Goal: Task Accomplishment & Management: Manage account settings

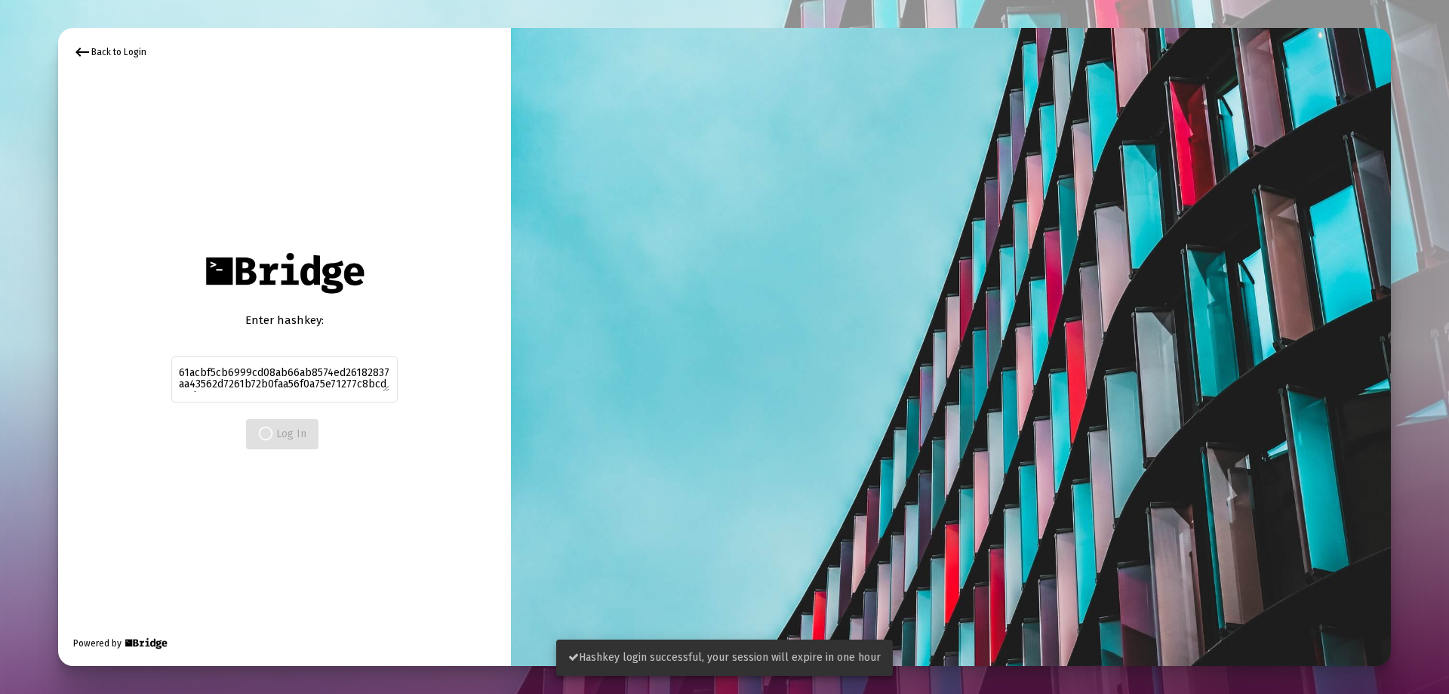
drag, startPoint x: 645, startPoint y: 63, endPoint x: 664, endPoint y: 86, distance: 30.0
click at [647, 63] on div at bounding box center [951, 347] width 880 height 638
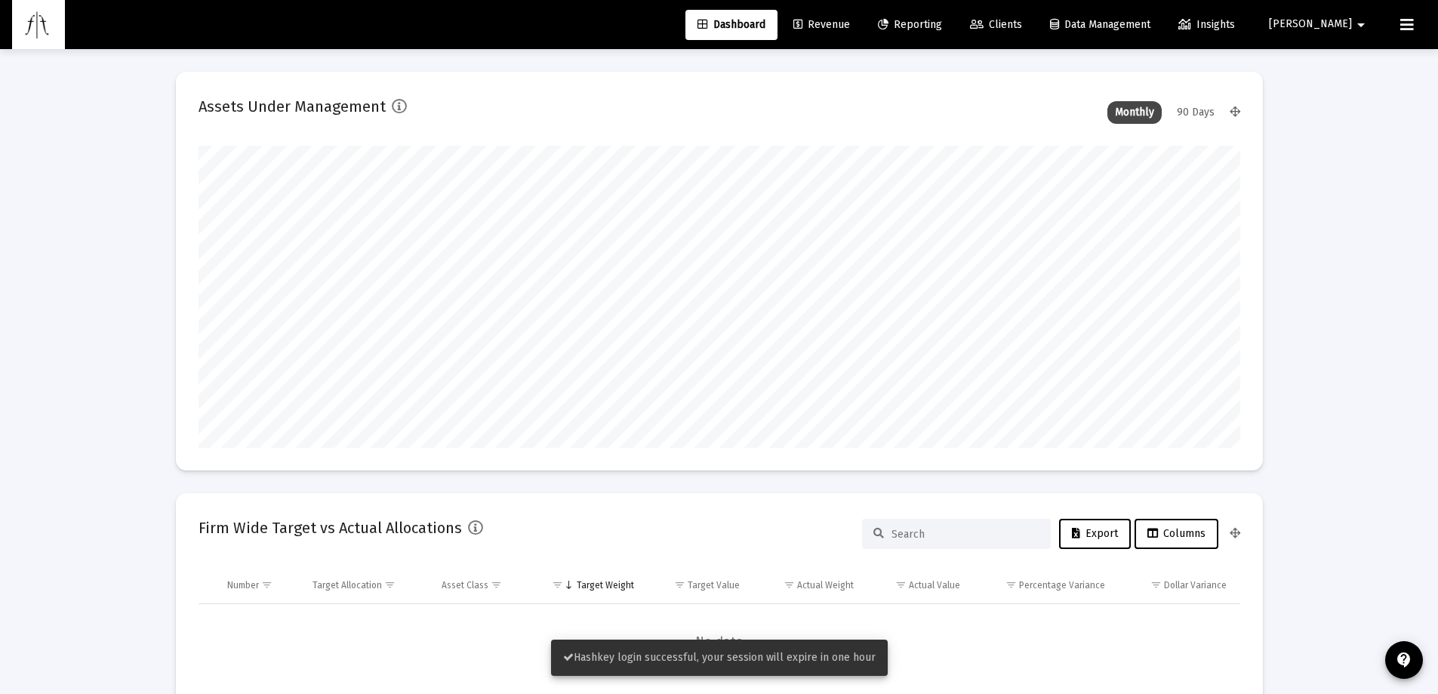
scroll to position [302, 1041]
type input "[DATE]"
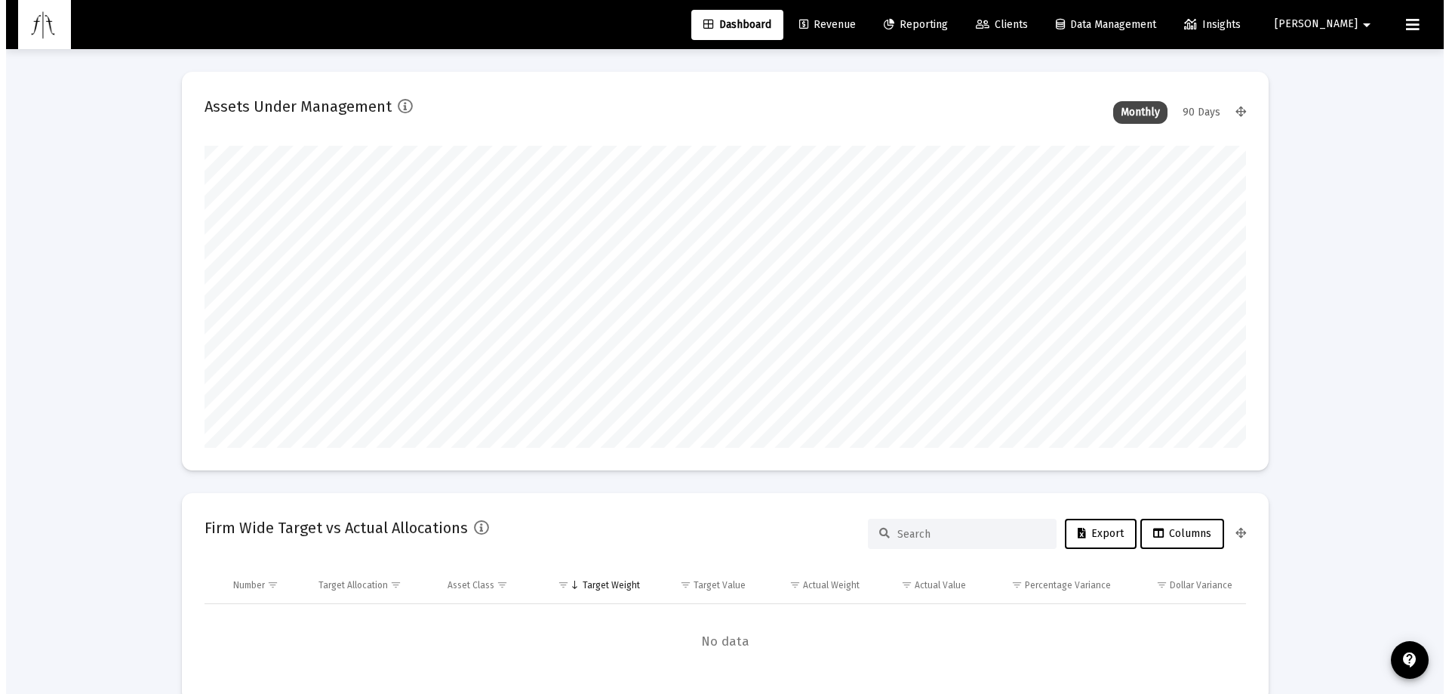
scroll to position [302, 487]
click at [983, 26] on icon at bounding box center [977, 25] width 14 height 11
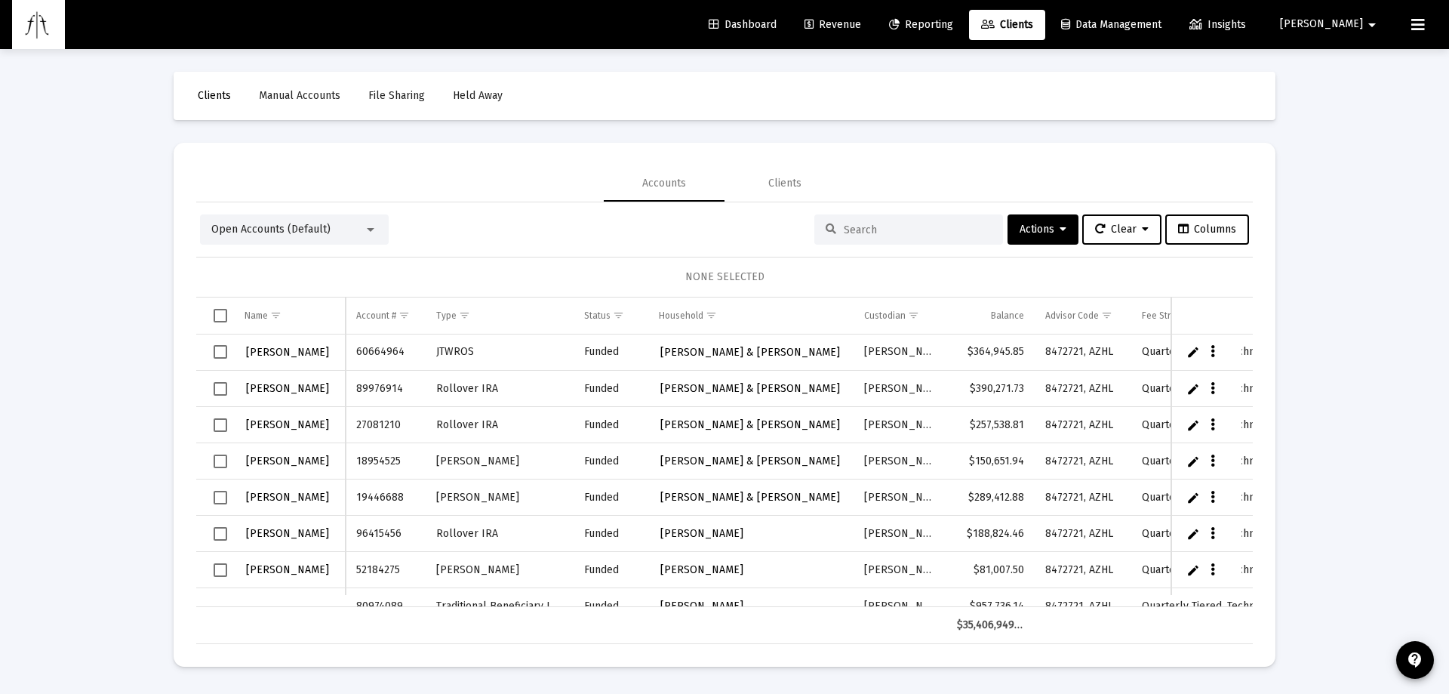
drag, startPoint x: 832, startPoint y: 595, endPoint x: 629, endPoint y: 565, distance: 204.5
click at [670, 577] on div "[PERSON_NAME] 60664964 JTWROS Funded [PERSON_NAME] & [PERSON_NAME] [PERSON_NAME…" at bounding box center [724, 470] width 1057 height 272
click at [225, 314] on span "Select all" at bounding box center [221, 316] width 14 height 14
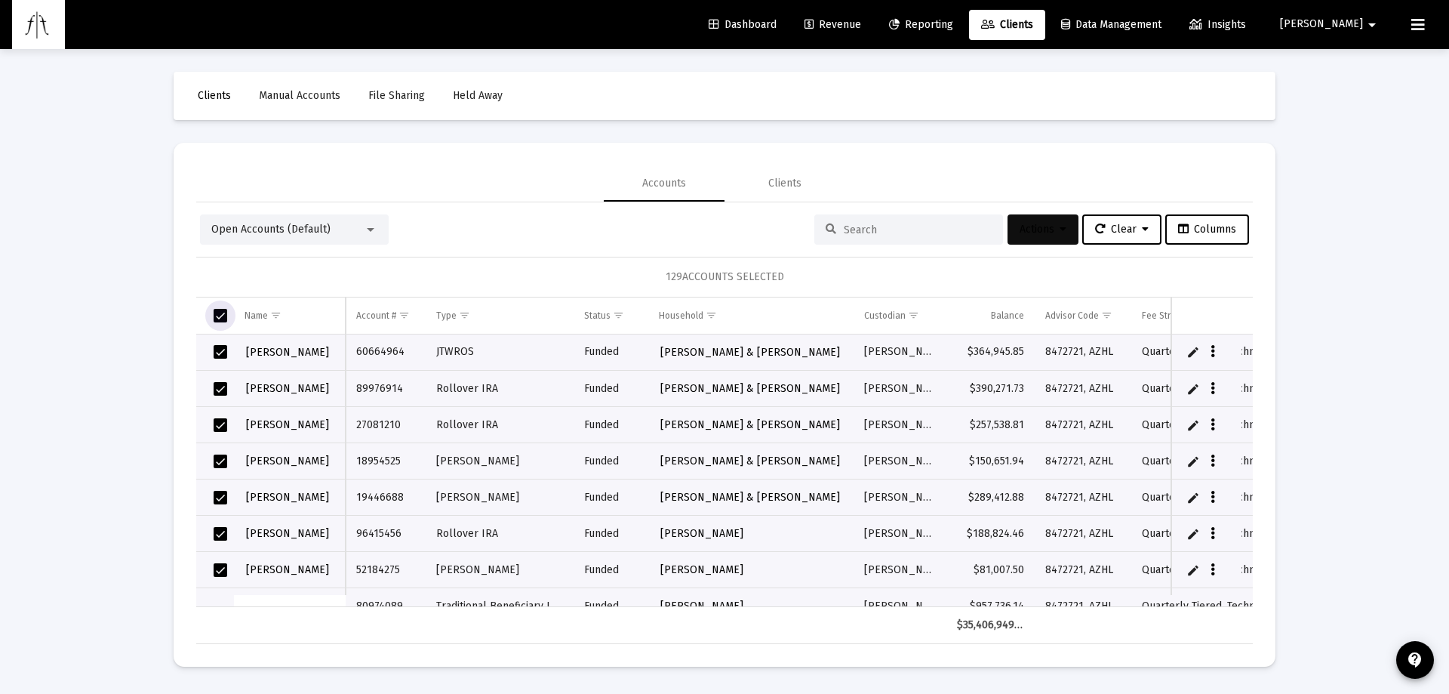
click at [1044, 214] on button "Actions" at bounding box center [1043, 229] width 71 height 30
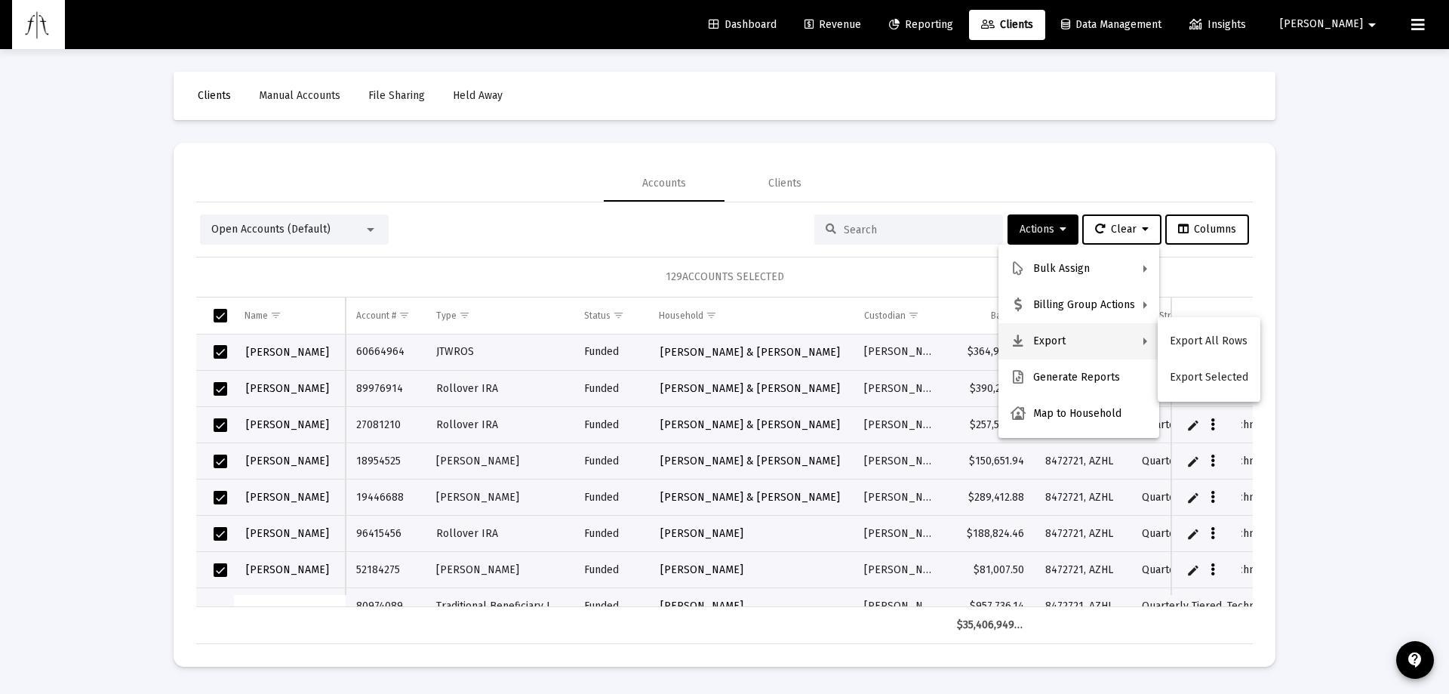
click at [1222, 343] on button "Export All Rows" at bounding box center [1209, 341] width 103 height 36
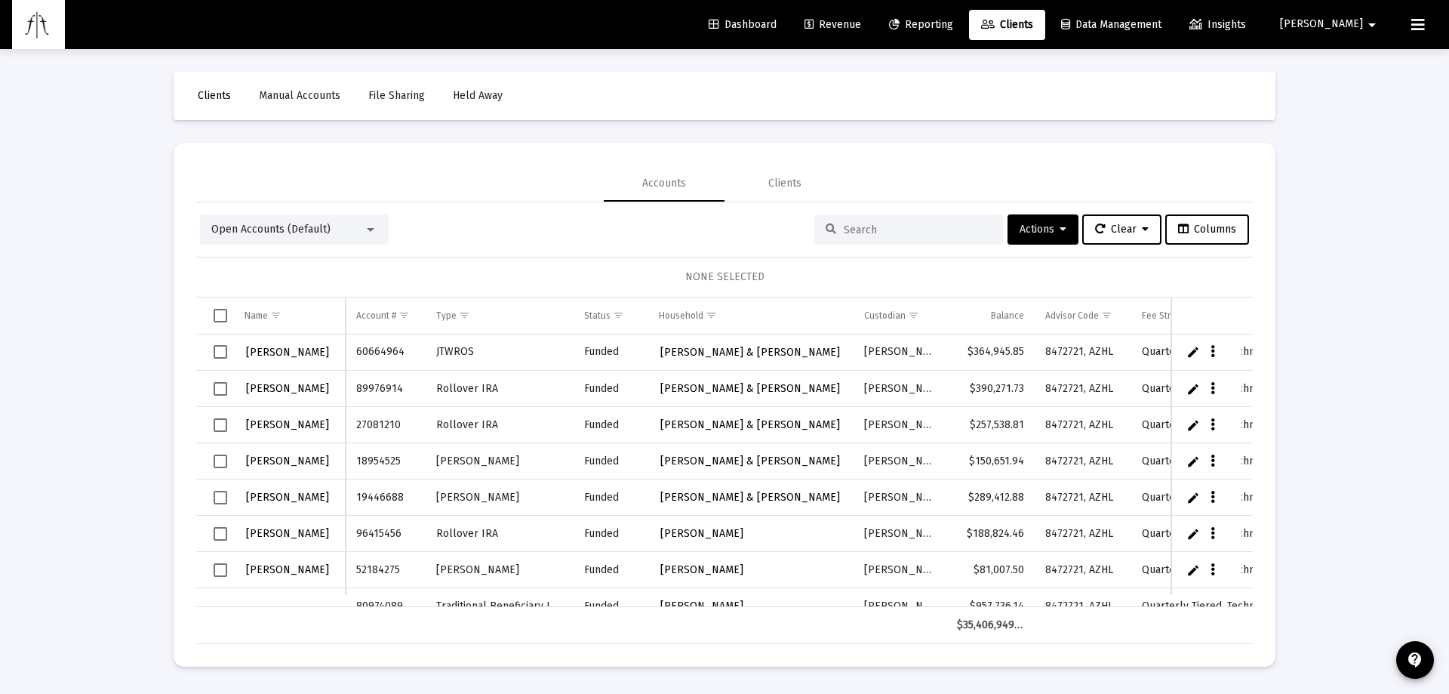
click at [224, 320] on span "Select all" at bounding box center [221, 316] width 14 height 14
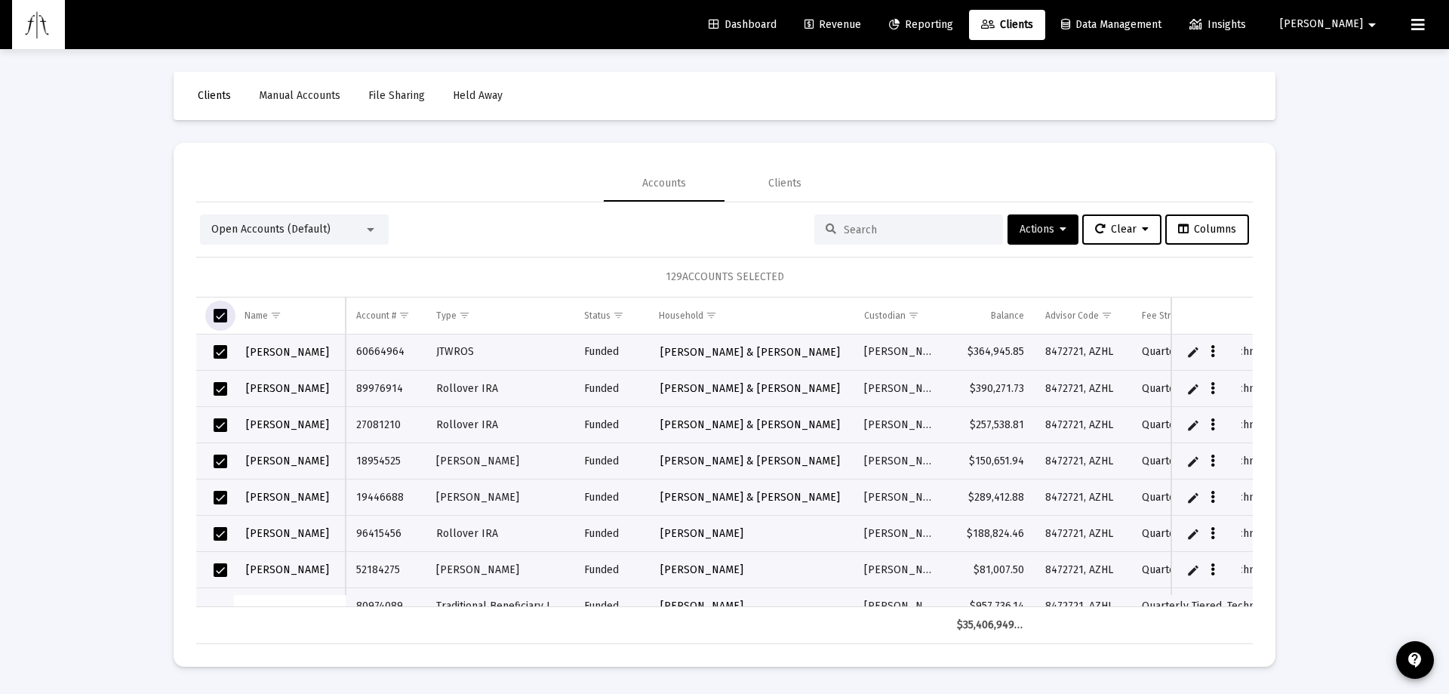
click at [223, 320] on span "Select all" at bounding box center [221, 316] width 14 height 14
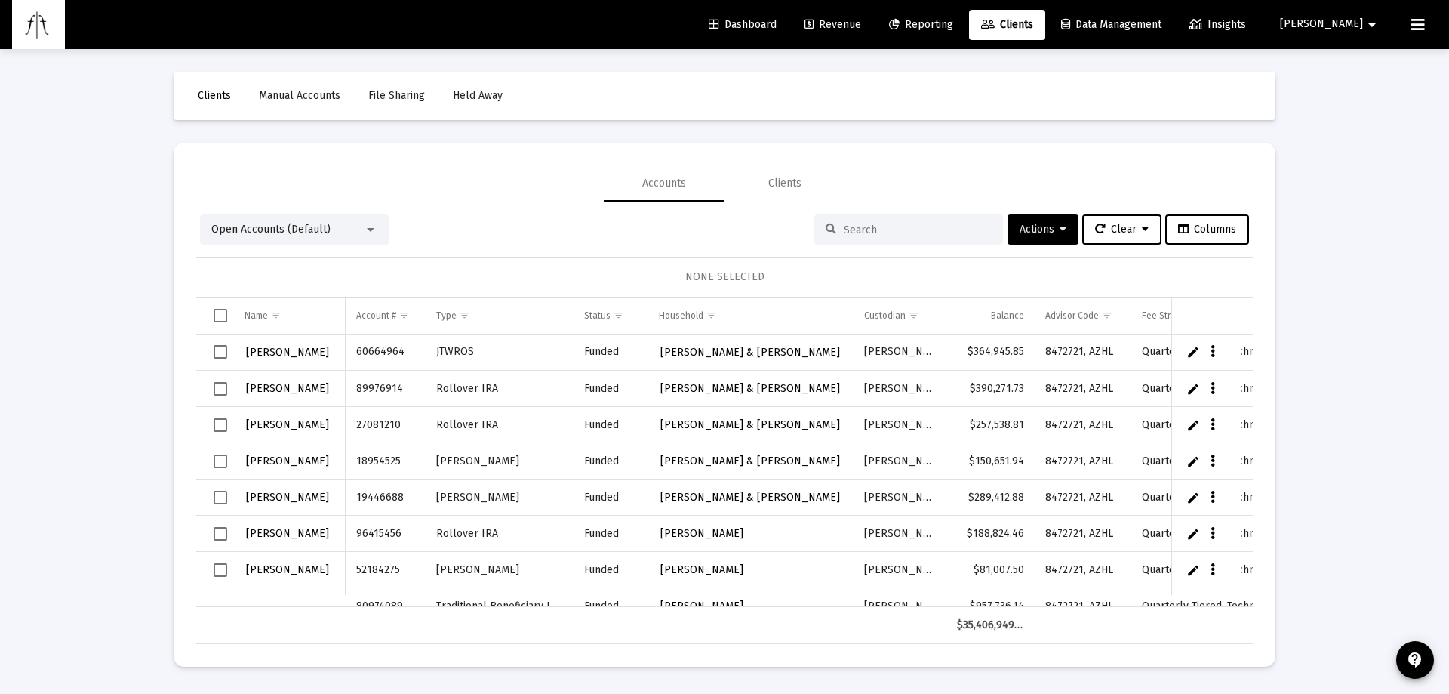
drag, startPoint x: 859, startPoint y: 606, endPoint x: 924, endPoint y: 607, distance: 65.7
click at [924, 607] on div "$35,406,949.82" at bounding box center [724, 625] width 1057 height 38
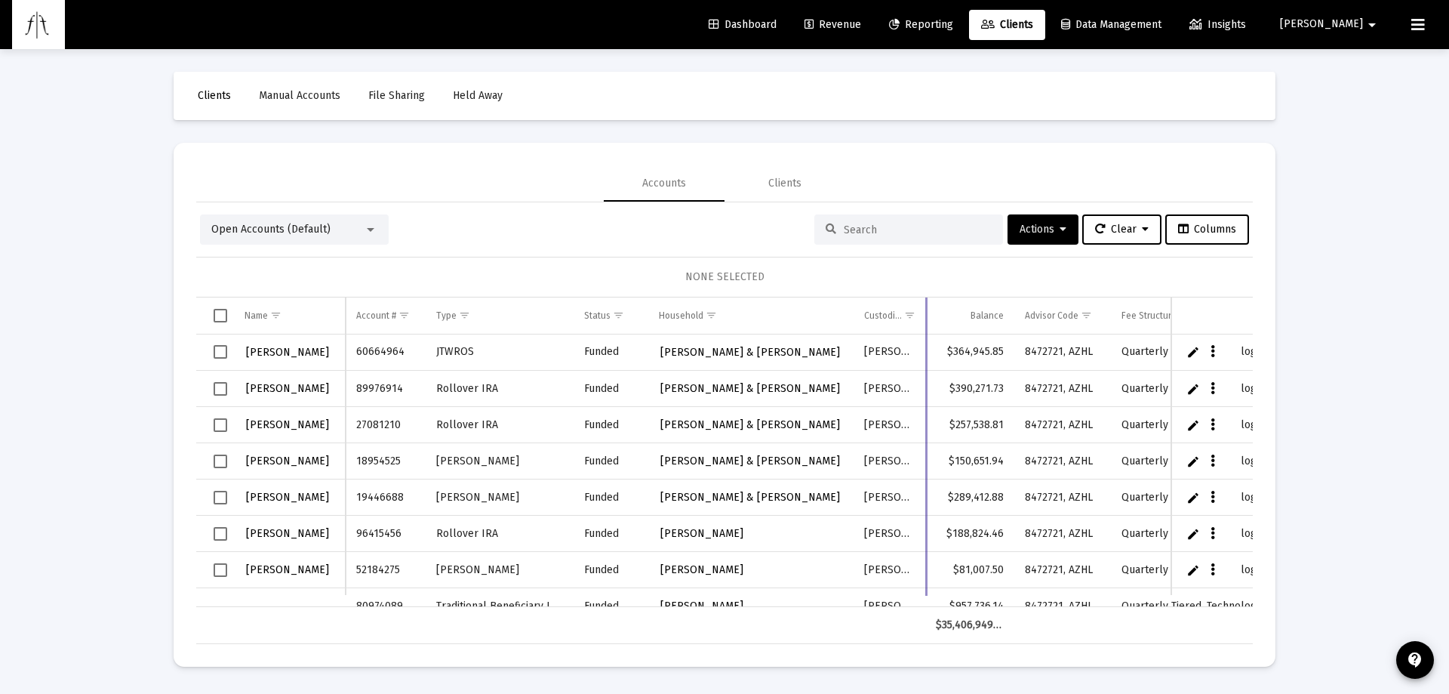
drag, startPoint x: 946, startPoint y: 309, endPoint x: 921, endPoint y: 312, distance: 25.2
click at [924, 312] on div "Name Name Account # Type Status Household Custodian Balance Advisor Code Fee St…" at bounding box center [724, 470] width 1057 height 346
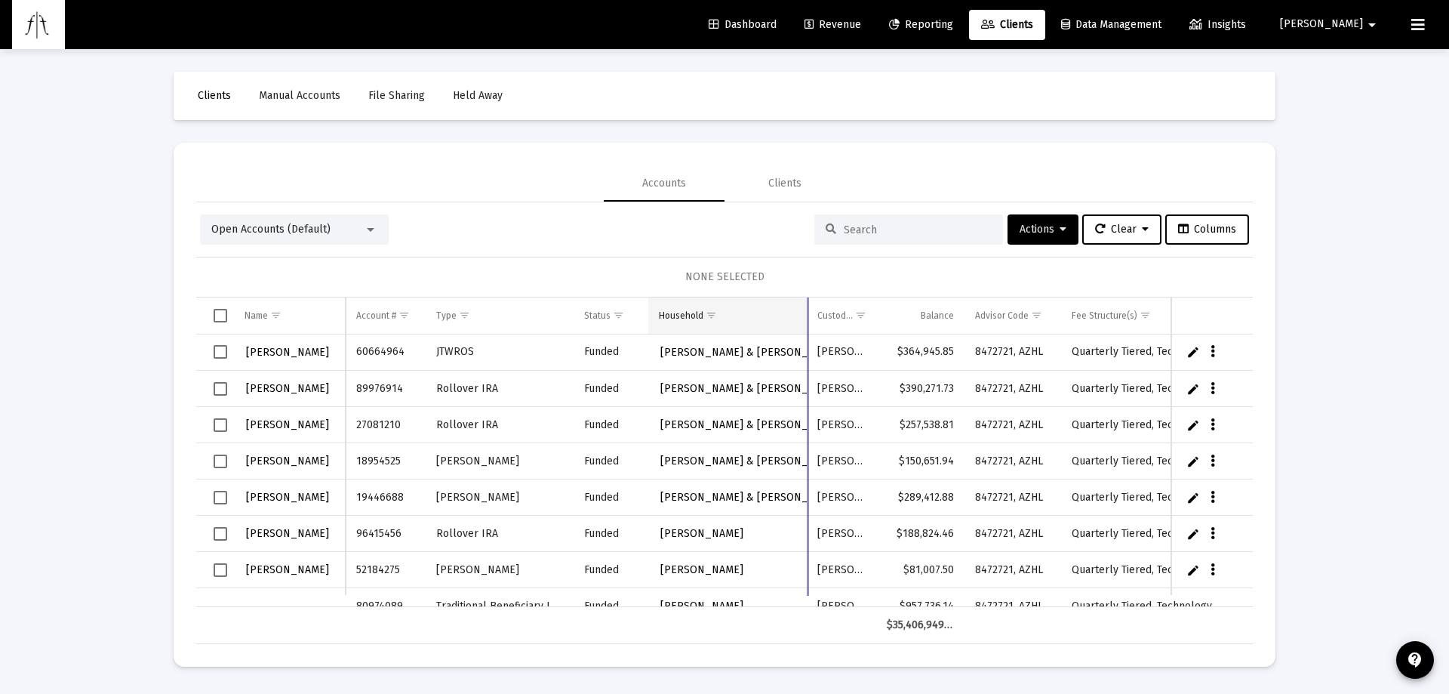
drag, startPoint x: 853, startPoint y: 318, endPoint x: 786, endPoint y: 330, distance: 67.5
click at [802, 330] on div "Name Name Account # Type Status Household Custodian Balance Advisor Code Fee St…" at bounding box center [724, 470] width 1057 height 346
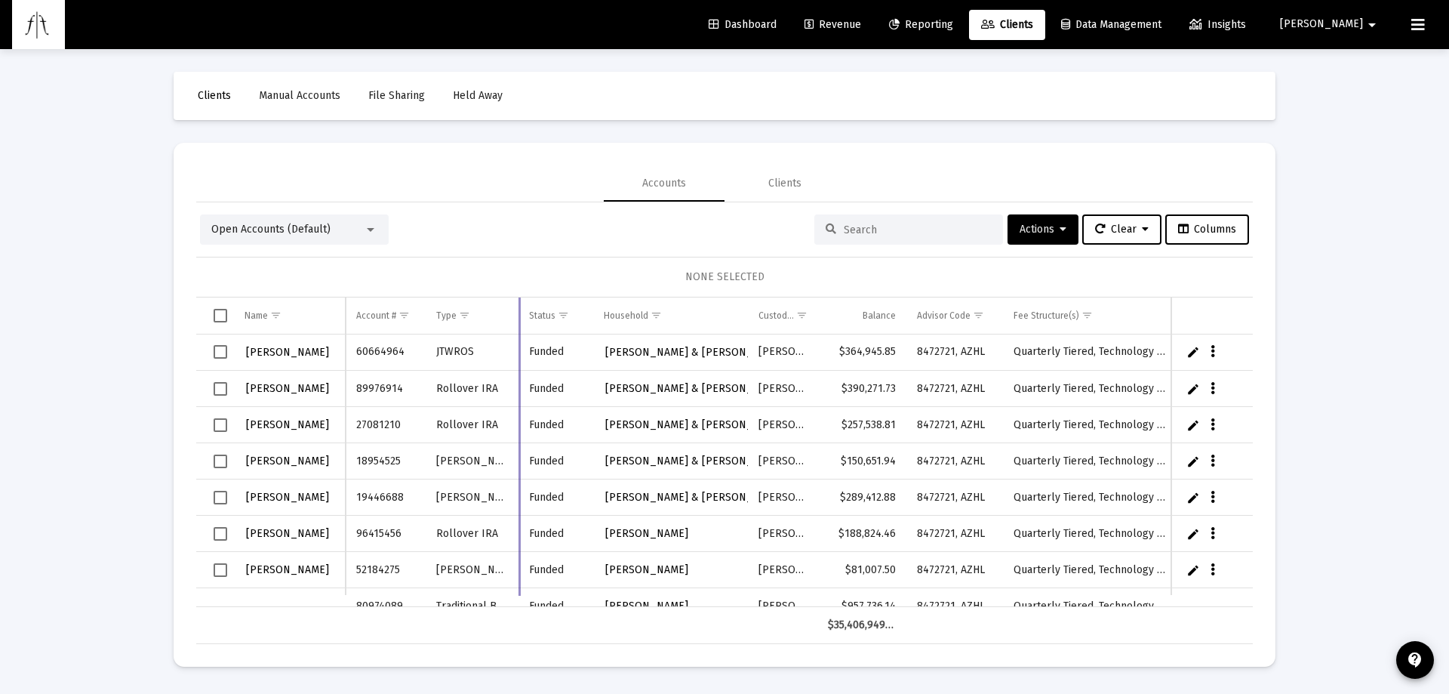
drag, startPoint x: 573, startPoint y: 314, endPoint x: 518, endPoint y: 316, distance: 54.4
click at [518, 316] on div "Name Name Account # Type Status Household Custodian Balance Advisor Code Fee St…" at bounding box center [724, 470] width 1057 height 346
drag, startPoint x: 955, startPoint y: 304, endPoint x: 1177, endPoint y: 318, distance: 222.3
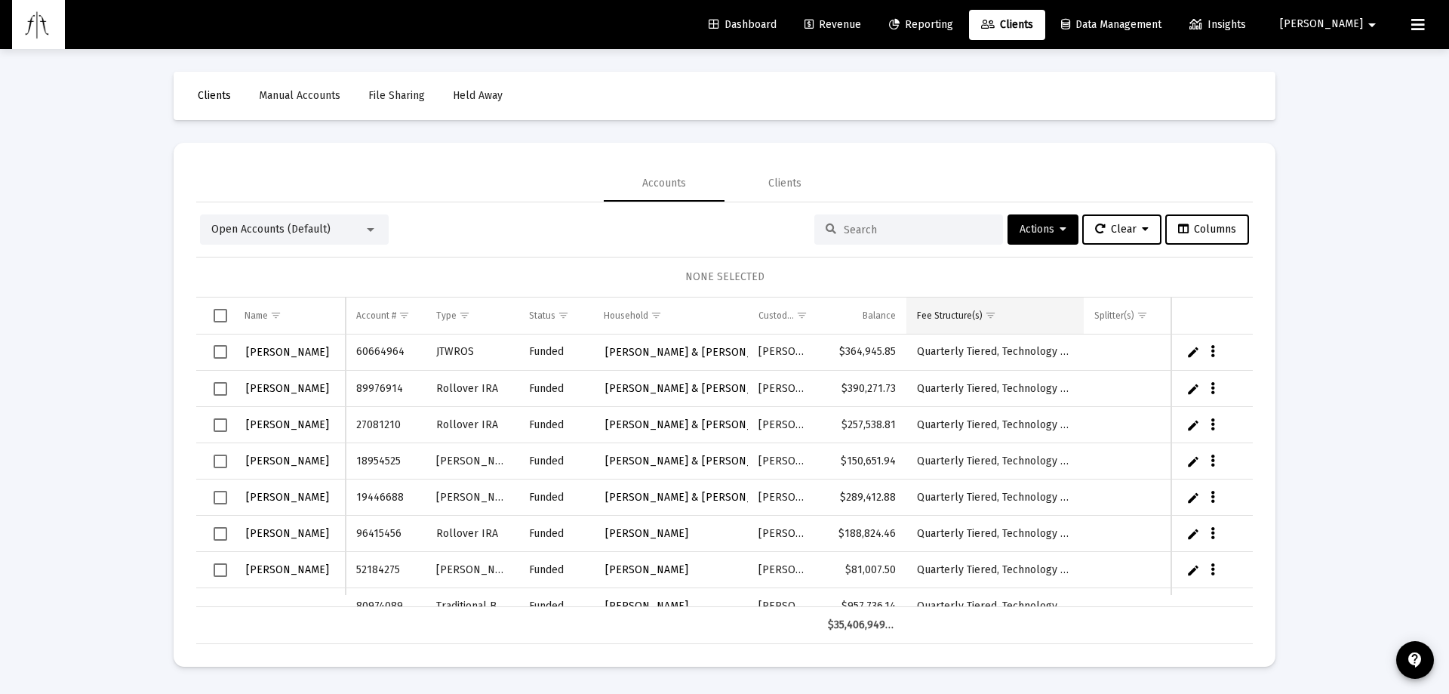
click at [989, 312] on span "Show filter options for column 'Fee Structure(s)'" at bounding box center [990, 314] width 11 height 11
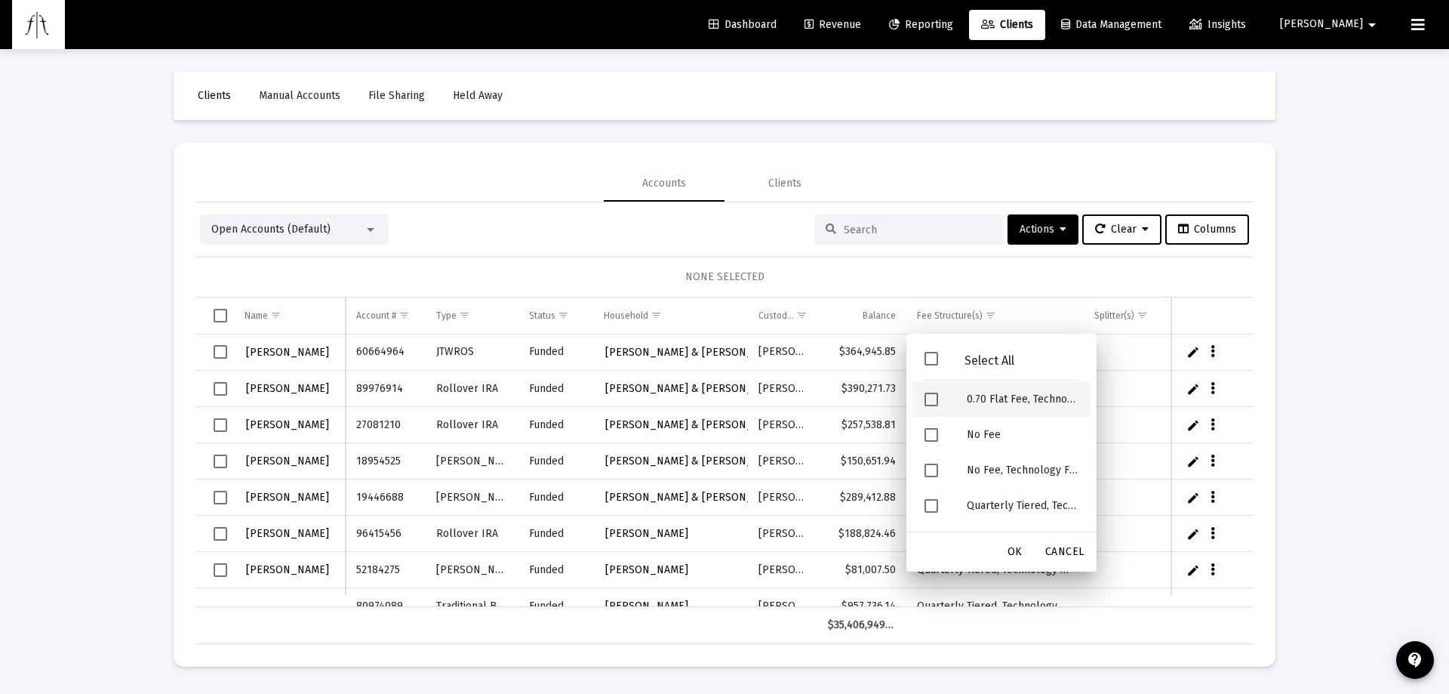
click at [928, 399] on span "Filter options" at bounding box center [931, 399] width 14 height 14
click at [931, 466] on span "Filter options" at bounding box center [931, 470] width 14 height 14
click at [934, 499] on span "Filter options" at bounding box center [931, 506] width 14 height 14
click at [1014, 547] on span "OK" at bounding box center [1015, 551] width 15 height 13
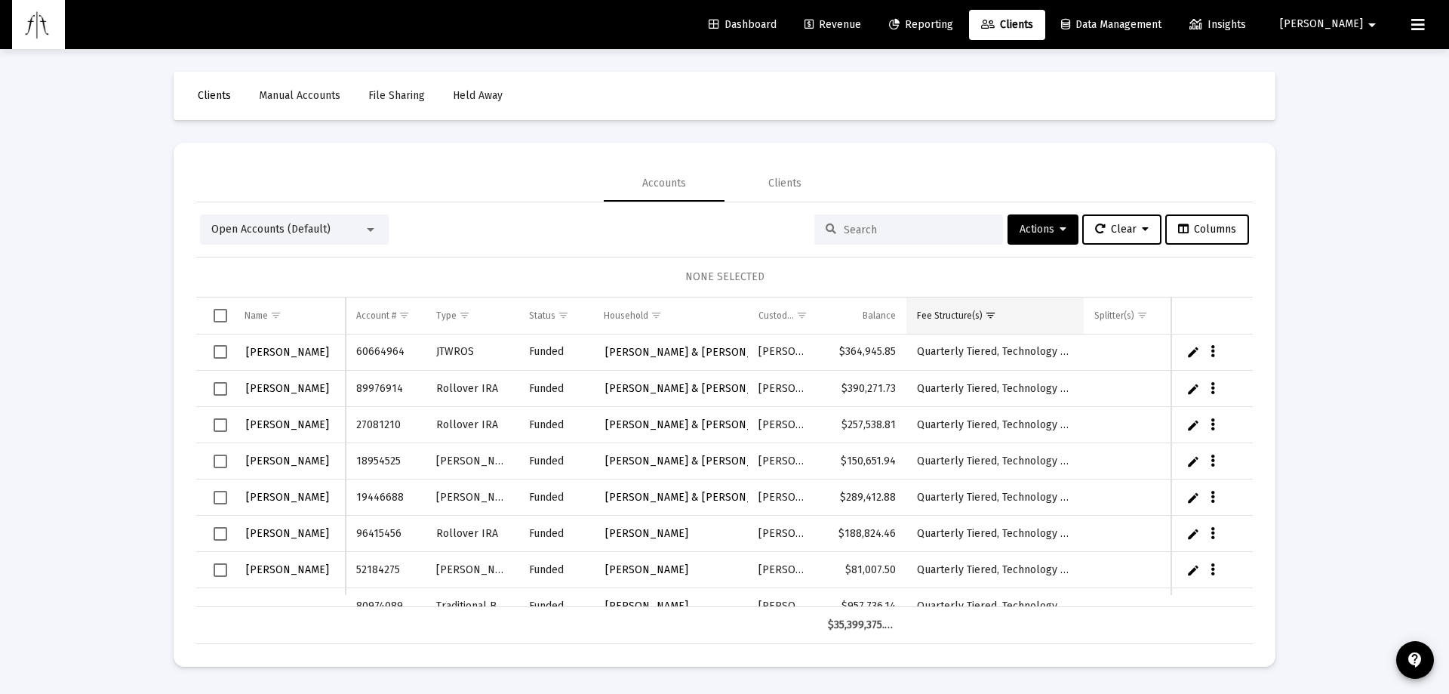
click at [995, 312] on span "Show filter options for column 'Fee Structure(s)'" at bounding box center [990, 314] width 11 height 11
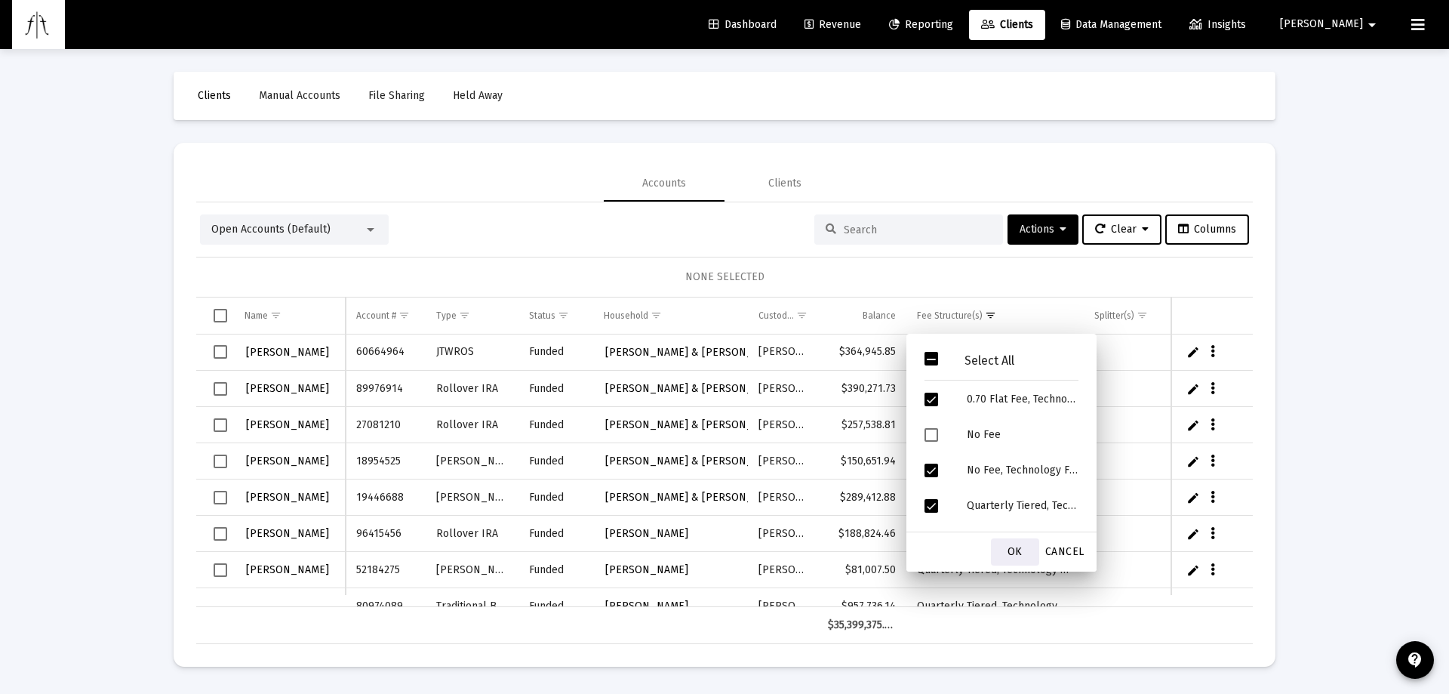
click at [1018, 554] on span "OK" at bounding box center [1015, 551] width 15 height 13
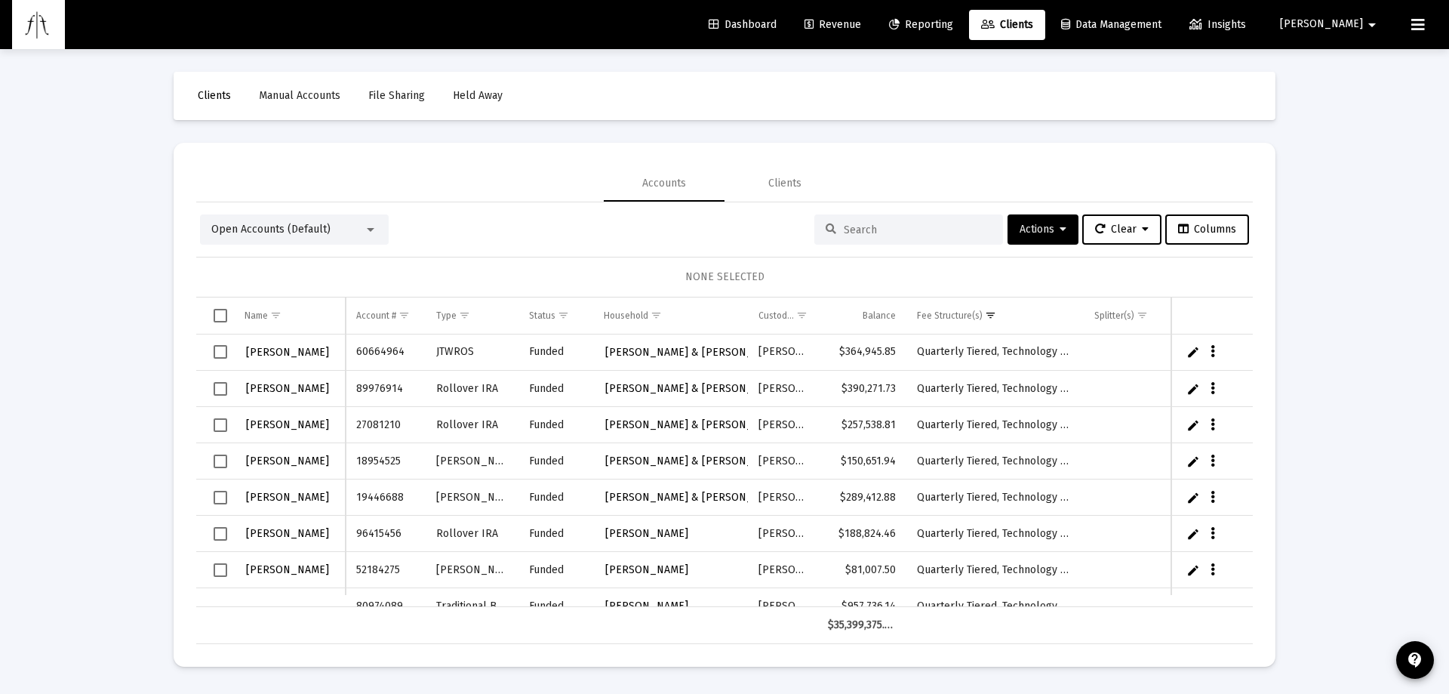
click at [223, 320] on span "Select all" at bounding box center [221, 316] width 14 height 14
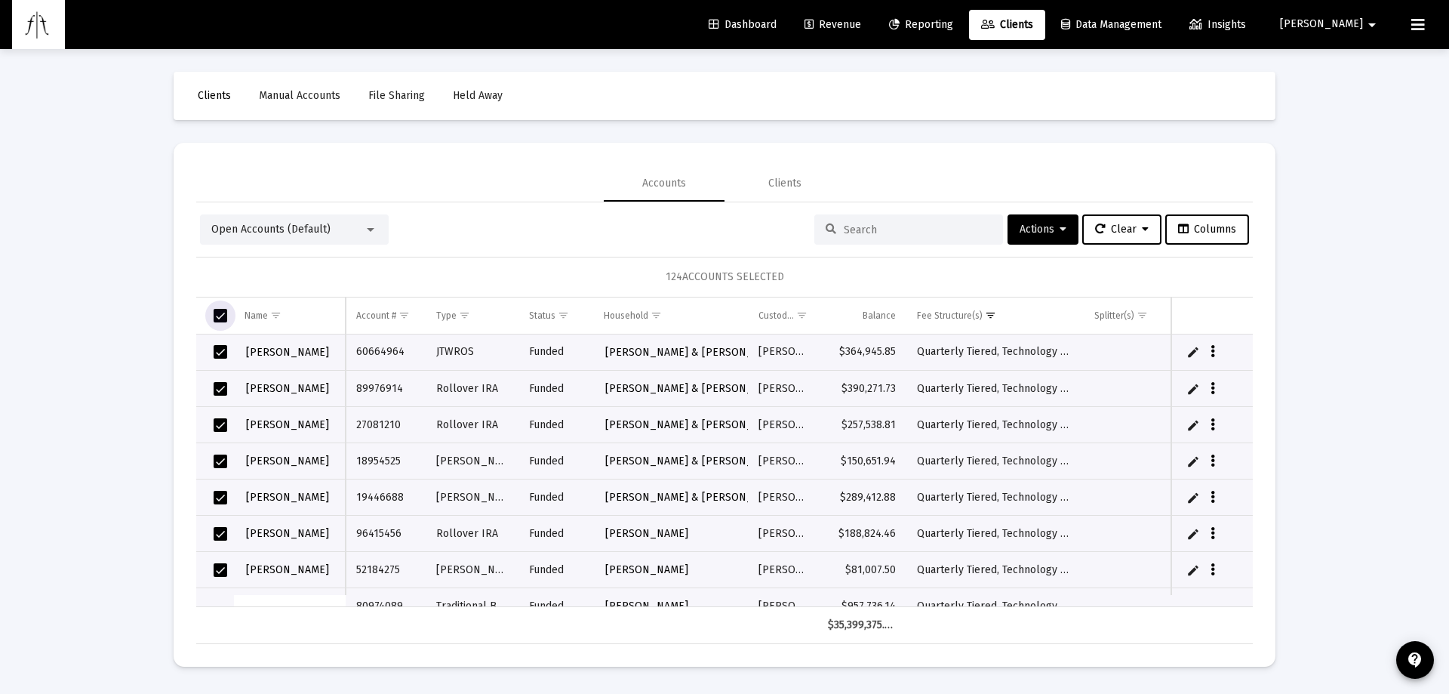
click at [223, 318] on span "Select all" at bounding box center [221, 316] width 14 height 14
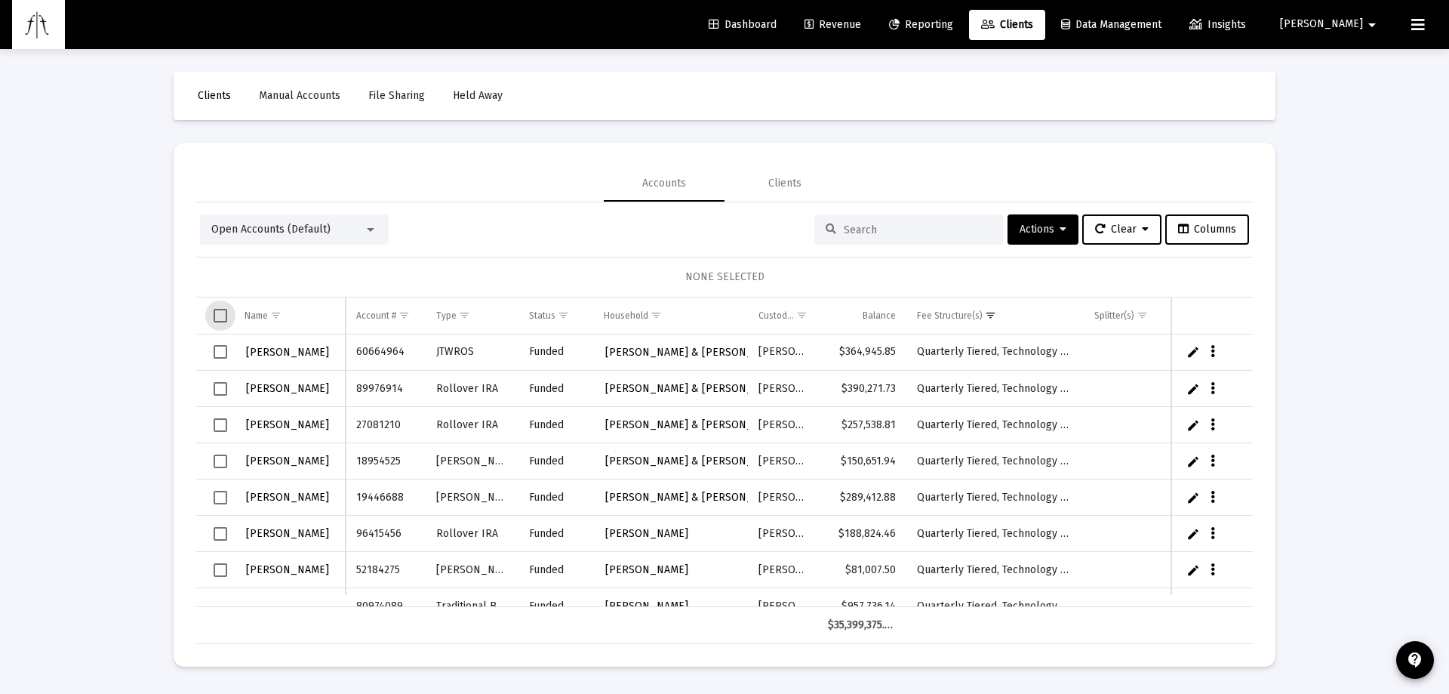
click at [223, 318] on span "Select all" at bounding box center [221, 316] width 14 height 14
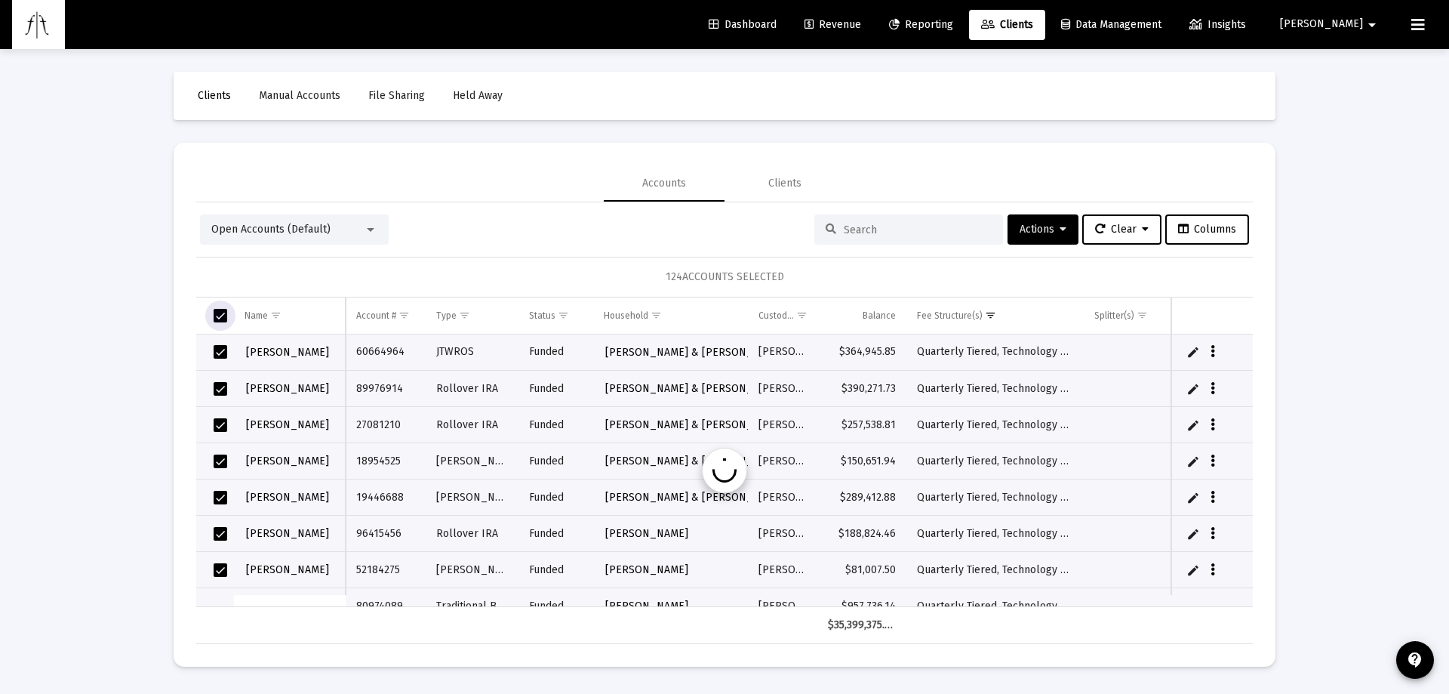
click at [223, 318] on span "Select all" at bounding box center [221, 316] width 14 height 14
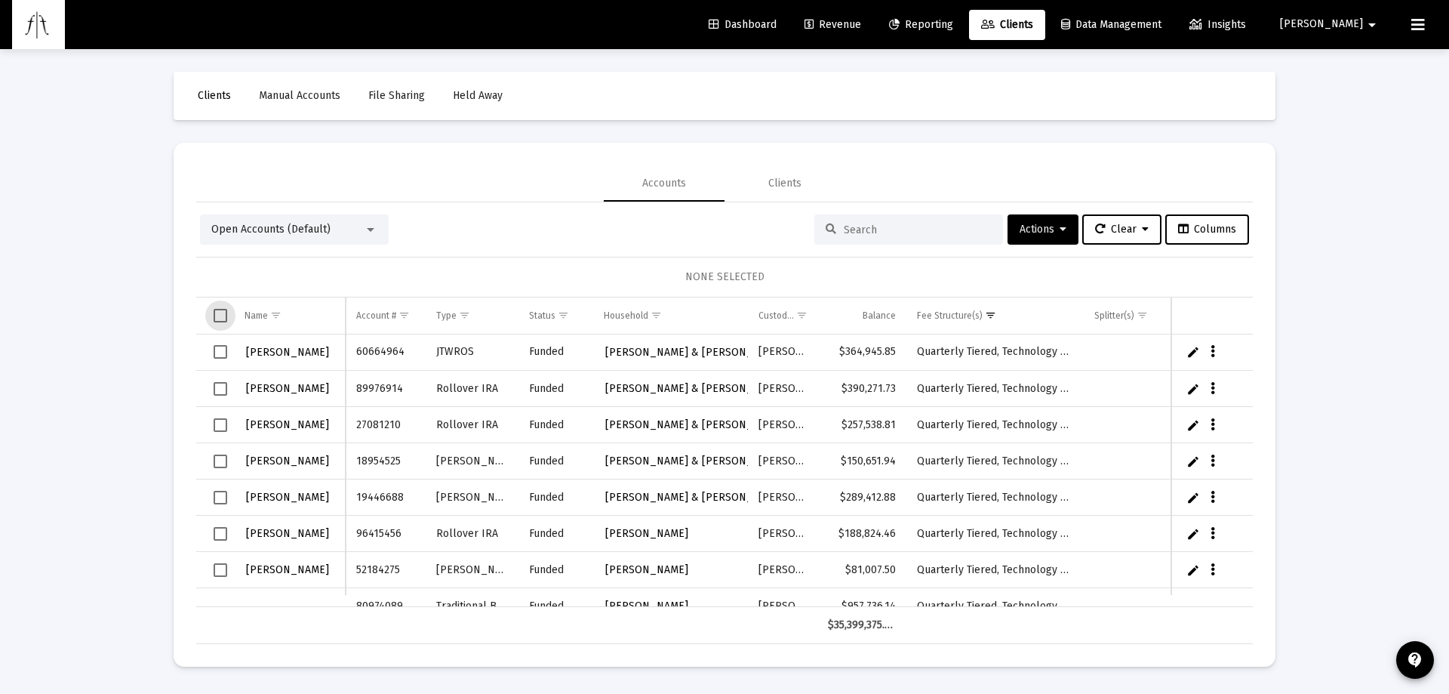
click at [223, 316] on span "Select all" at bounding box center [221, 316] width 14 height 14
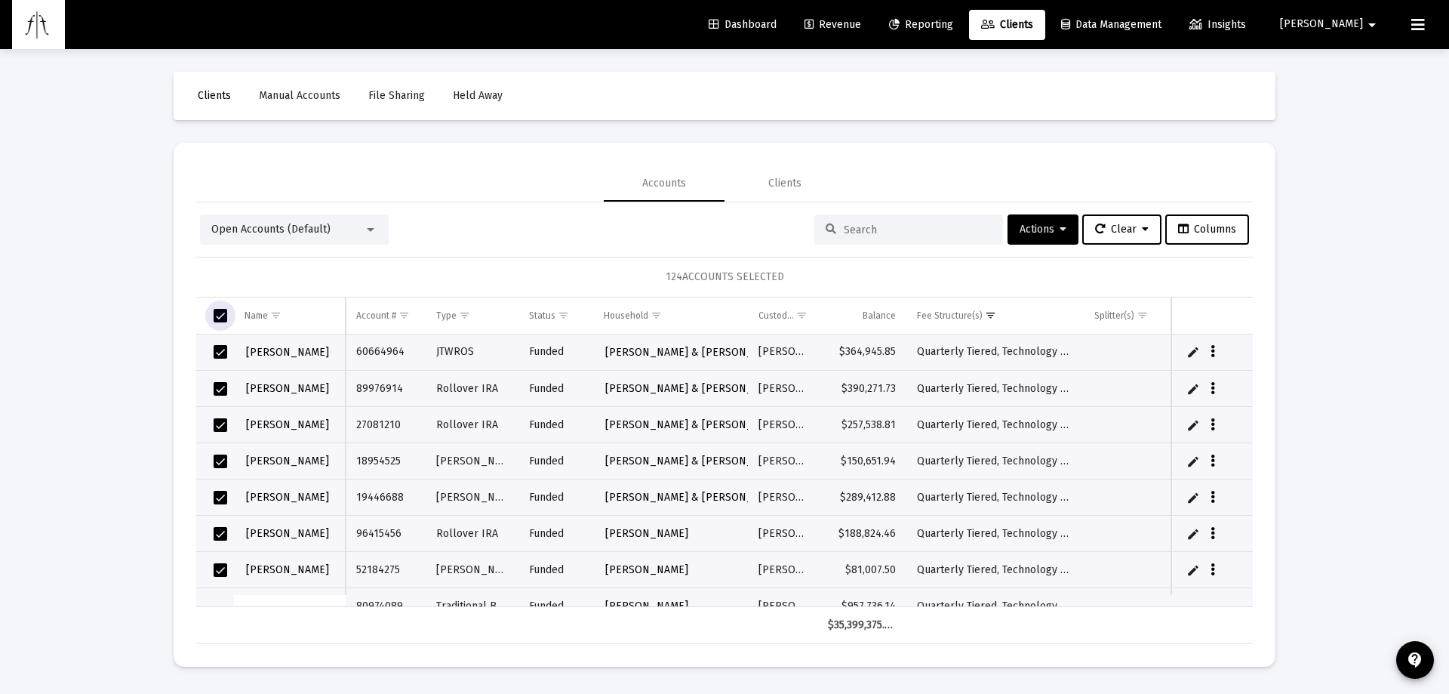
click at [223, 316] on span "Select all" at bounding box center [221, 316] width 14 height 14
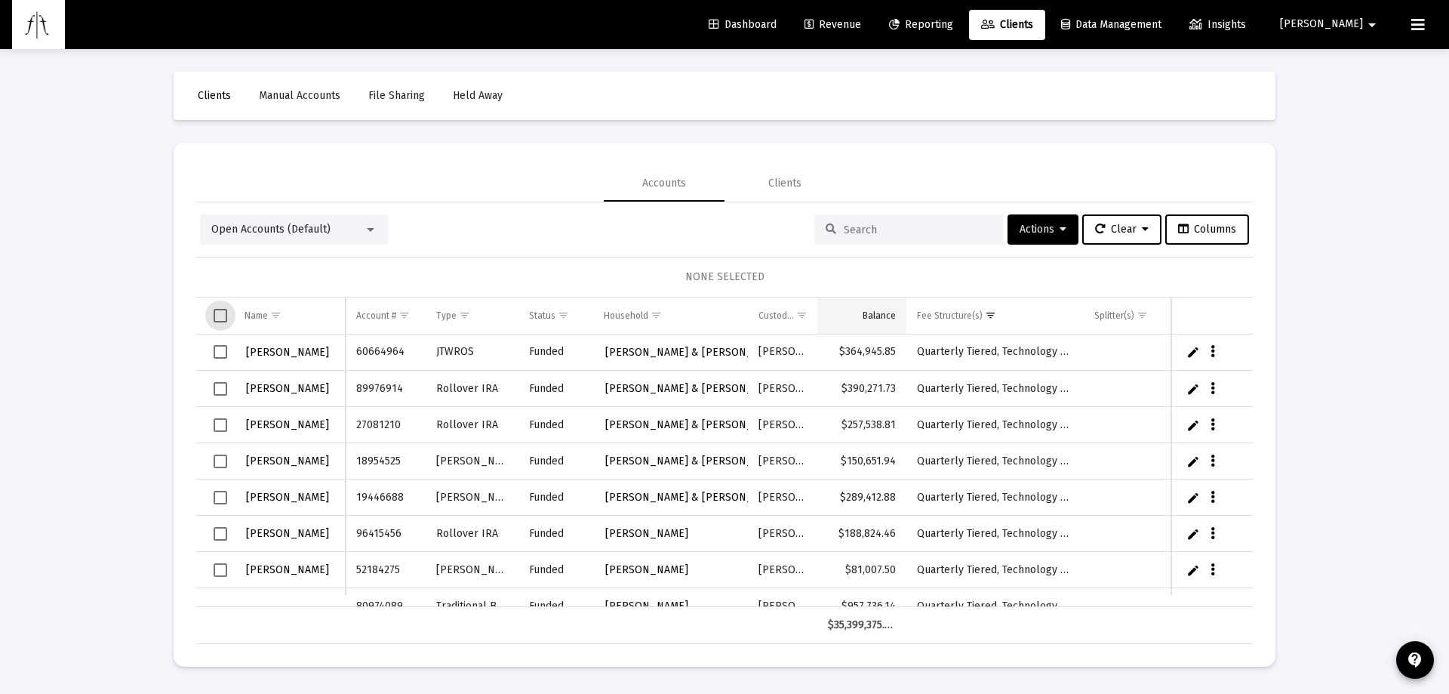
click at [888, 309] on div "Balance" at bounding box center [879, 315] width 33 height 12
click at [217, 313] on span "Select all" at bounding box center [221, 316] width 14 height 14
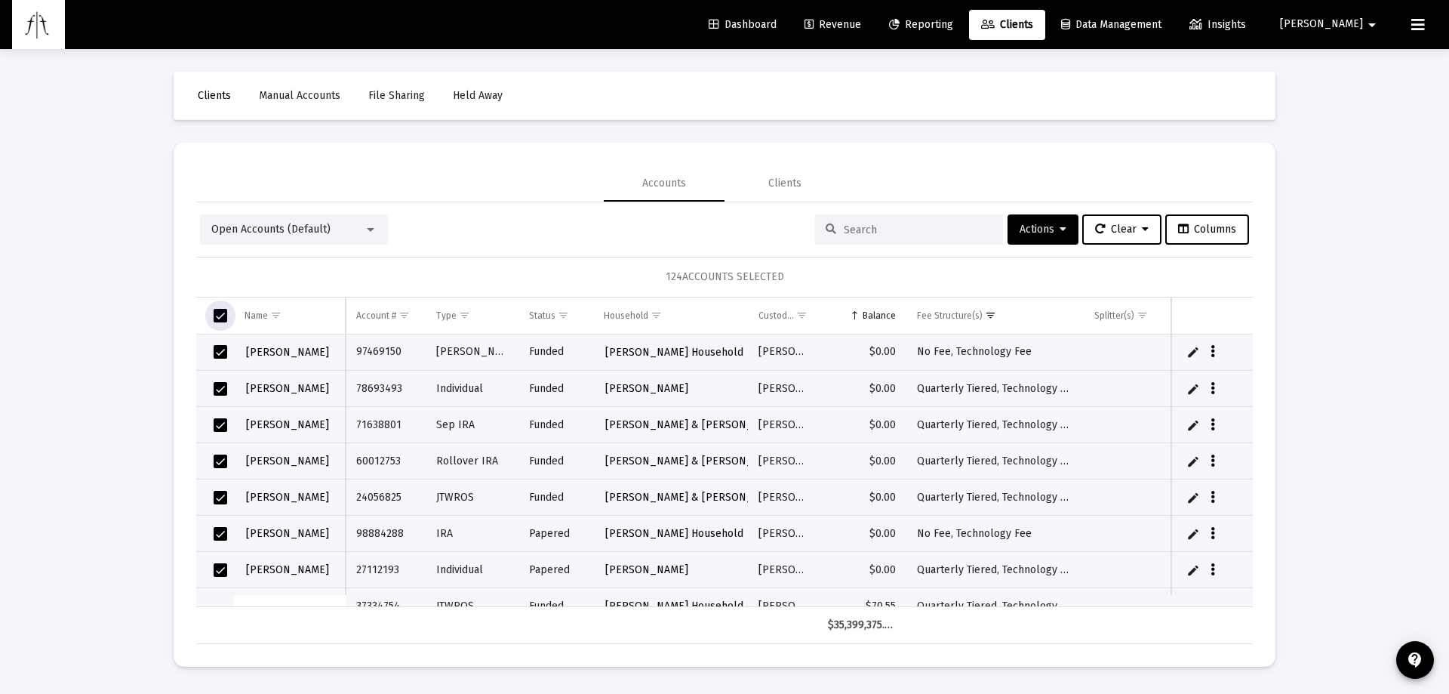
click at [217, 313] on span "Select all" at bounding box center [221, 316] width 14 height 14
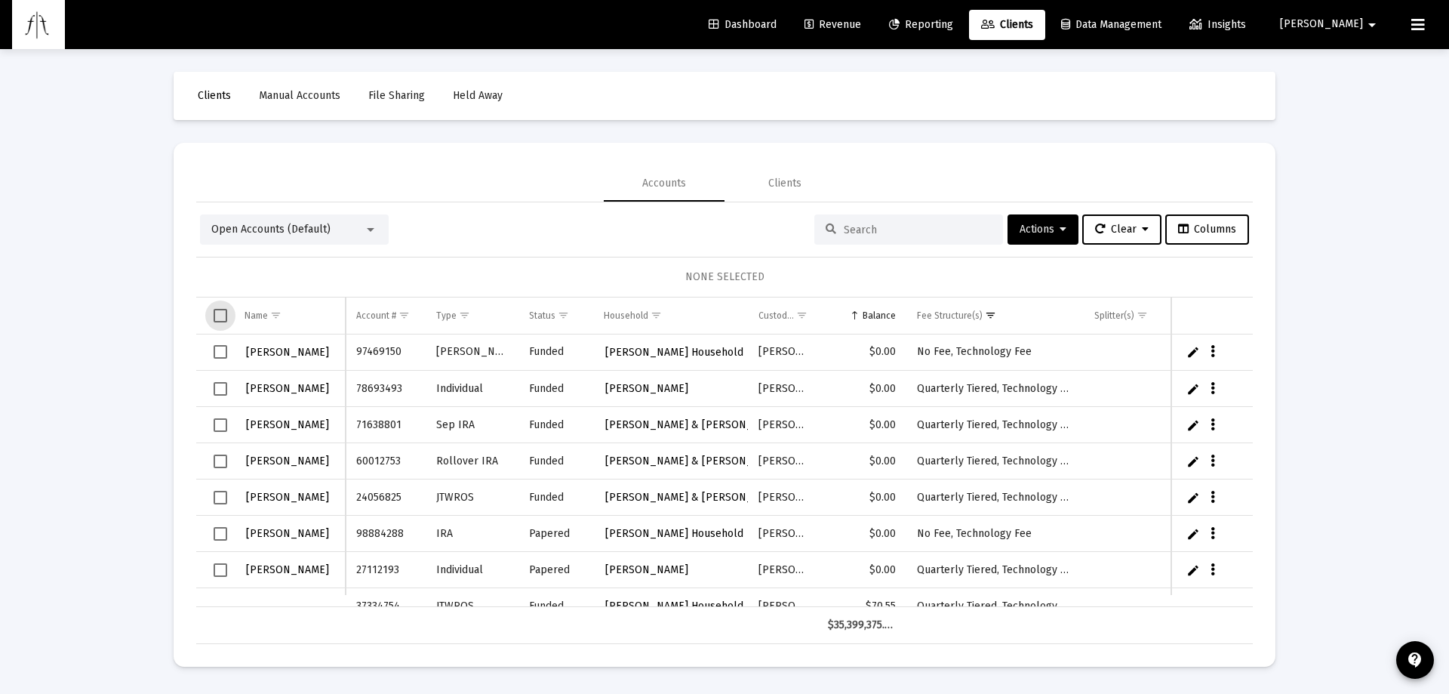
click at [217, 313] on span "Select all" at bounding box center [221, 316] width 14 height 14
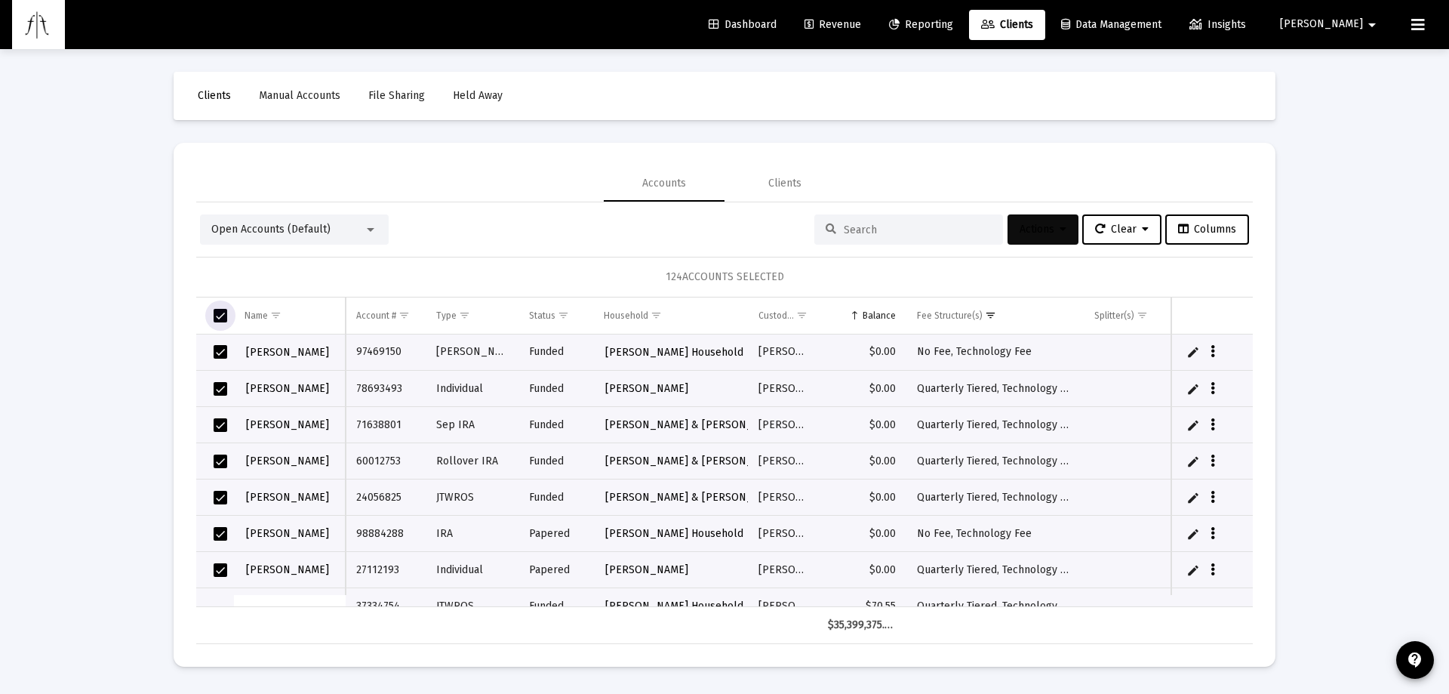
click at [1047, 228] on span "Actions" at bounding box center [1043, 229] width 47 height 13
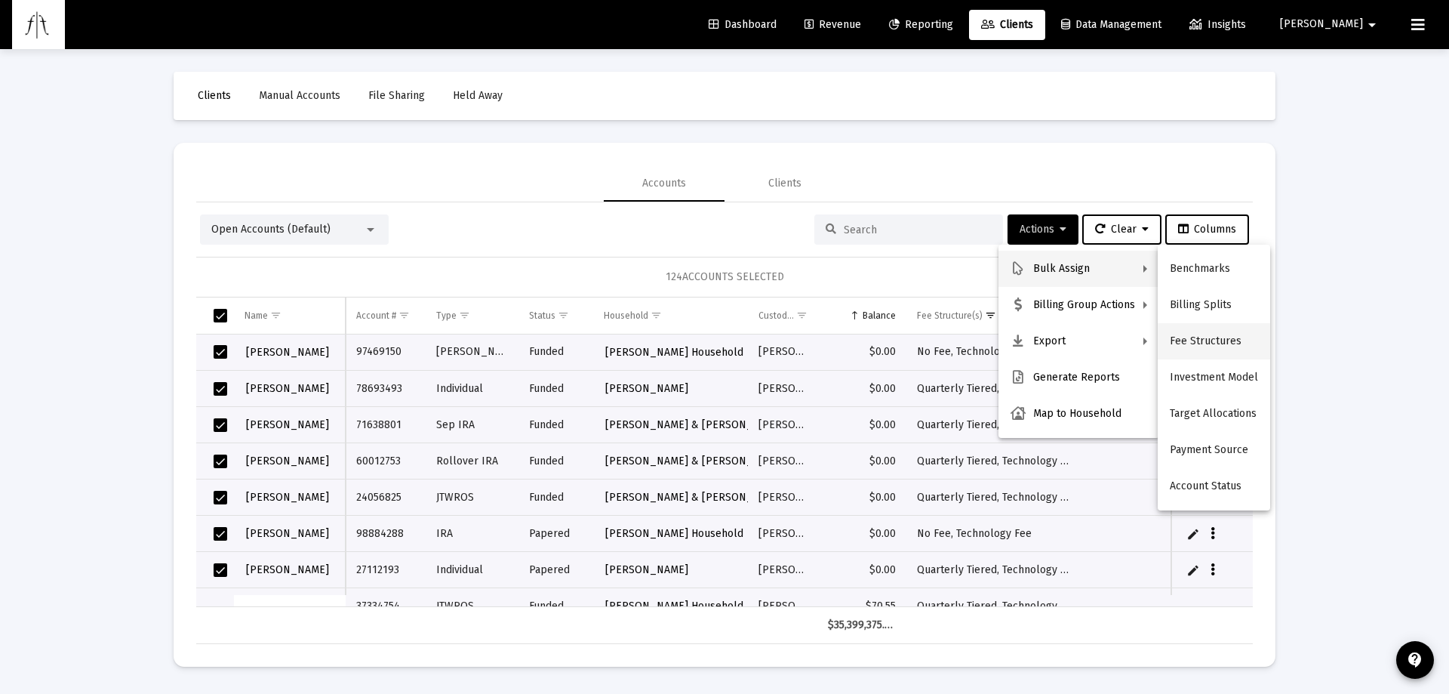
click at [1232, 339] on button "Fee Structures" at bounding box center [1214, 341] width 112 height 36
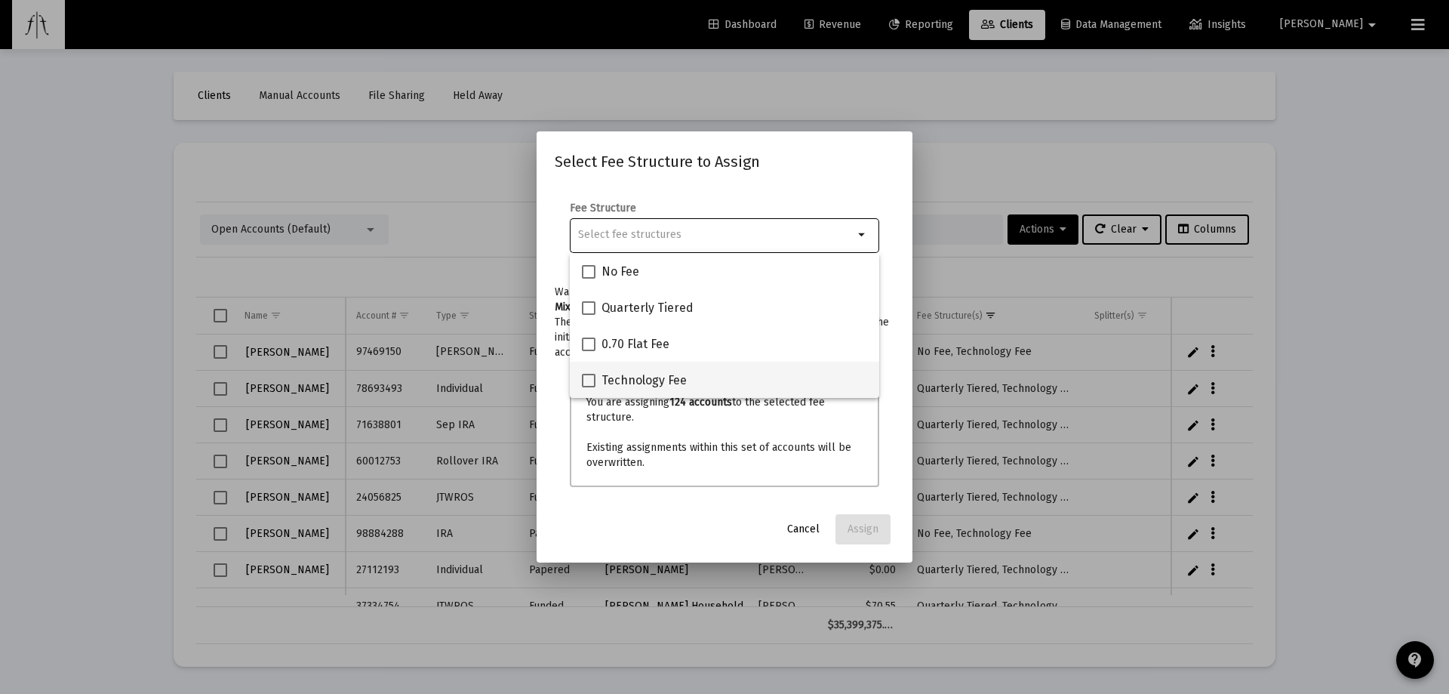
click at [601, 376] on label "Technology Fee" at bounding box center [634, 380] width 105 height 18
click at [589, 387] on input "Technology Fee" at bounding box center [588, 387] width 1 height 1
checkbox input "true"
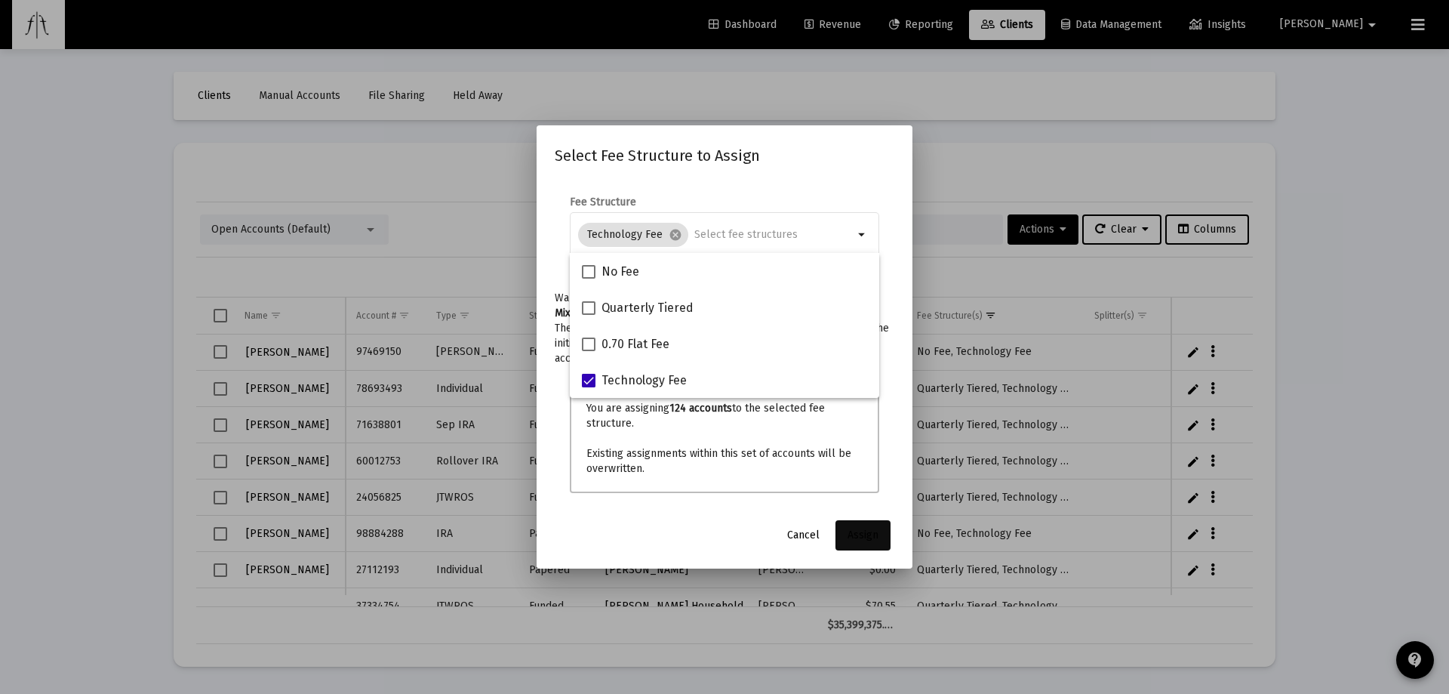
click at [857, 528] on button "Assign" at bounding box center [862, 535] width 55 height 30
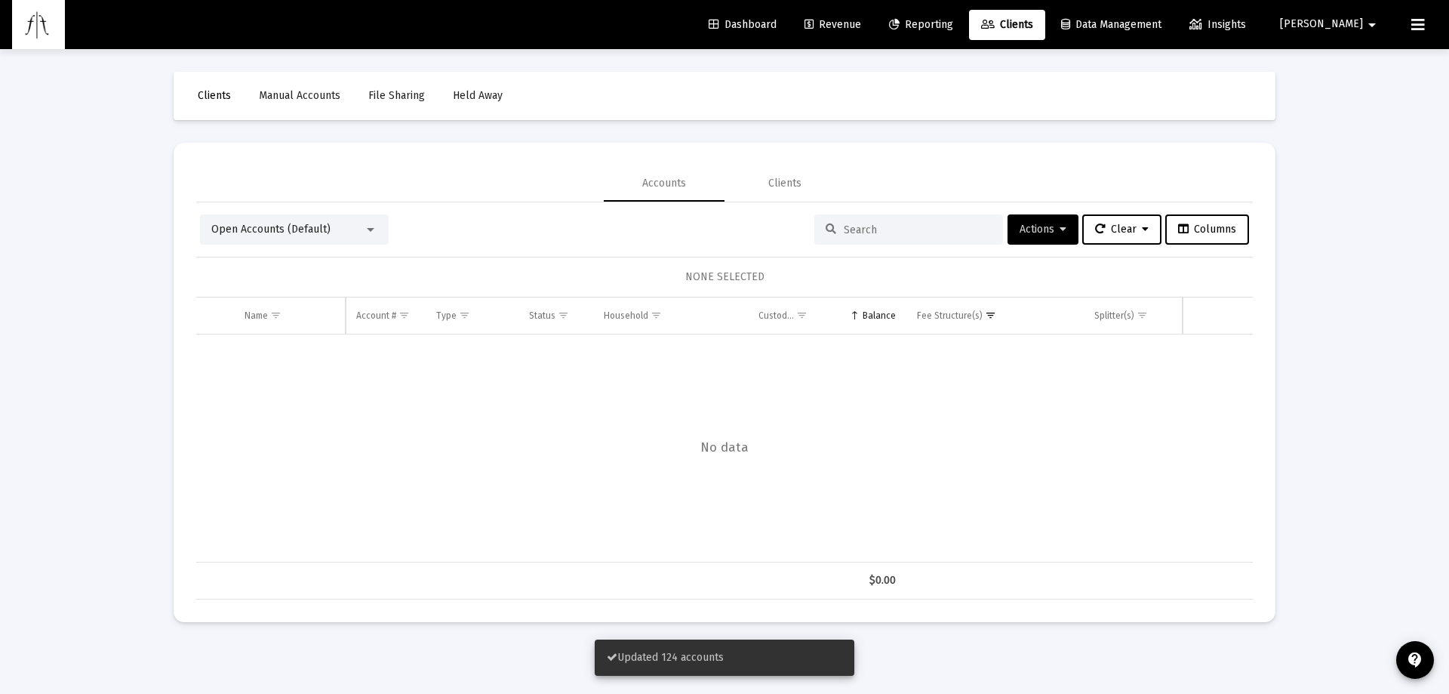
click at [1368, 26] on mat-icon "arrow_drop_down" at bounding box center [1372, 25] width 18 height 30
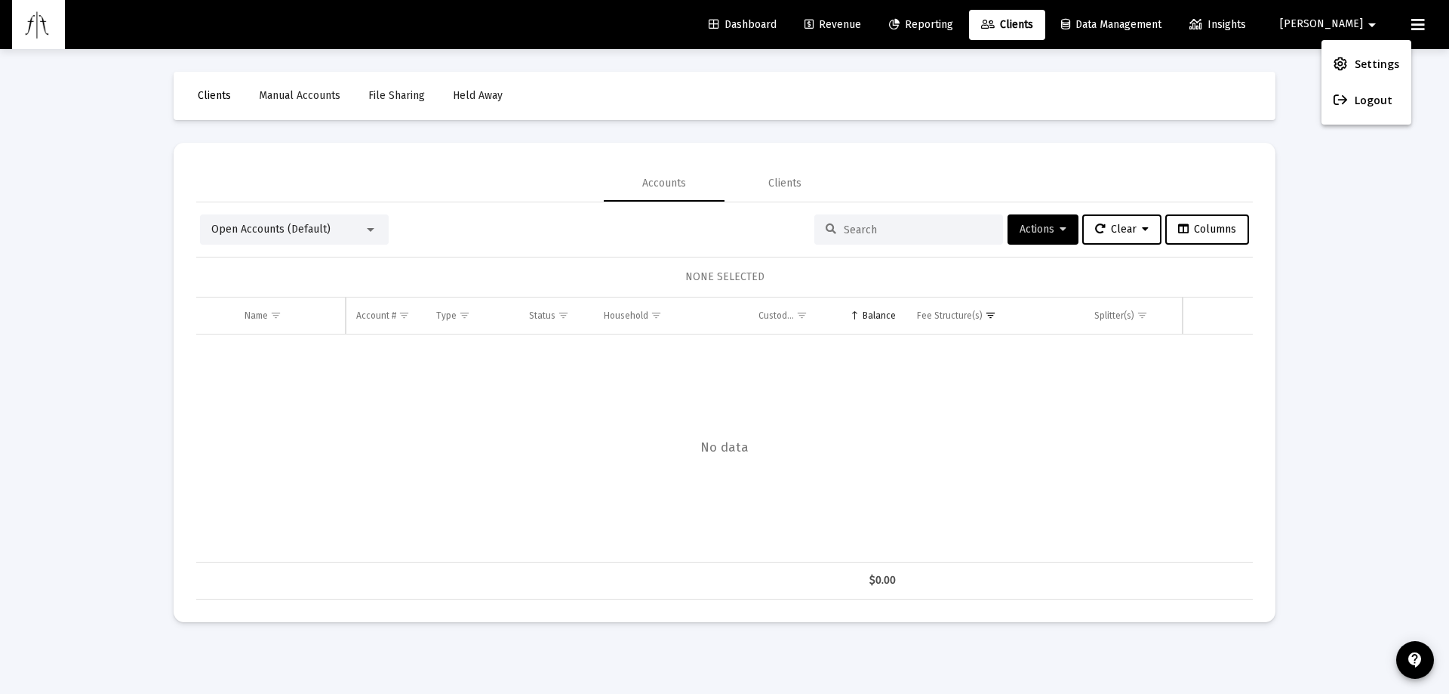
click at [1366, 58] on span "Settings" at bounding box center [1377, 64] width 45 height 36
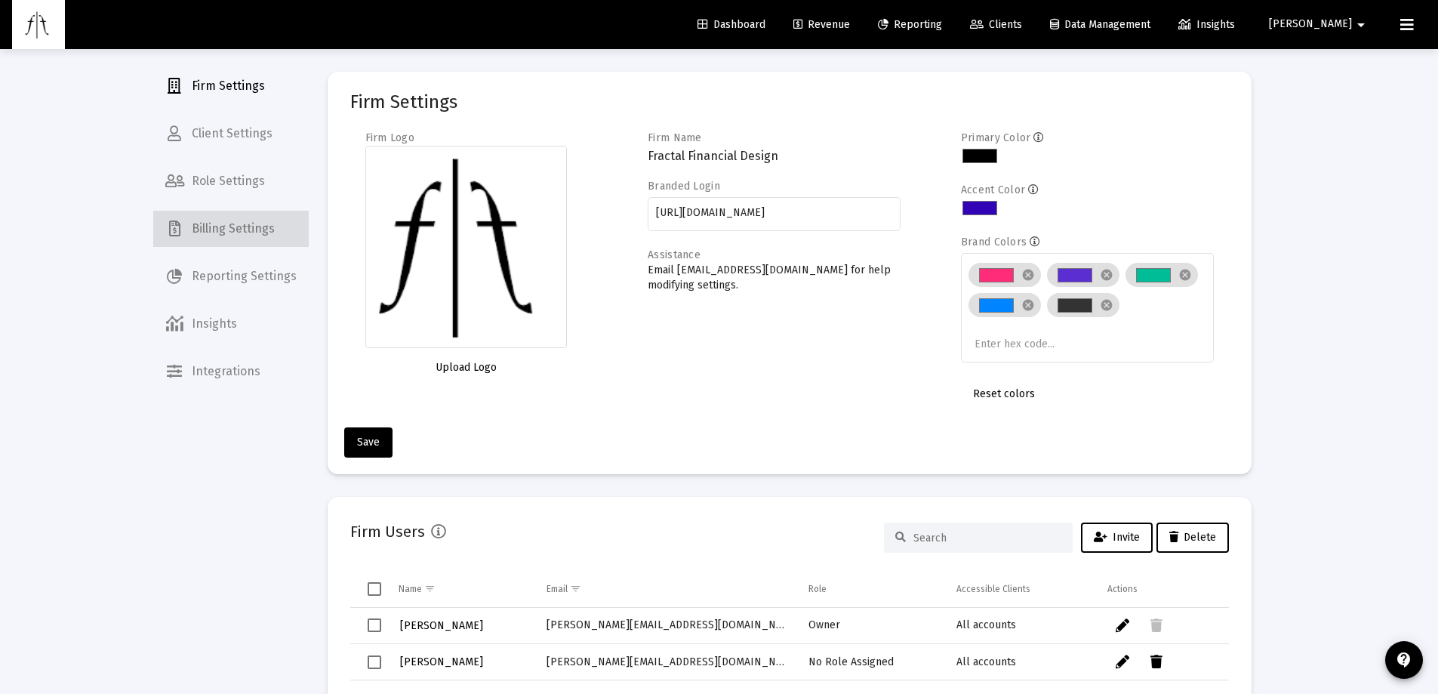
click at [249, 223] on span "Billing Settings" at bounding box center [230, 229] width 155 height 36
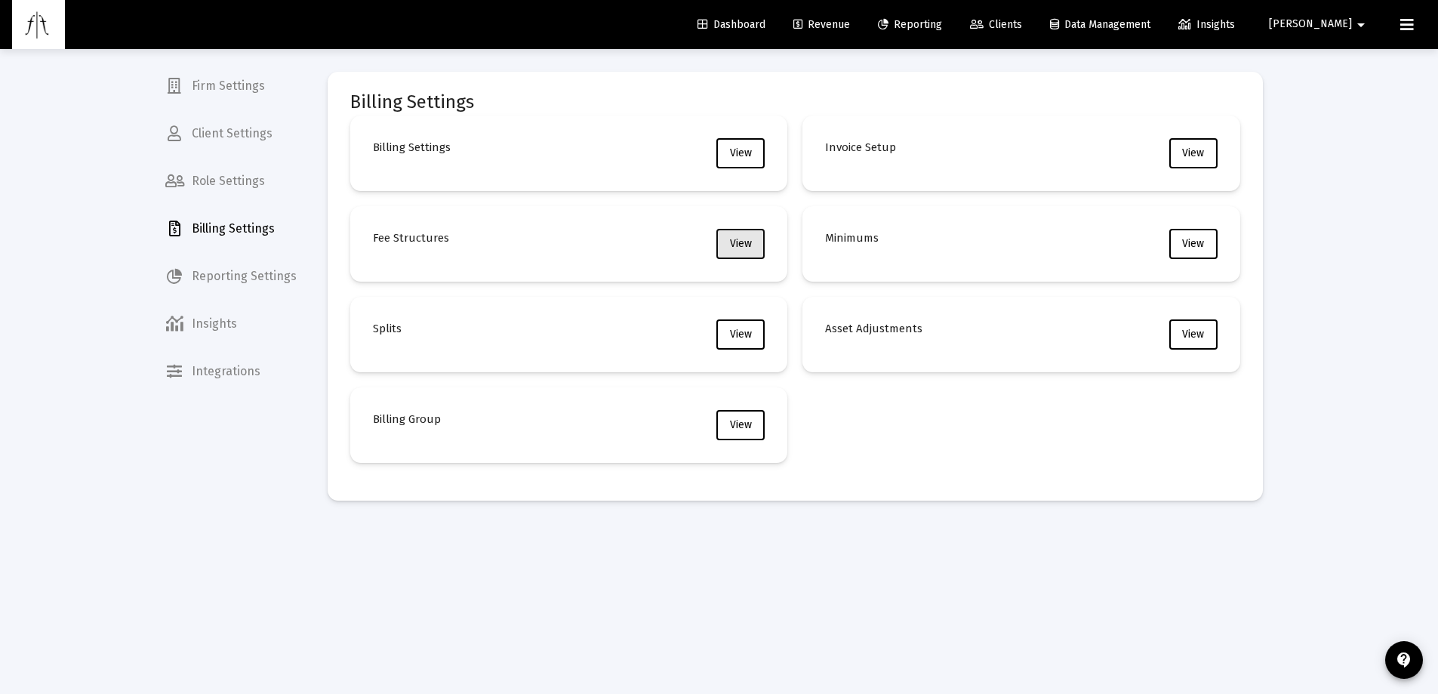
click at [753, 242] on button "View" at bounding box center [740, 244] width 48 height 30
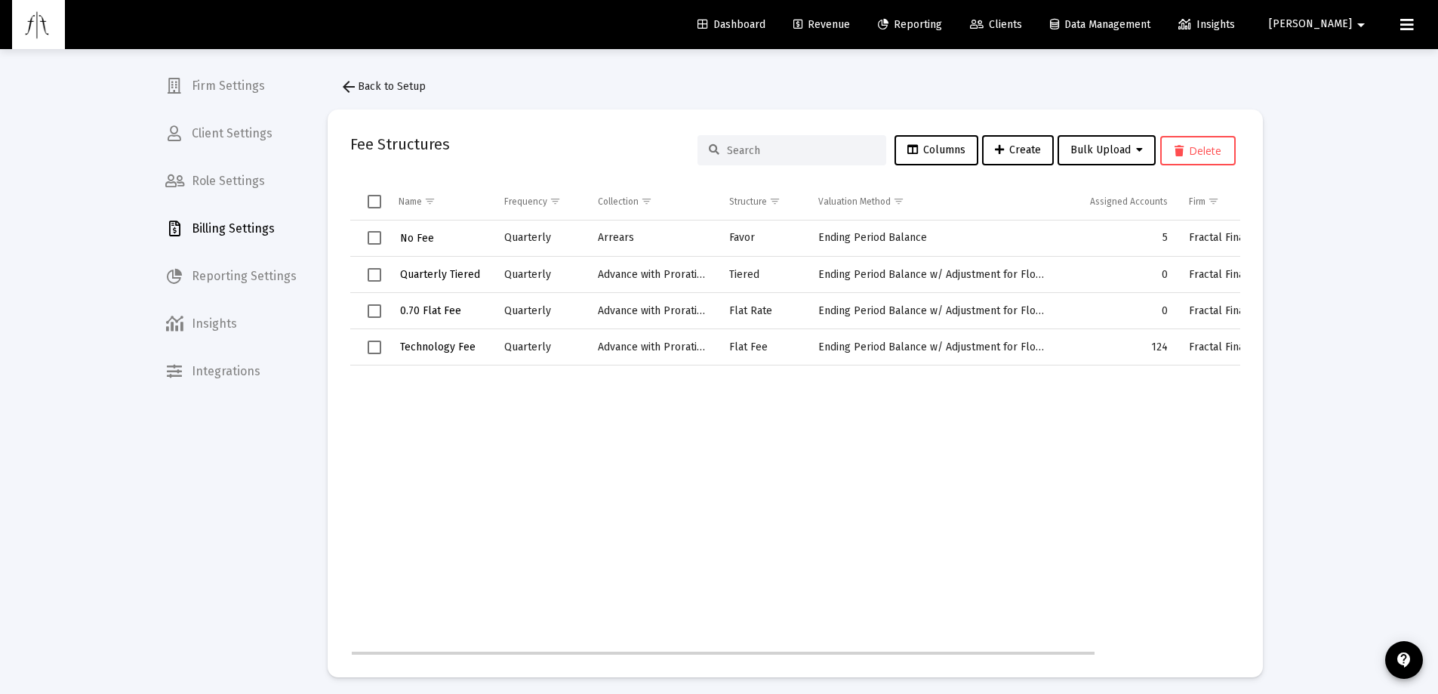
click at [435, 342] on span "Technology Fee" at bounding box center [437, 346] width 75 height 13
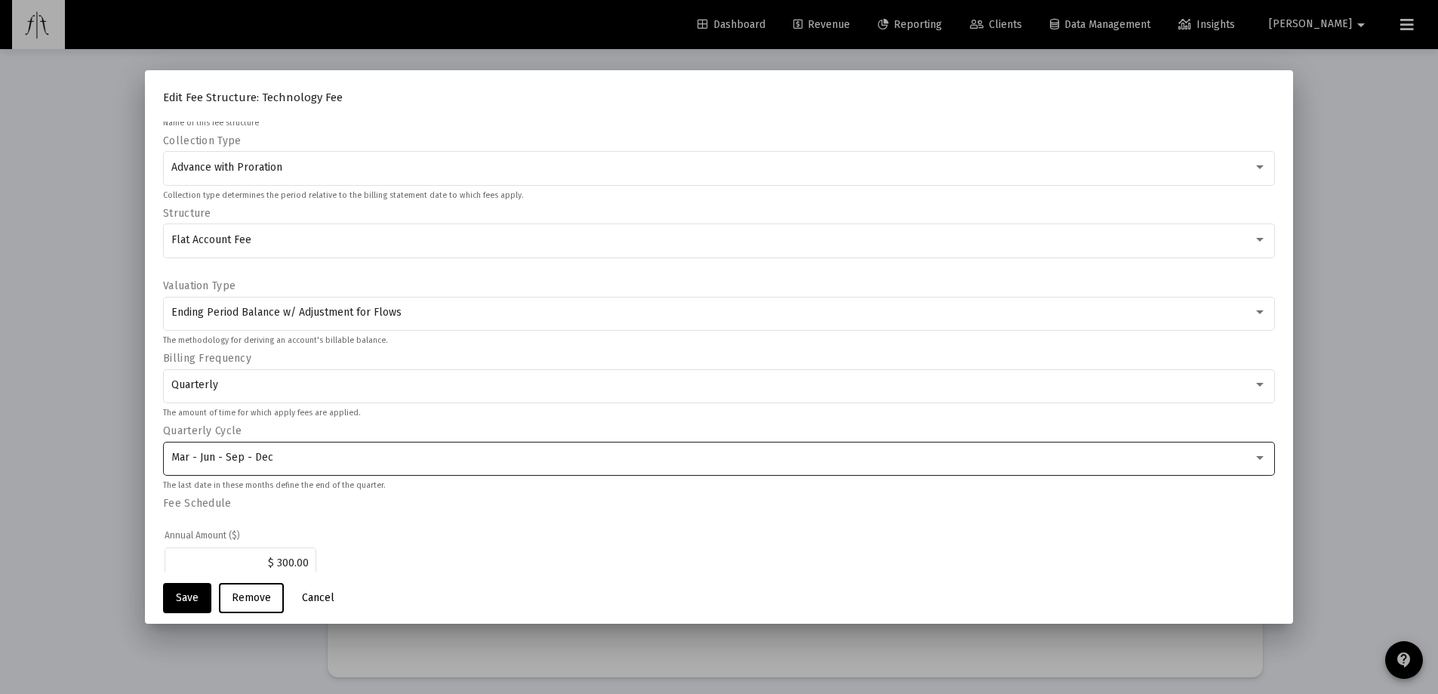
scroll to position [91, 0]
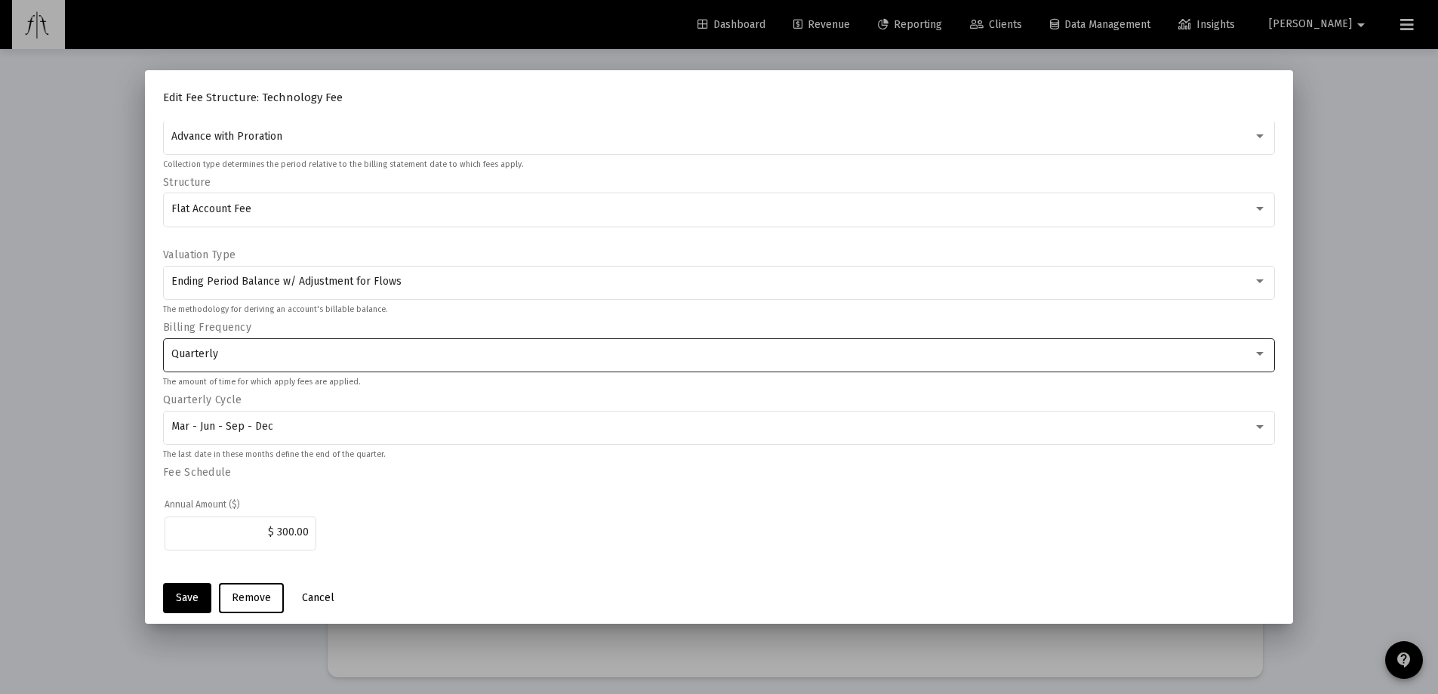
click at [311, 352] on div "Quarterly" at bounding box center [712, 354] width 1082 height 12
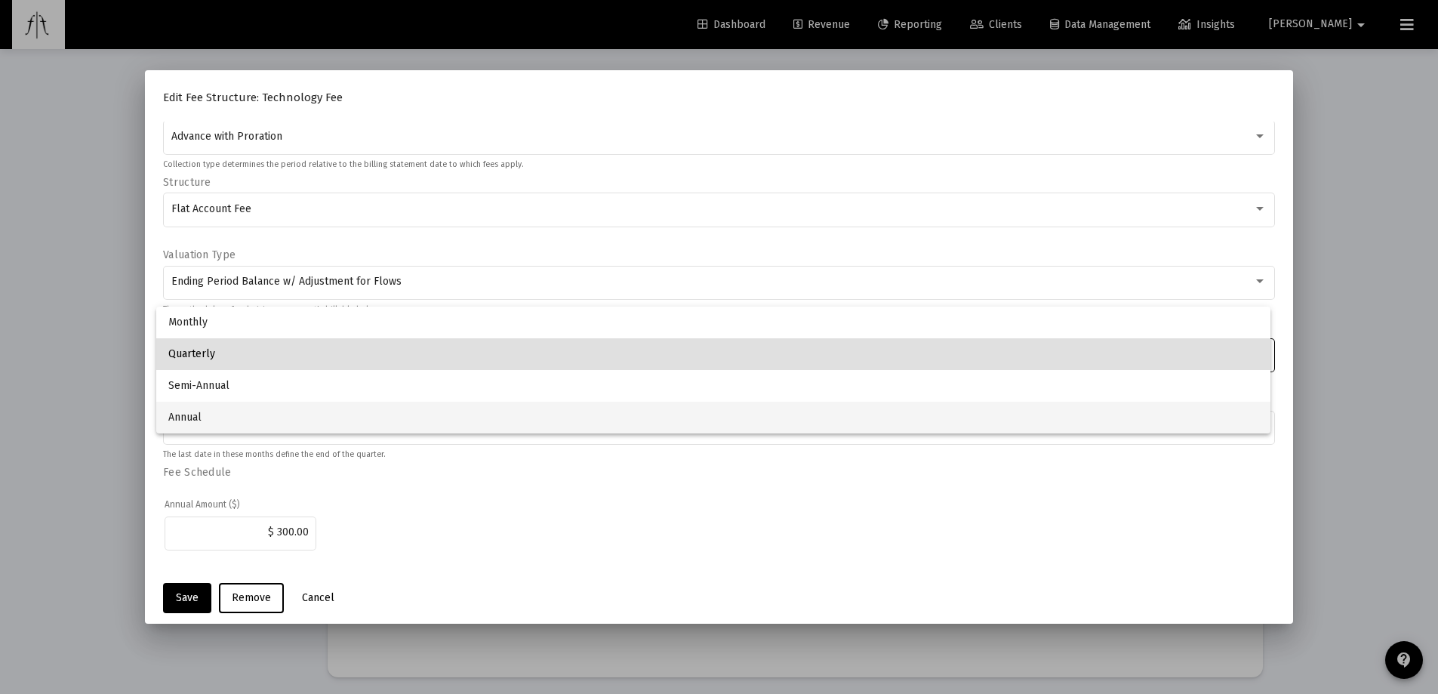
click at [259, 417] on span "Annual" at bounding box center [713, 417] width 1091 height 32
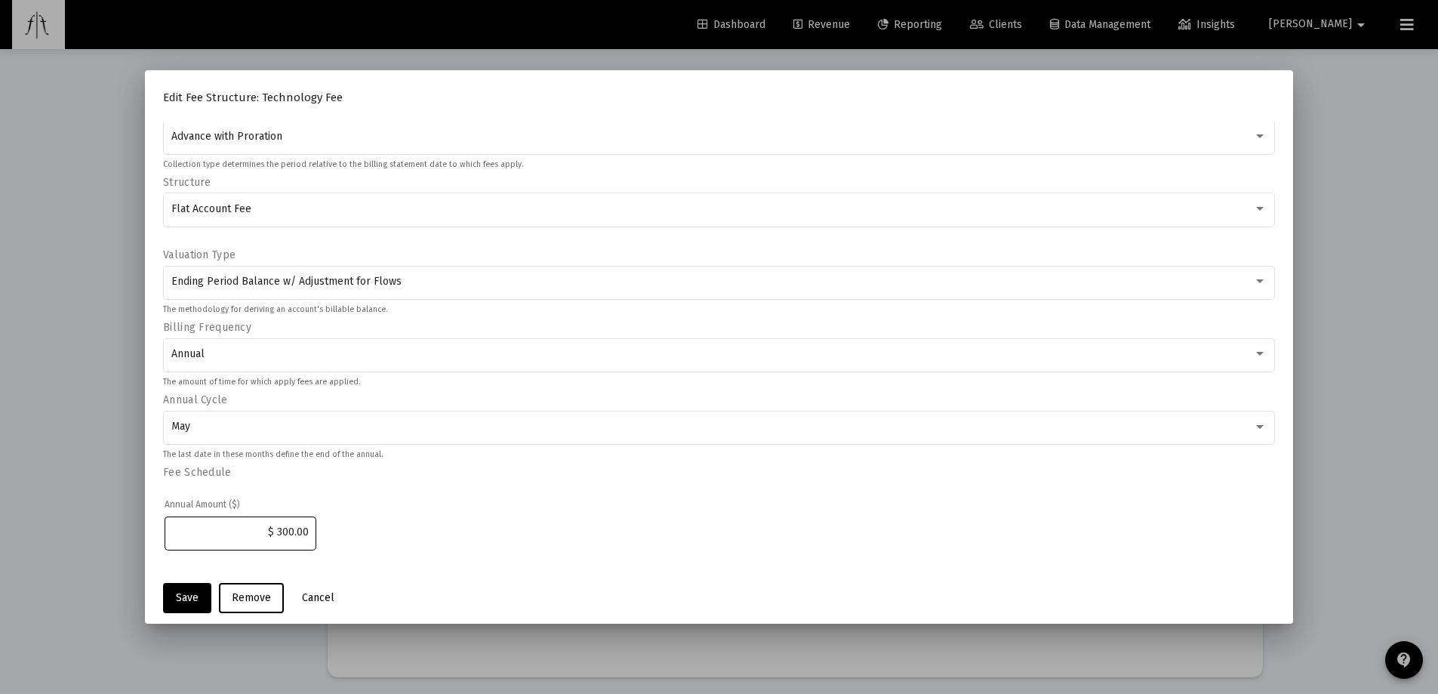
drag, startPoint x: 272, startPoint y: 530, endPoint x: 483, endPoint y: 518, distance: 211.7
click at [483, 518] on td "$ 300.00" at bounding box center [719, 541] width 1109 height 57
type input "$ 75.00"
click at [526, 491] on div "Annual Amount ($) $ 75.00" at bounding box center [719, 526] width 1112 height 92
click at [175, 604] on button "Save" at bounding box center [187, 598] width 48 height 30
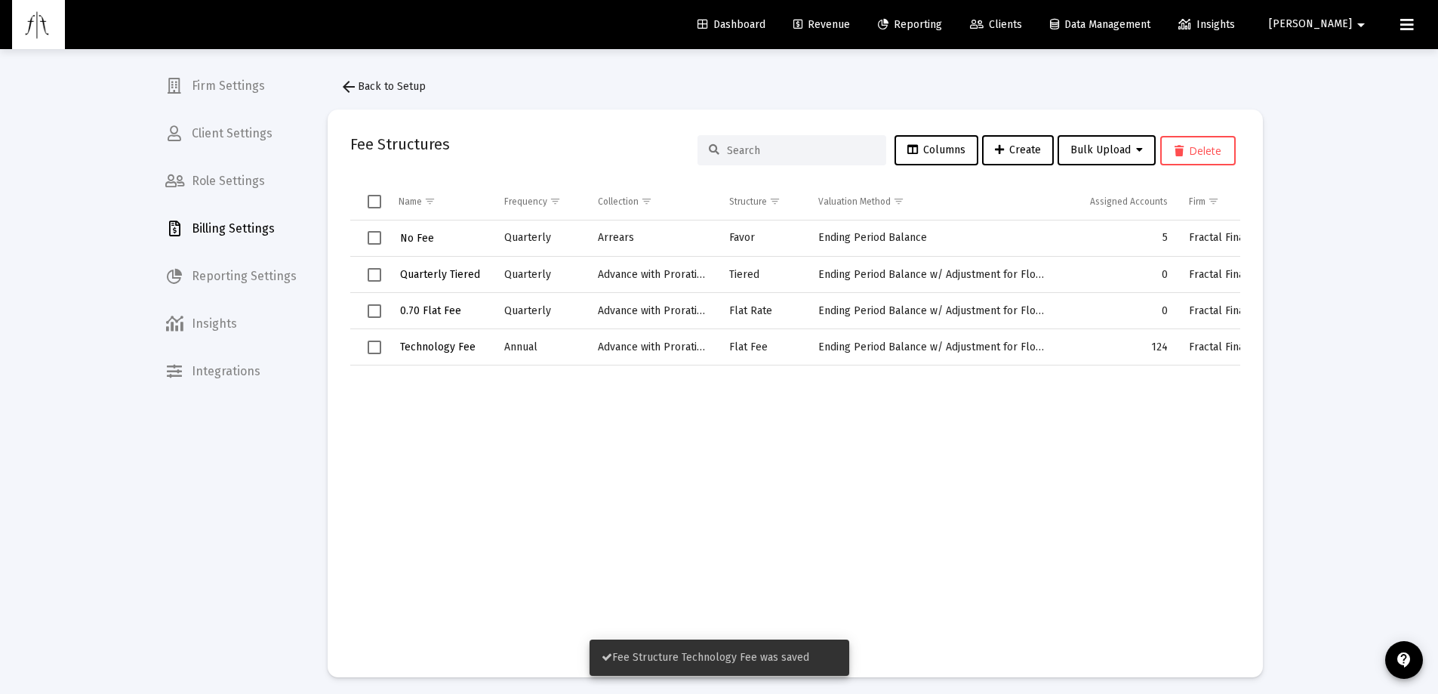
click at [862, 26] on link "Revenue" at bounding box center [821, 25] width 81 height 30
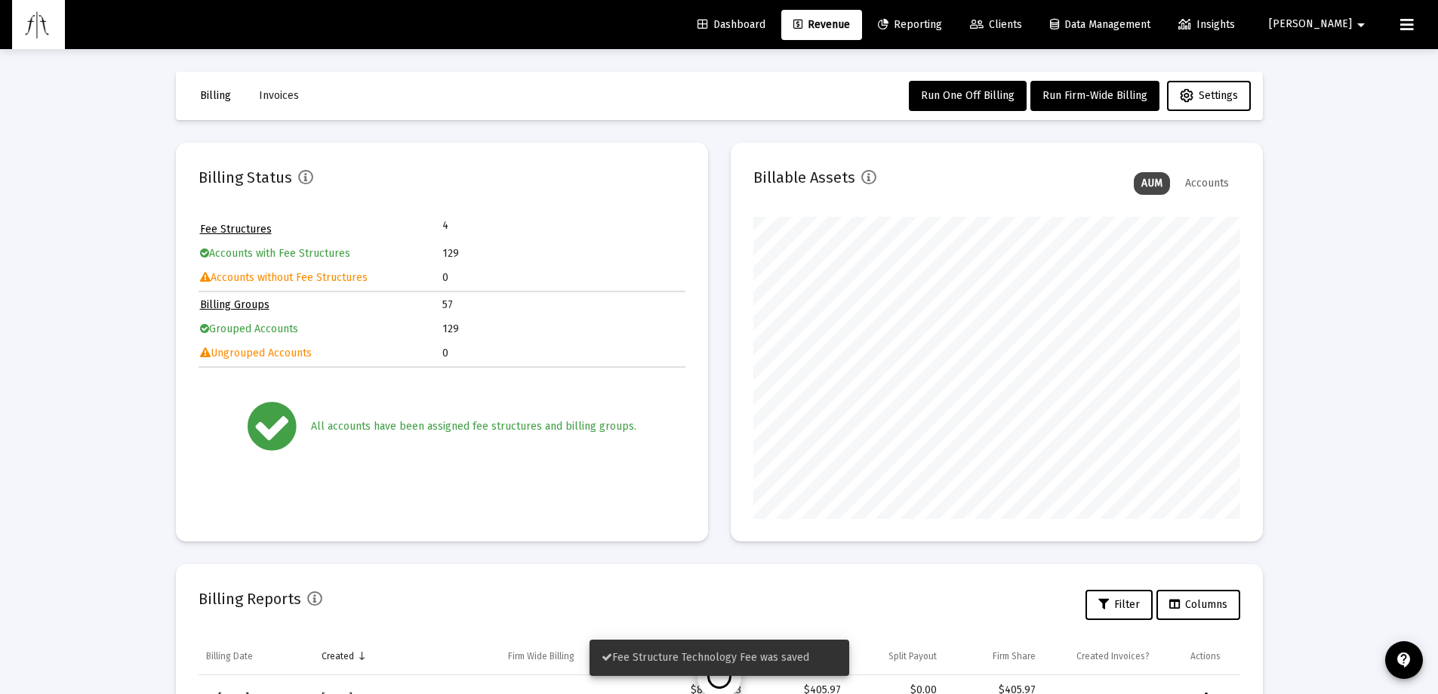
scroll to position [302, 487]
click at [1088, 95] on span "Run Firm-Wide Billing" at bounding box center [1094, 95] width 105 height 13
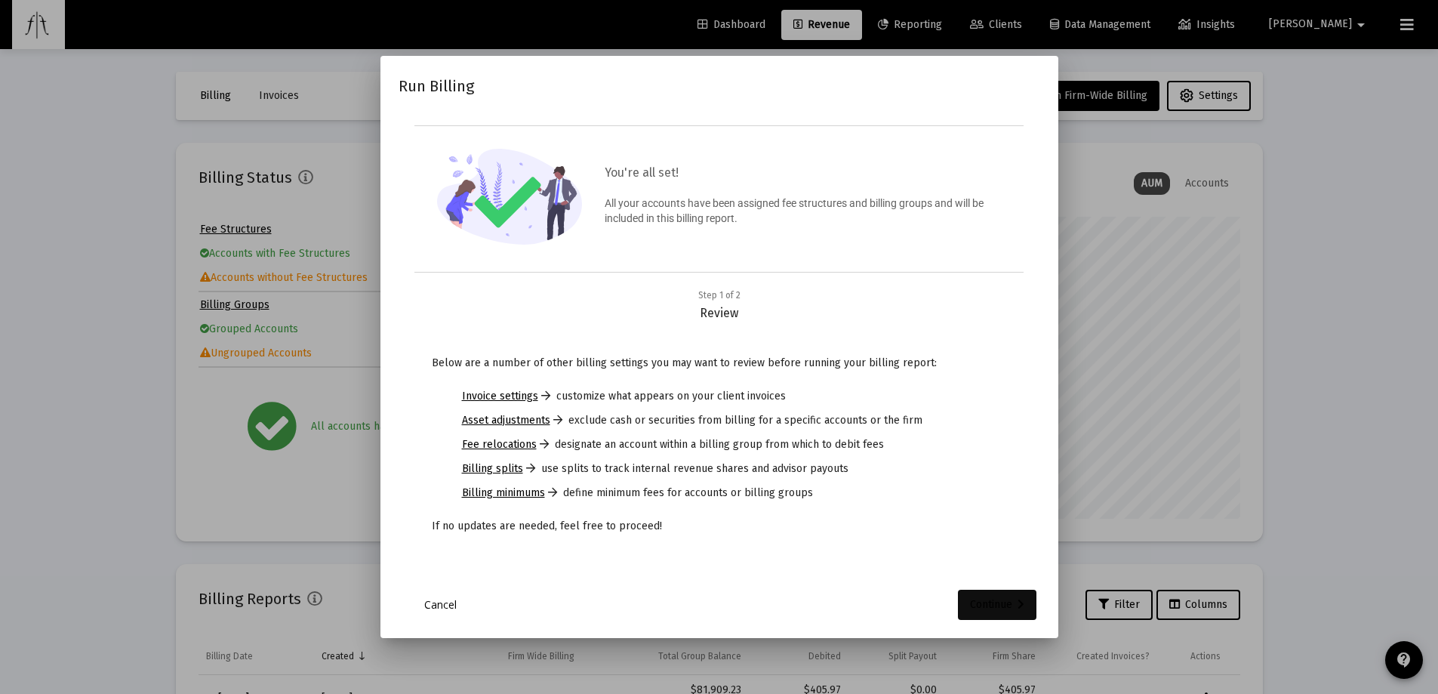
click at [1005, 600] on div "Continue" at bounding box center [997, 604] width 54 height 30
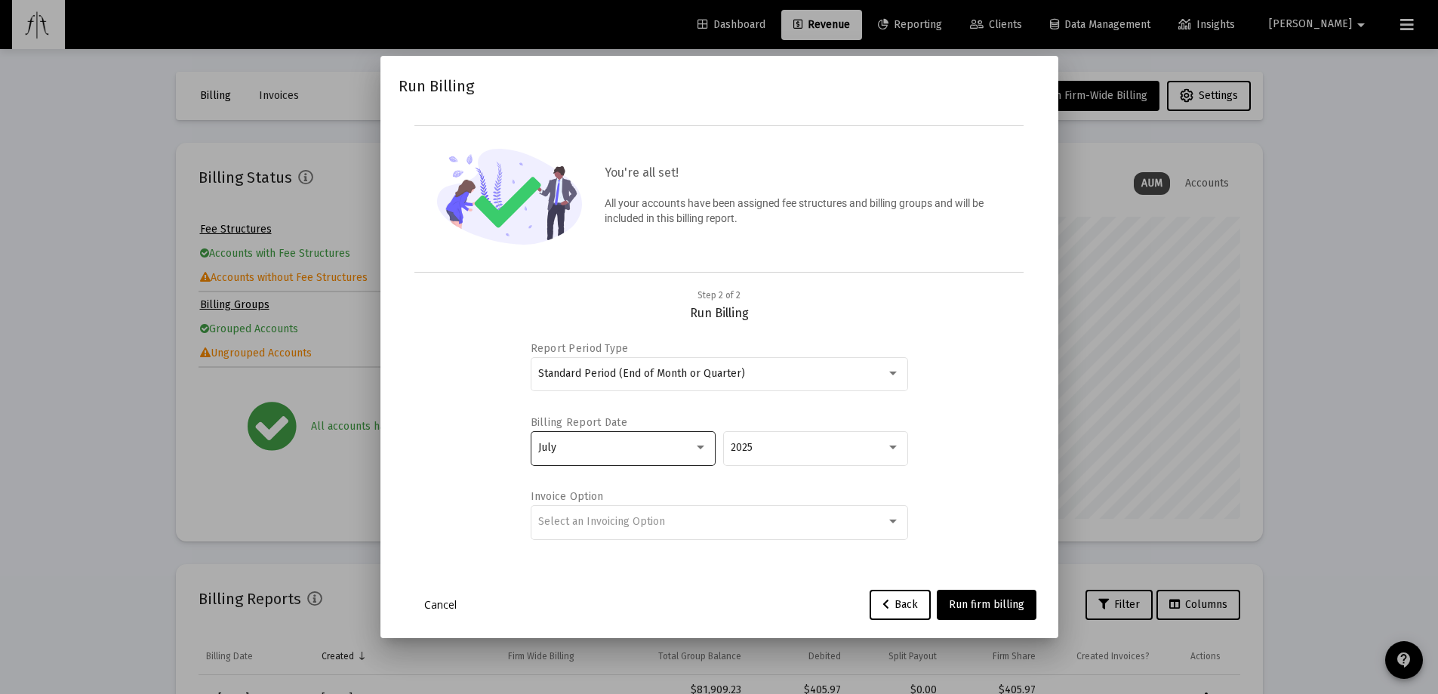
click at [705, 445] on div at bounding box center [701, 447] width 14 height 12
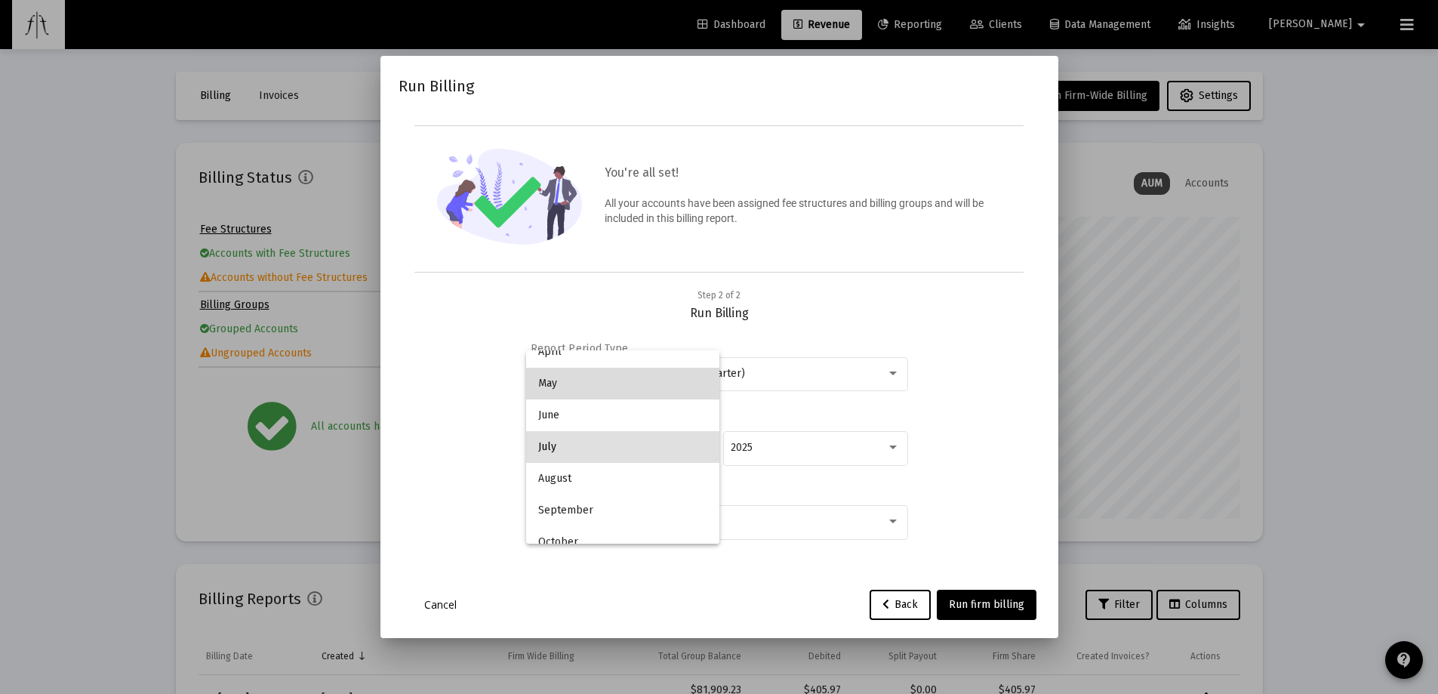
click at [636, 393] on span "May" at bounding box center [622, 384] width 169 height 32
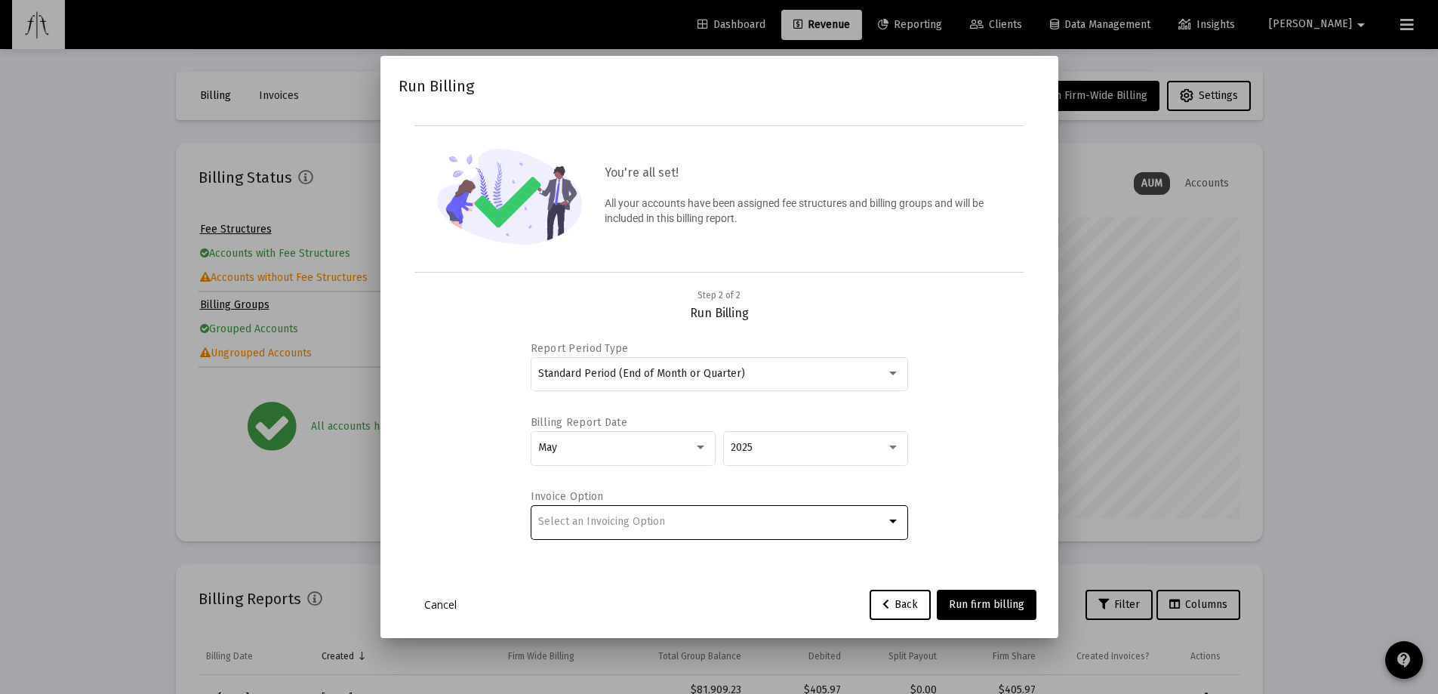
click at [737, 518] on div "Select an Invoicing Option" at bounding box center [712, 521] width 348 height 12
click at [700, 554] on span "Create Invoice by Billing Group" at bounding box center [718, 553] width 361 height 32
click at [1012, 598] on span "Run firm billing" at bounding box center [986, 604] width 75 height 13
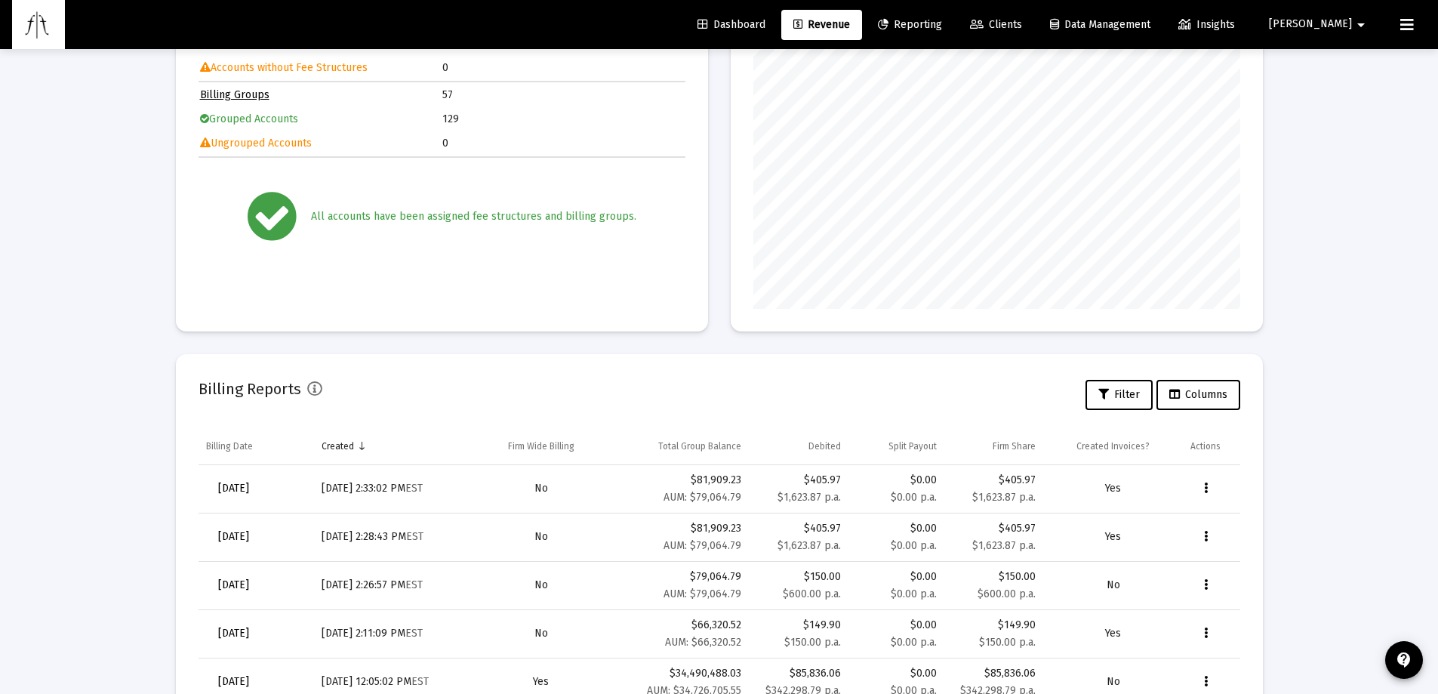
click at [954, 17] on link "Reporting" at bounding box center [910, 25] width 88 height 30
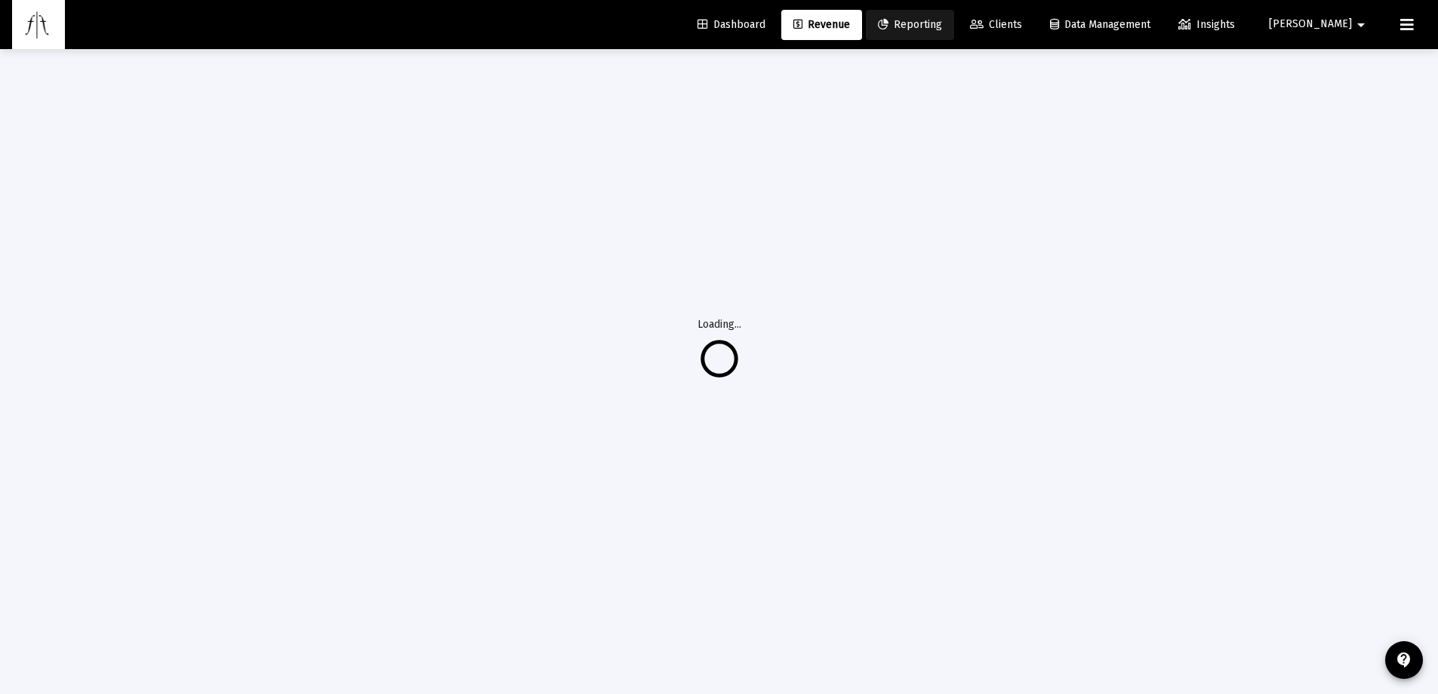
scroll to position [49, 0]
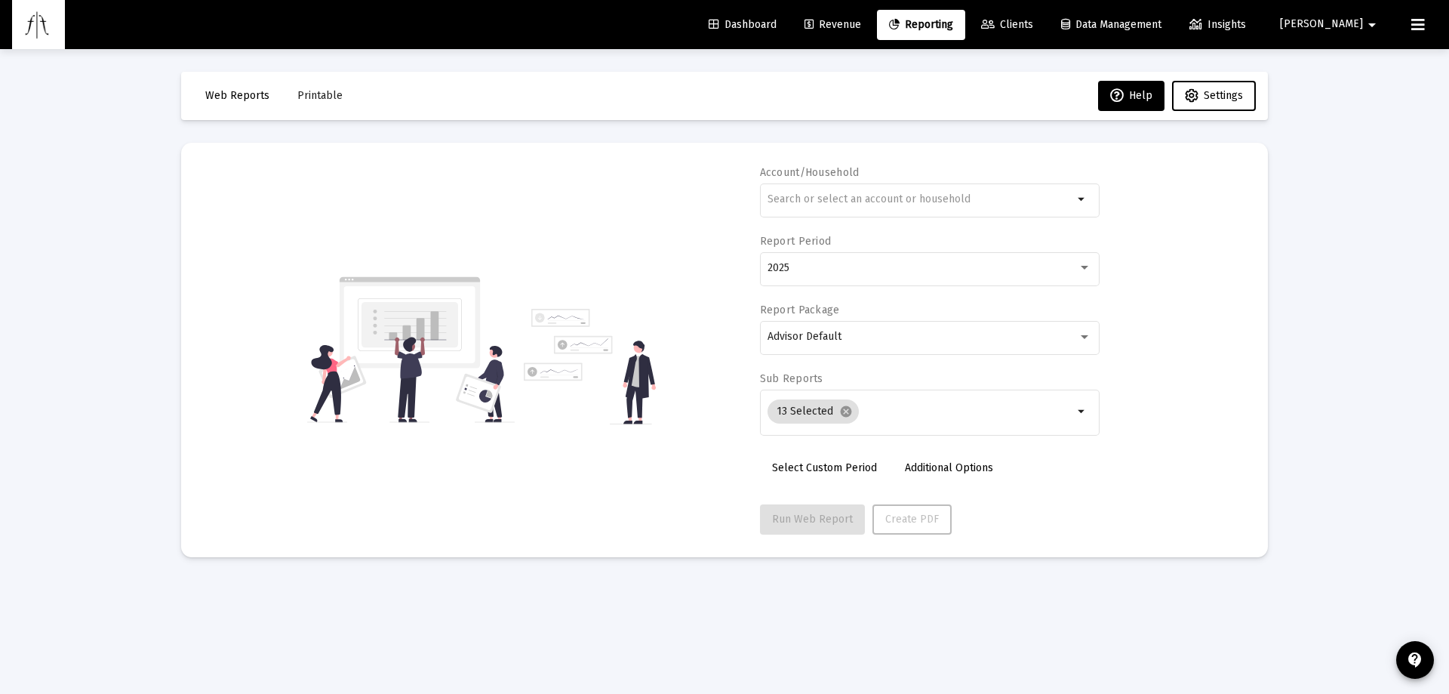
click at [861, 21] on span "Revenue" at bounding box center [833, 24] width 57 height 13
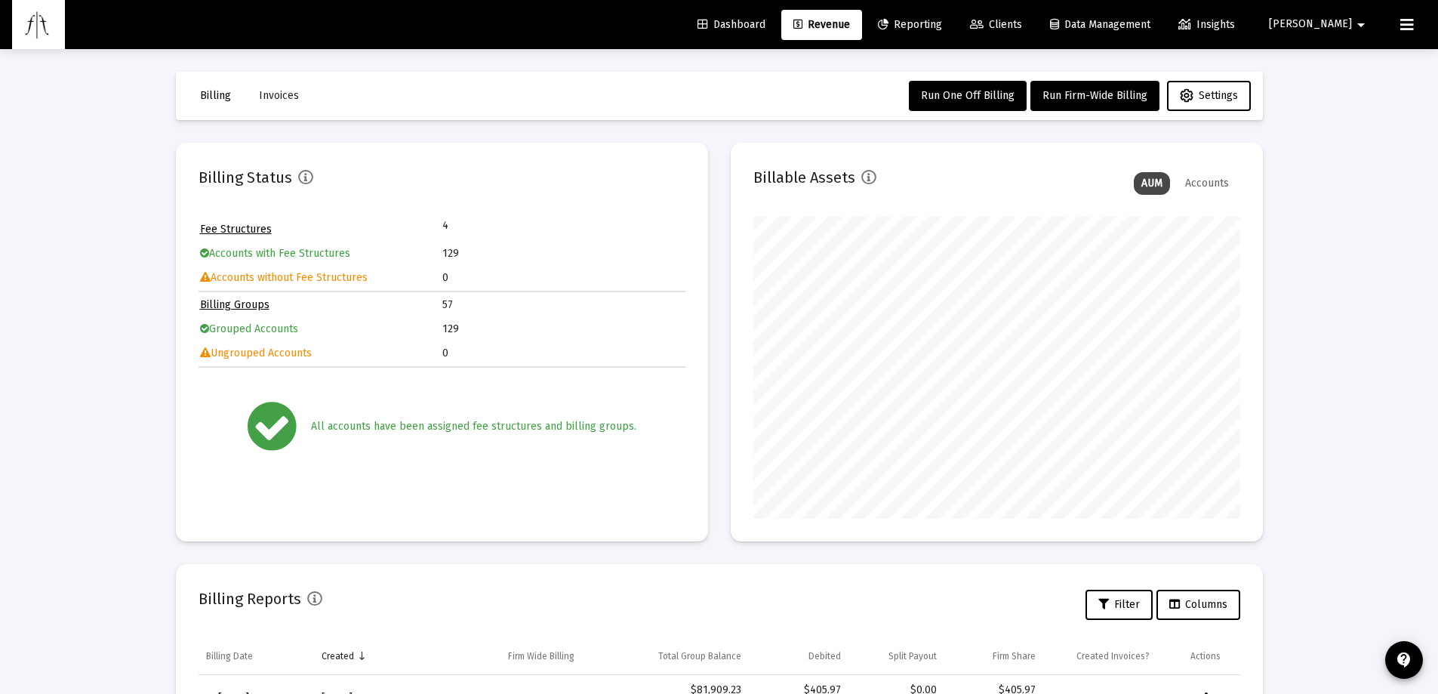
drag, startPoint x: 780, startPoint y: 38, endPoint x: 839, endPoint y: 35, distance: 59.7
click at [777, 38] on link "Dashboard" at bounding box center [731, 25] width 92 height 30
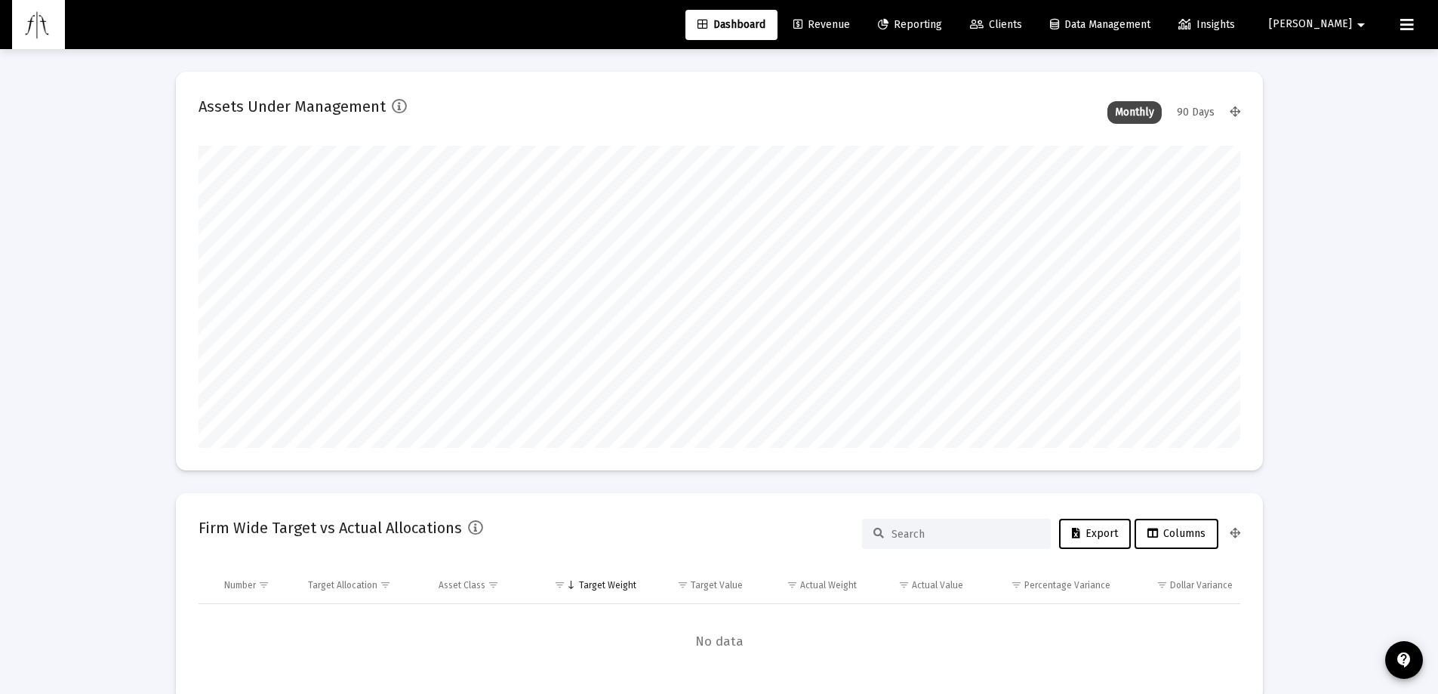
scroll to position [302, 561]
click at [850, 26] on span "Revenue" at bounding box center [821, 24] width 57 height 13
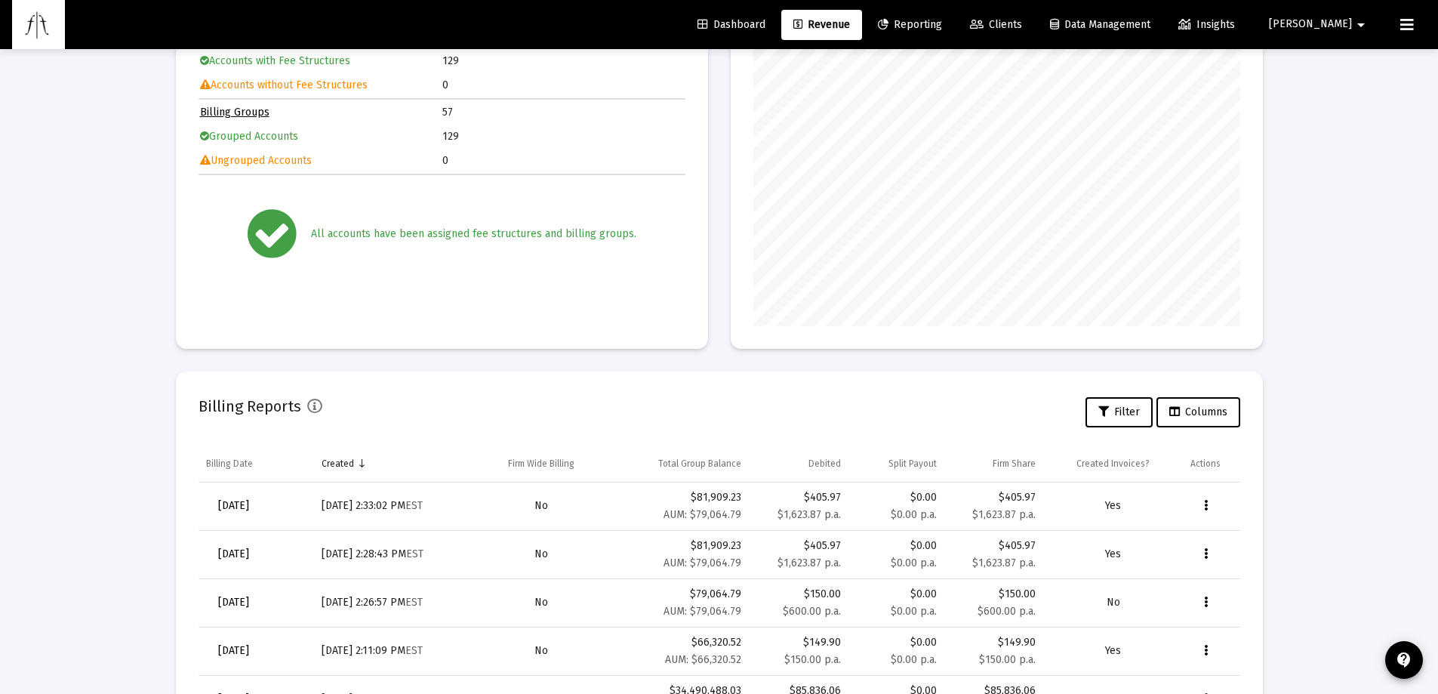
scroll to position [310, 0]
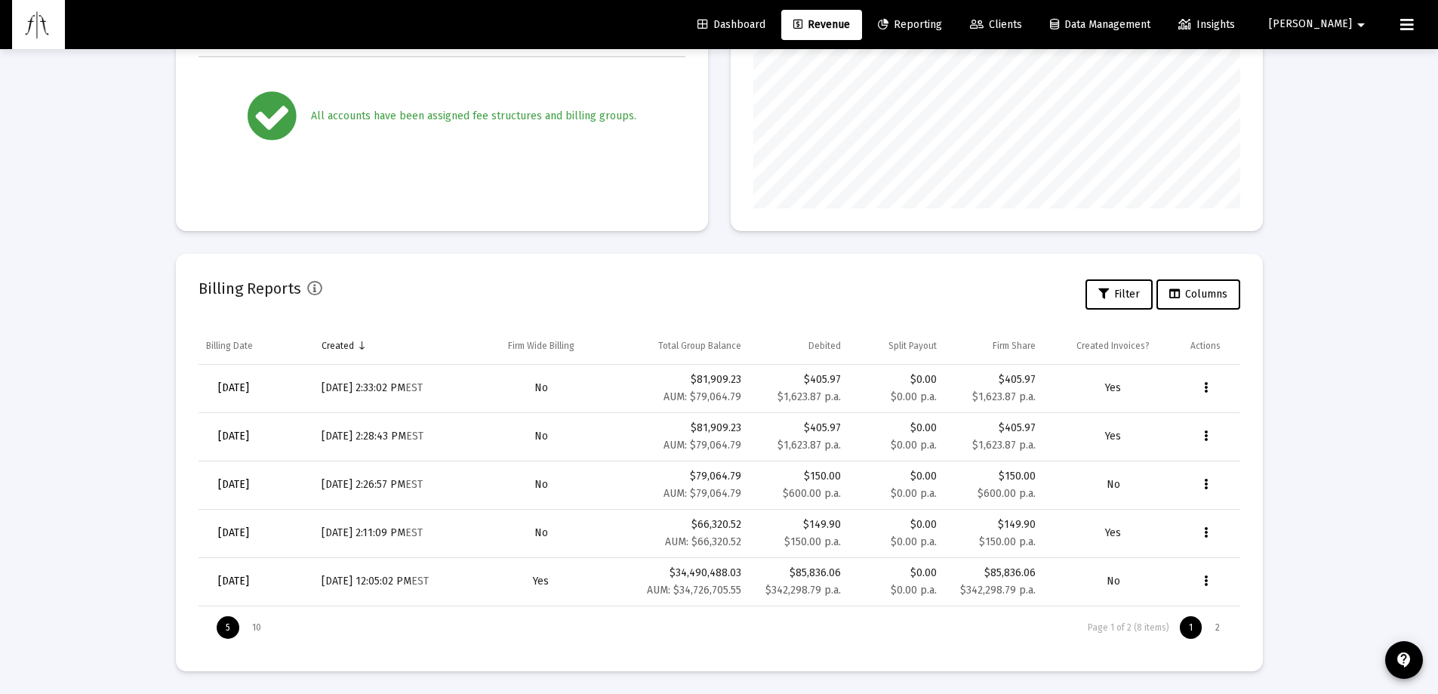
click at [772, 32] on link "Dashboard" at bounding box center [731, 25] width 92 height 30
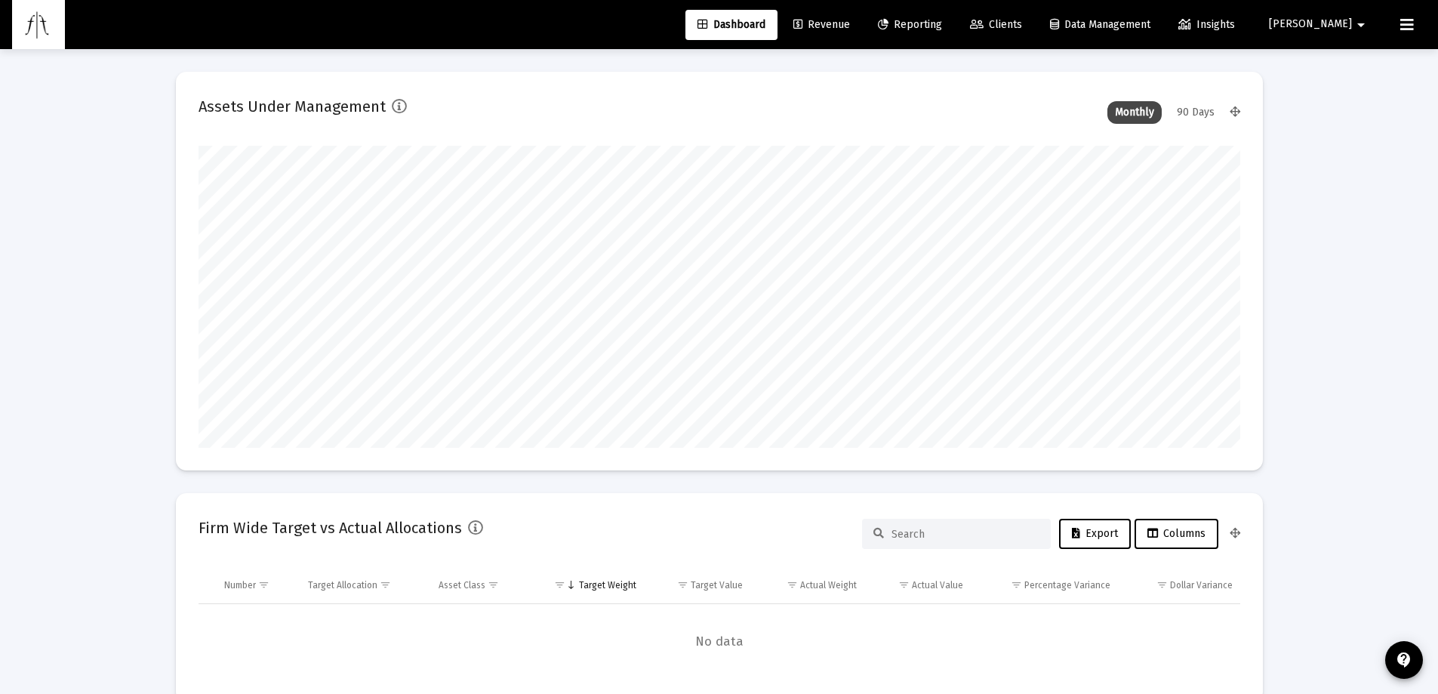
scroll to position [754391, 753651]
click at [850, 30] on span "Revenue" at bounding box center [821, 24] width 57 height 13
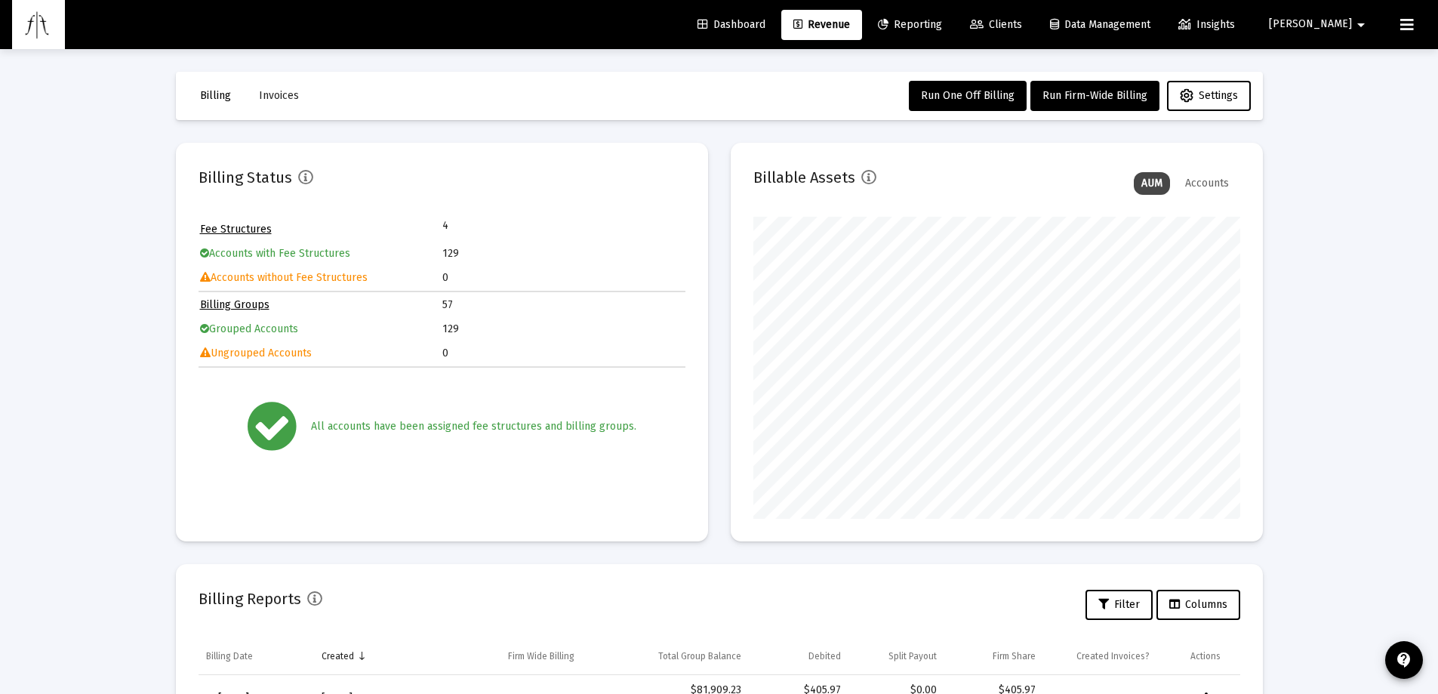
drag, startPoint x: 791, startPoint y: 29, endPoint x: 853, endPoint y: 29, distance: 61.9
click at [765, 28] on span "Dashboard" at bounding box center [731, 24] width 68 height 13
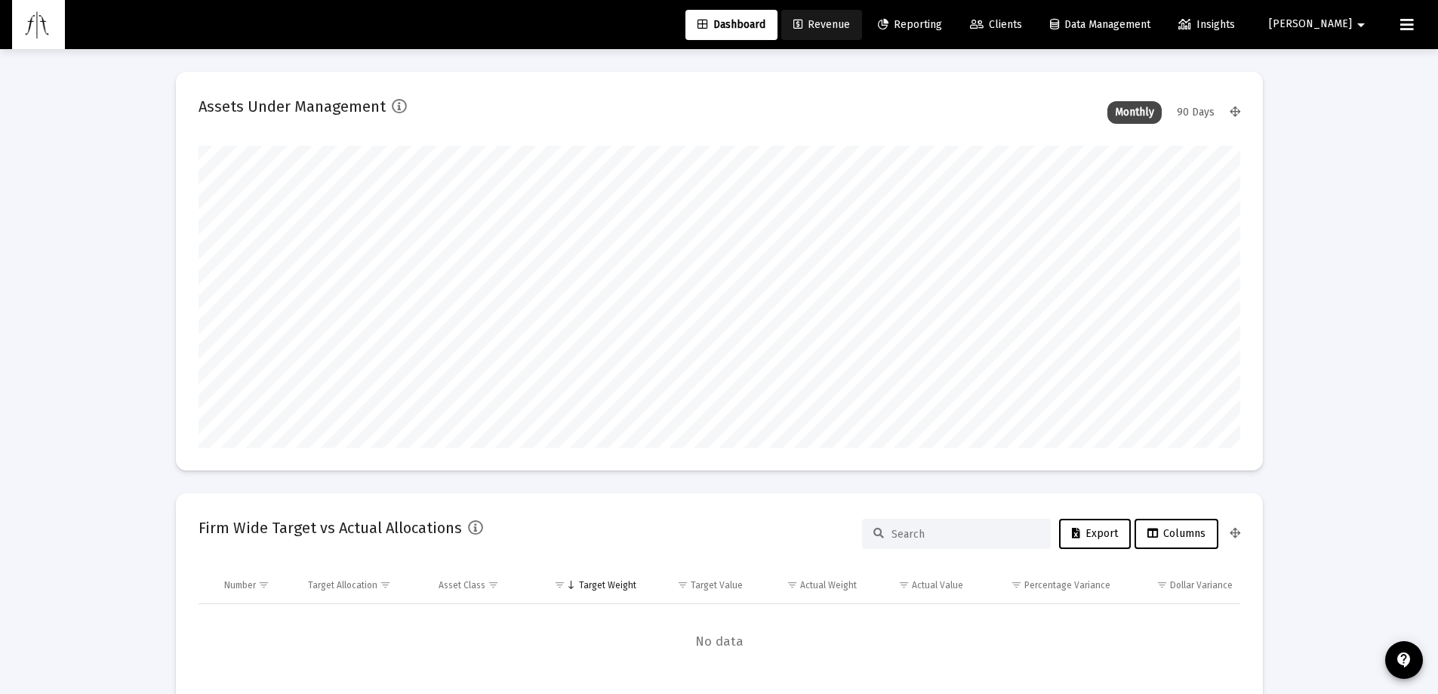
click at [850, 29] on span "Revenue" at bounding box center [821, 24] width 57 height 13
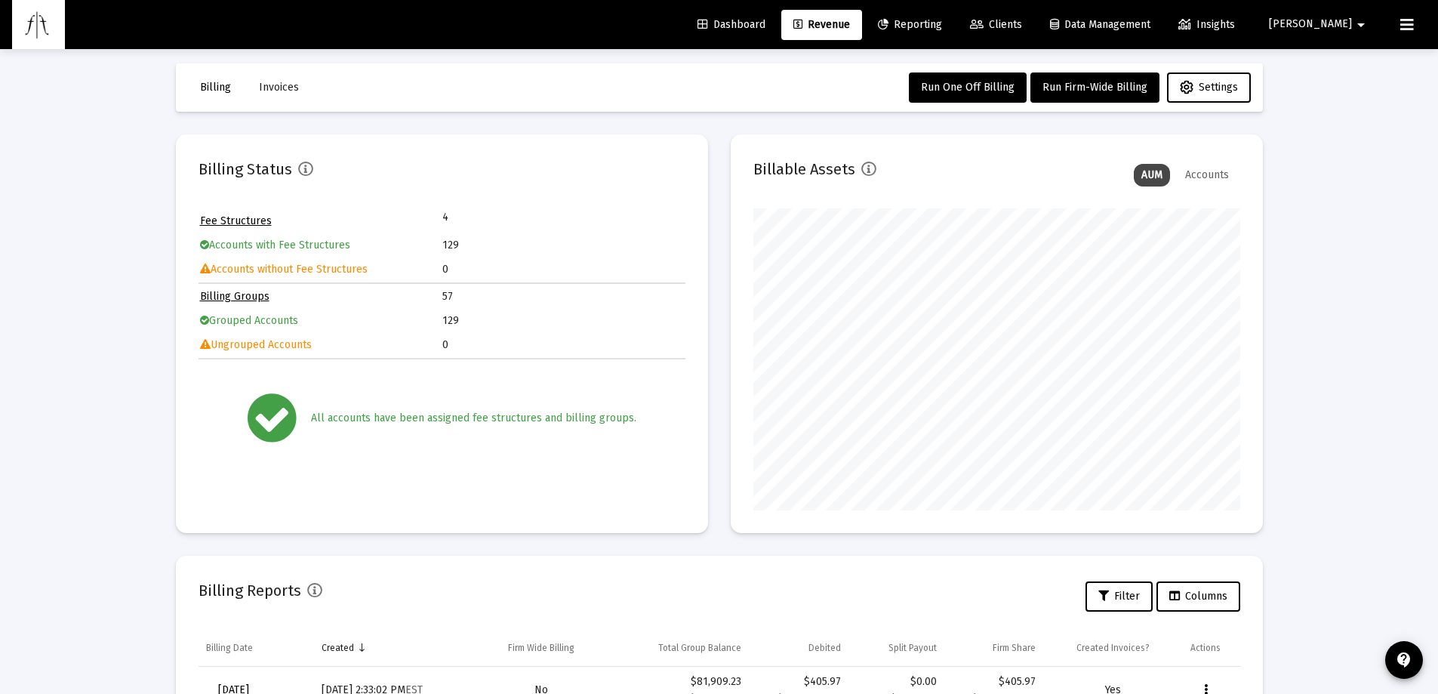
click at [765, 28] on span "Dashboard" at bounding box center [731, 24] width 68 height 13
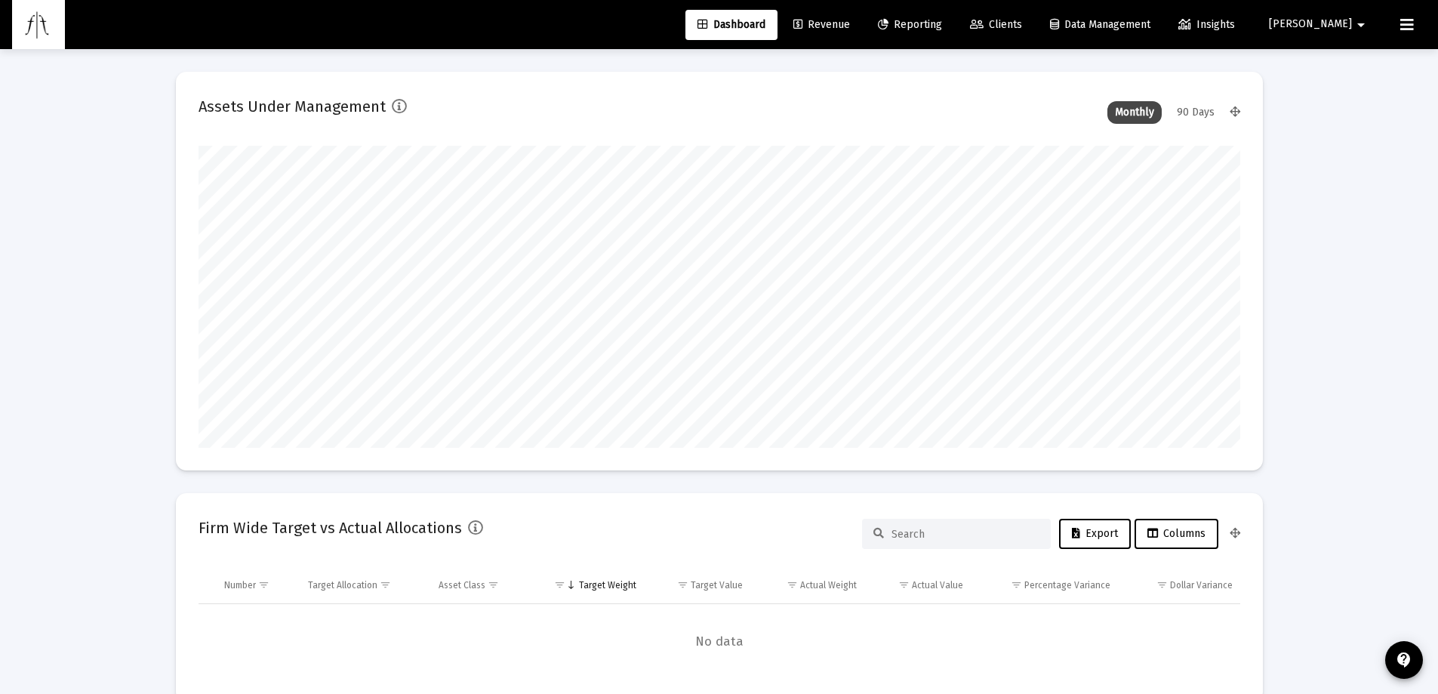
drag, startPoint x: 91, startPoint y: 383, endPoint x: 165, endPoint y: 359, distance: 77.6
click at [860, 35] on link "Revenue" at bounding box center [821, 25] width 81 height 30
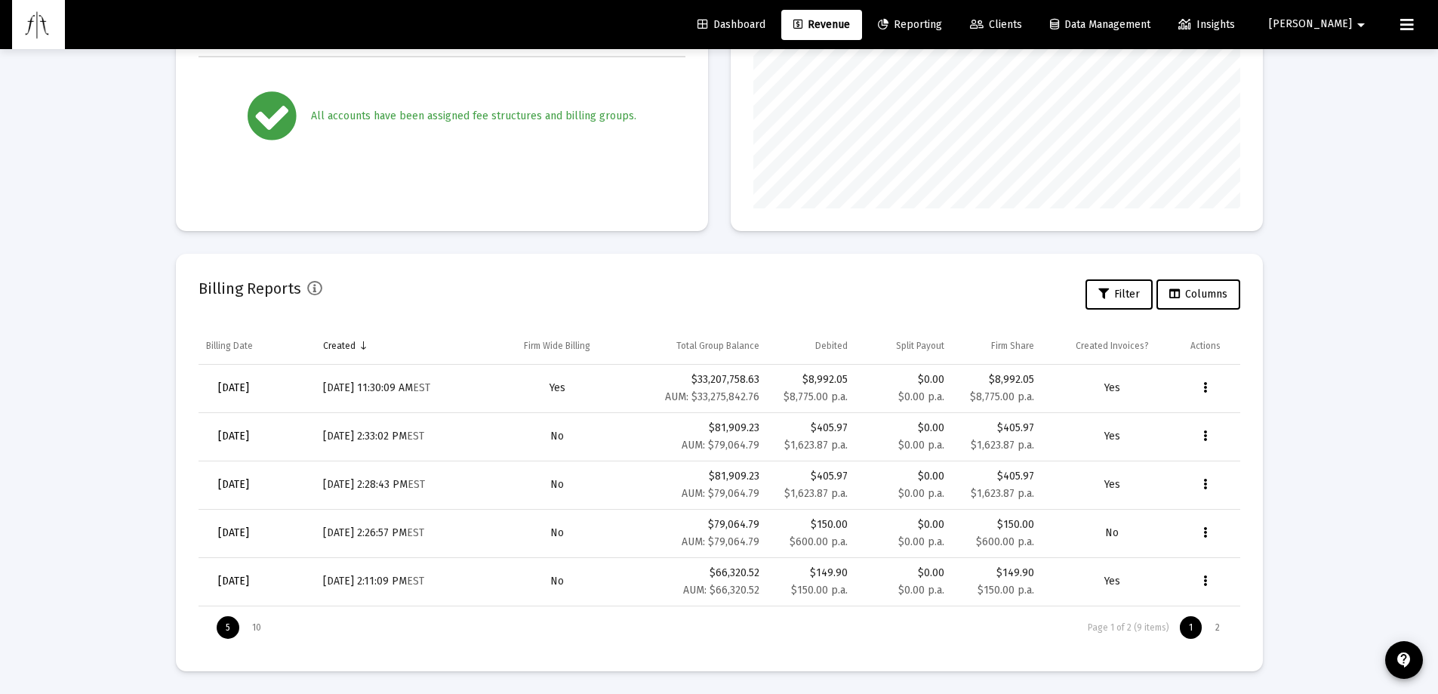
click at [249, 390] on span "[DATE]" at bounding box center [233, 387] width 31 height 13
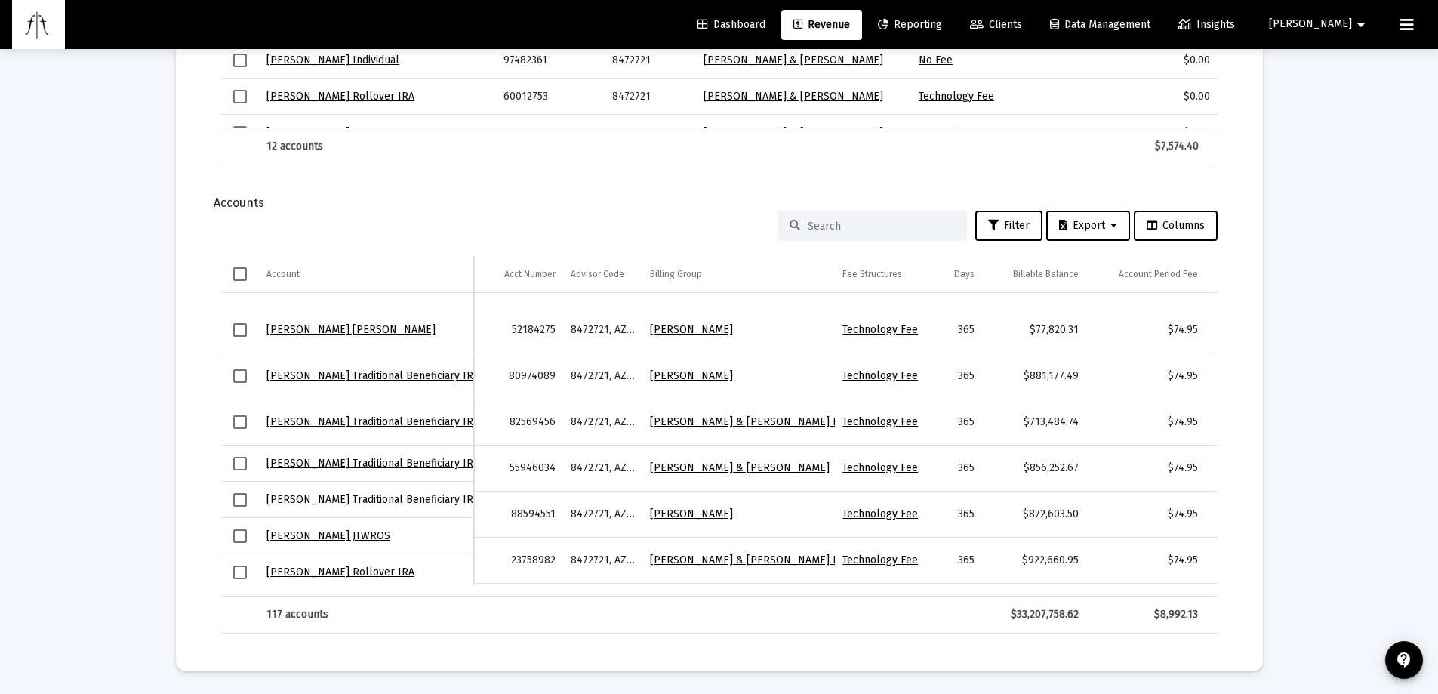
drag, startPoint x: 895, startPoint y: 577, endPoint x: 958, endPoint y: 529, distance: 79.2
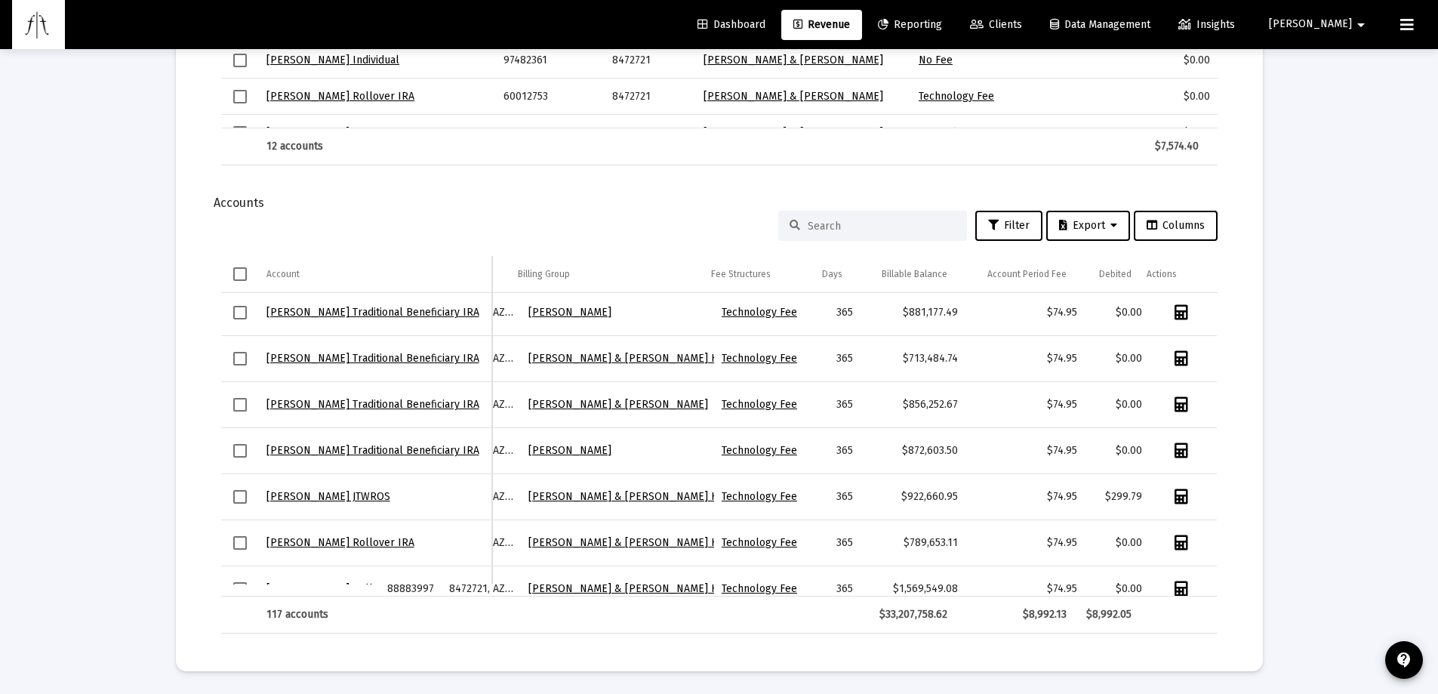
click at [1344, 35] on button "[PERSON_NAME]" at bounding box center [1319, 24] width 137 height 30
click at [1353, 65] on span "Settings" at bounding box center [1365, 64] width 45 height 36
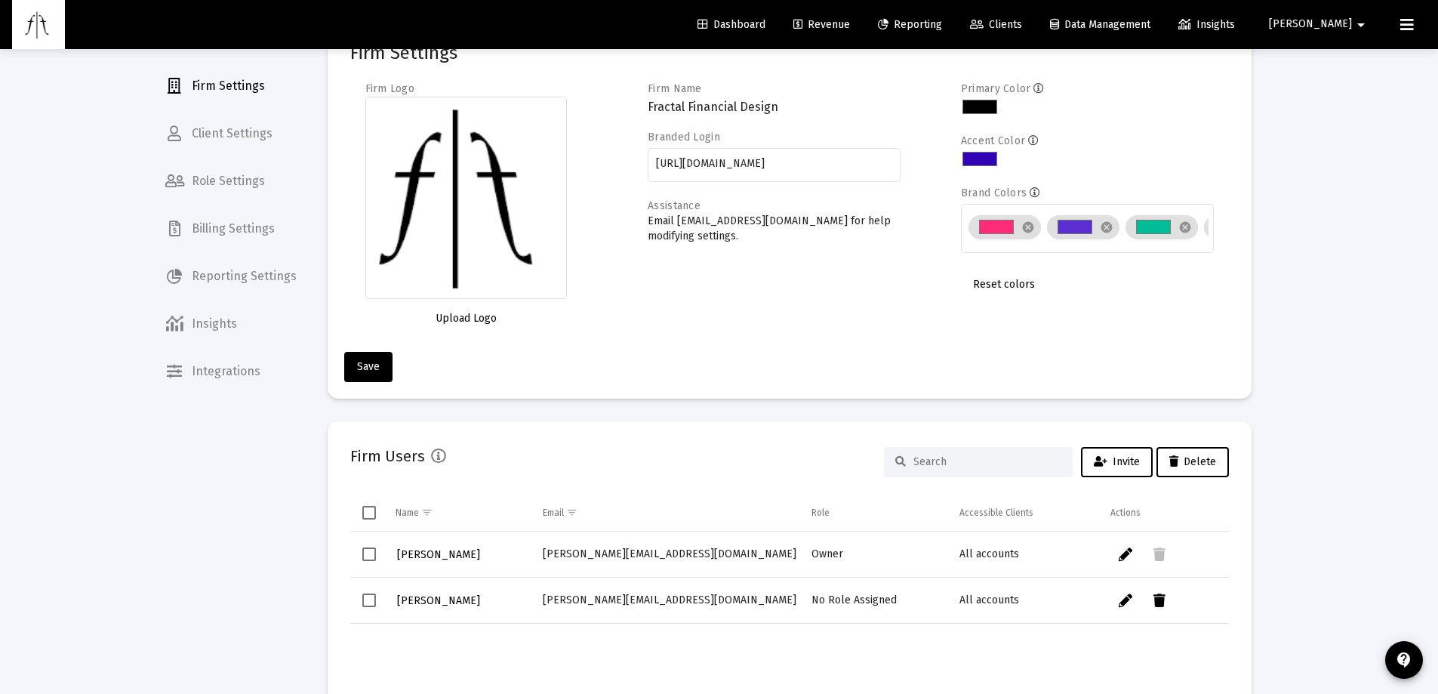
click at [246, 265] on span "Reporting Settings" at bounding box center [230, 276] width 155 height 36
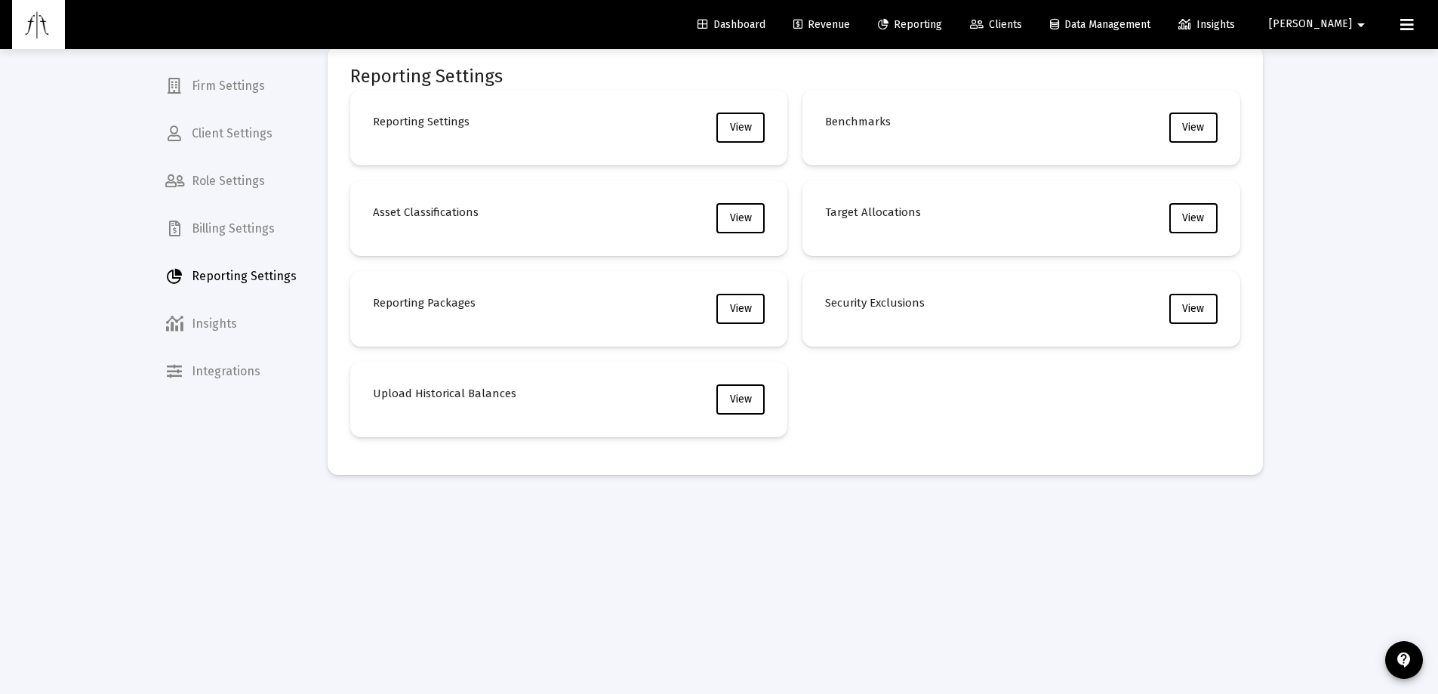
click at [251, 218] on span "Billing Settings" at bounding box center [230, 229] width 155 height 36
click at [737, 119] on button "View" at bounding box center [740, 127] width 48 height 30
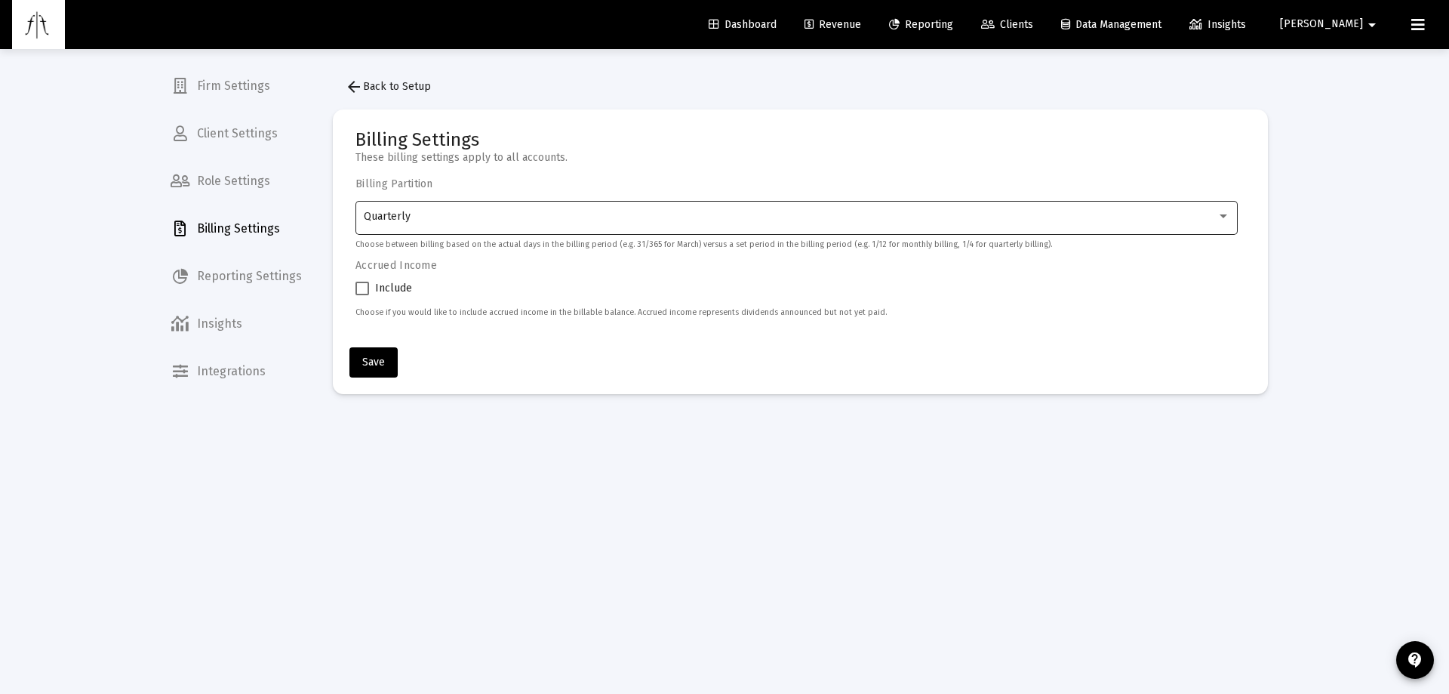
click at [503, 229] on div "Quarterly" at bounding box center [797, 216] width 866 height 37
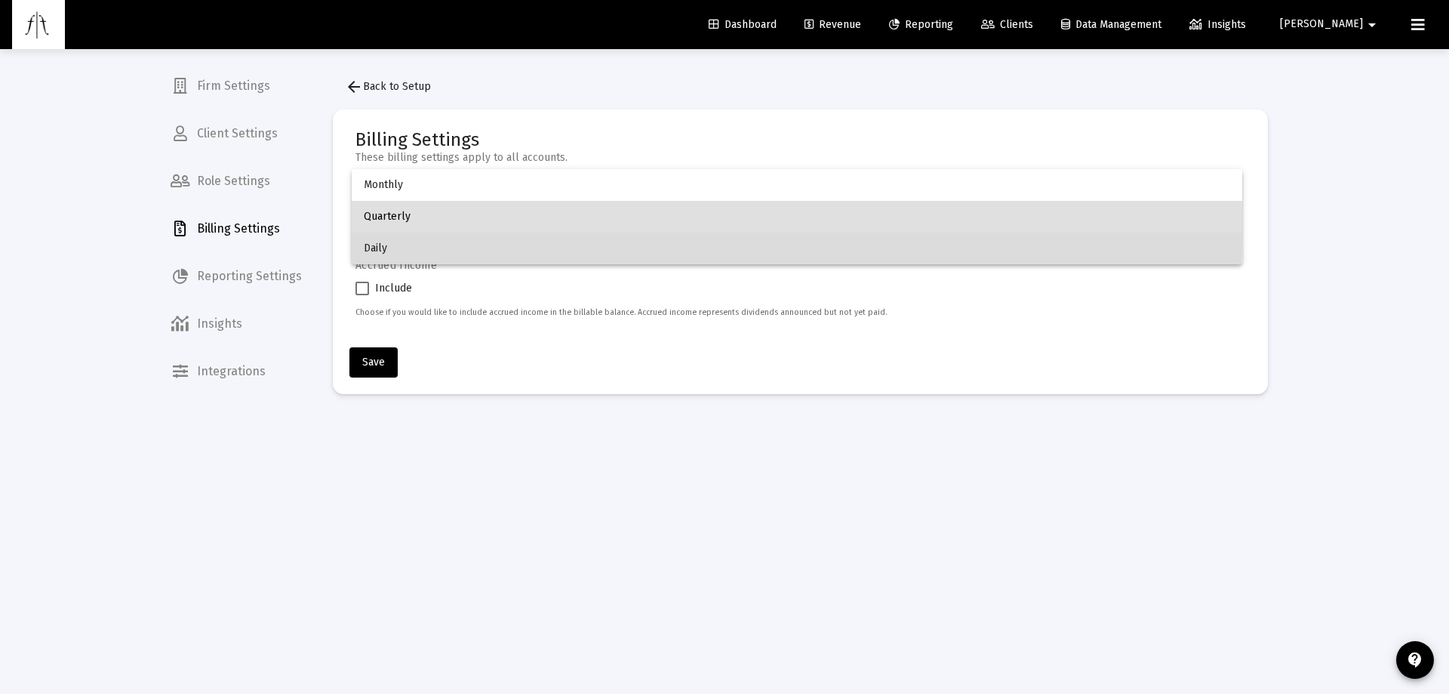
click at [469, 239] on span "Daily" at bounding box center [797, 248] width 866 height 32
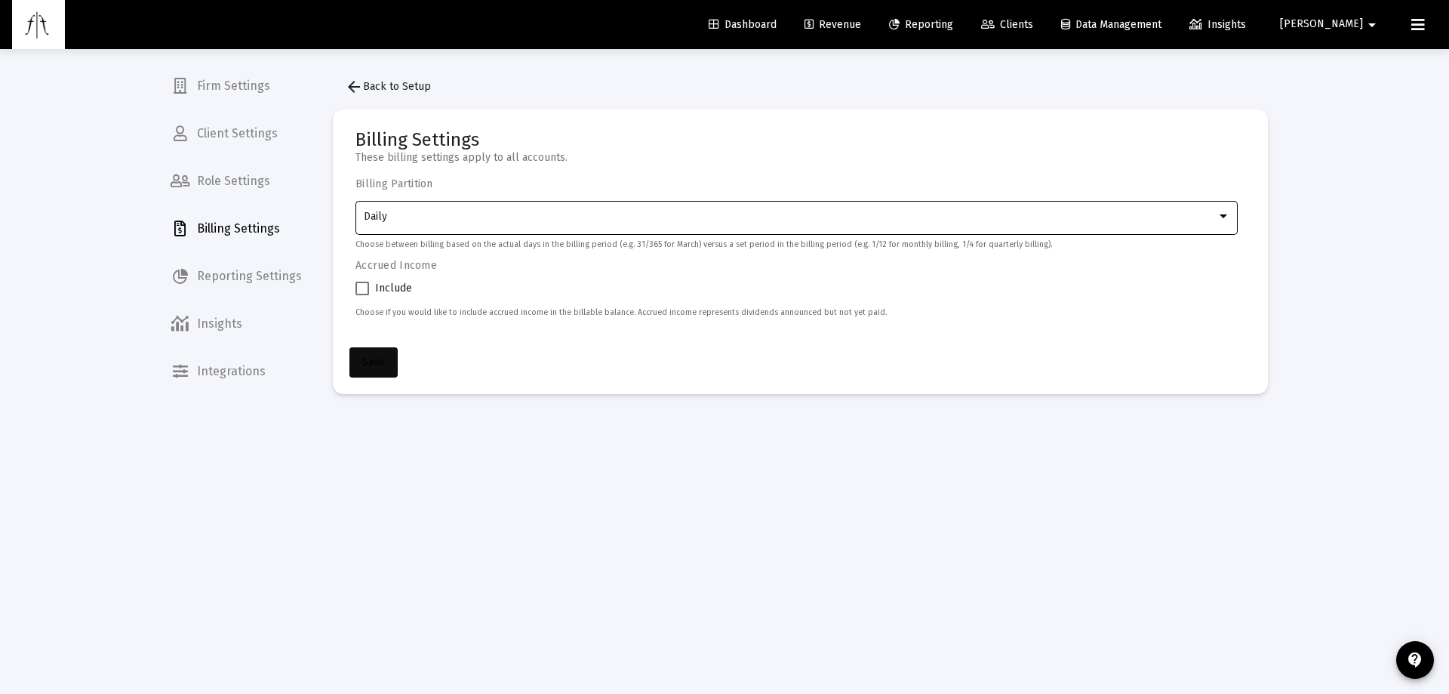
click at [383, 358] on span "Save" at bounding box center [373, 361] width 23 height 13
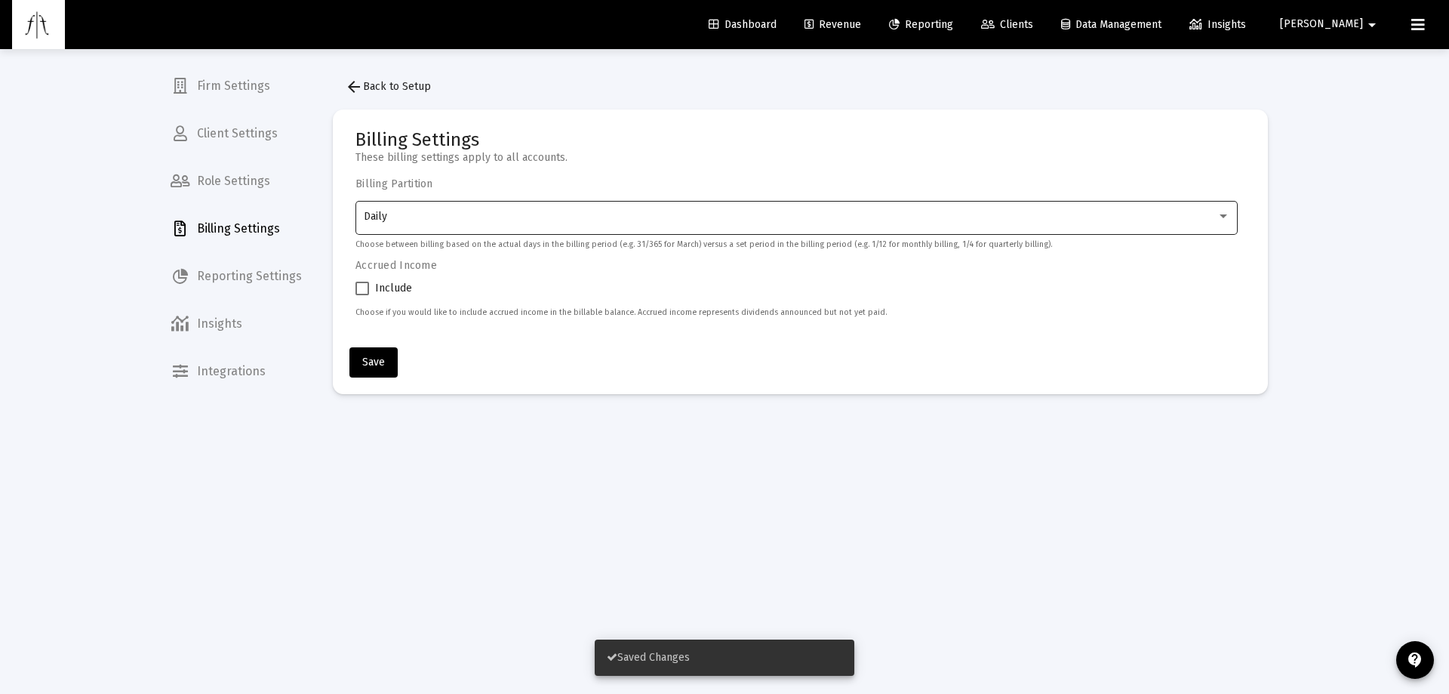
click at [584, 229] on div "Daily" at bounding box center [797, 216] width 866 height 37
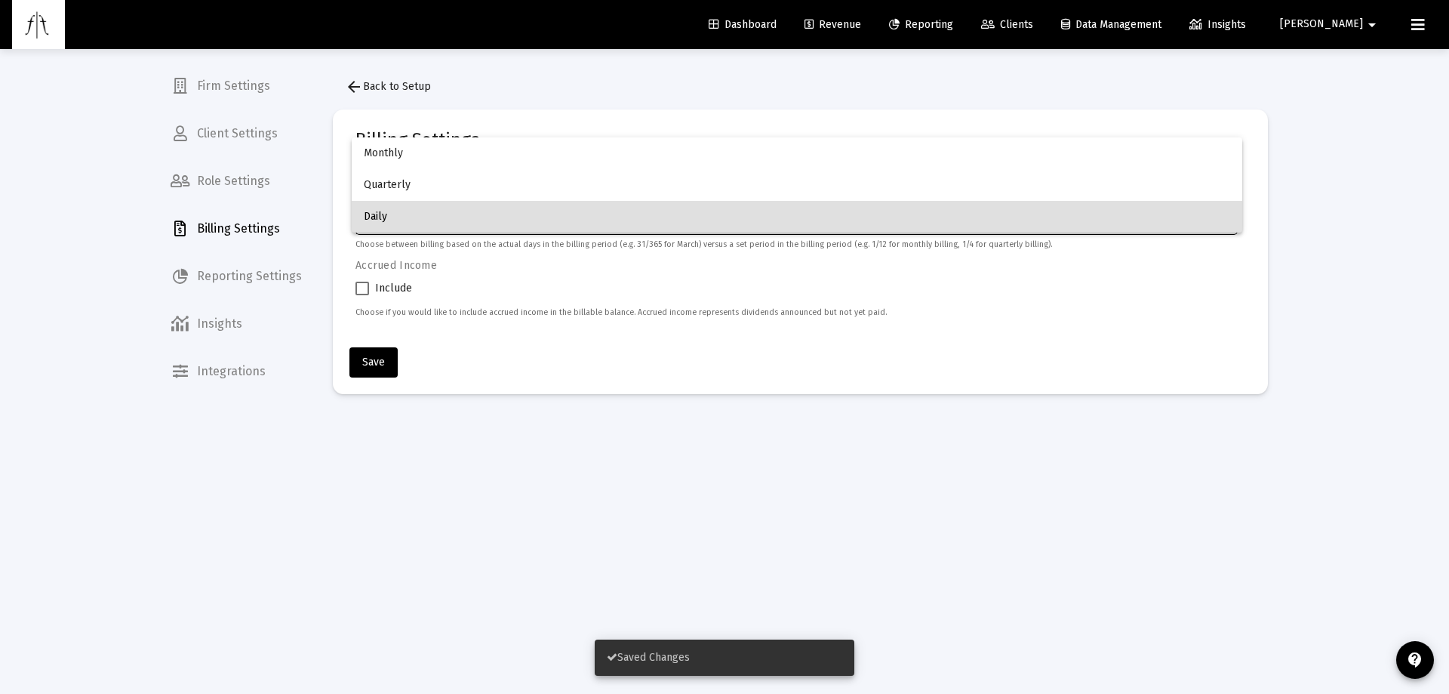
click at [666, 419] on div at bounding box center [724, 347] width 1449 height 694
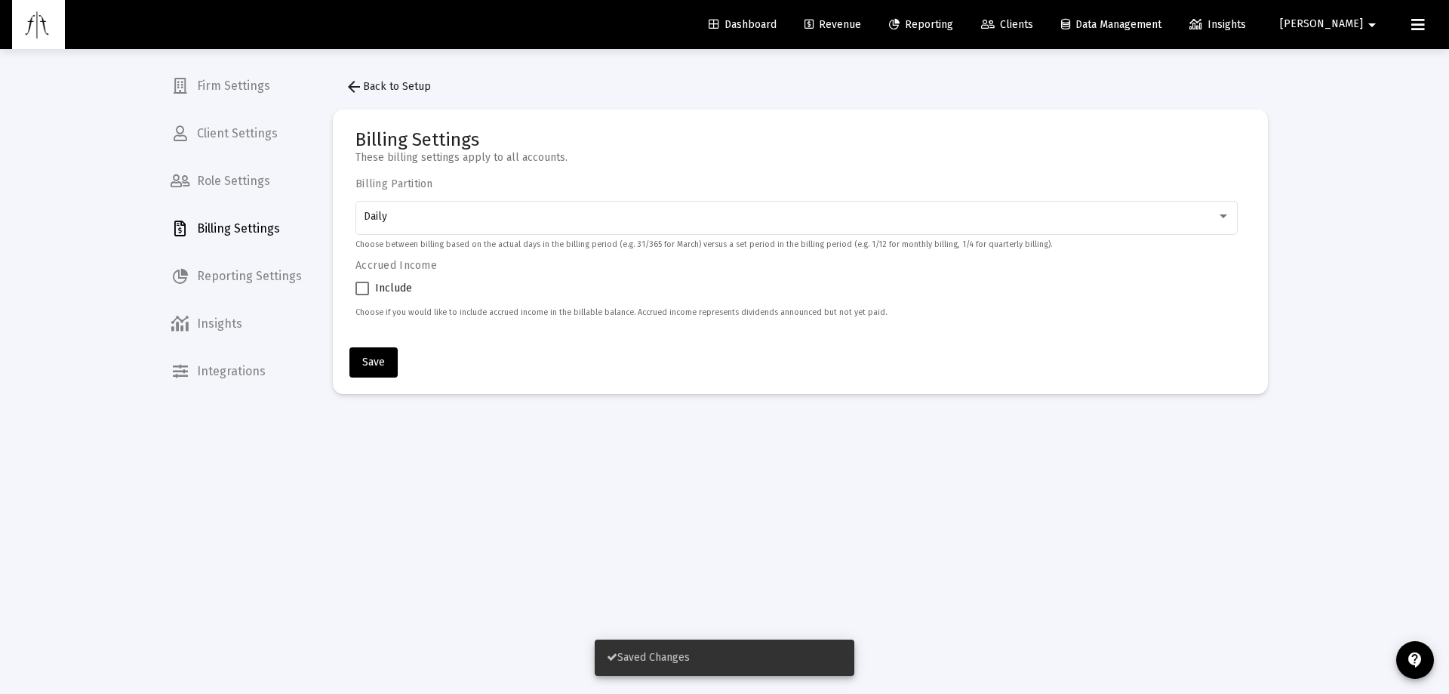
click at [861, 22] on span "Revenue" at bounding box center [833, 24] width 57 height 13
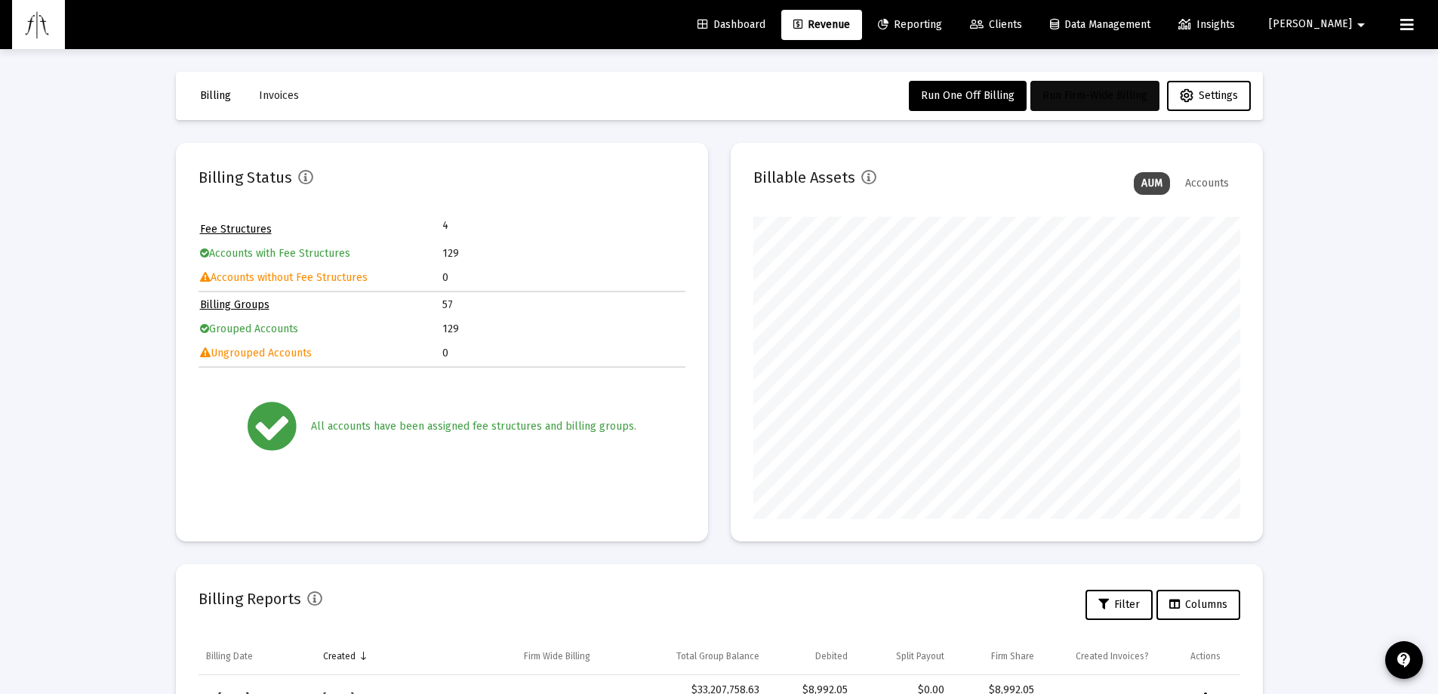
click at [1100, 99] on span "Run Firm-Wide Billing" at bounding box center [1094, 95] width 105 height 13
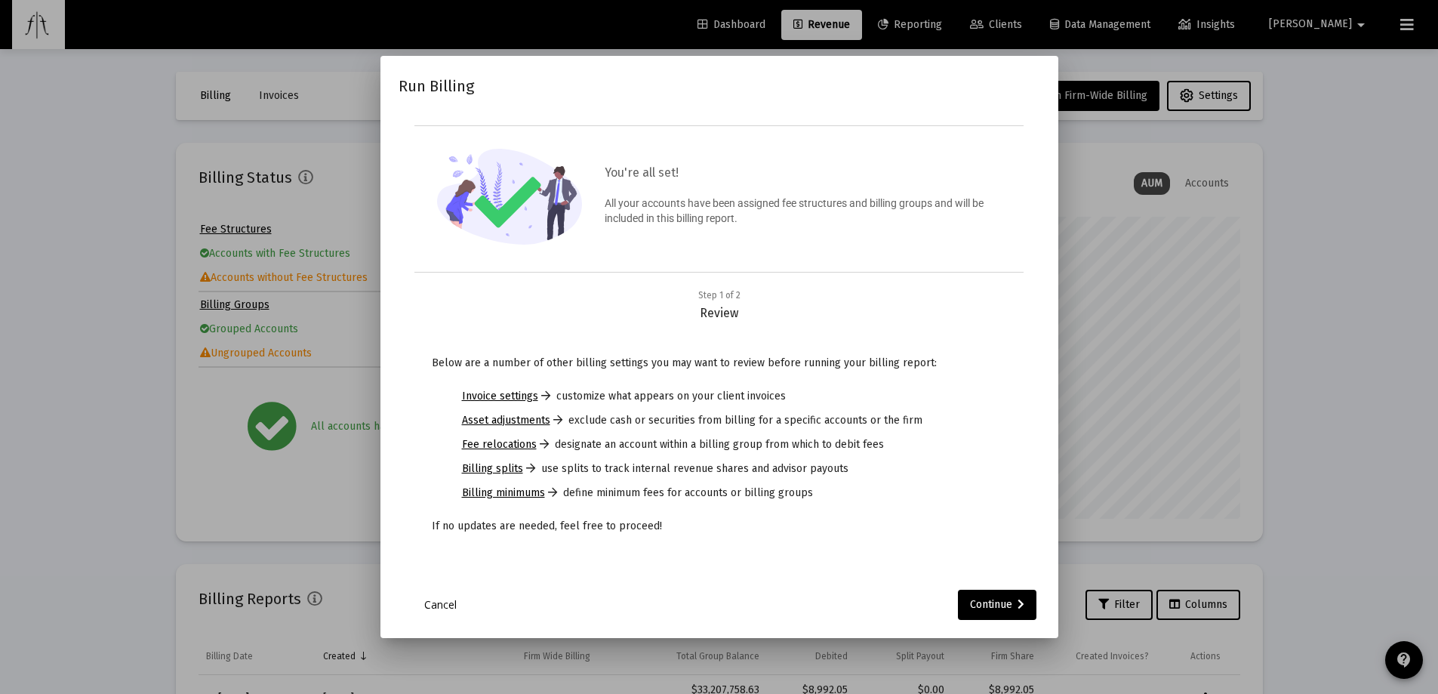
click at [1341, 314] on div at bounding box center [719, 347] width 1438 height 694
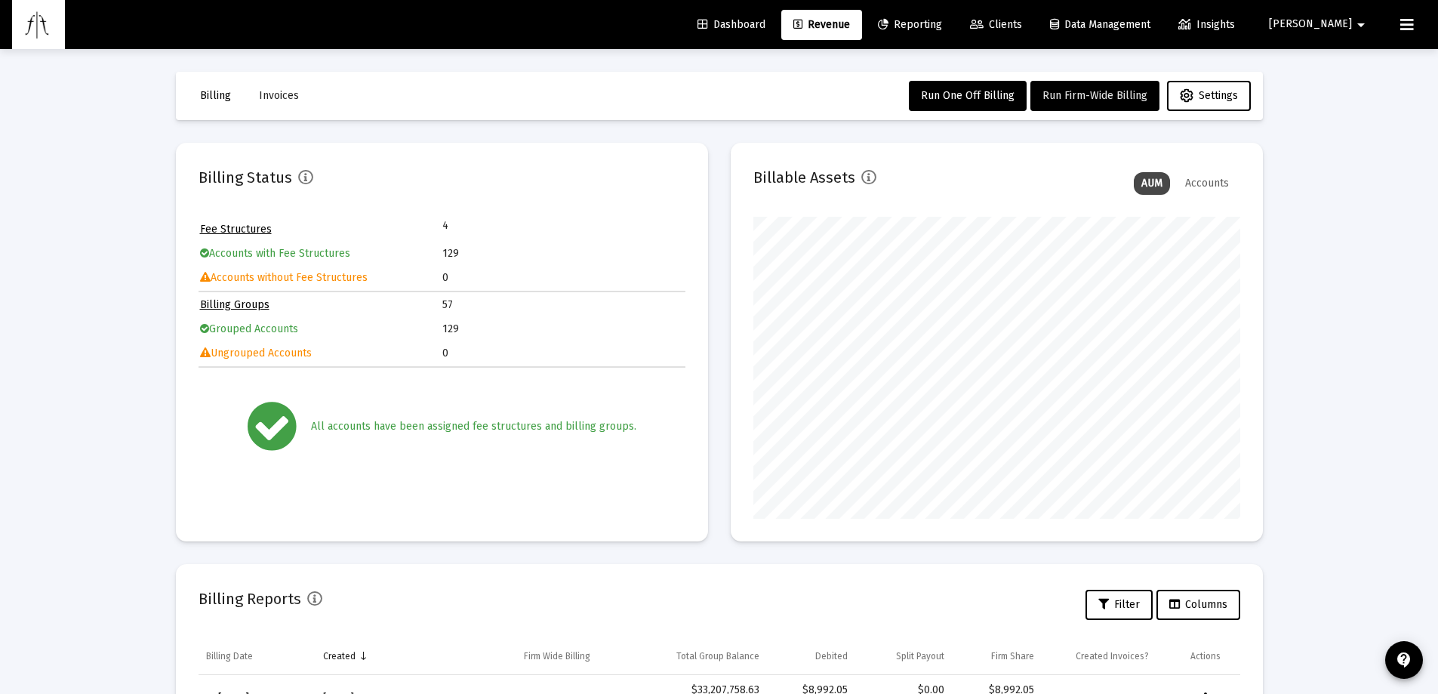
click at [1336, 26] on span "[PERSON_NAME]" at bounding box center [1310, 24] width 83 height 13
click at [1341, 65] on link "Settings" at bounding box center [1355, 64] width 90 height 36
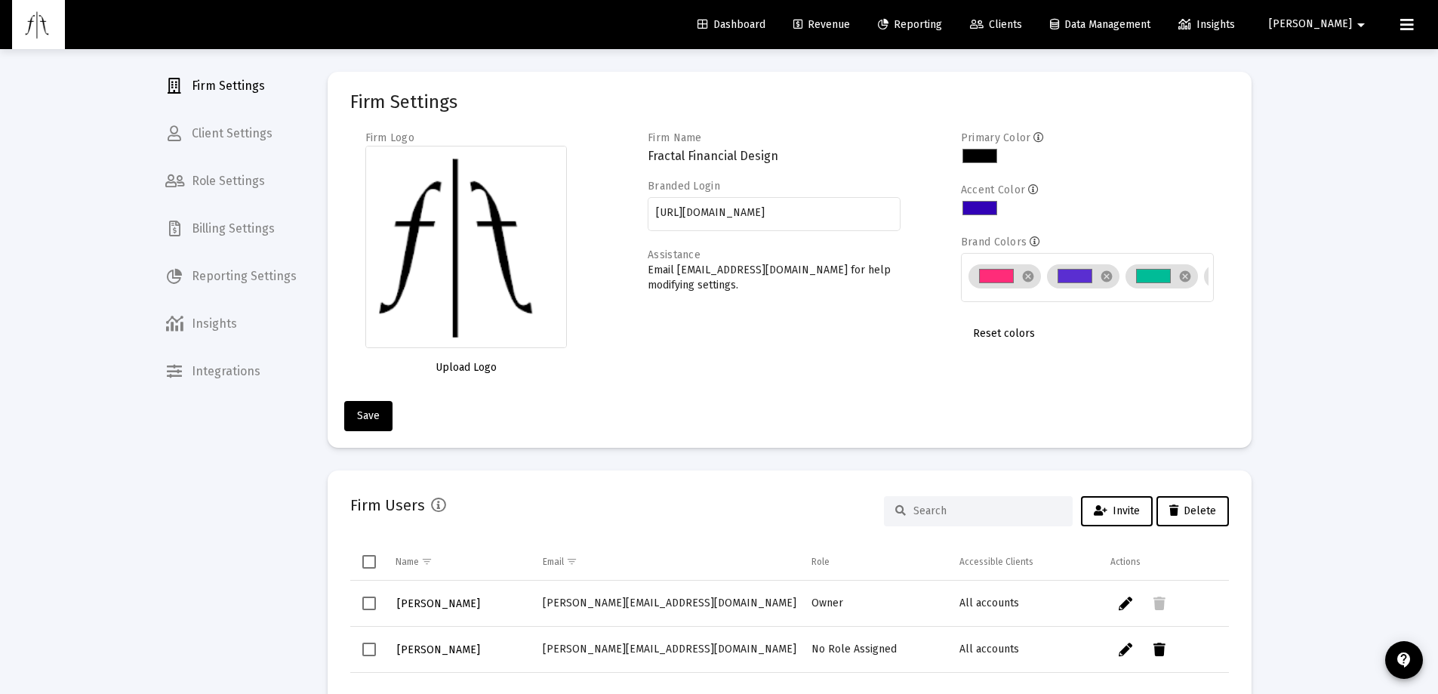
click at [252, 237] on span "Billing Settings" at bounding box center [230, 229] width 155 height 36
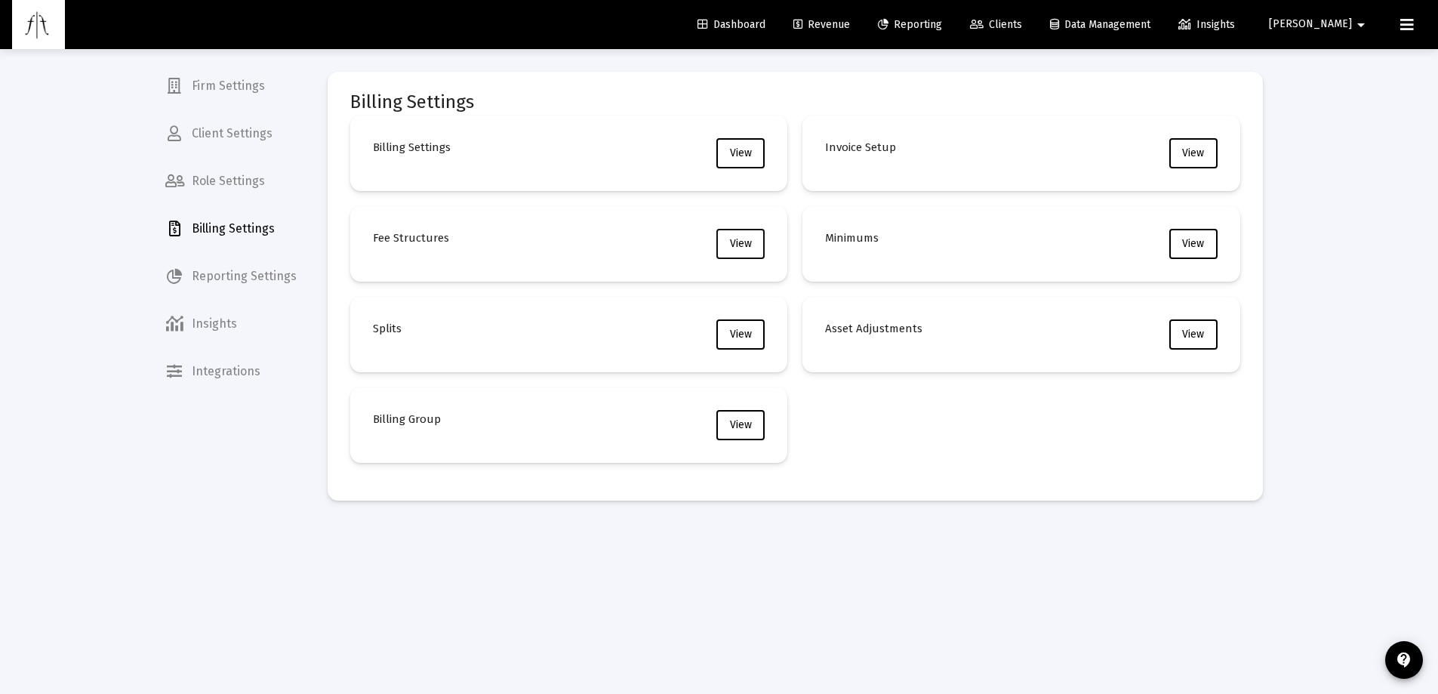
click at [724, 232] on button "View" at bounding box center [740, 244] width 48 height 30
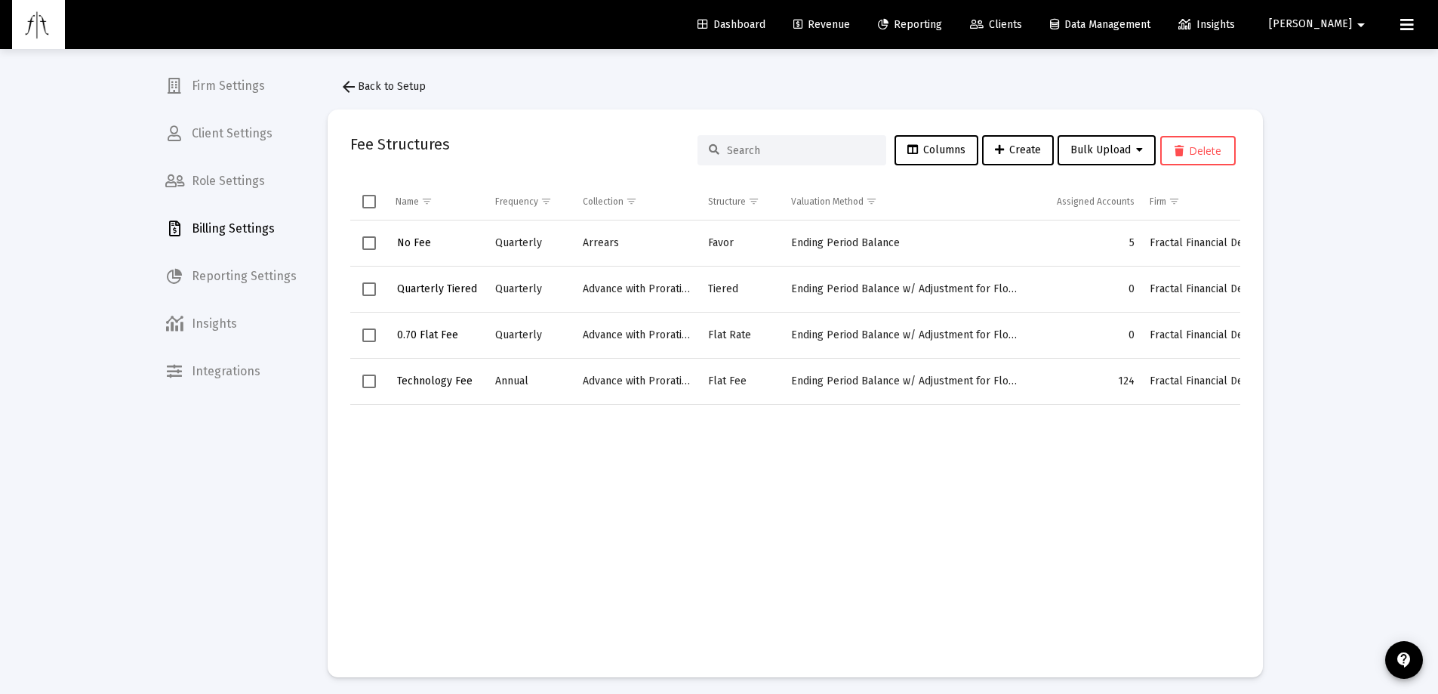
click at [850, 26] on span "Revenue" at bounding box center [821, 24] width 57 height 13
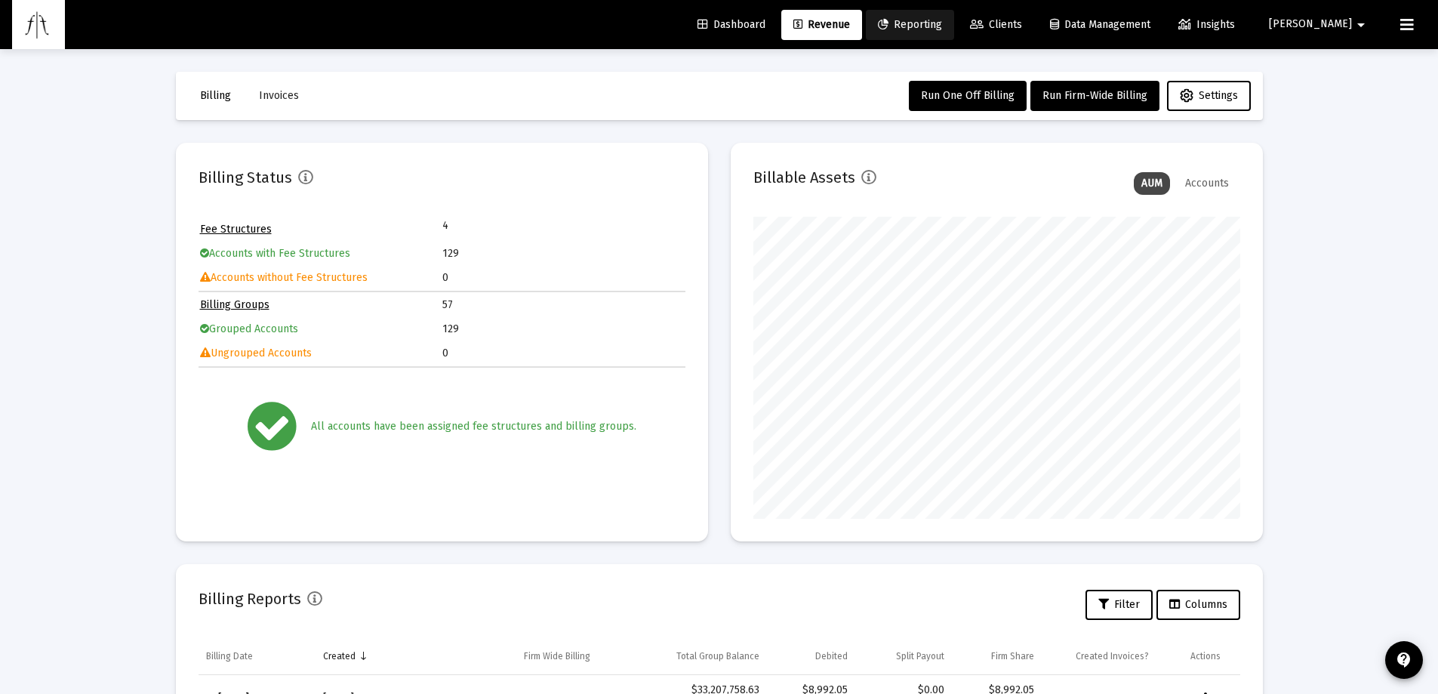
click at [942, 22] on span "Reporting" at bounding box center [910, 24] width 64 height 13
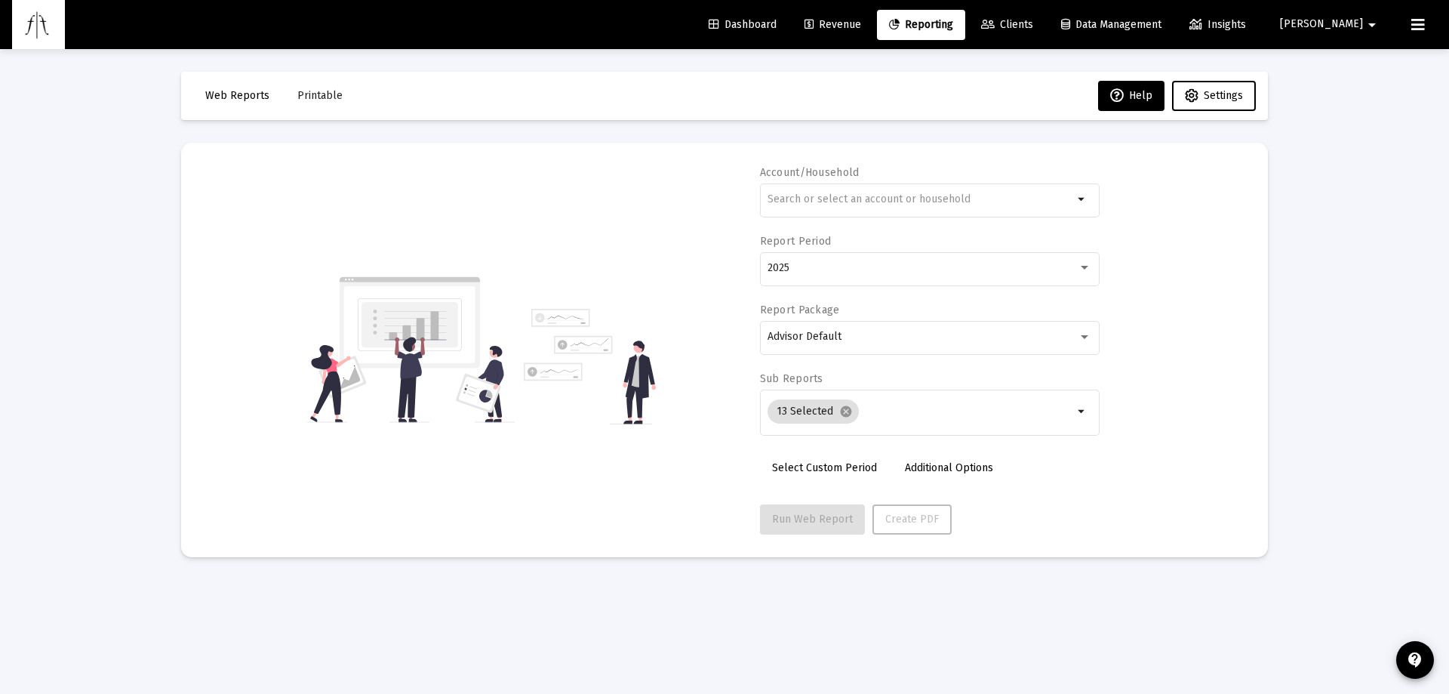
click at [861, 18] on span "Revenue" at bounding box center [833, 24] width 57 height 13
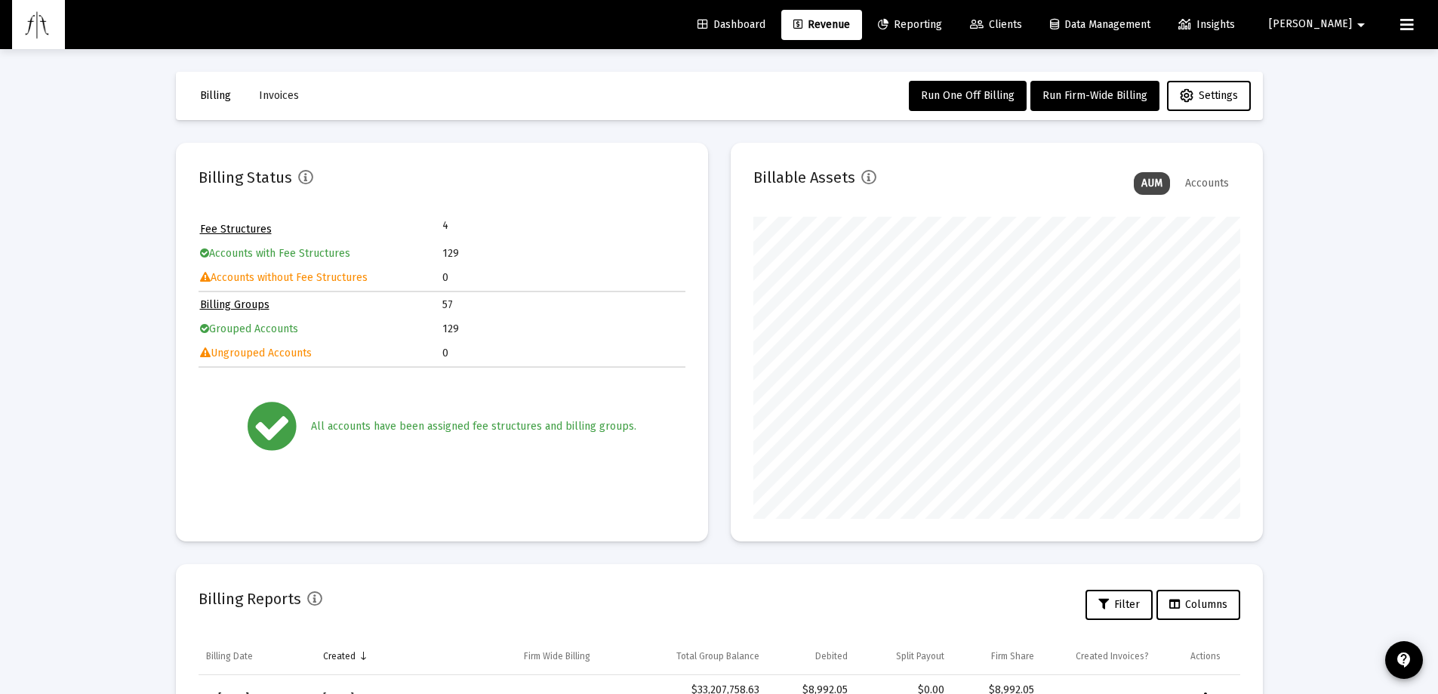
click at [1022, 28] on span "Clients" at bounding box center [996, 24] width 52 height 13
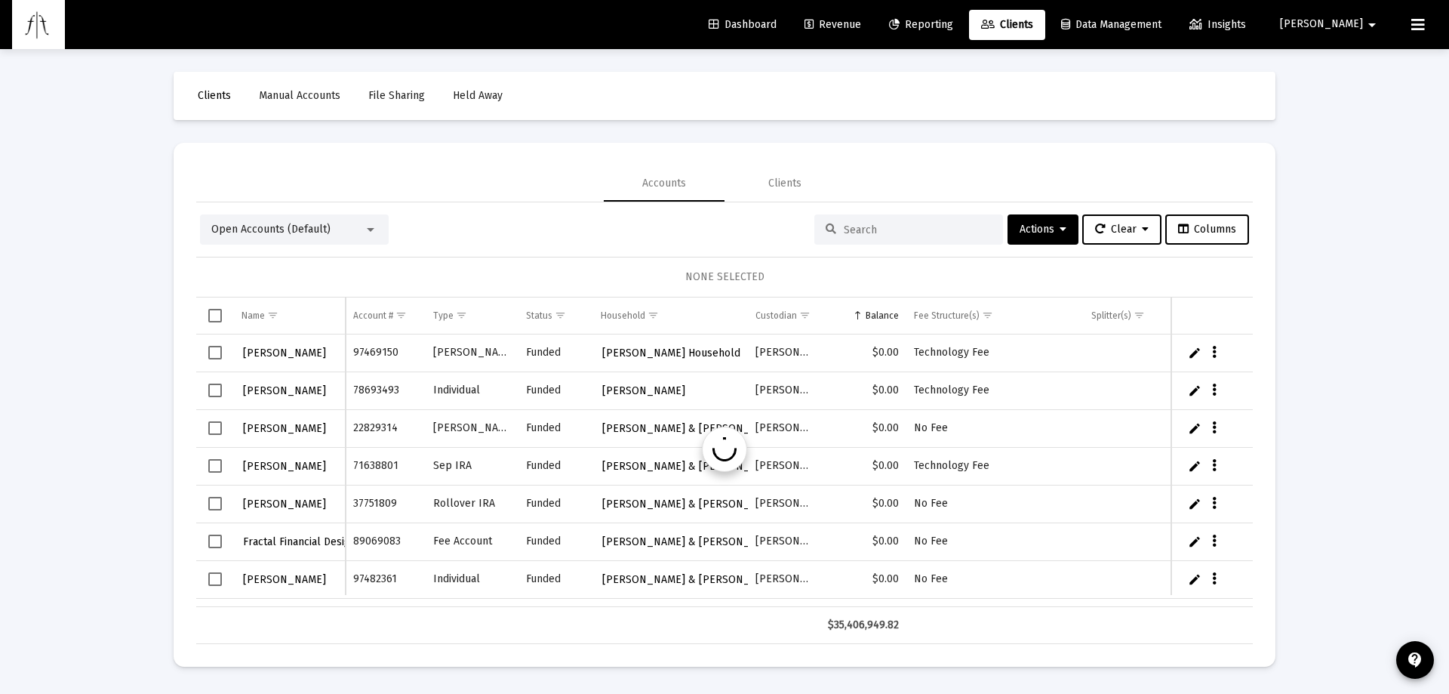
click at [1363, 18] on mat-icon "arrow_drop_down" at bounding box center [1372, 25] width 18 height 30
click at [854, 19] on div at bounding box center [724, 347] width 1449 height 694
click at [872, 17] on link "Revenue" at bounding box center [832, 25] width 81 height 30
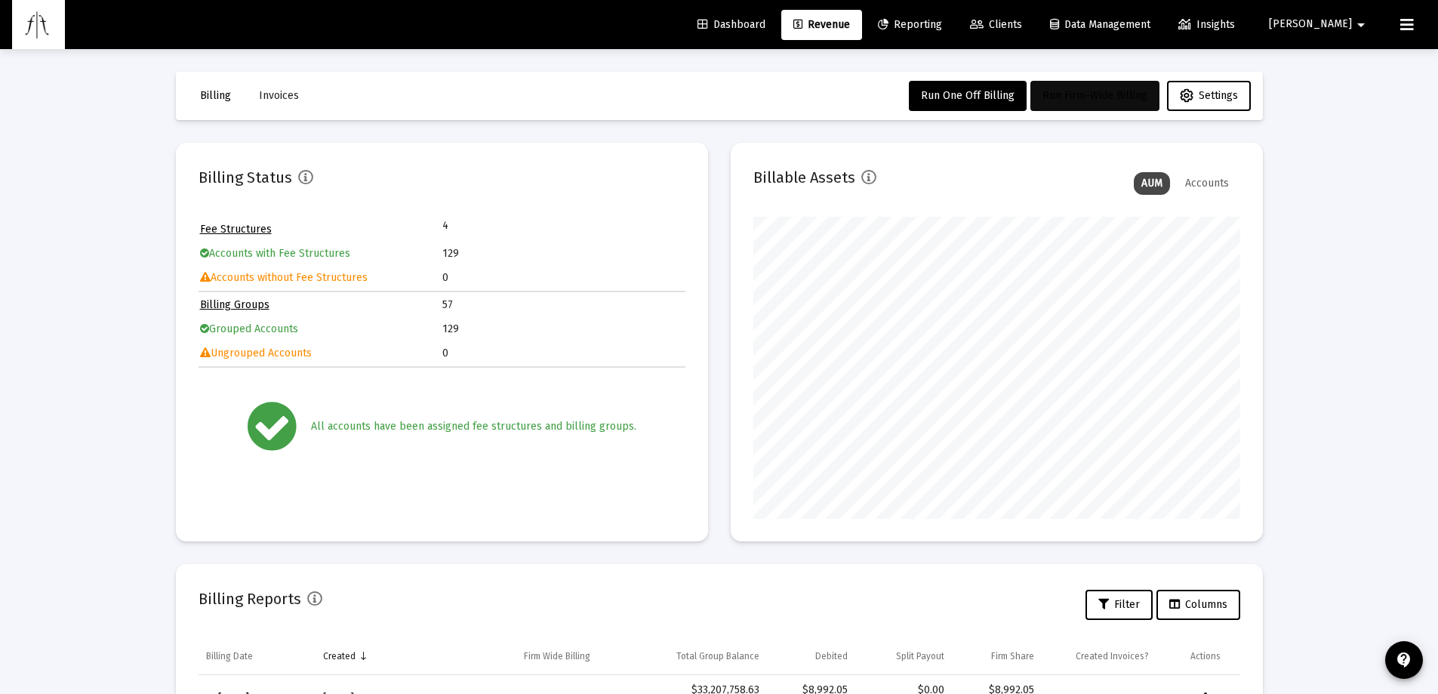
click at [1094, 94] on span "Run Firm-Wide Billing" at bounding box center [1094, 95] width 105 height 13
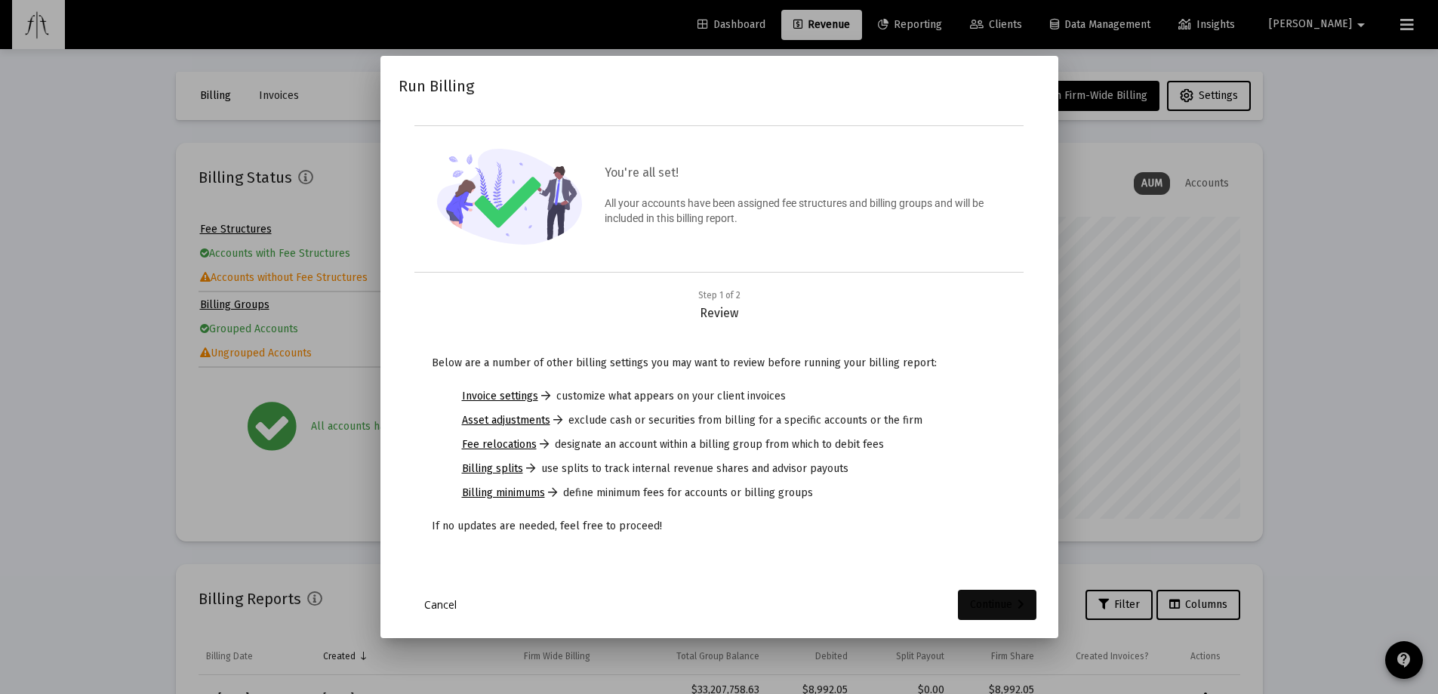
click at [1011, 603] on div "Continue" at bounding box center [997, 604] width 54 height 30
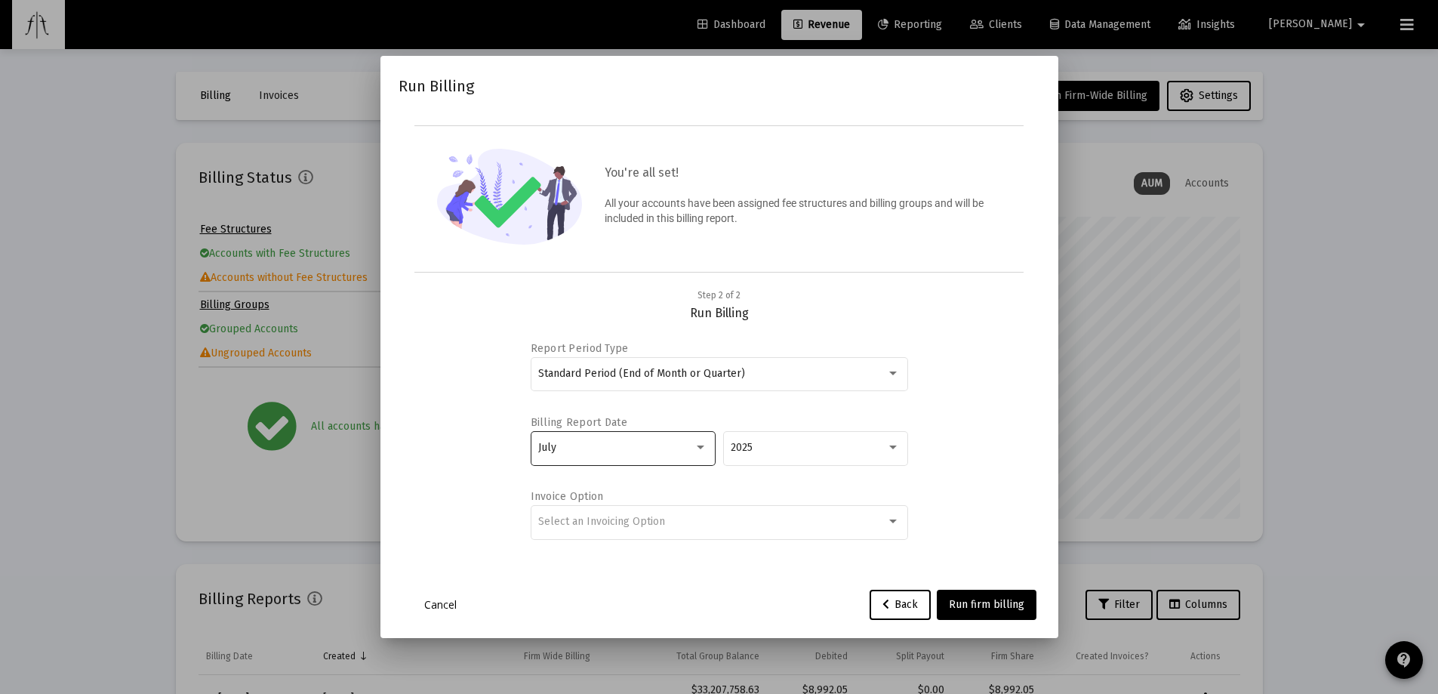
click at [670, 436] on div "July" at bounding box center [622, 447] width 169 height 37
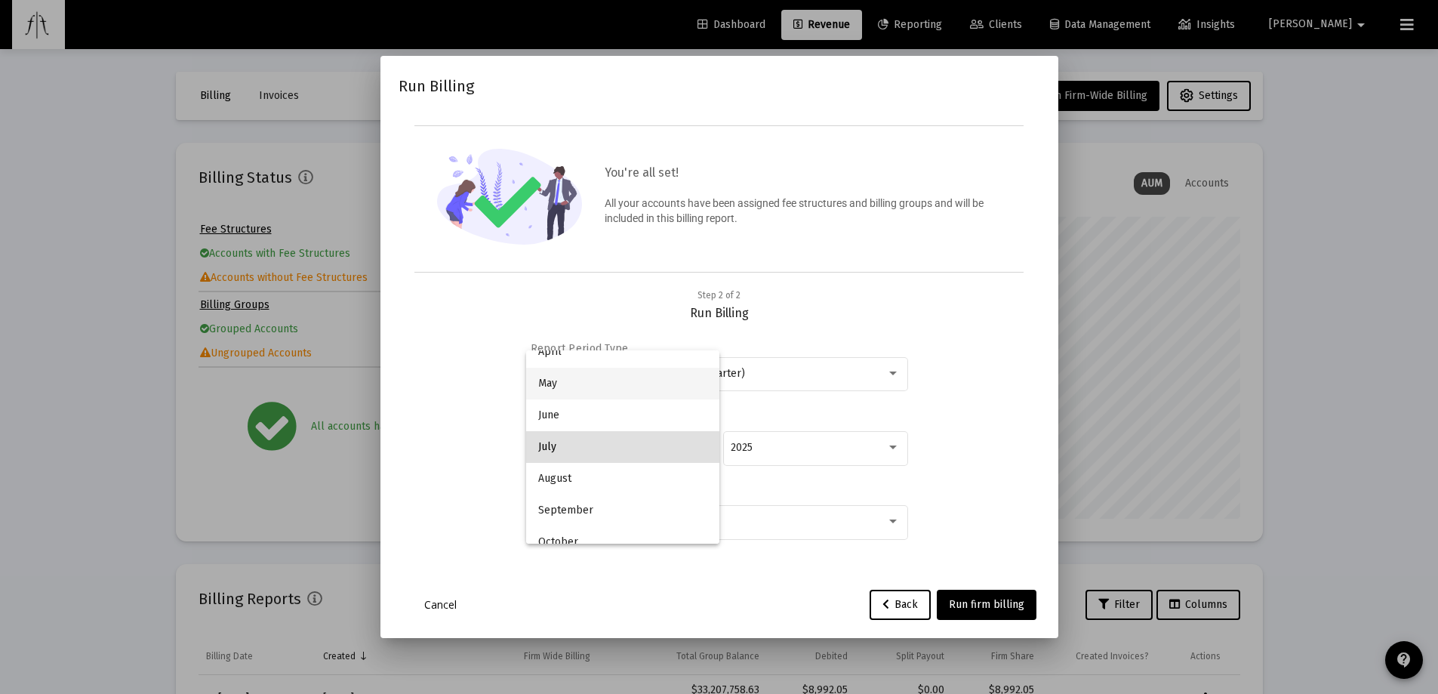
click at [626, 380] on span "May" at bounding box center [622, 384] width 169 height 32
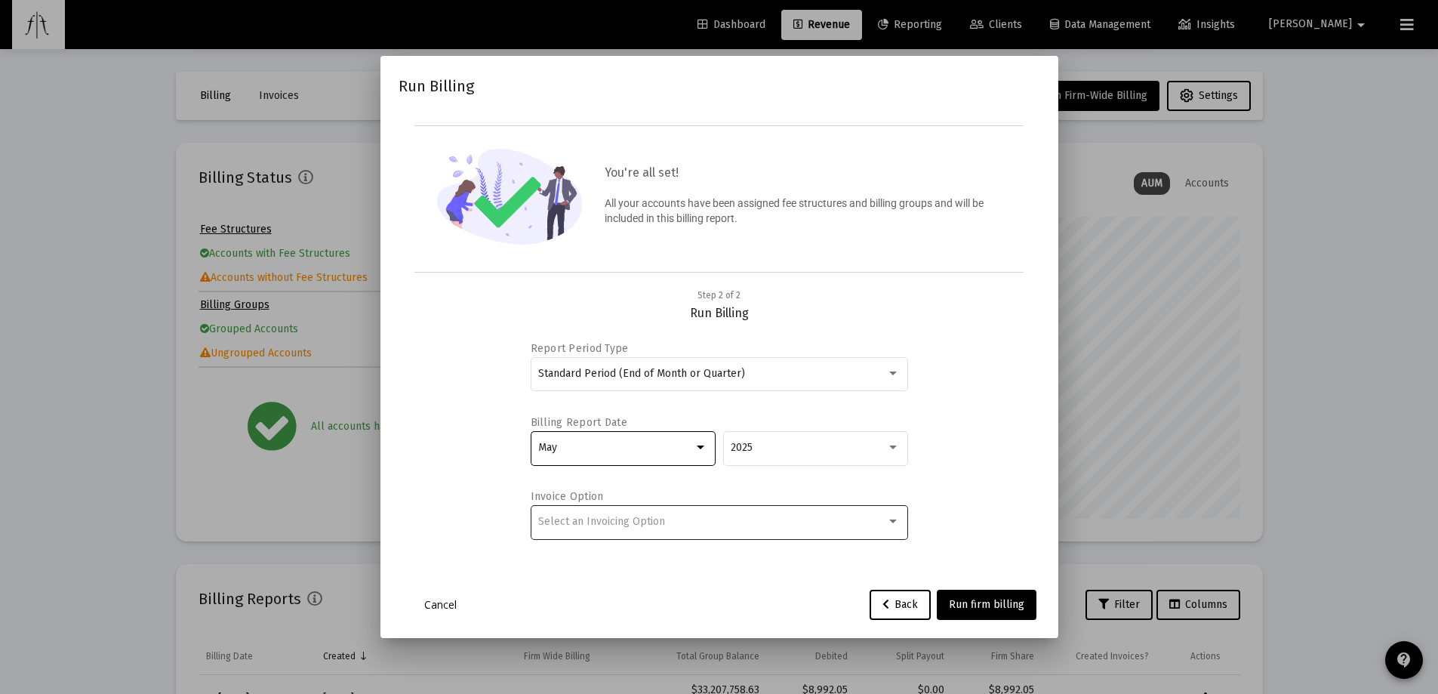
click at [805, 514] on div "Select an Invoicing Option" at bounding box center [718, 521] width 361 height 37
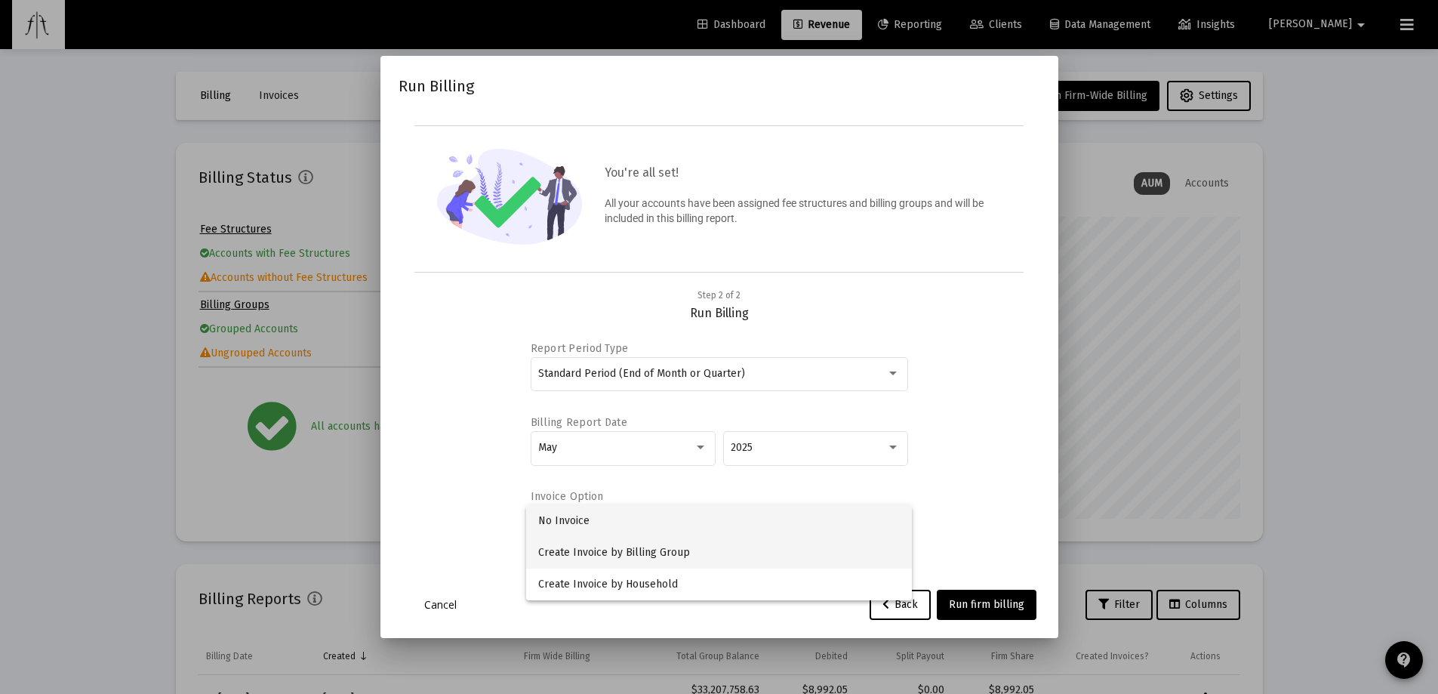
click at [677, 558] on span "Create Invoice by Billing Group" at bounding box center [718, 553] width 361 height 32
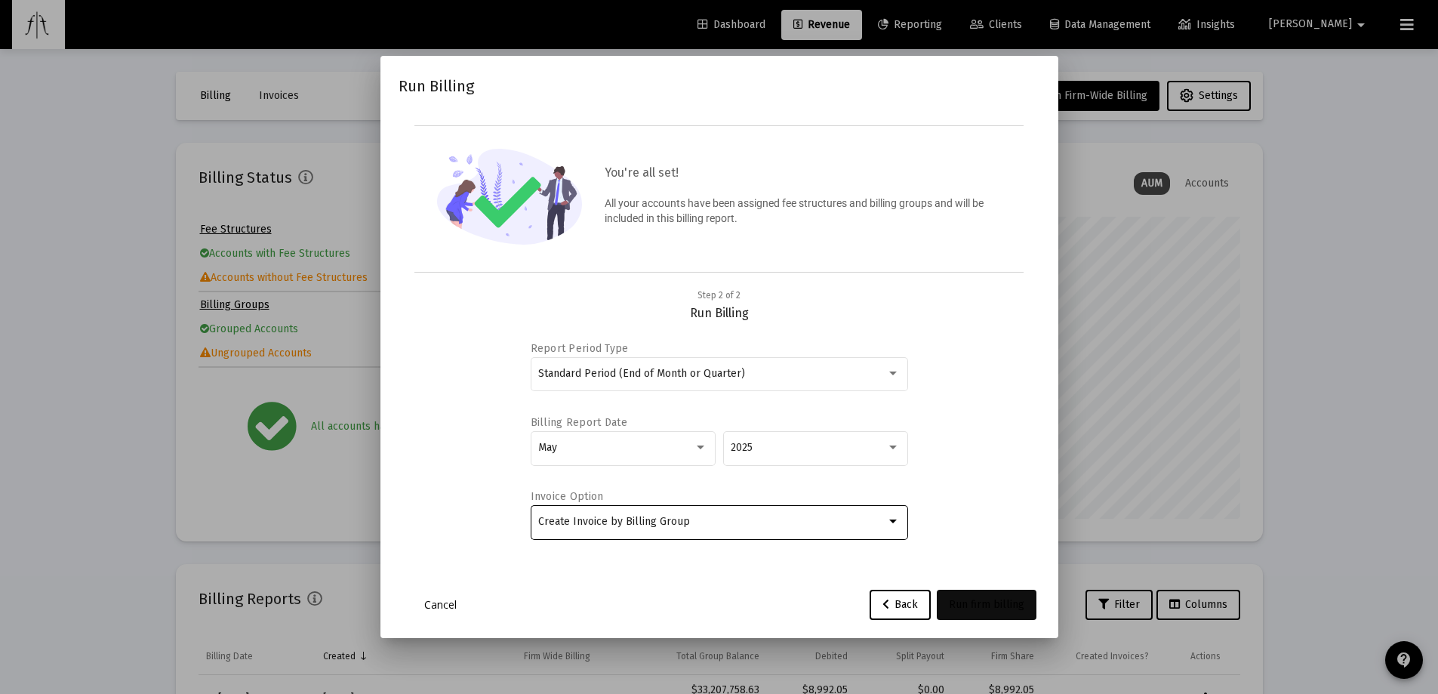
click at [1006, 602] on span "Run firm billing" at bounding box center [986, 604] width 75 height 13
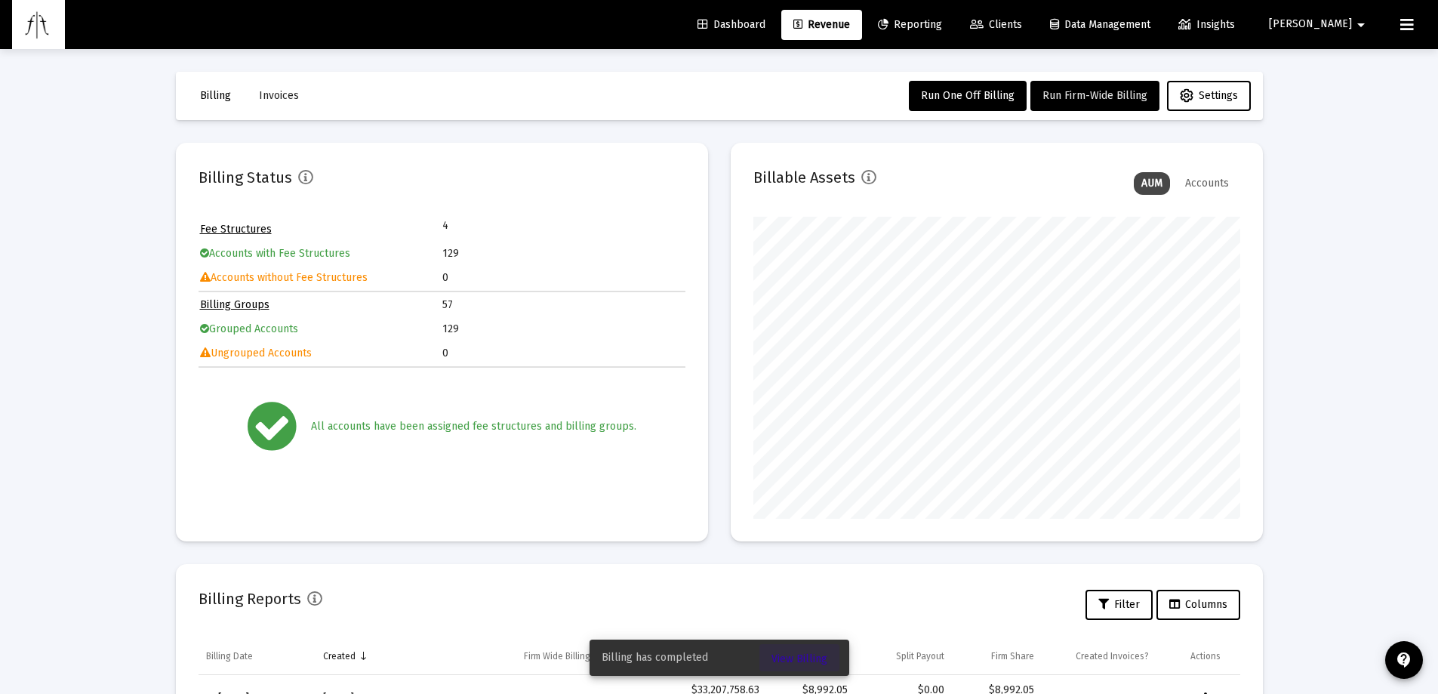
click at [816, 653] on span "View Billing" at bounding box center [799, 658] width 56 height 13
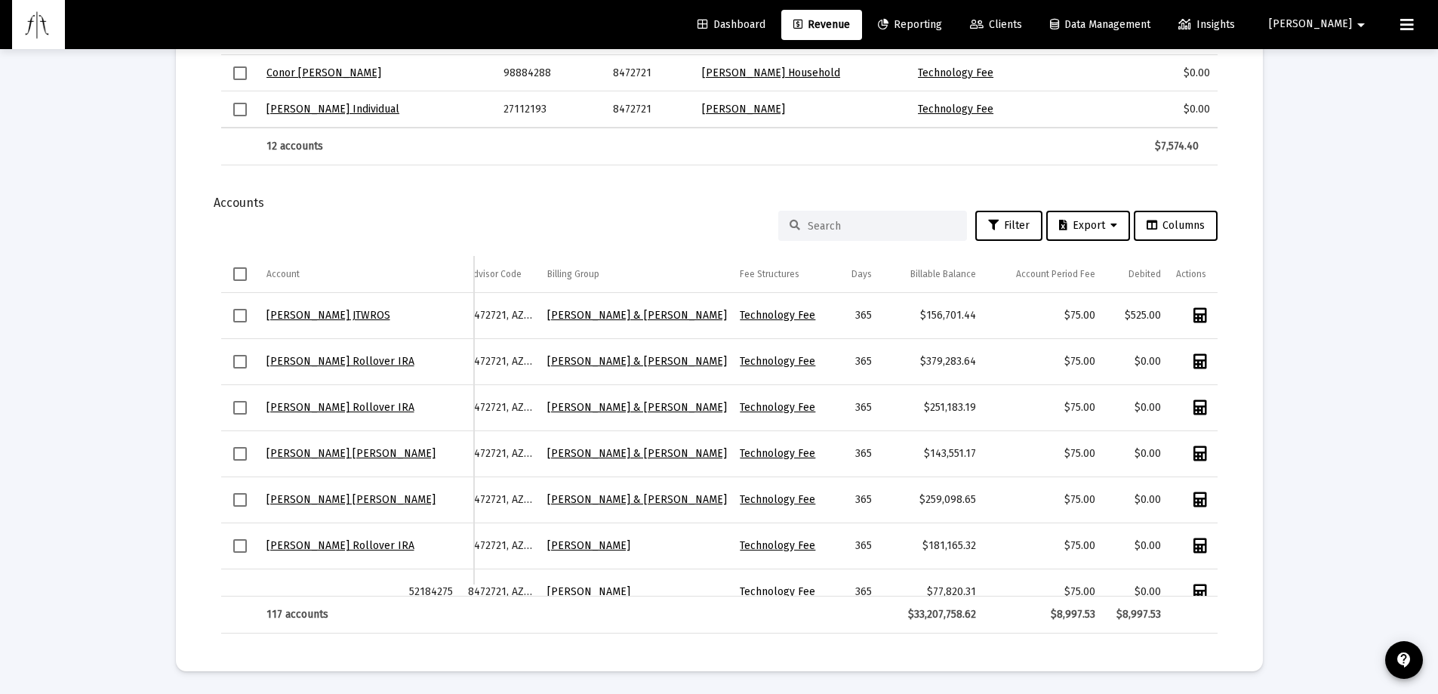
scroll to position [0, 132]
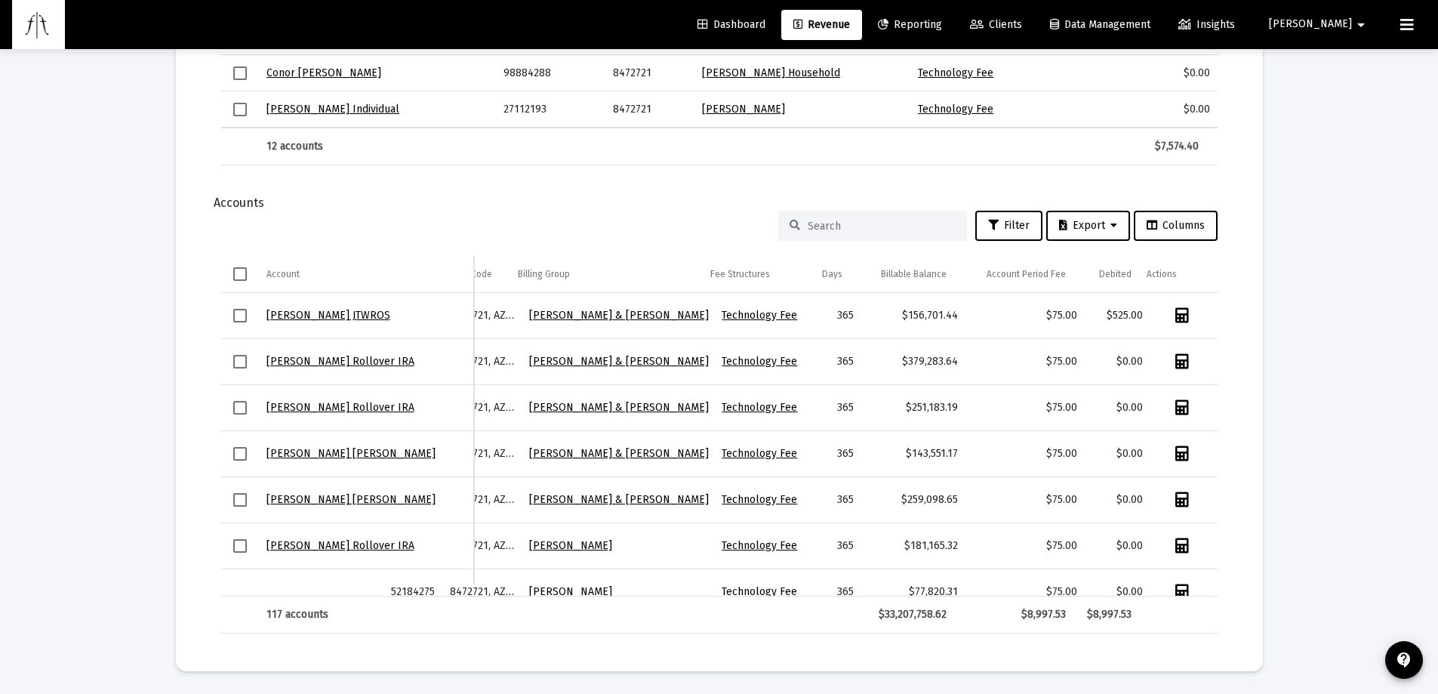
drag, startPoint x: 978, startPoint y: 587, endPoint x: 1153, endPoint y: 544, distance: 180.3
click at [1147, 571] on div "[PERSON_NAME] JTWROS 60664964 8472721, [PERSON_NAME] & [PERSON_NAME] Household …" at bounding box center [719, 444] width 996 height 303
click at [1040, 270] on div "Account Period Fee" at bounding box center [1025, 274] width 79 height 12
click at [1043, 268] on div "Account Period Fee" at bounding box center [1025, 274] width 79 height 12
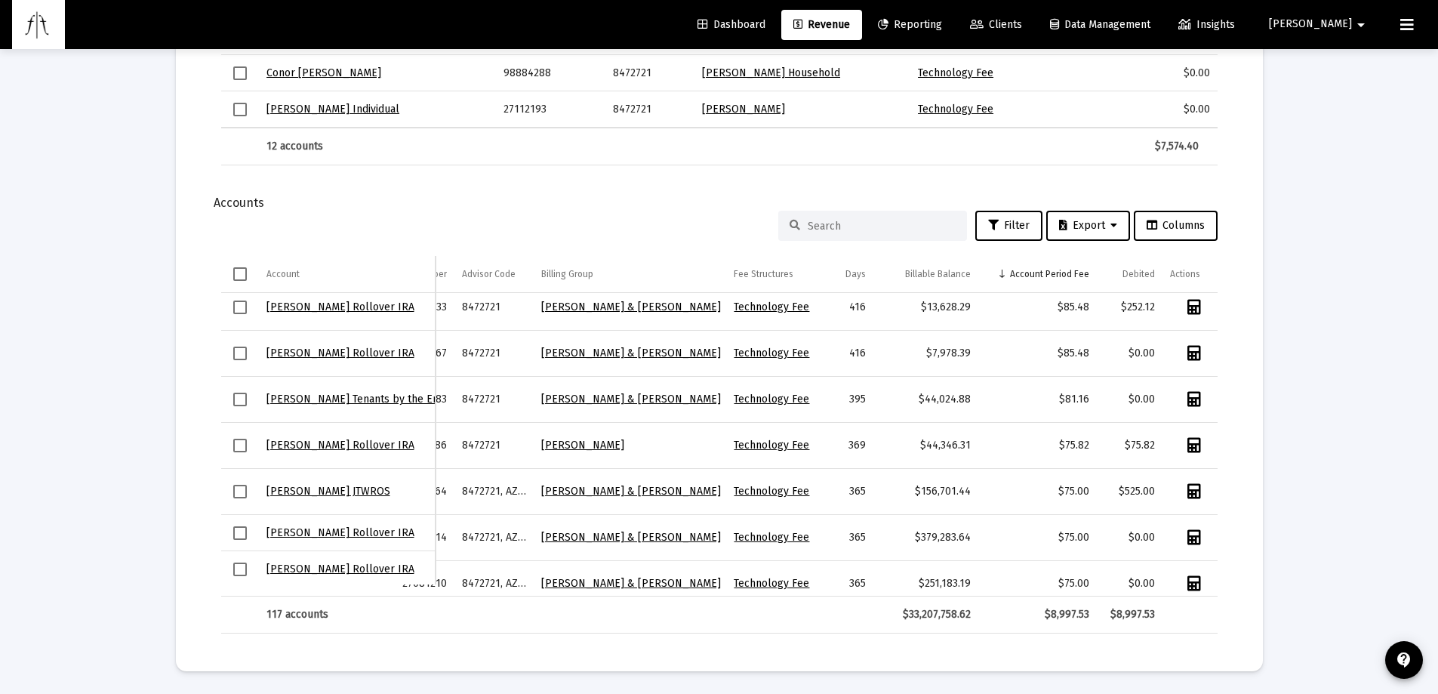
scroll to position [202, 0]
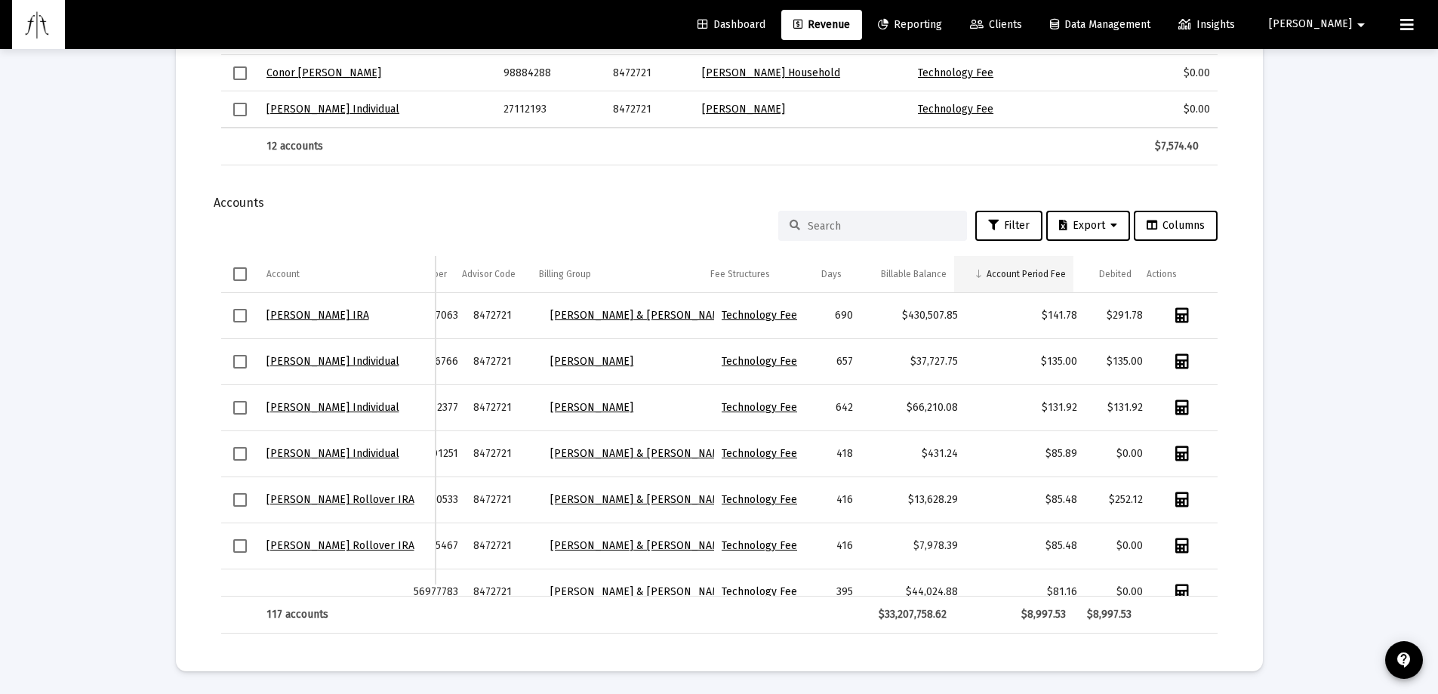
click at [1039, 271] on div "Account Period Fee" at bounding box center [1025, 274] width 79 height 12
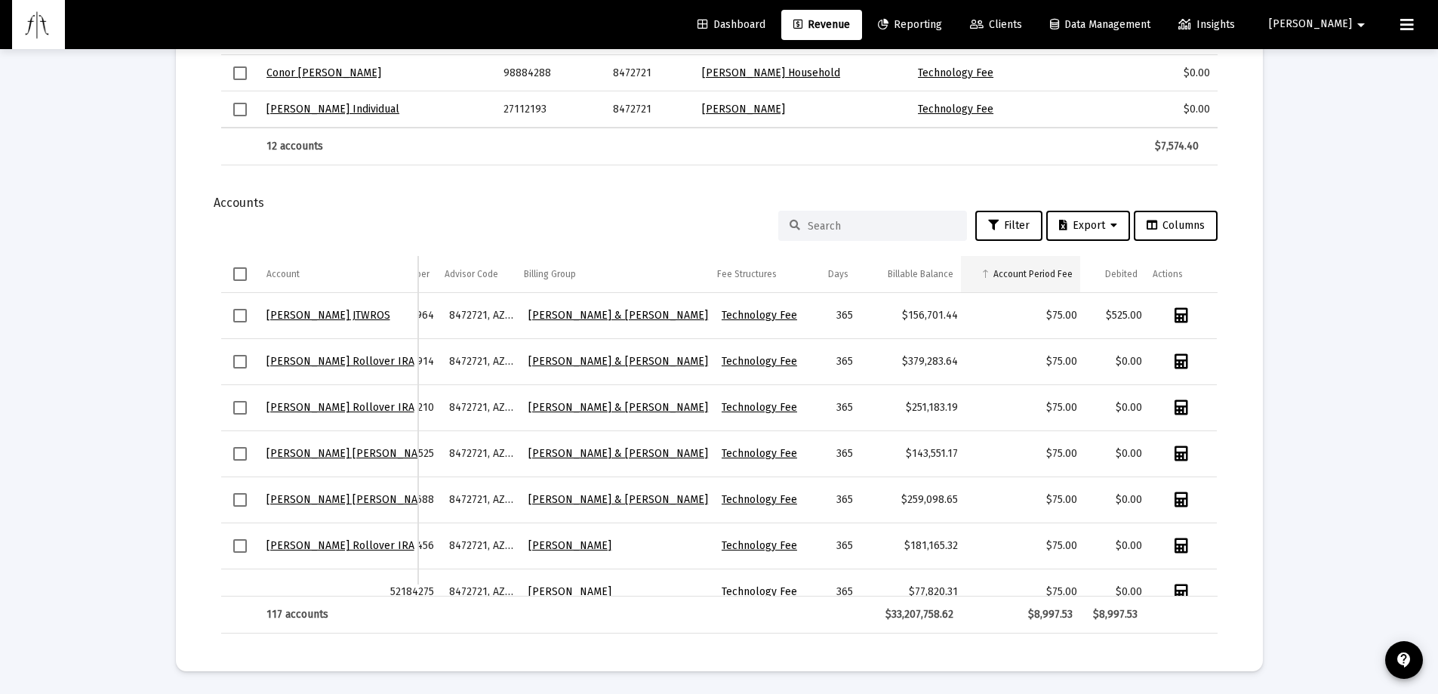
click at [1038, 271] on div "Account Period Fee" at bounding box center [1032, 274] width 79 height 12
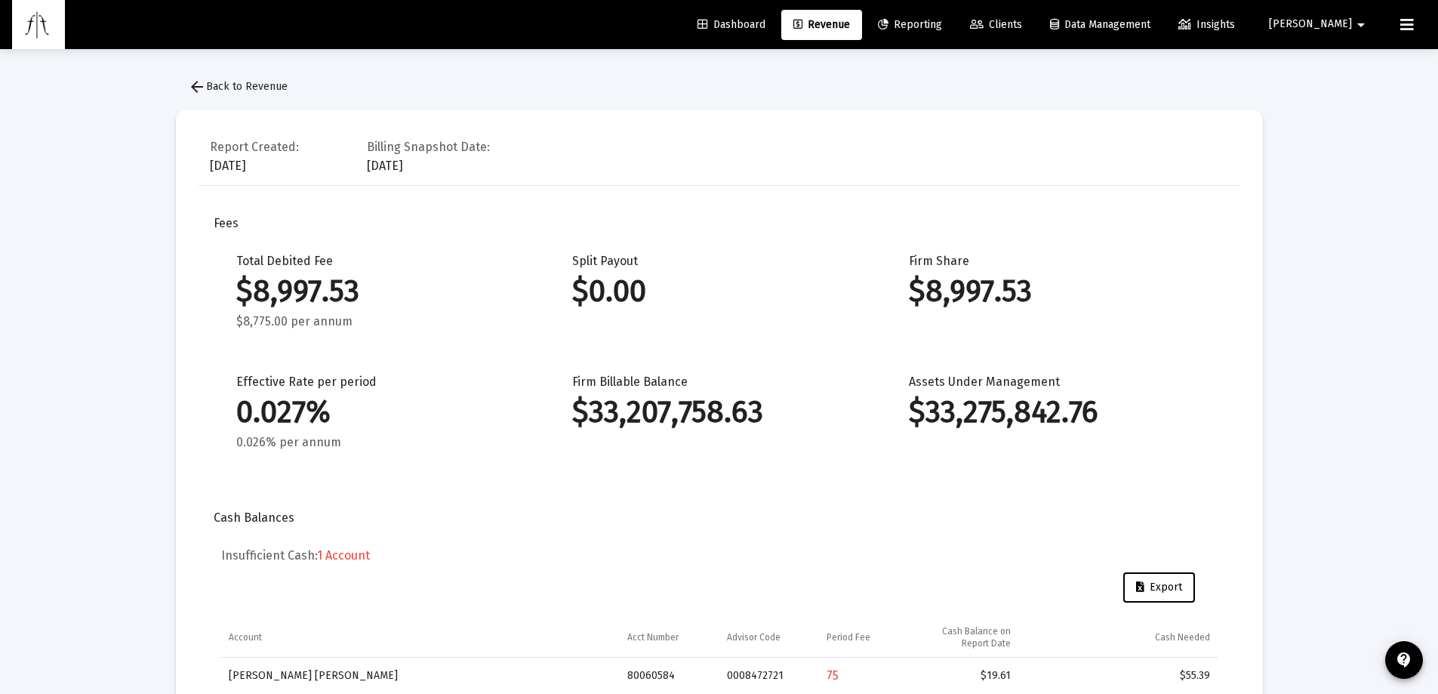
click at [1350, 26] on span "[PERSON_NAME]" at bounding box center [1310, 24] width 83 height 13
click at [1346, 70] on span "Settings" at bounding box center [1365, 64] width 45 height 36
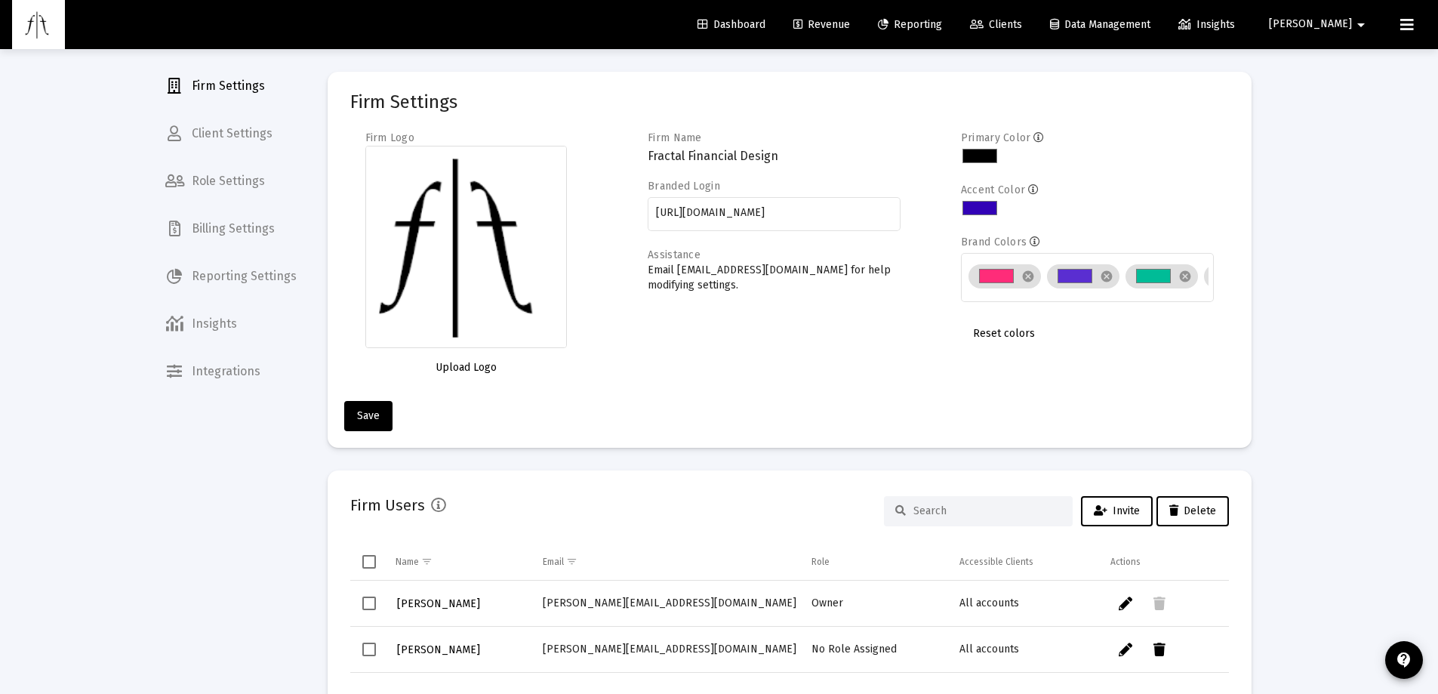
click at [242, 243] on span "Billing Settings" at bounding box center [230, 229] width 155 height 36
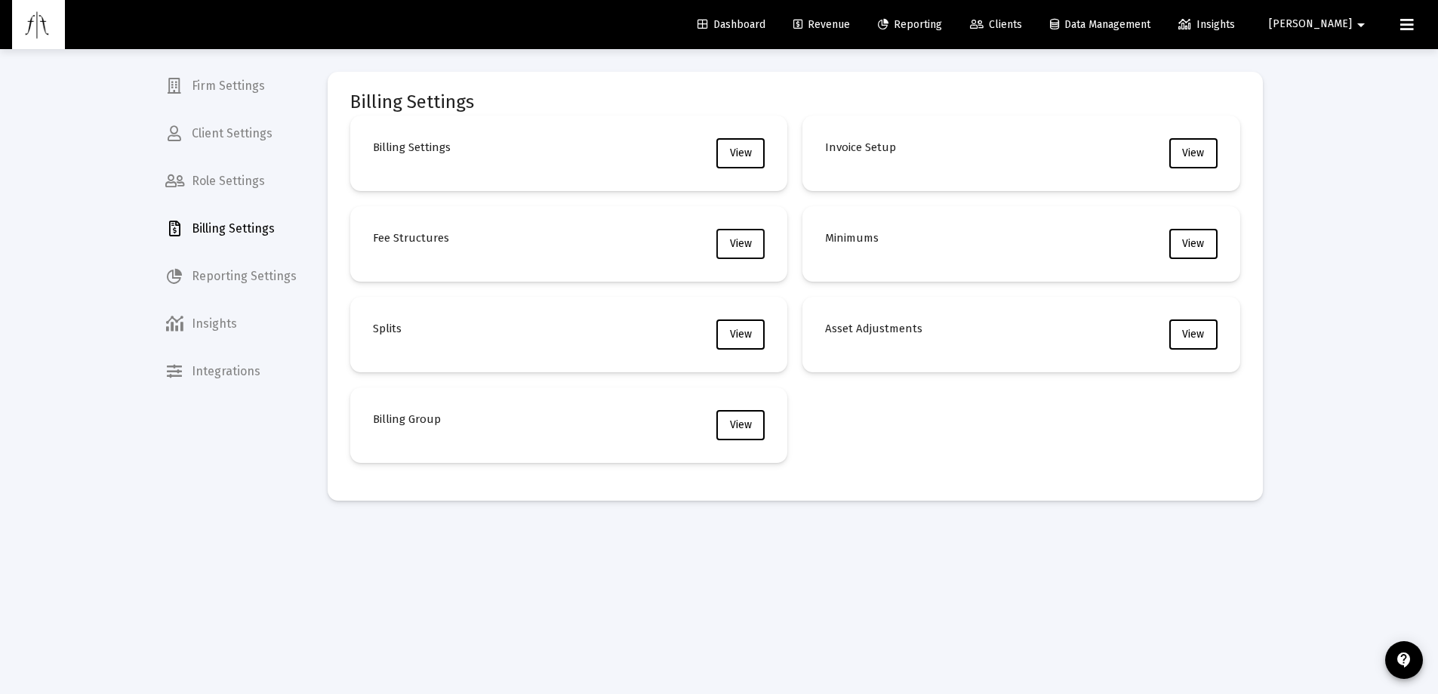
click at [757, 238] on button "View" at bounding box center [740, 244] width 48 height 30
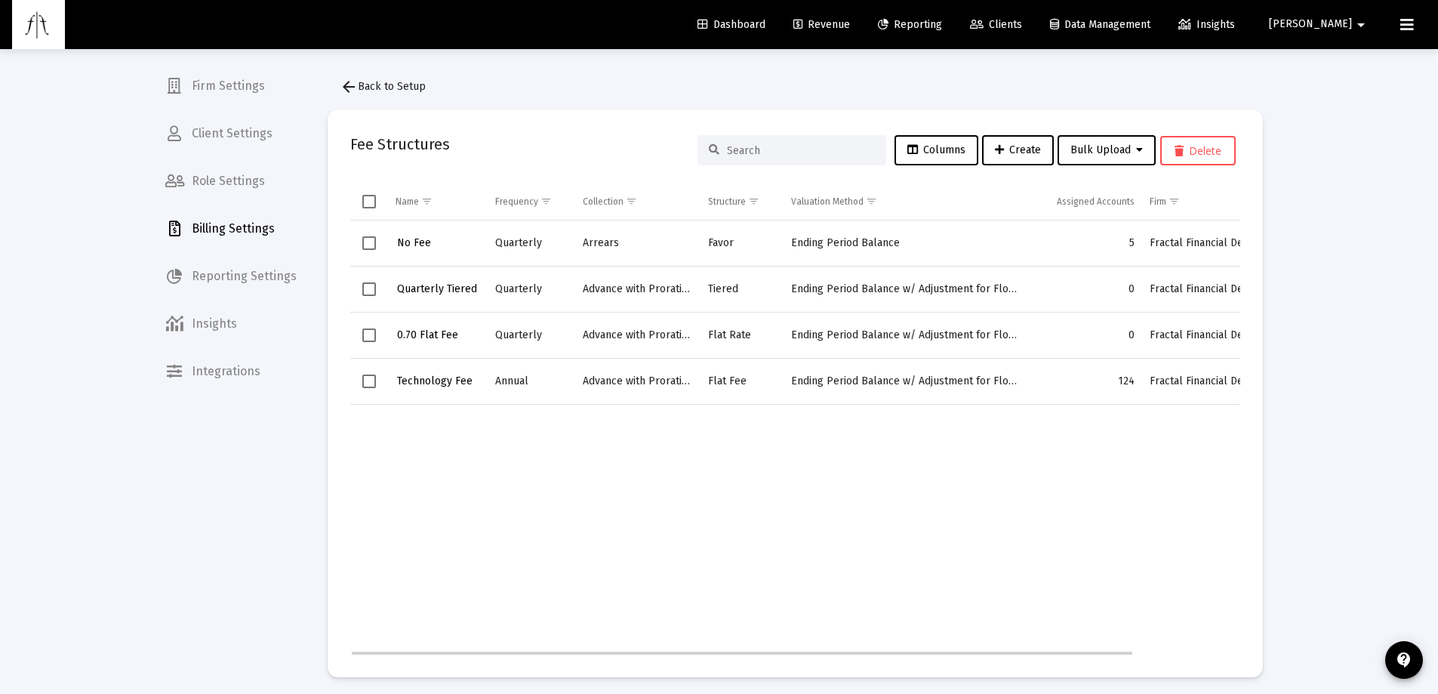
click at [424, 378] on span "Technology Fee" at bounding box center [434, 380] width 75 height 13
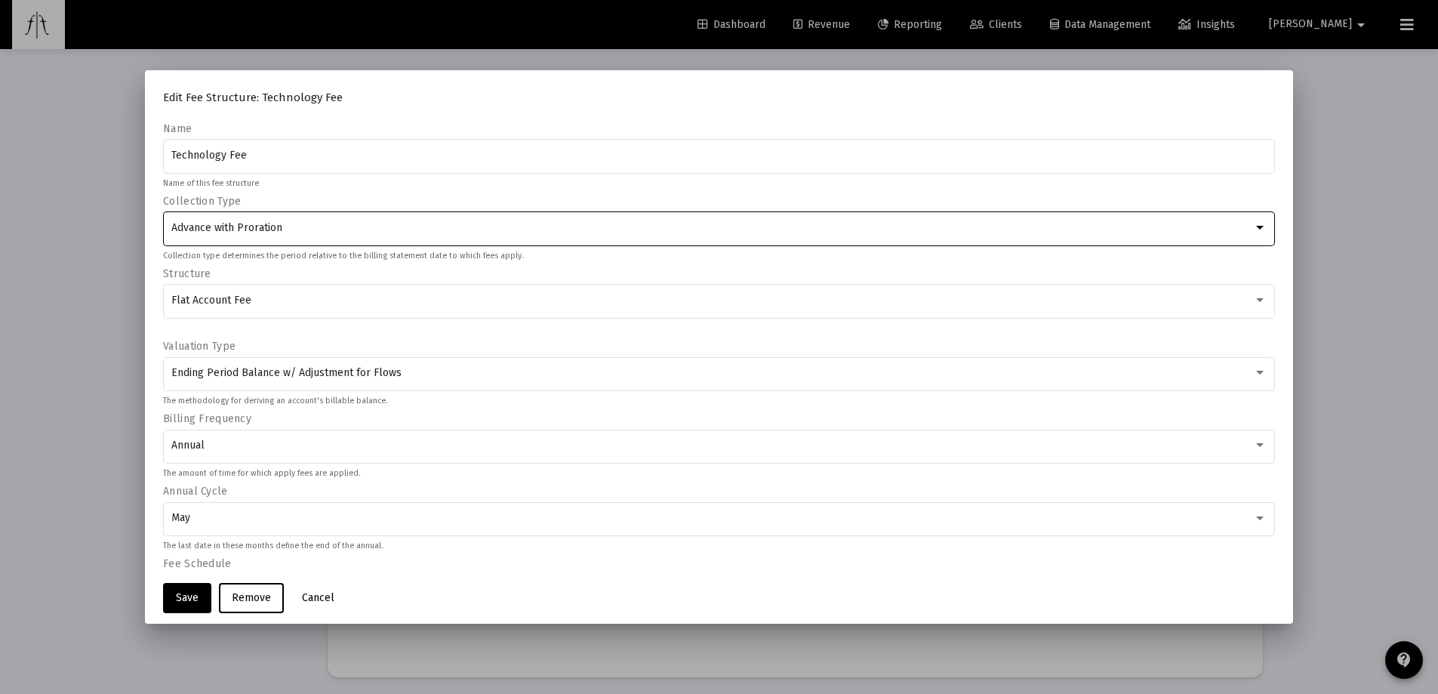
click at [402, 223] on div "Advance with Proration" at bounding box center [712, 228] width 1082 height 12
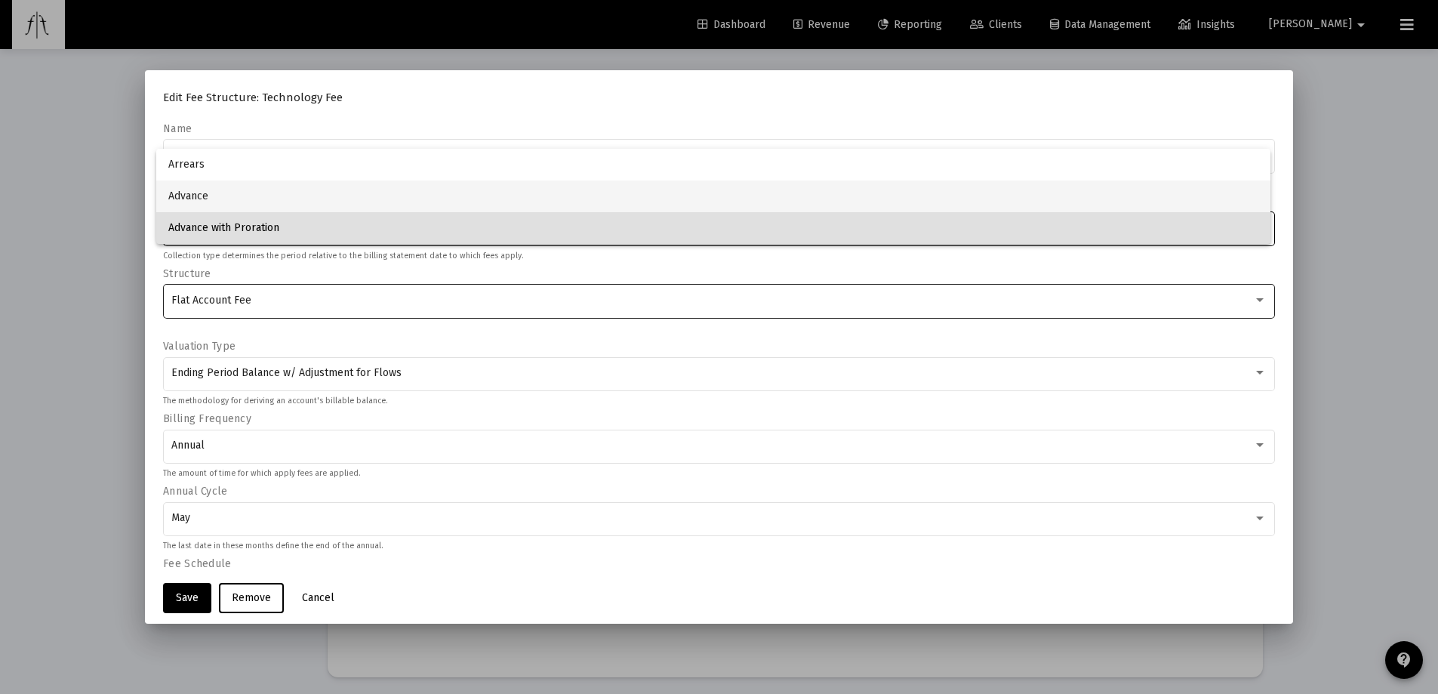
drag, startPoint x: 292, startPoint y: 200, endPoint x: 294, endPoint y: 307, distance: 107.2
click at [291, 200] on span "Advance" at bounding box center [713, 196] width 1091 height 32
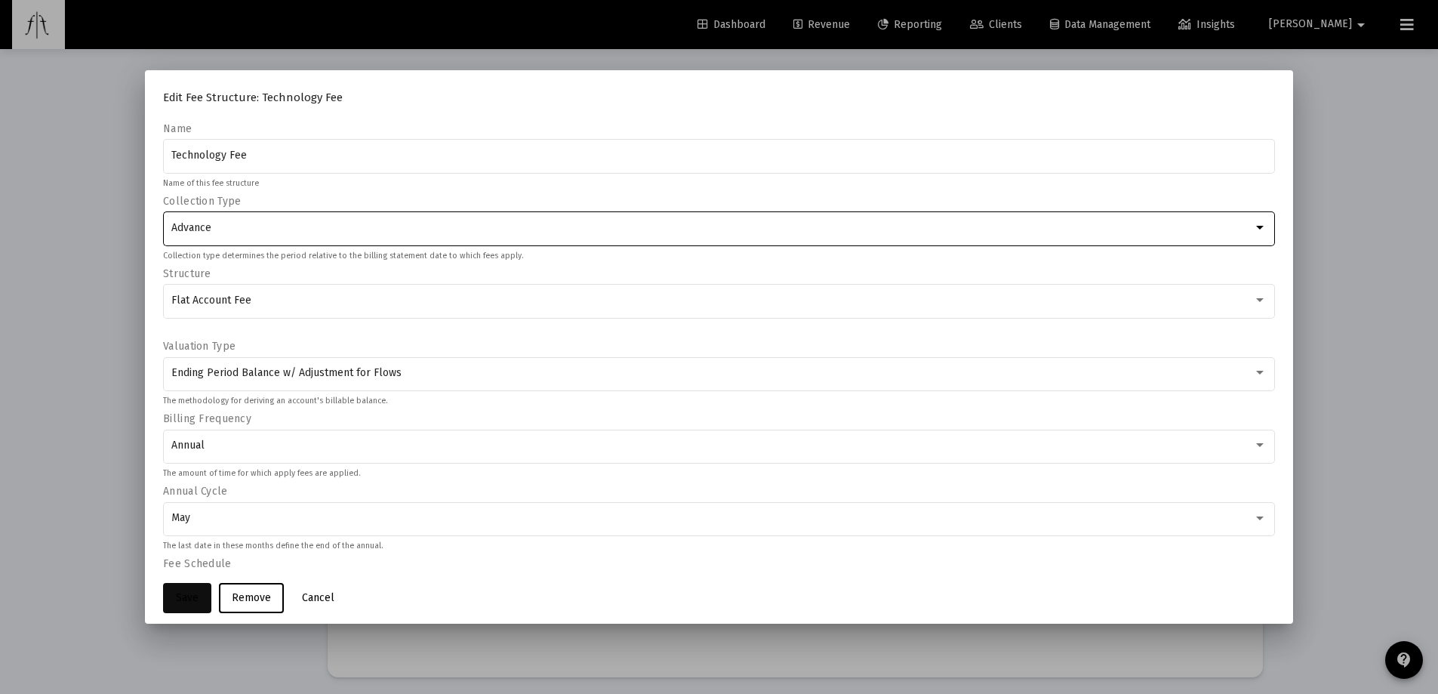
click at [177, 598] on span "Save" at bounding box center [187, 597] width 23 height 13
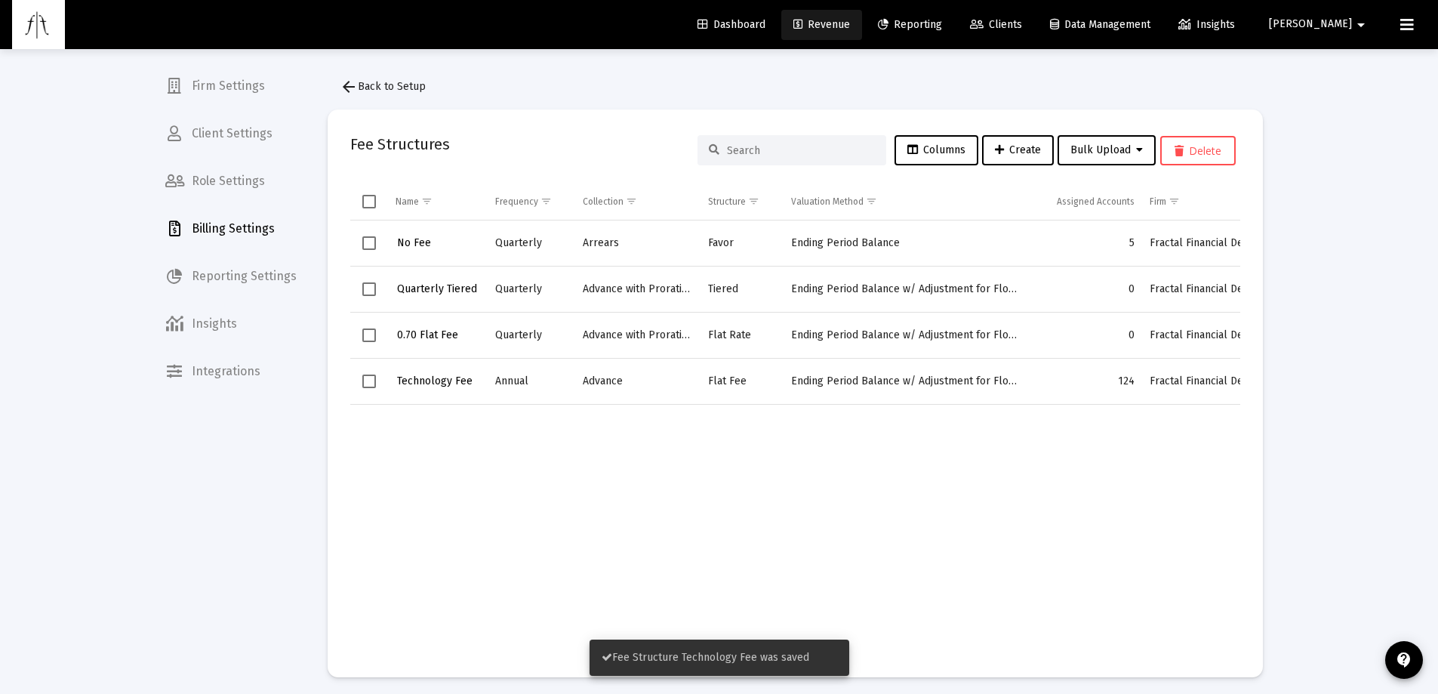
click at [850, 20] on span "Revenue" at bounding box center [821, 24] width 57 height 13
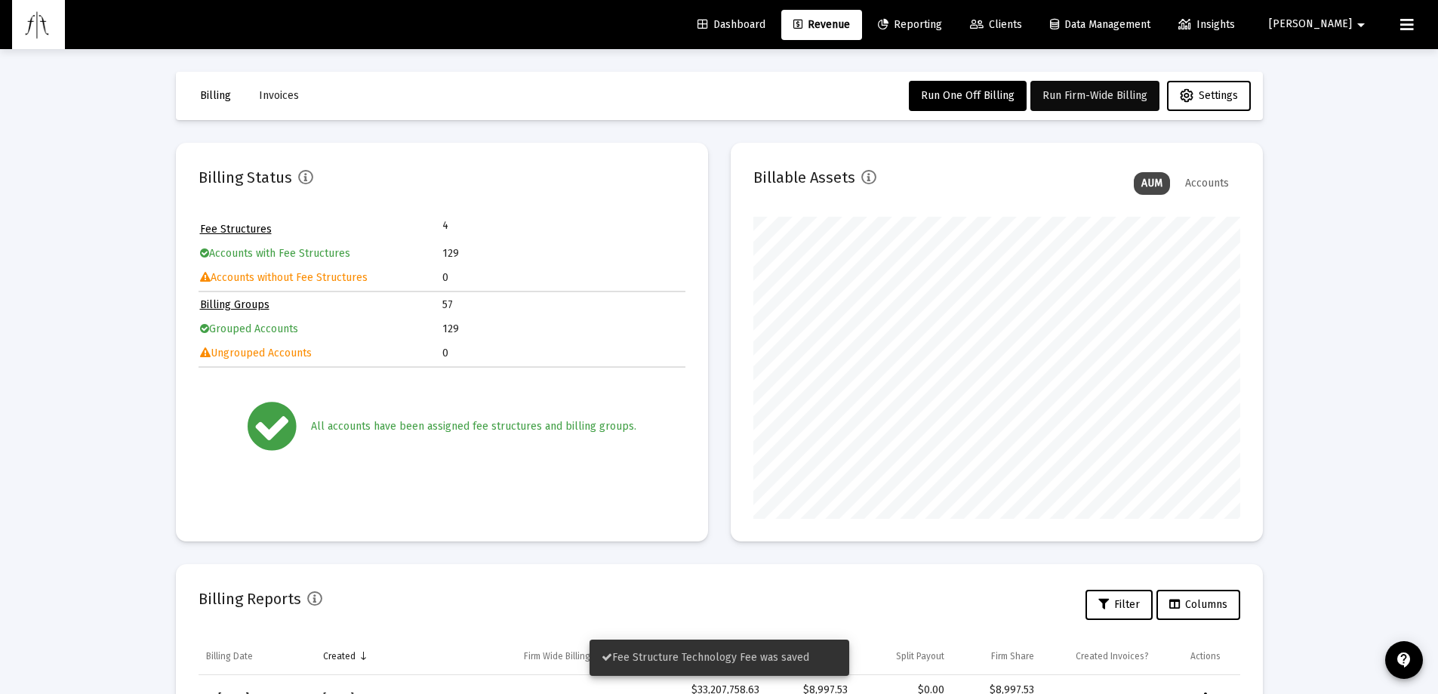
click at [1099, 105] on button "Run Firm-Wide Billing" at bounding box center [1094, 96] width 129 height 30
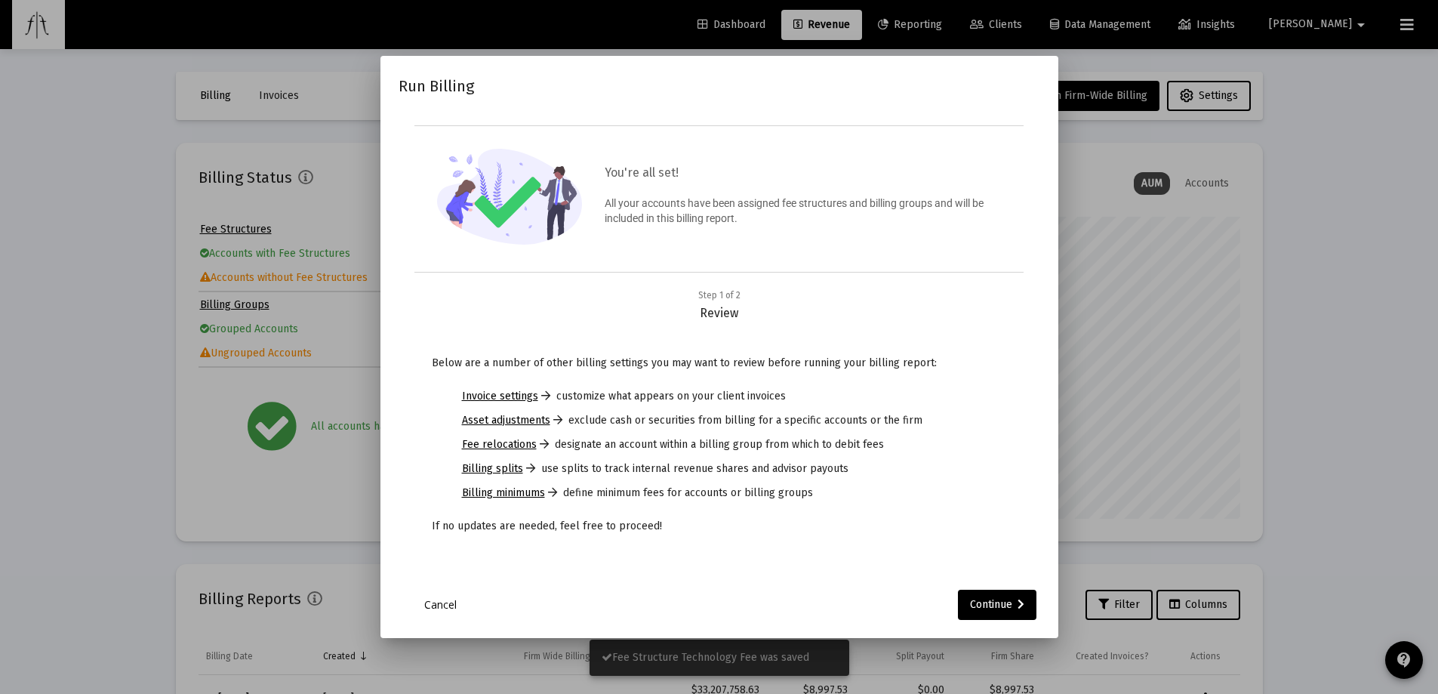
click at [995, 584] on div "Run Billing You're all set! All your accounts have been assigned fee structures…" at bounding box center [718, 347] width 641 height 546
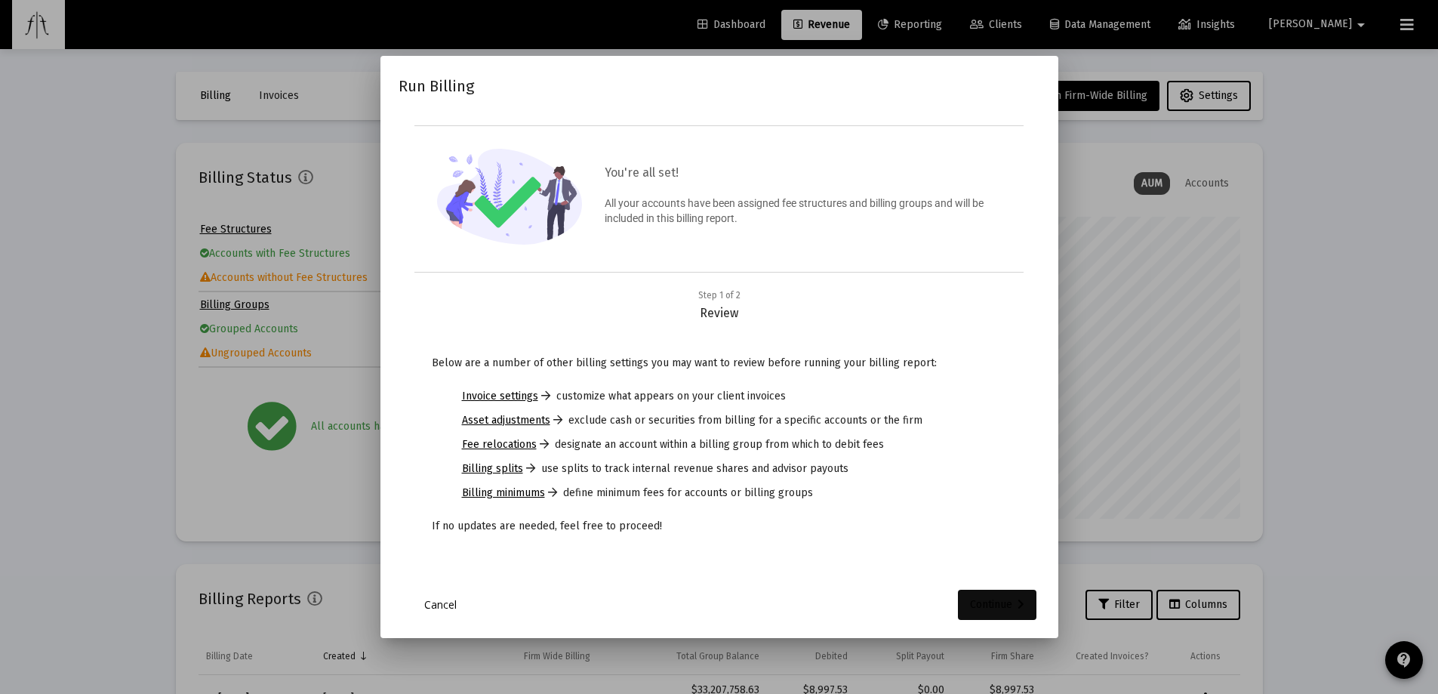
click at [1000, 600] on div "Continue" at bounding box center [997, 604] width 54 height 30
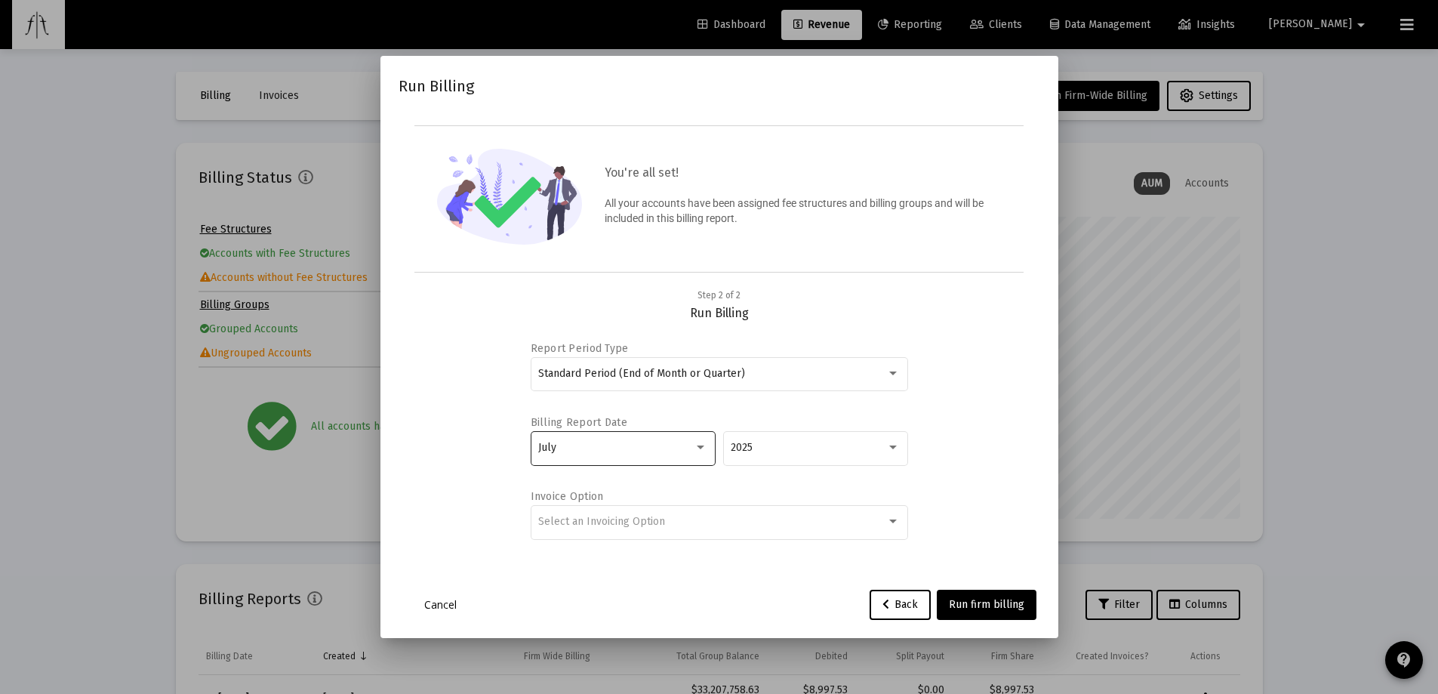
click at [630, 438] on div "July" at bounding box center [622, 447] width 169 height 37
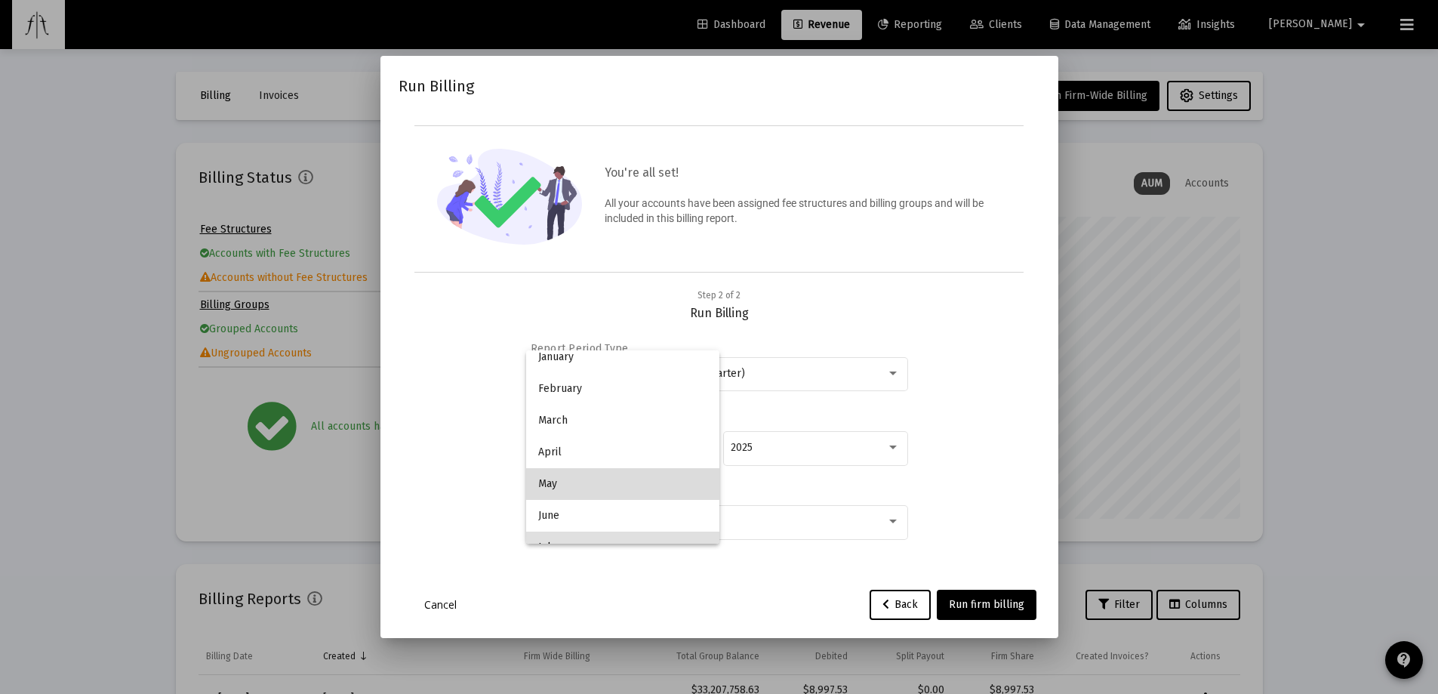
click at [623, 479] on span "May" at bounding box center [622, 484] width 169 height 32
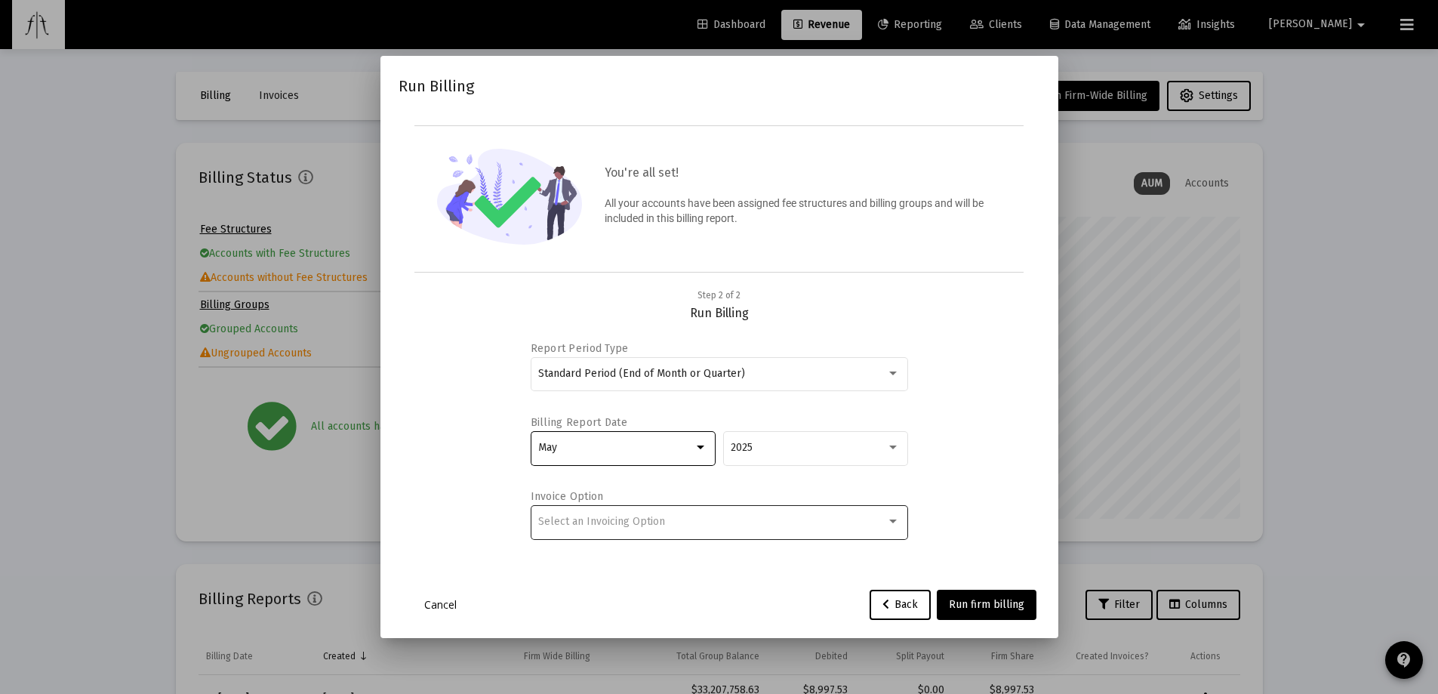
click at [699, 518] on div "Select an Invoicing Option" at bounding box center [712, 521] width 348 height 12
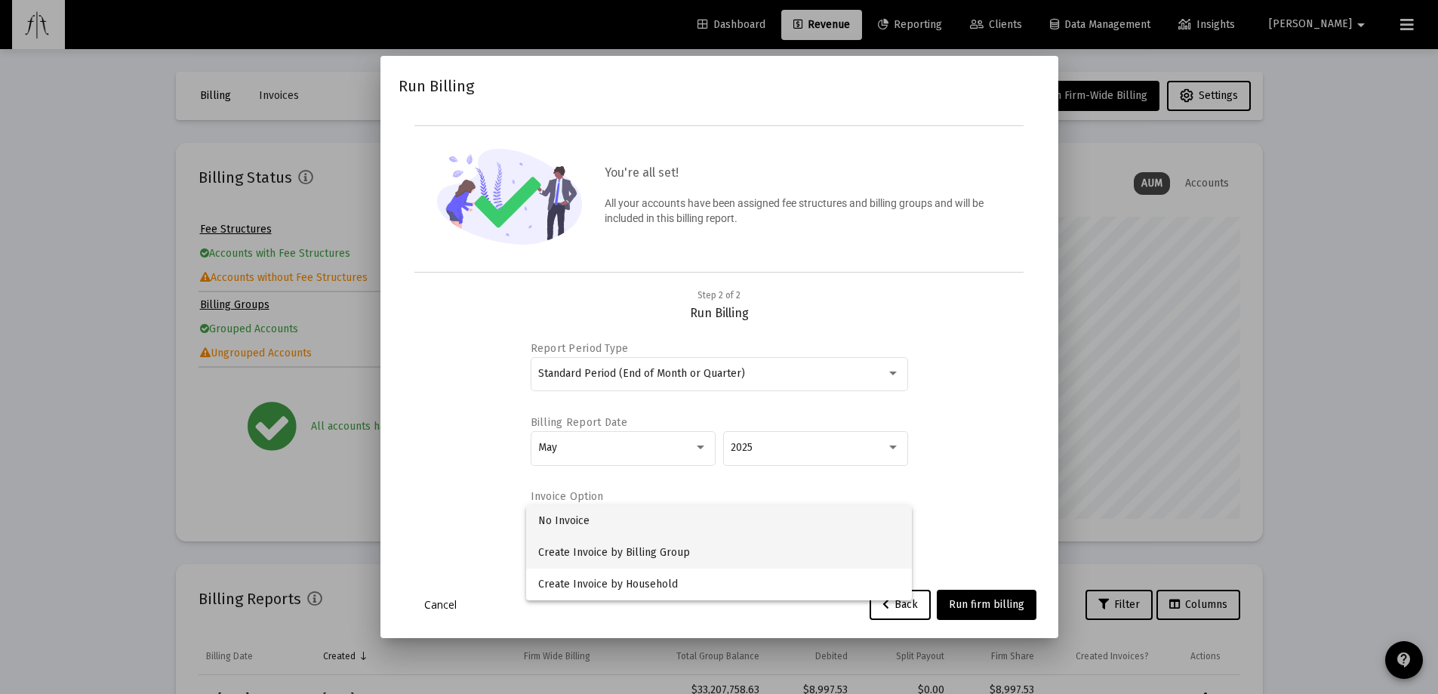
click at [610, 556] on span "Create Invoice by Billing Group" at bounding box center [718, 553] width 361 height 32
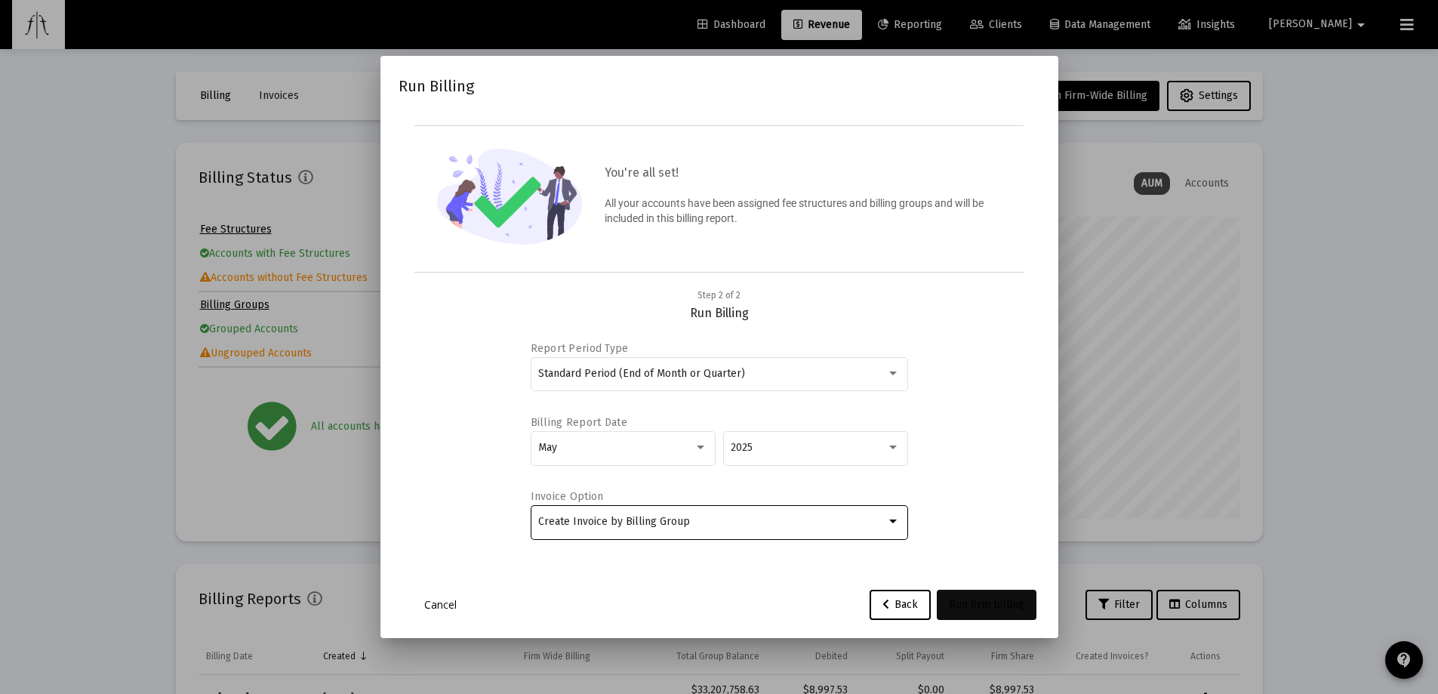
click at [1004, 603] on span "Run firm billing" at bounding box center [986, 604] width 75 height 13
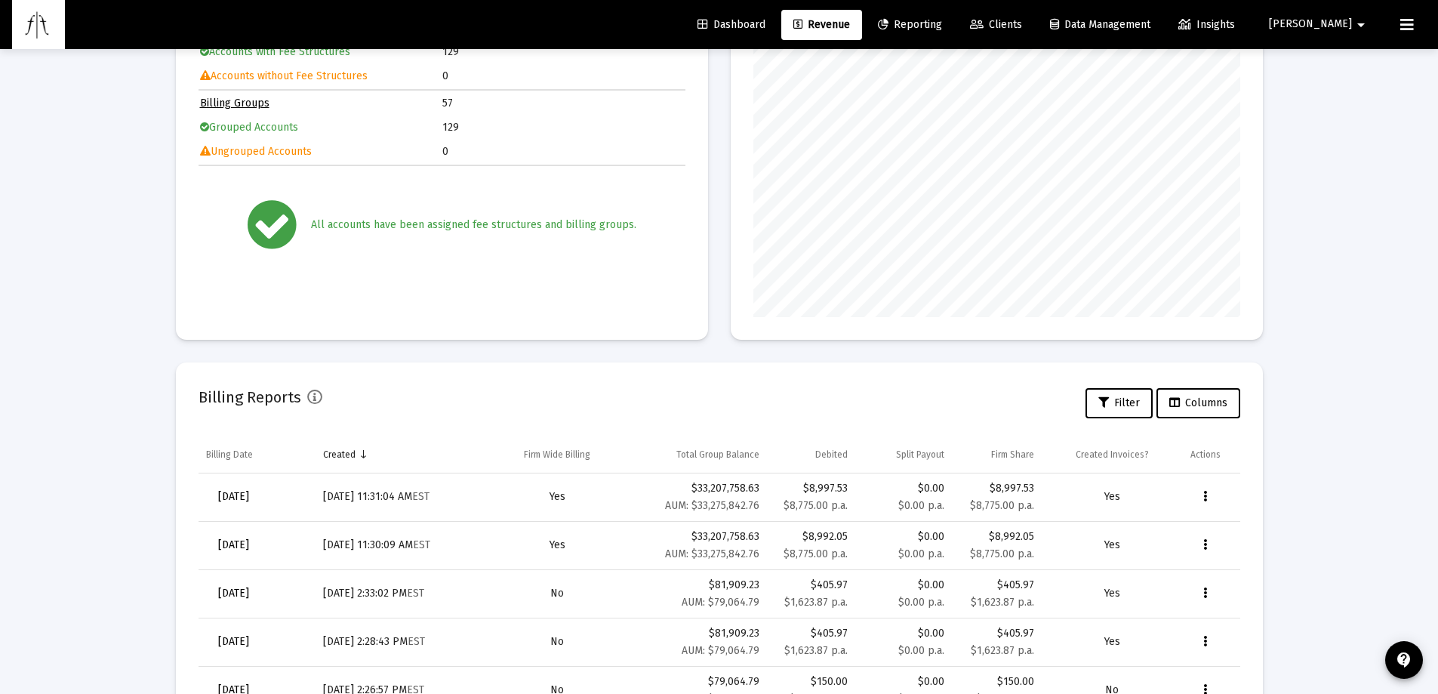
click at [1199, 544] on button "Data grid" at bounding box center [1205, 545] width 30 height 30
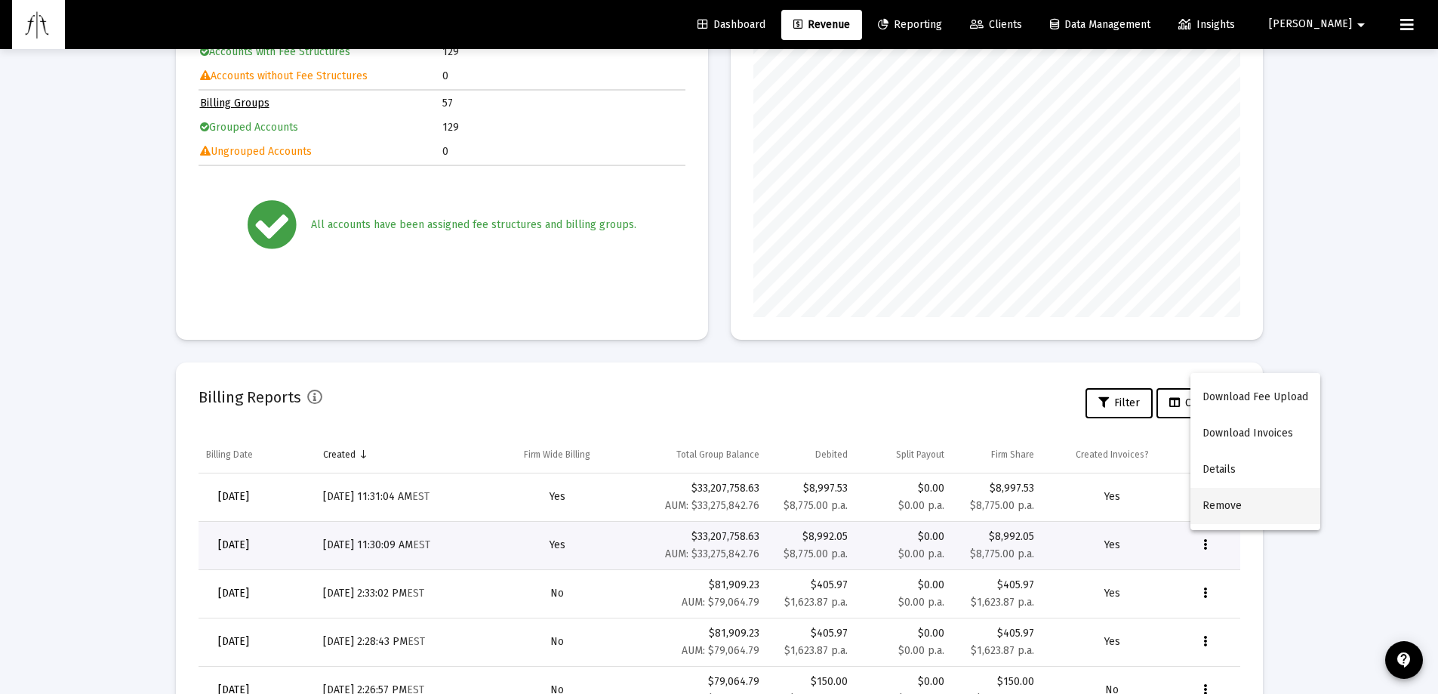
click at [1244, 495] on button "Remove" at bounding box center [1255, 506] width 130 height 36
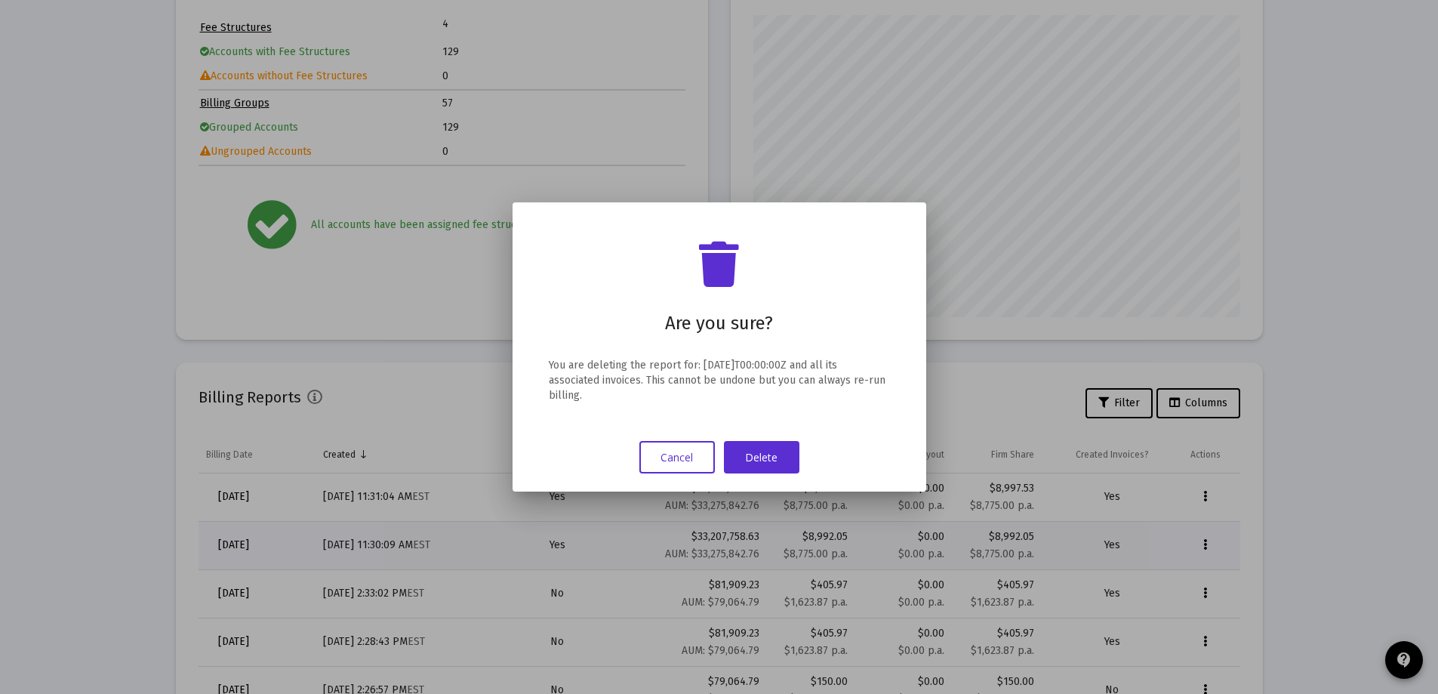
click at [784, 450] on button "Delete" at bounding box center [761, 457] width 75 height 32
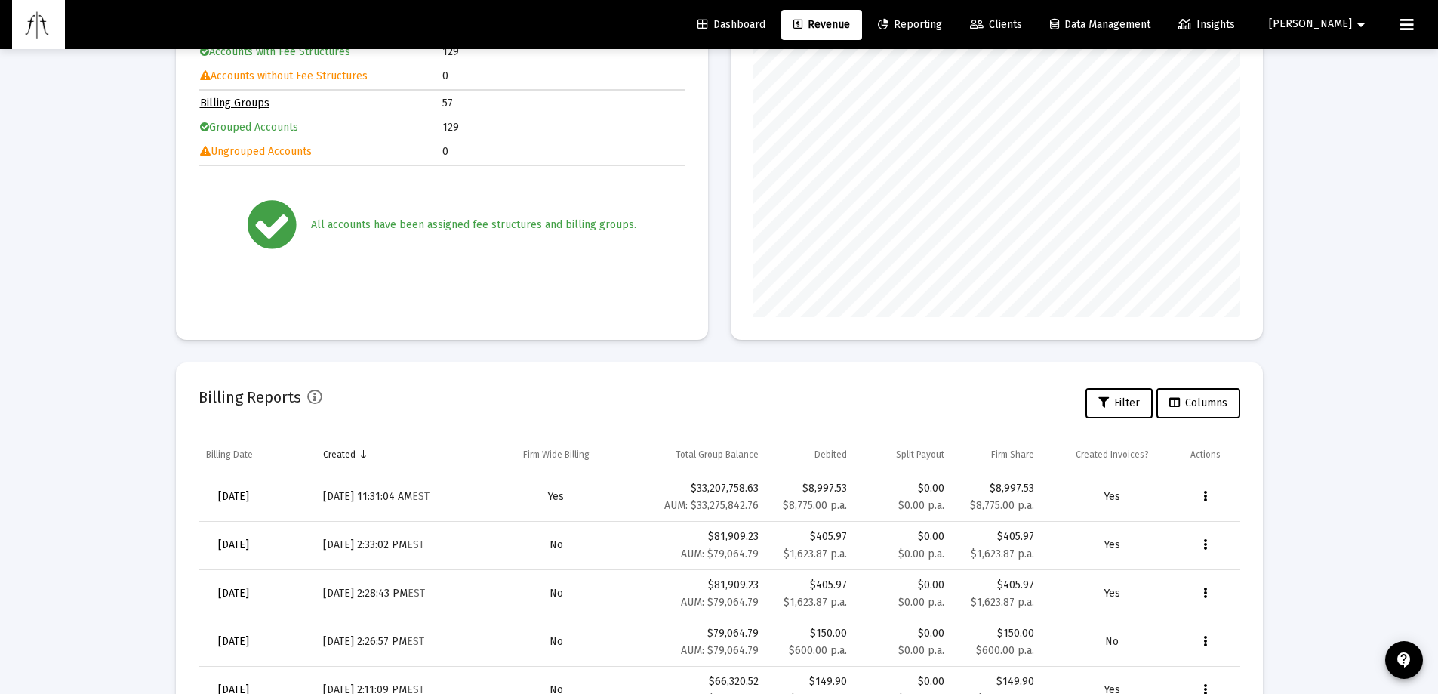
click at [1349, 402] on div "Loading... Billing Invoices Run One Off Billing Run Firm-Wide Billing Settings …" at bounding box center [719, 300] width 1438 height 1004
click at [777, 34] on link "Dashboard" at bounding box center [731, 25] width 92 height 30
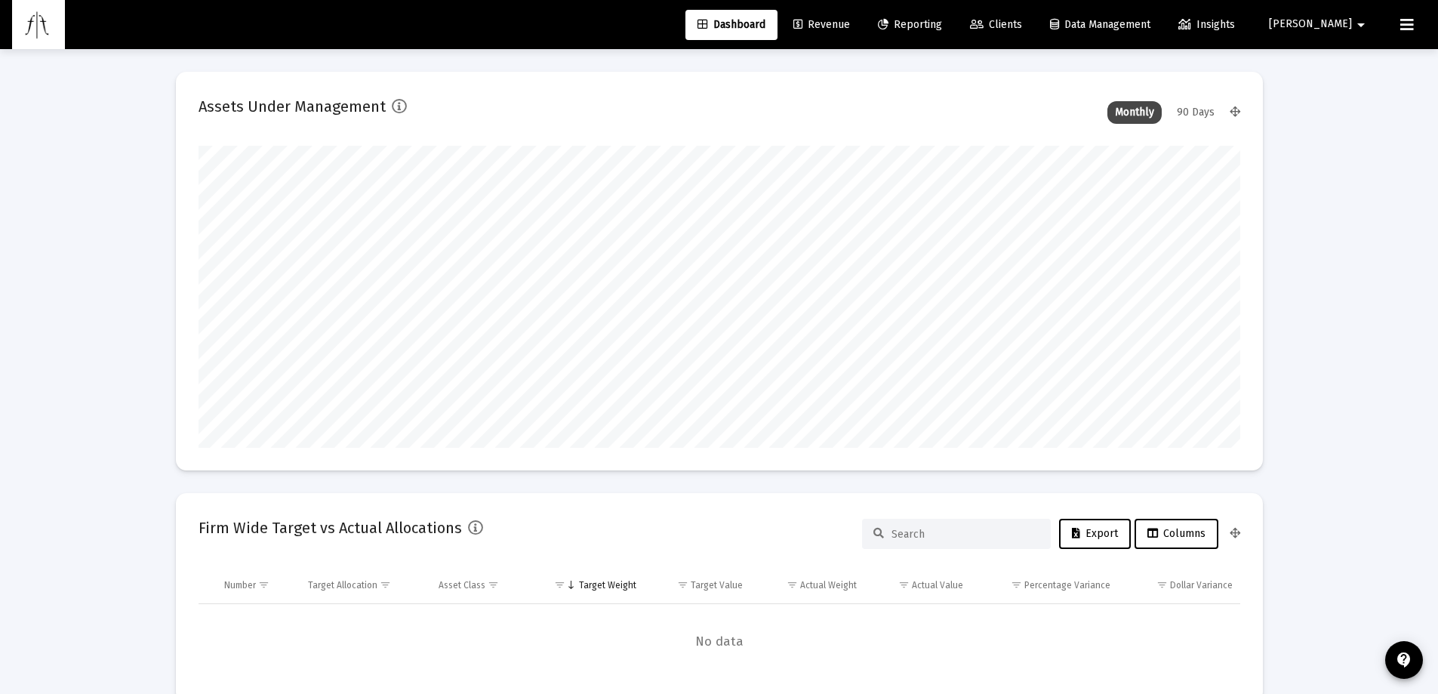
scroll to position [302, 487]
click at [850, 20] on span "Revenue" at bounding box center [821, 24] width 57 height 13
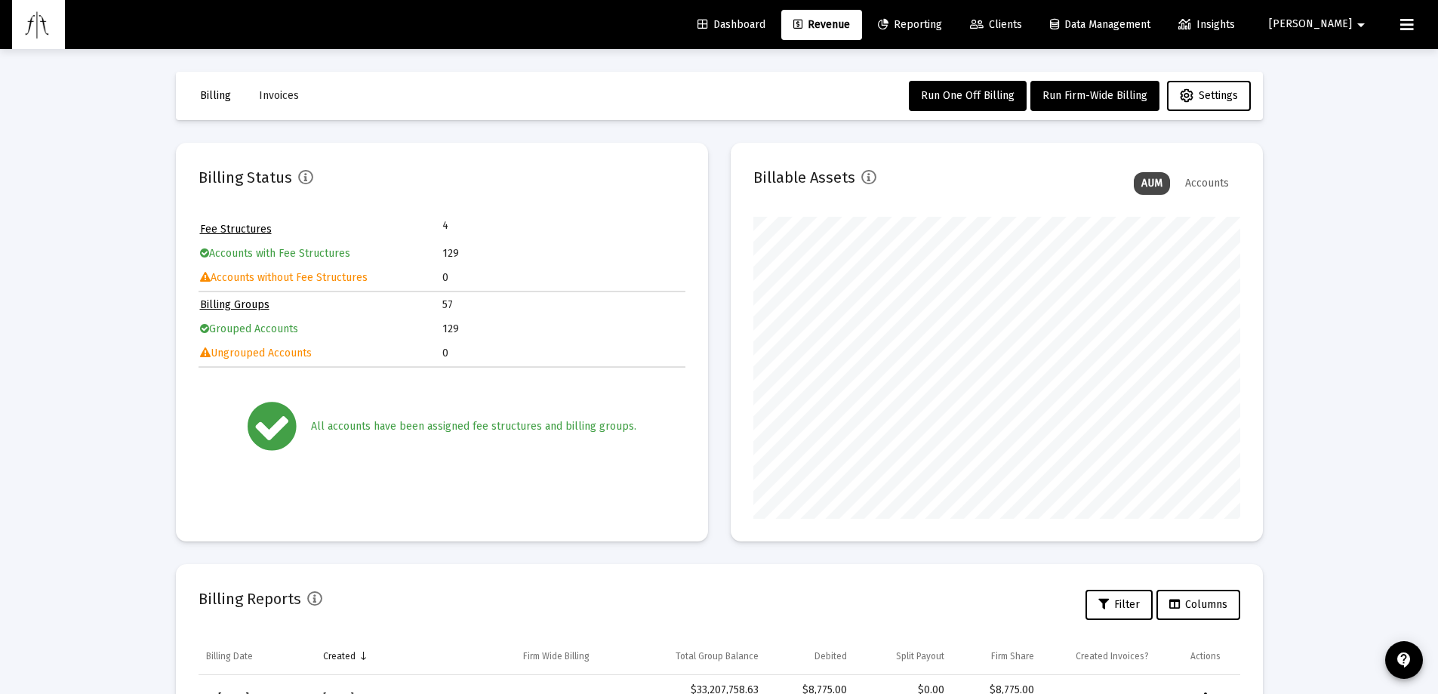
drag, startPoint x: 815, startPoint y: 26, endPoint x: 869, endPoint y: 27, distance: 54.3
click at [777, 26] on link "Dashboard" at bounding box center [731, 25] width 92 height 30
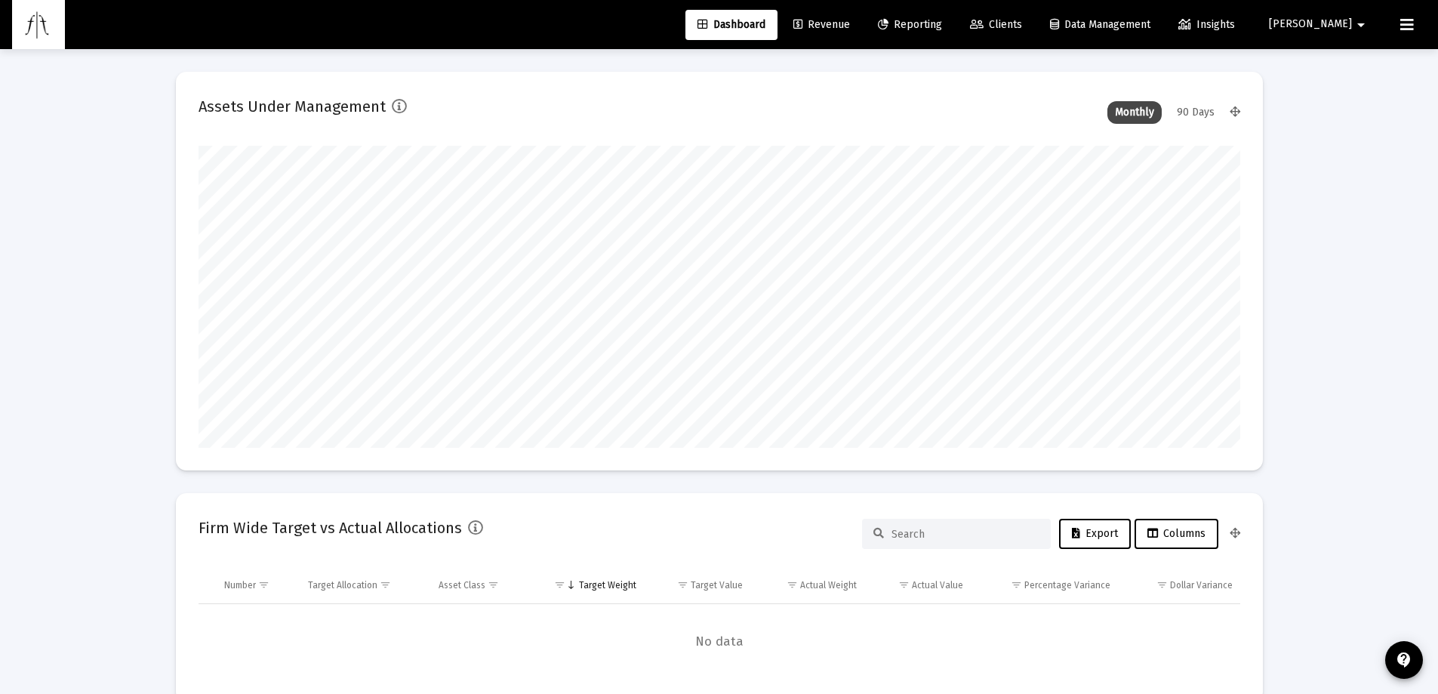
click at [850, 27] on span "Revenue" at bounding box center [821, 24] width 57 height 13
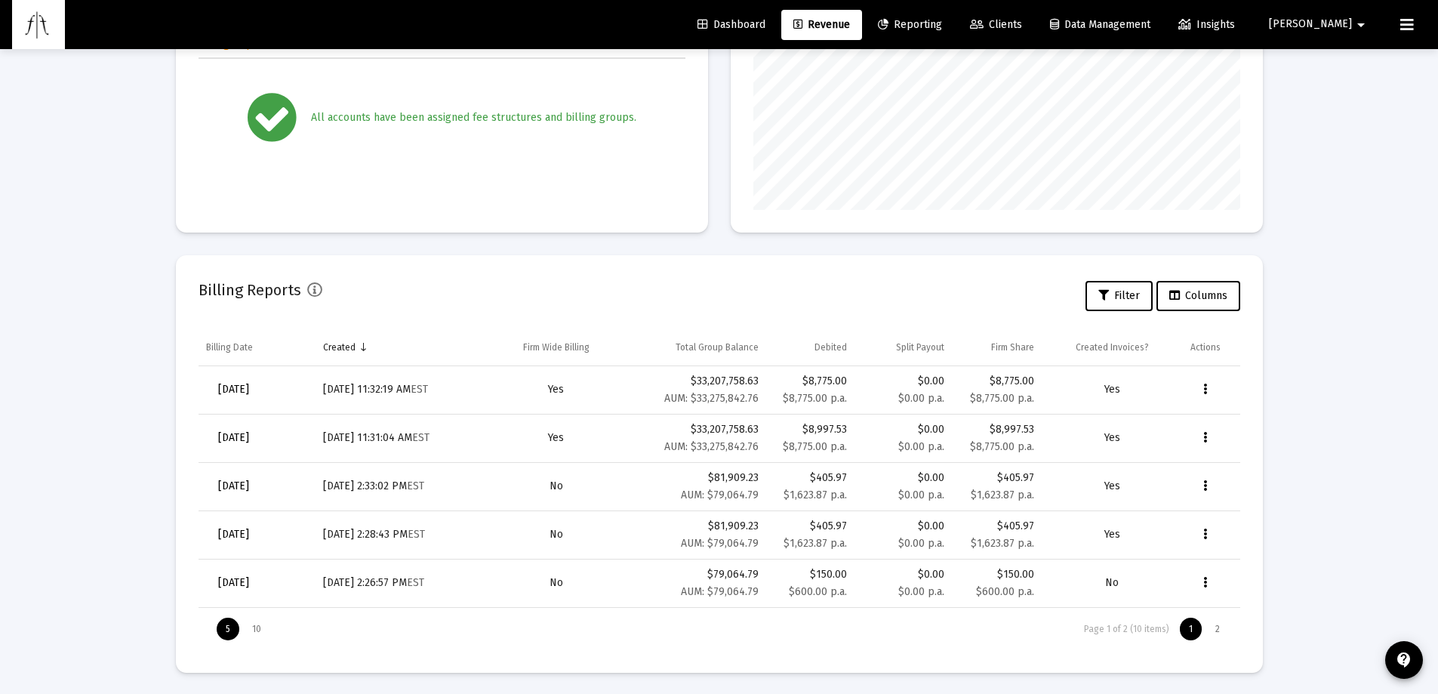
scroll to position [310, 0]
click at [249, 383] on span "[DATE]" at bounding box center [233, 387] width 31 height 13
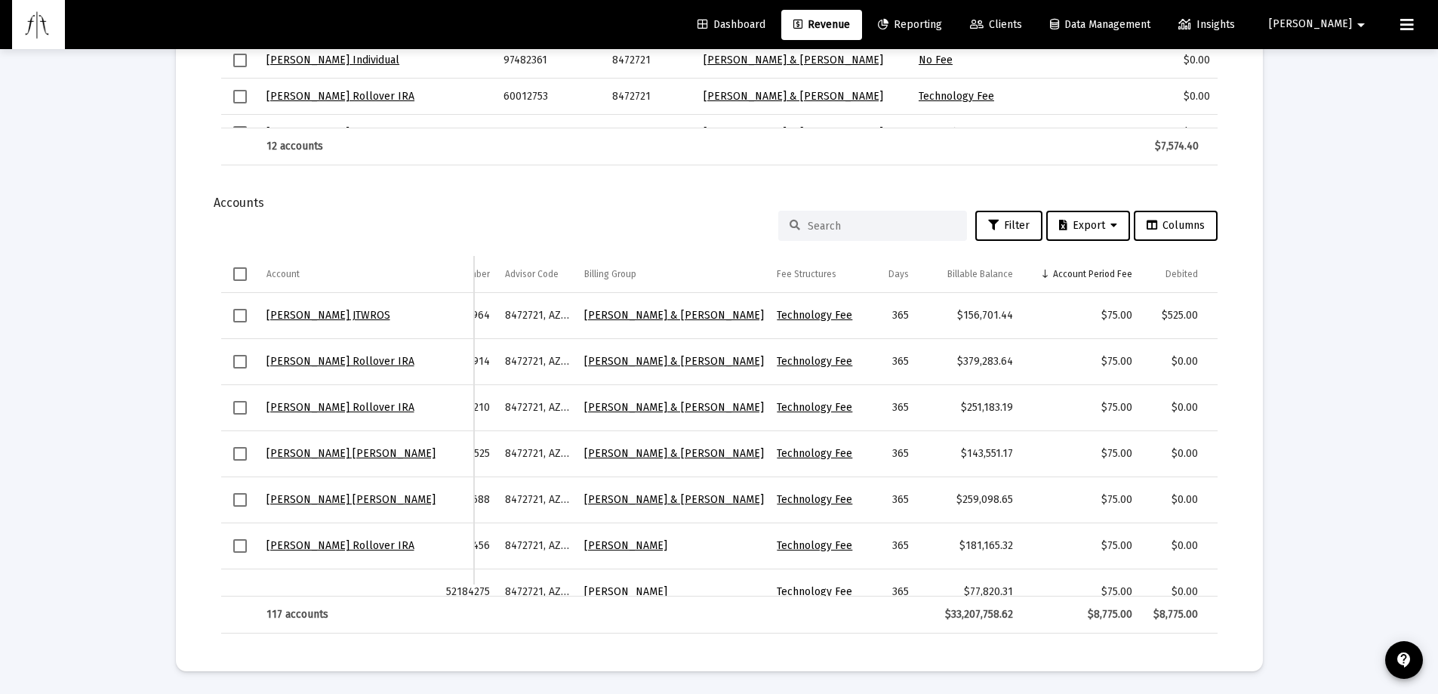
scroll to position [0, 132]
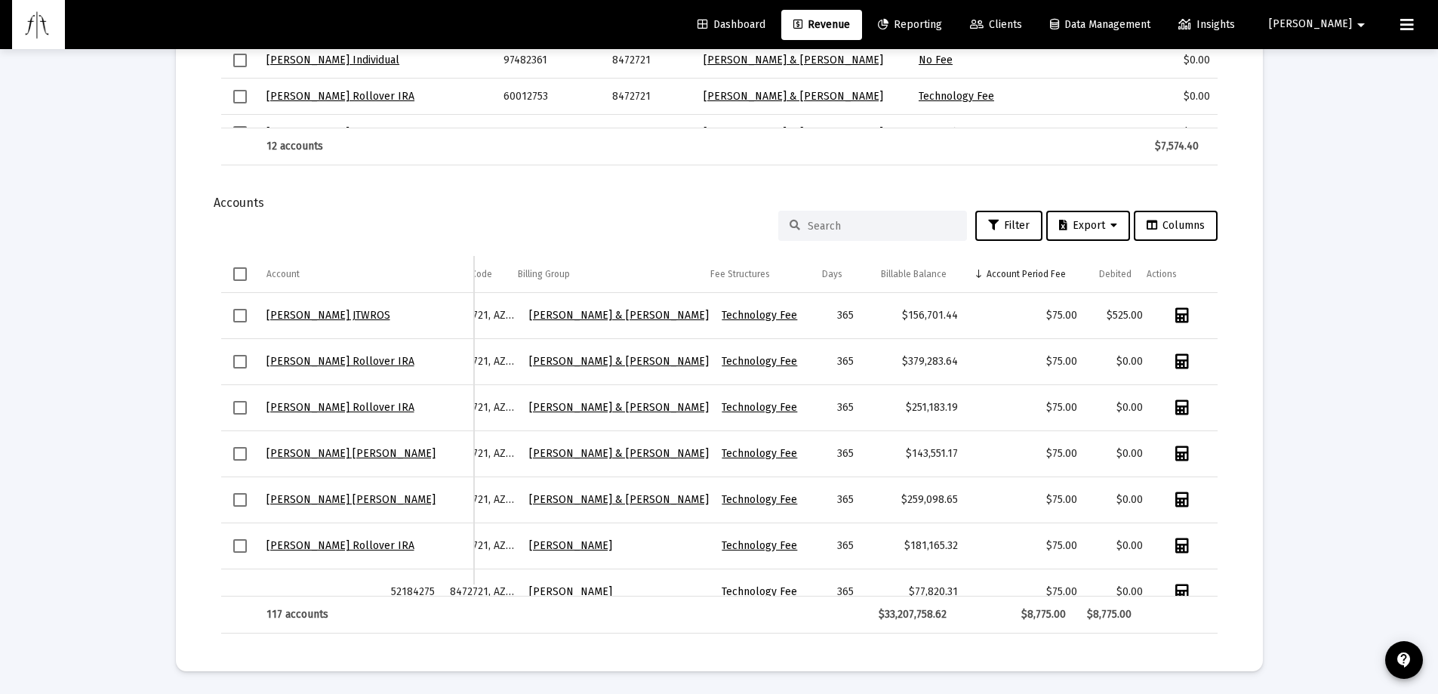
drag, startPoint x: 711, startPoint y: 590, endPoint x: 1039, endPoint y: 571, distance: 328.8
click at [1039, 571] on div "[PERSON_NAME] JTWROS 60664964 8472721, [PERSON_NAME] & [PERSON_NAME] Household …" at bounding box center [719, 444] width 996 height 303
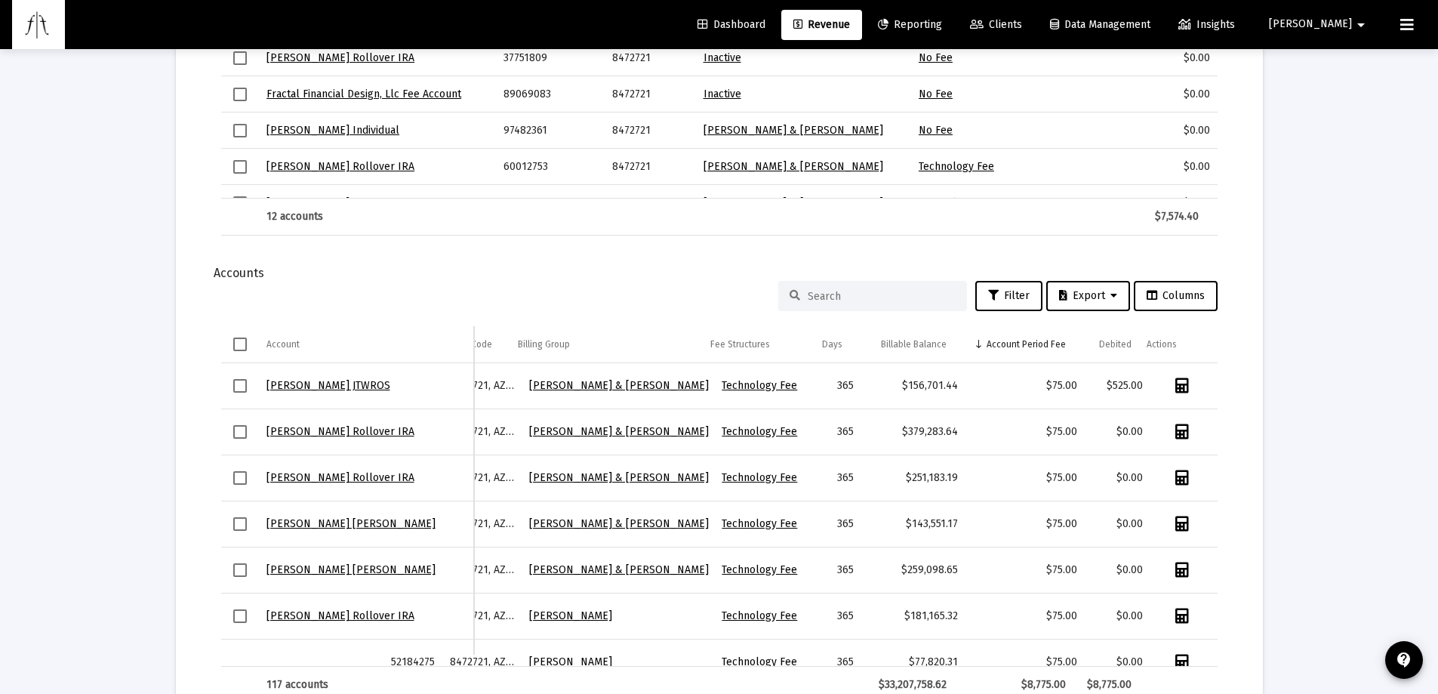
scroll to position [1103, 0]
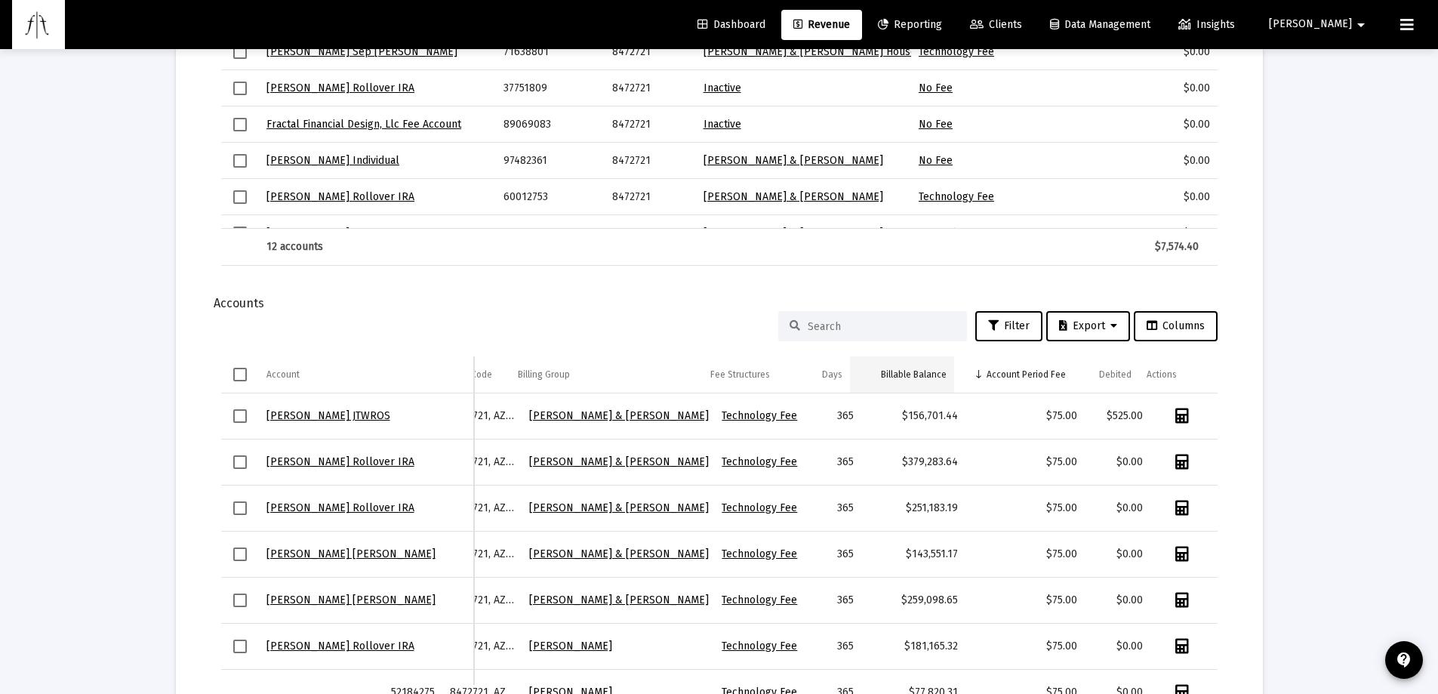
click at [892, 375] on div "Billable Balance" at bounding box center [914, 374] width 66 height 12
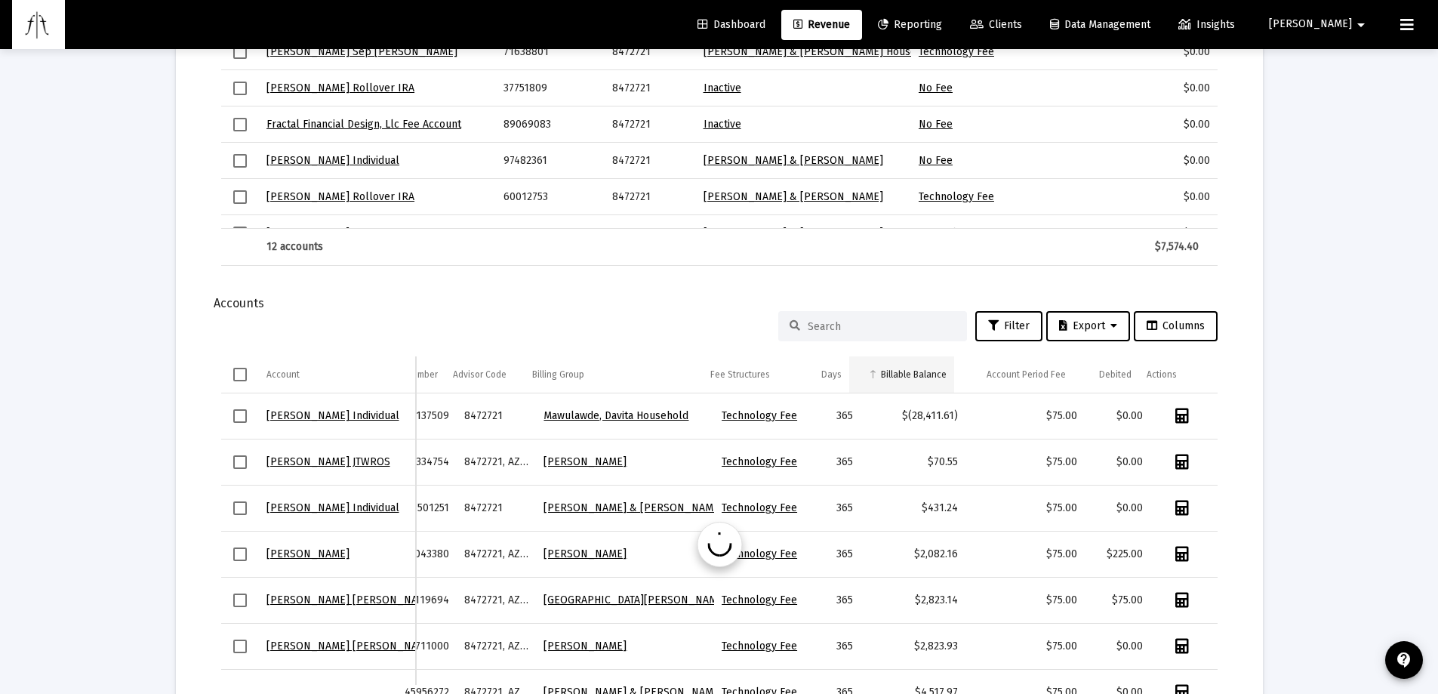
scroll to position [0, 60]
click at [912, 373] on div "Billable Balance" at bounding box center [914, 374] width 66 height 12
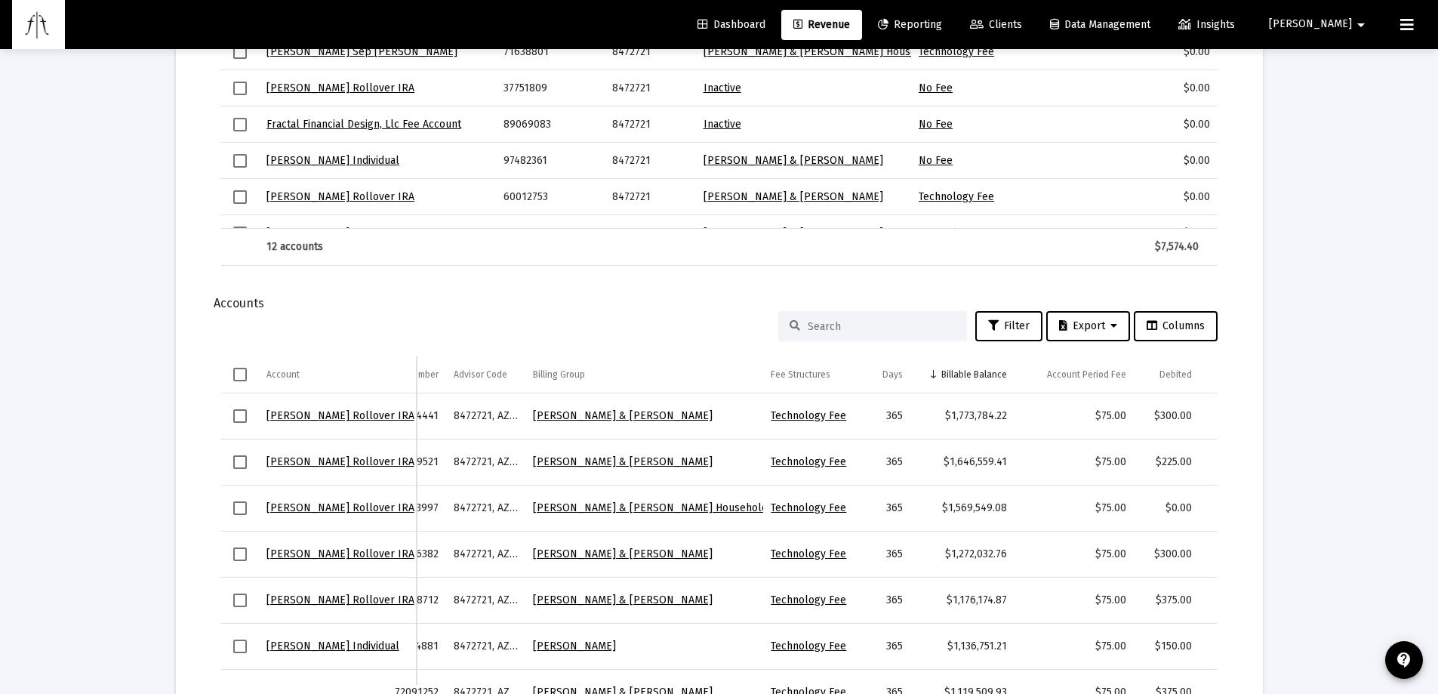
click at [912, 373] on td "Billable Balance" at bounding box center [962, 374] width 105 height 36
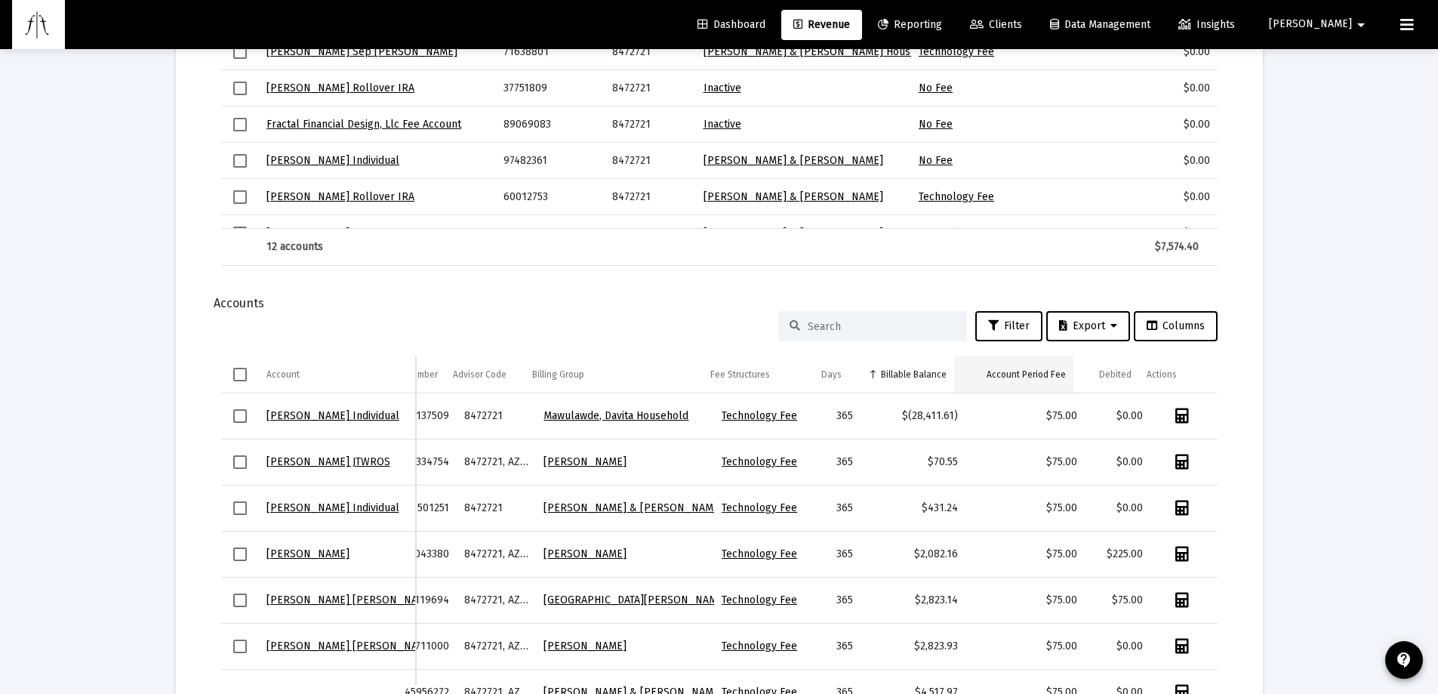
click at [1037, 366] on td "Account Period Fee" at bounding box center [1013, 374] width 119 height 36
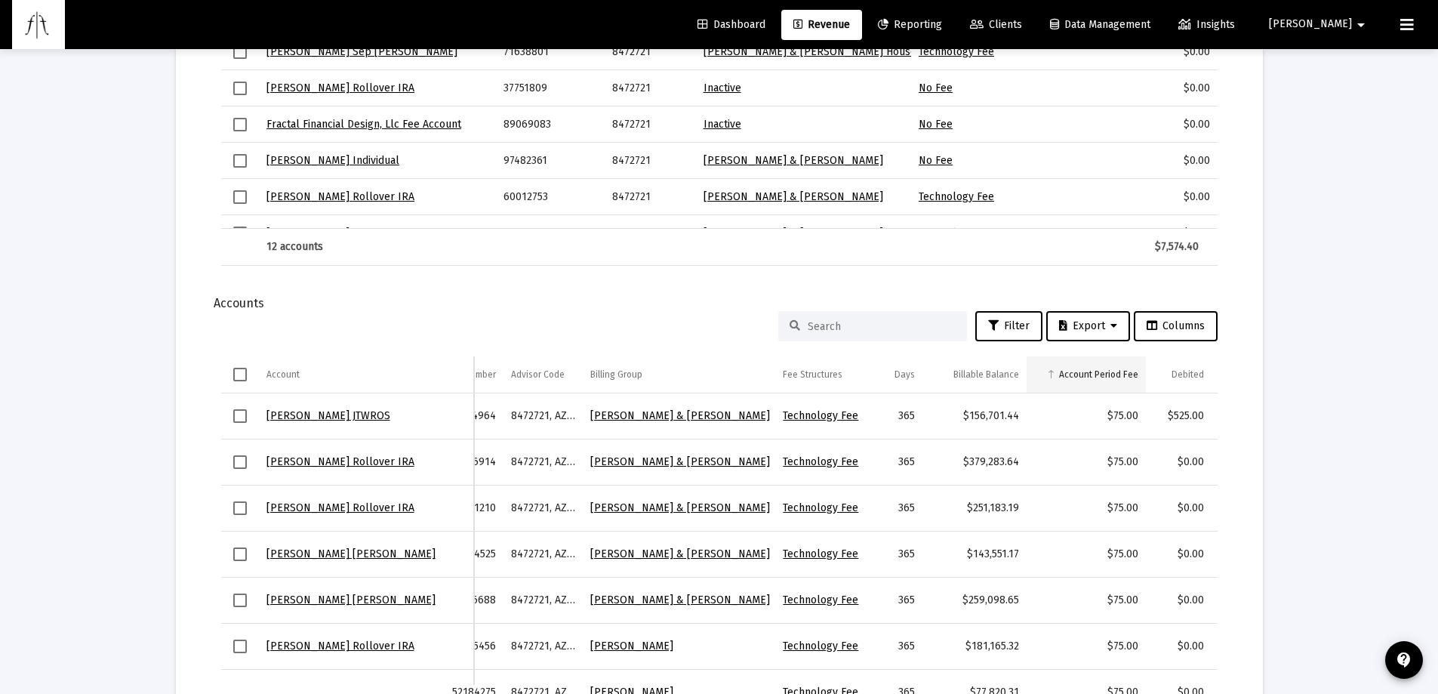
click at [1116, 370] on div "Account Period Fee" at bounding box center [1098, 374] width 79 height 12
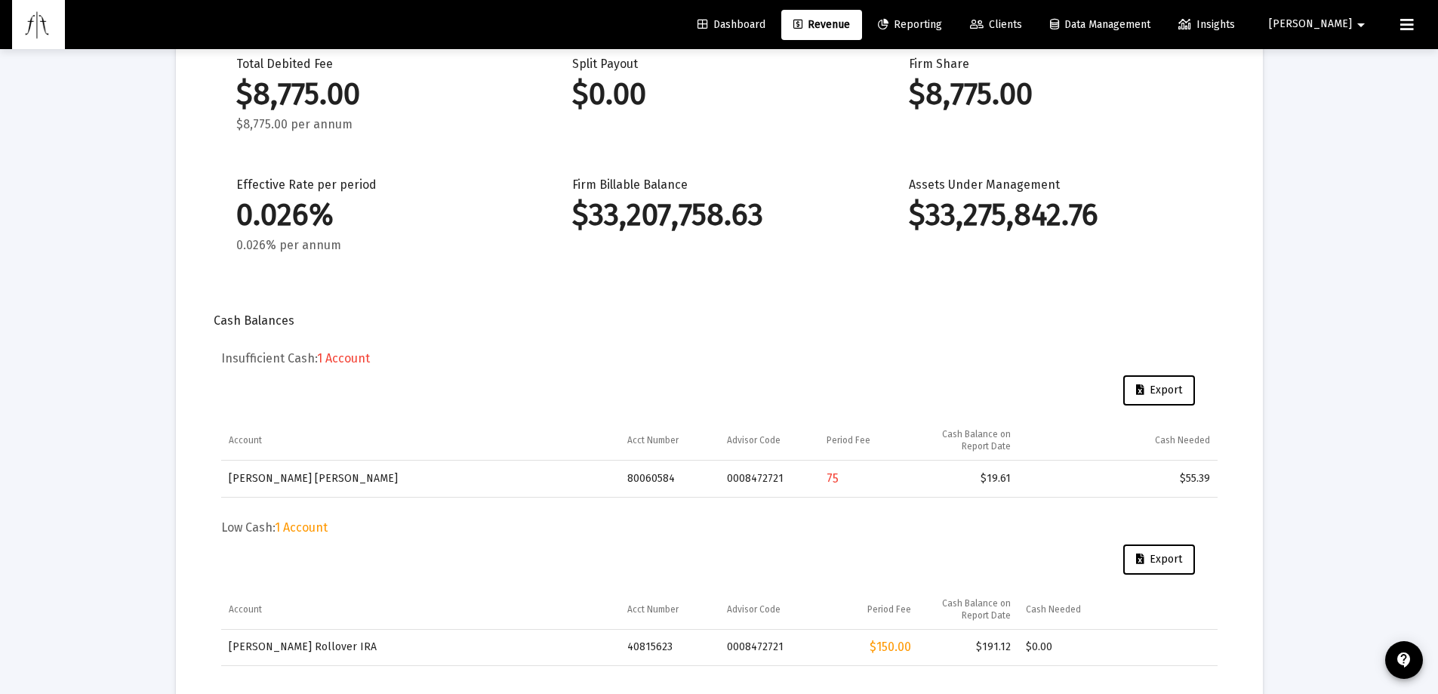
click at [1373, 42] on div "Dashboard Revenue Reporting Clients Data Management Insights [PERSON_NAME]" at bounding box center [719, 24] width 1414 height 49
click at [1363, 31] on mat-icon "arrow_drop_down" at bounding box center [1361, 25] width 18 height 30
click at [1363, 71] on span "Settings" at bounding box center [1365, 64] width 45 height 36
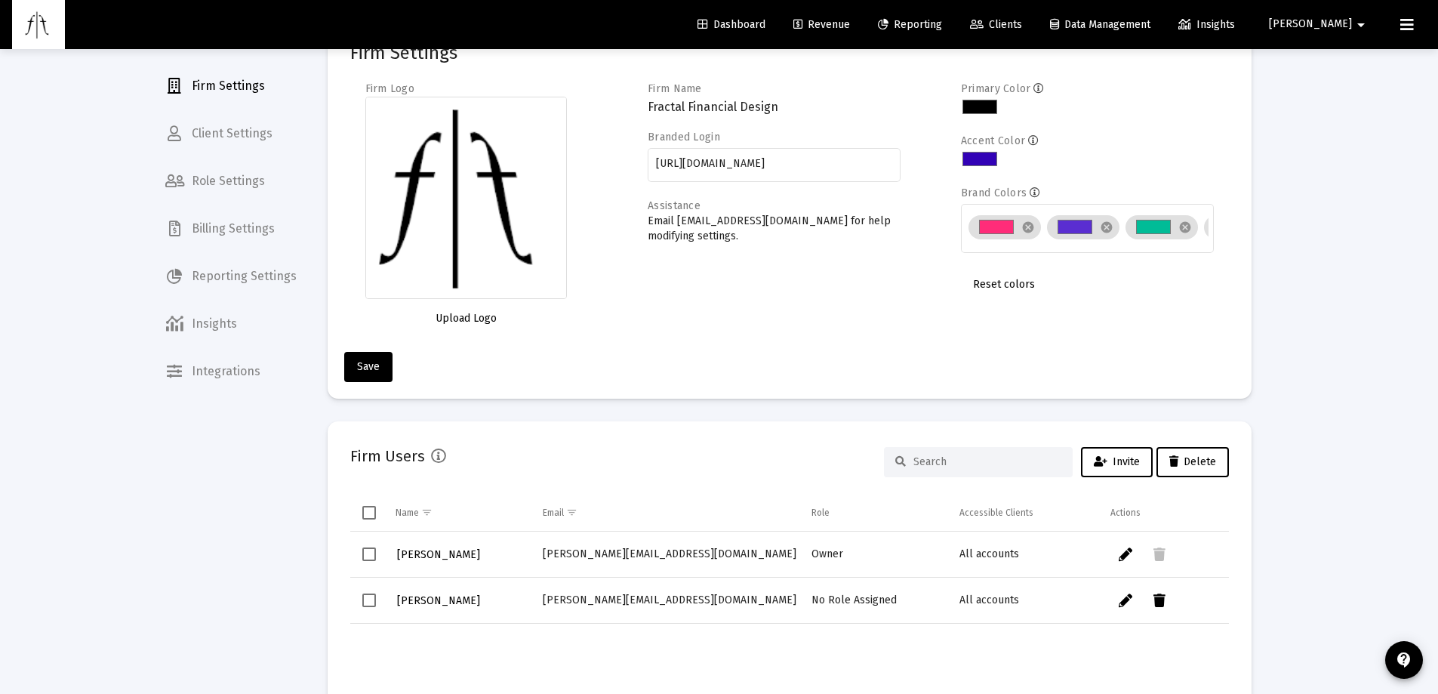
click at [269, 224] on span "Billing Settings" at bounding box center [230, 229] width 155 height 36
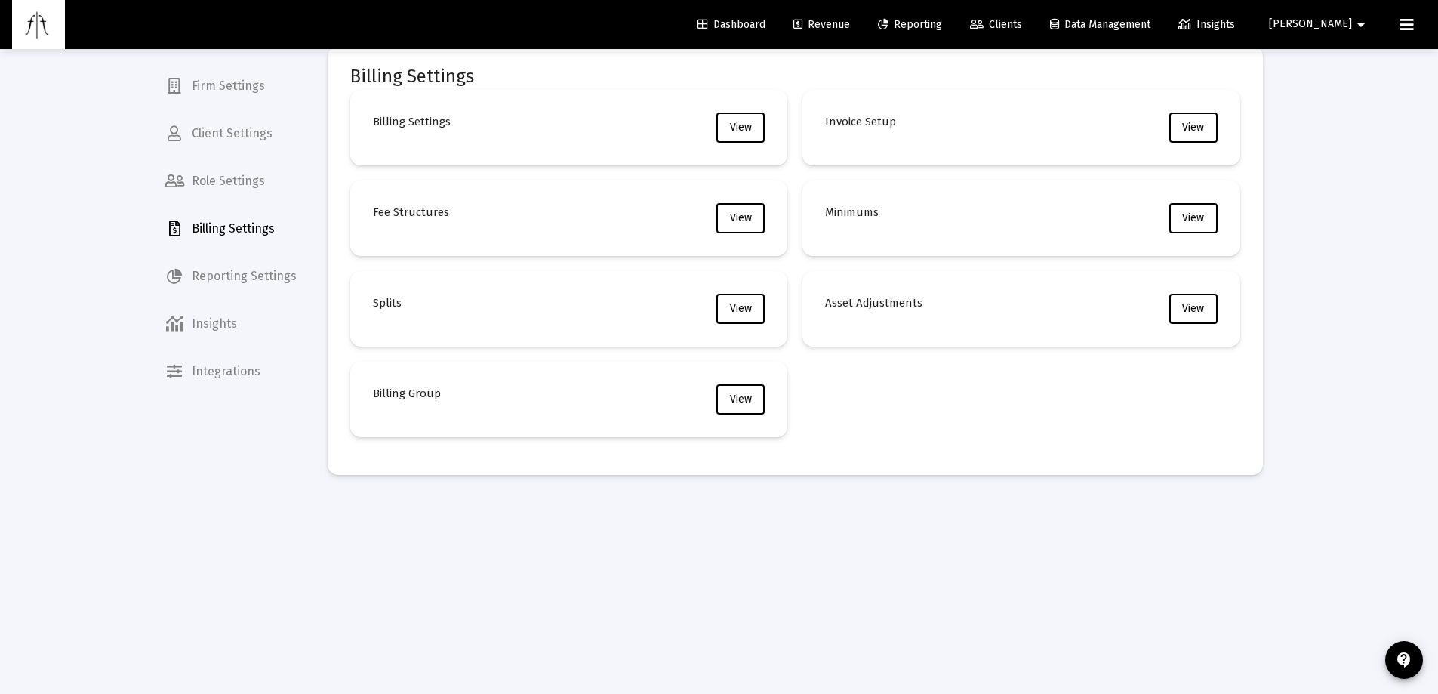
click at [713, 202] on mat-card "Fee Structures View" at bounding box center [569, 217] width 438 height 75
click at [743, 215] on span "View" at bounding box center [741, 217] width 22 height 13
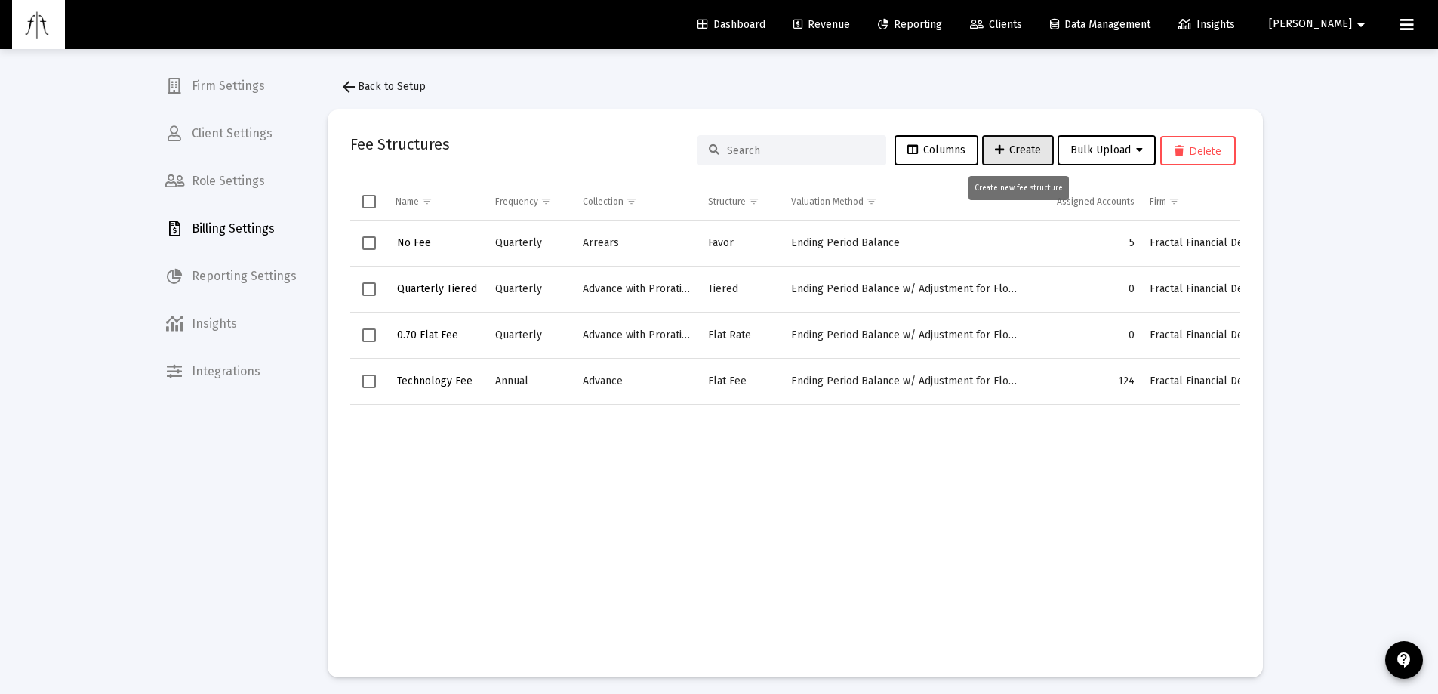
click at [1014, 146] on span "Create" at bounding box center [1018, 149] width 46 height 13
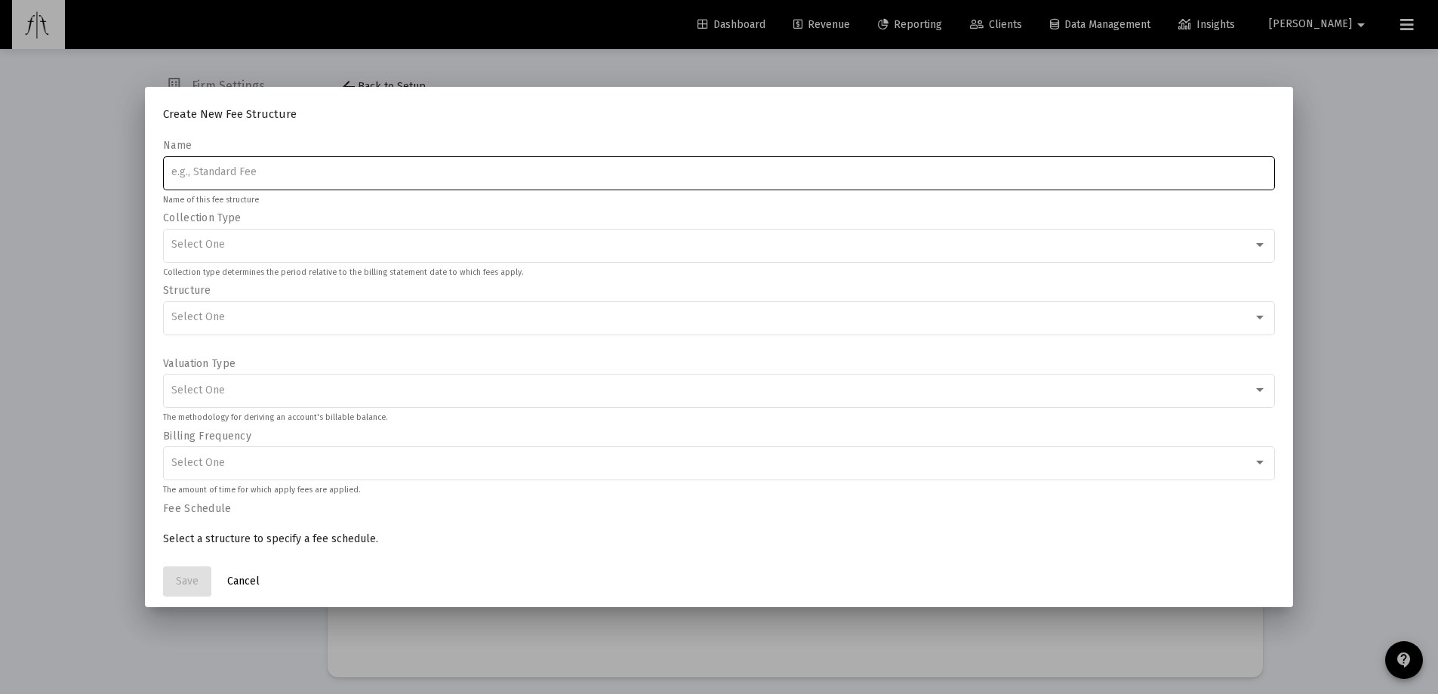
click at [1365, 239] on div at bounding box center [719, 347] width 1438 height 694
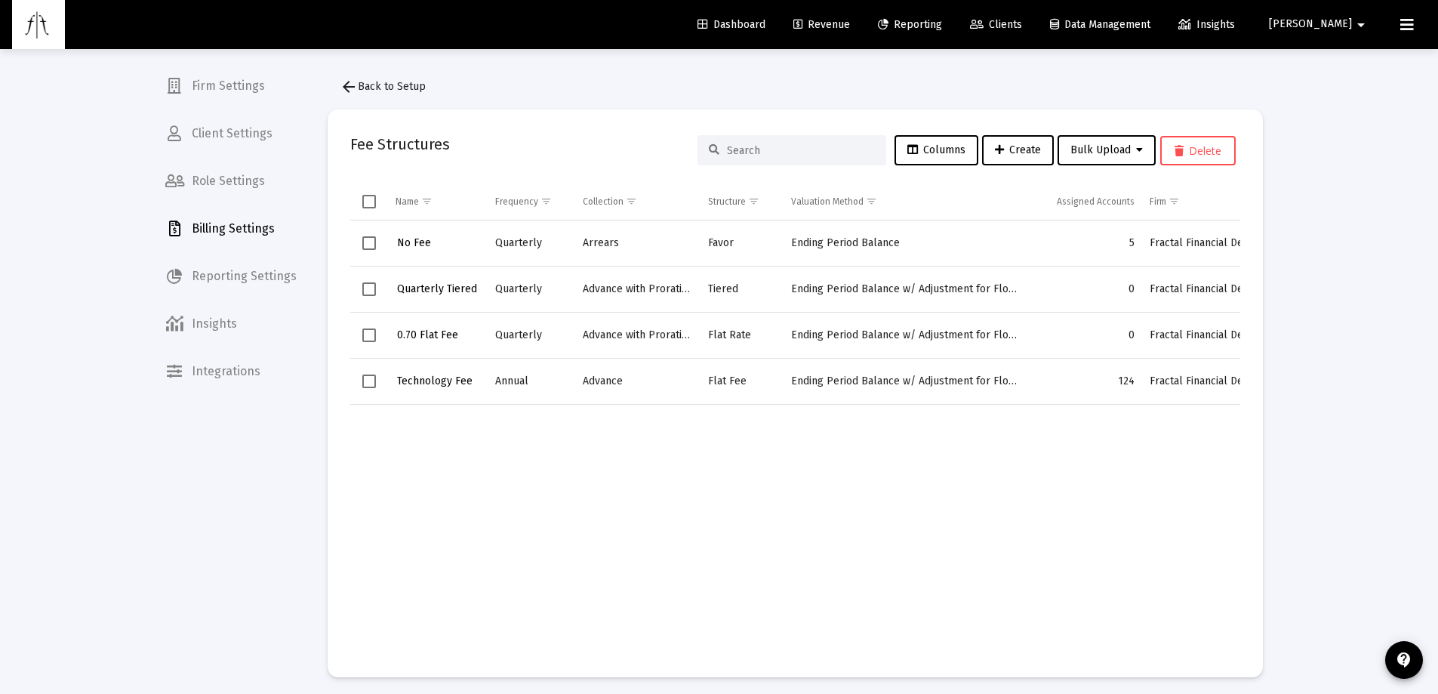
click at [850, 20] on span "Revenue" at bounding box center [821, 24] width 57 height 13
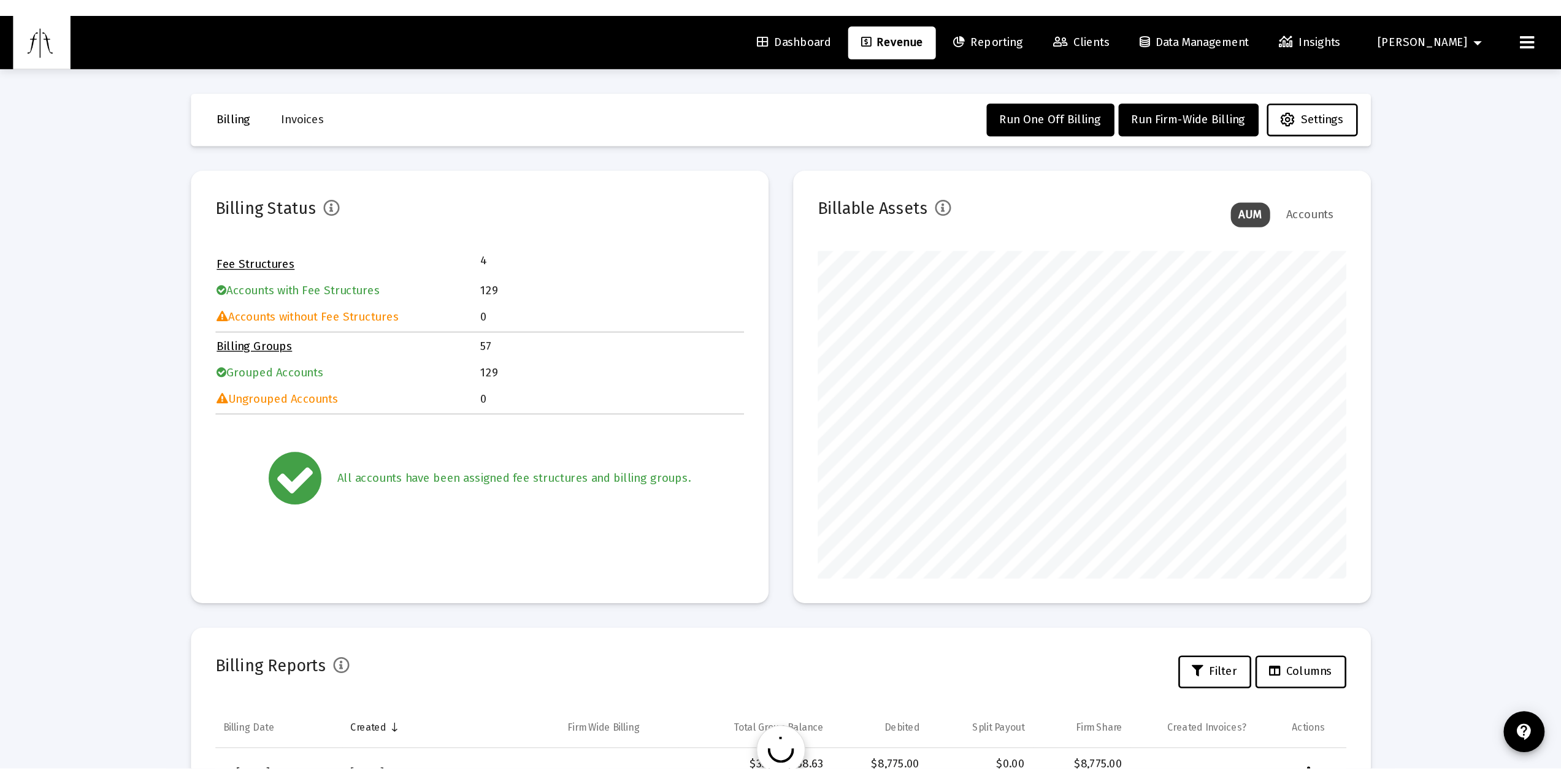
scroll to position [245, 396]
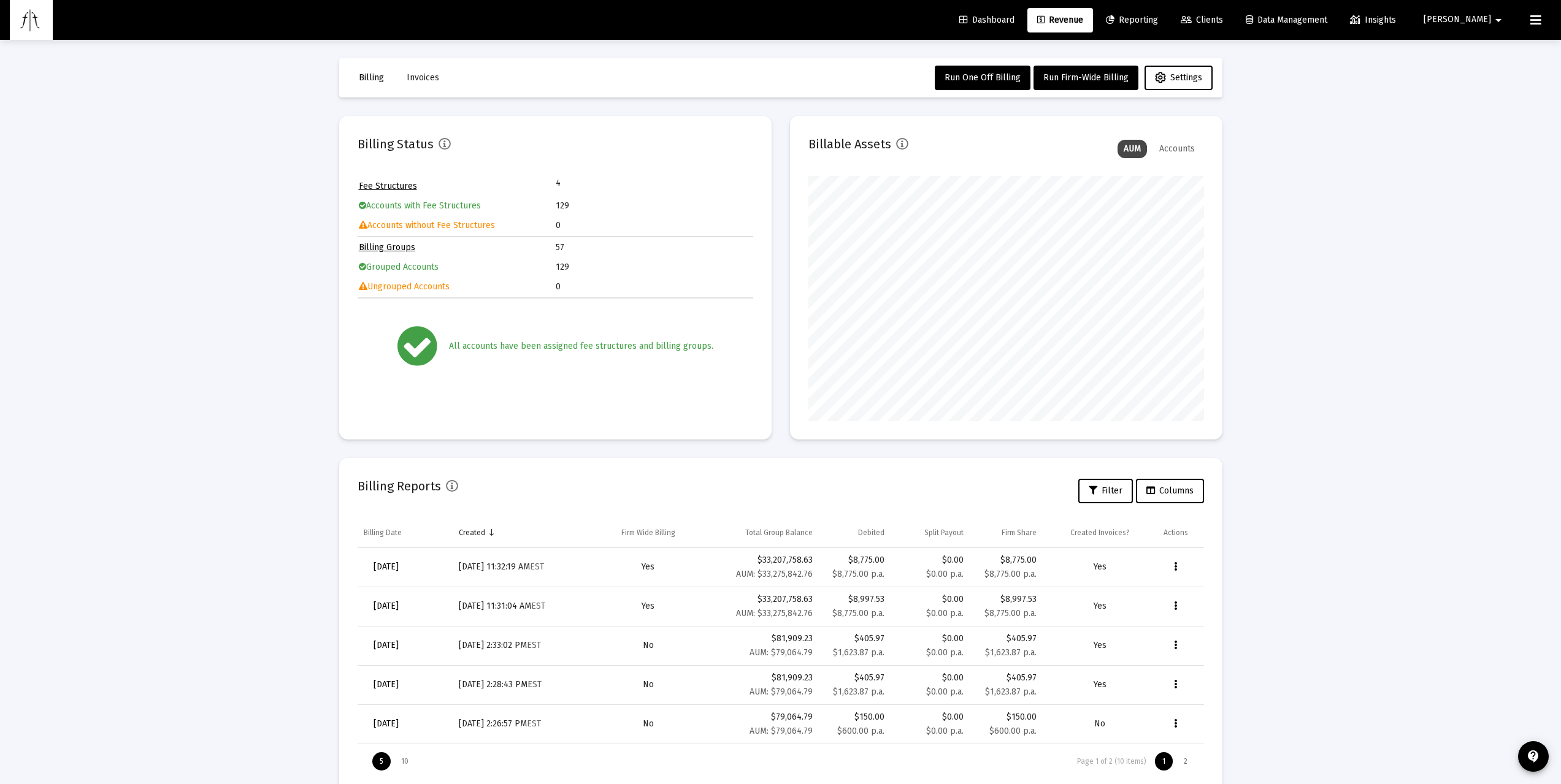
click at [233, 410] on div "Loading... Billing Invoices Run One Off Billing Run Firm-Wide Billing Settings …" at bounding box center [780, 408] width 1561 height 816
click at [158, 419] on div "Loading... Billing Invoices Run One Off Billing Run Firm-Wide Billing Settings …" at bounding box center [780, 408] width 1561 height 816
click at [154, 379] on div "Loading... Billing Invoices Run One Off Billing Run Firm-Wide Billing Settings …" at bounding box center [780, 408] width 1561 height 816
click at [247, 402] on div "Loading... Billing Invoices Run One Off Billing Run Firm-Wide Billing Settings …" at bounding box center [780, 408] width 1561 height 816
click at [1014, 21] on span "Dashboard" at bounding box center [986, 19] width 55 height 11
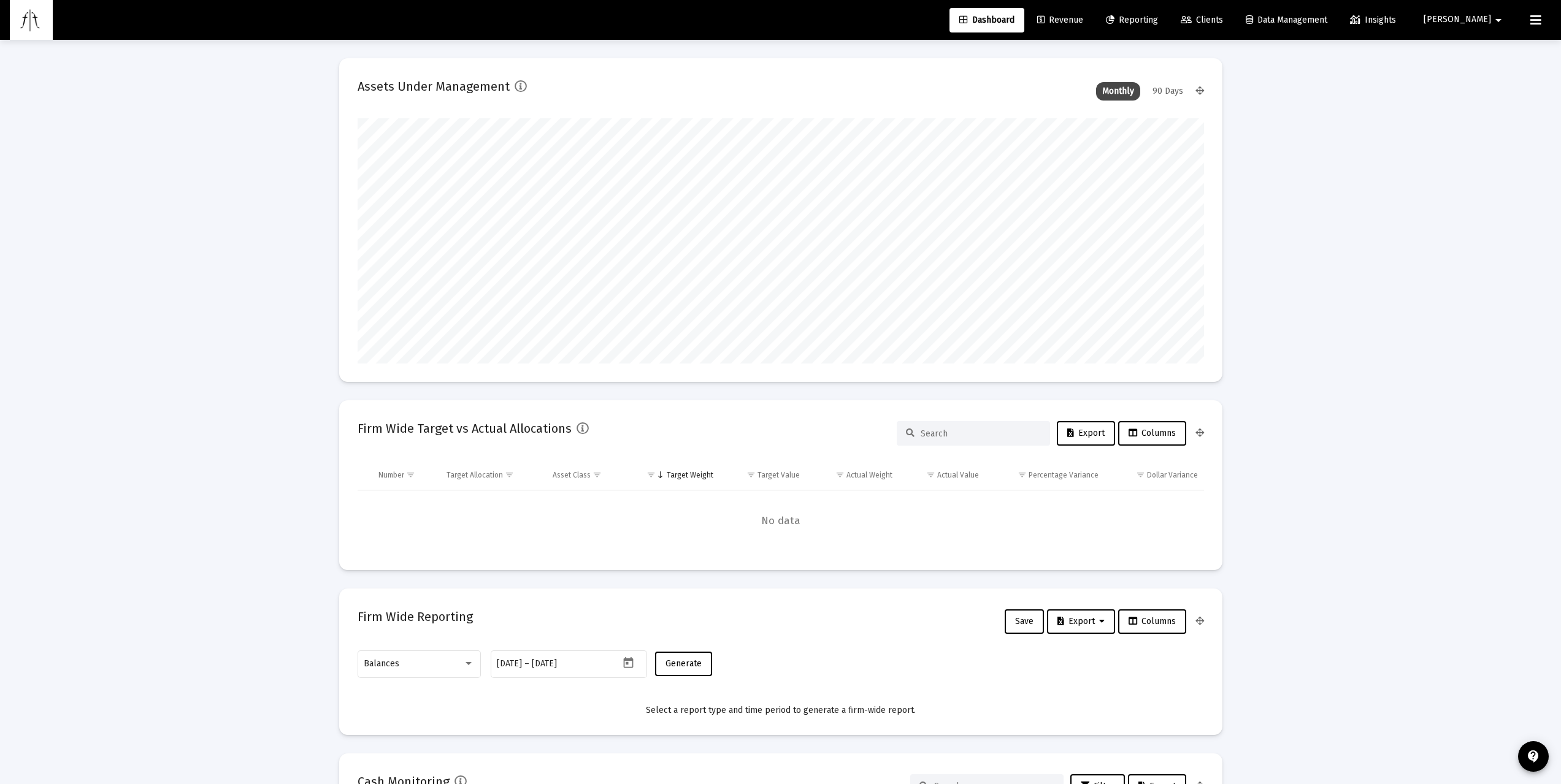
scroll to position [245, 456]
click at [1083, 20] on span "Revenue" at bounding box center [1060, 19] width 46 height 11
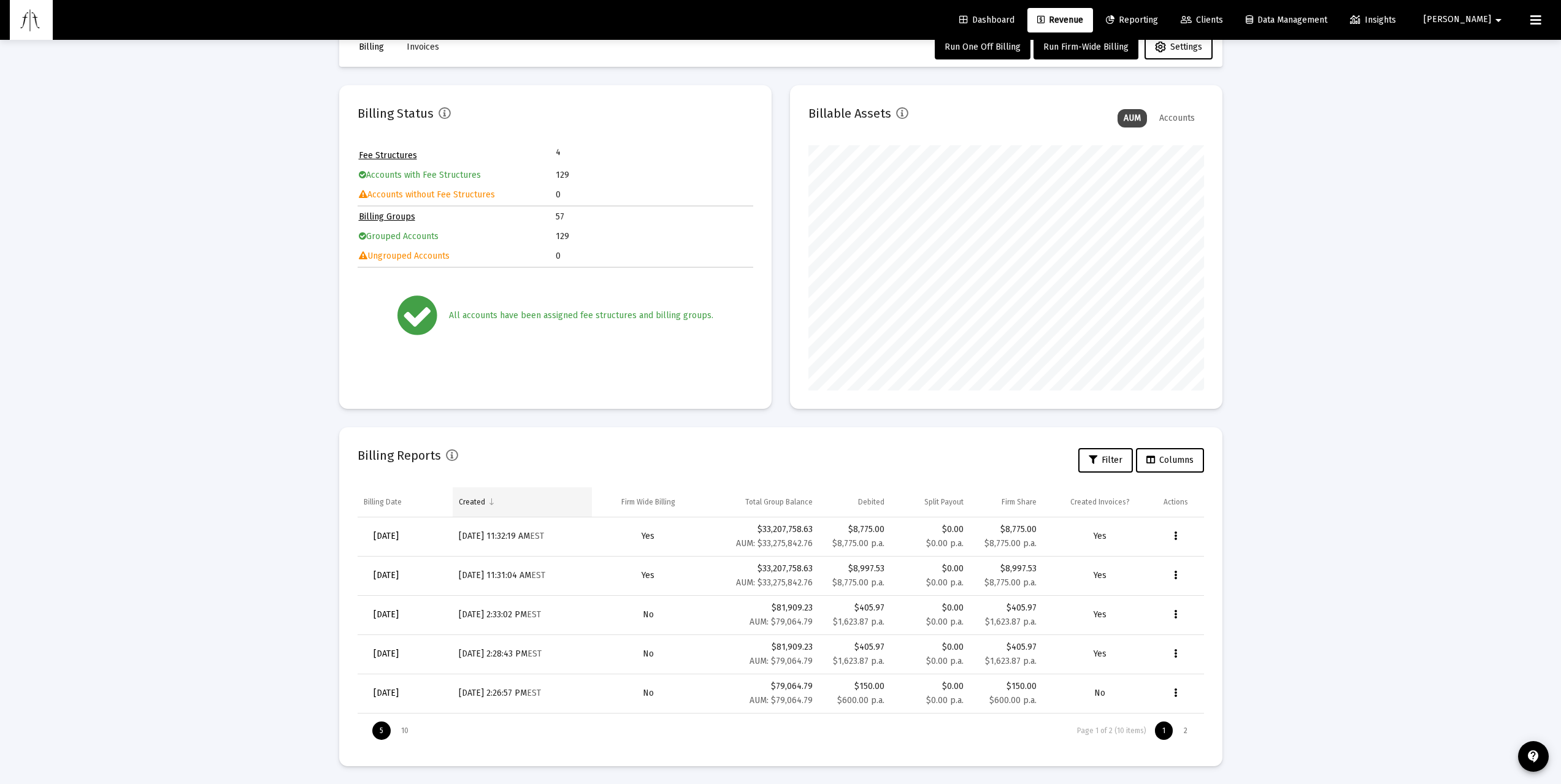
scroll to position [31, 0]
click at [399, 563] on span "[DATE]" at bounding box center [386, 574] width 25 height 11
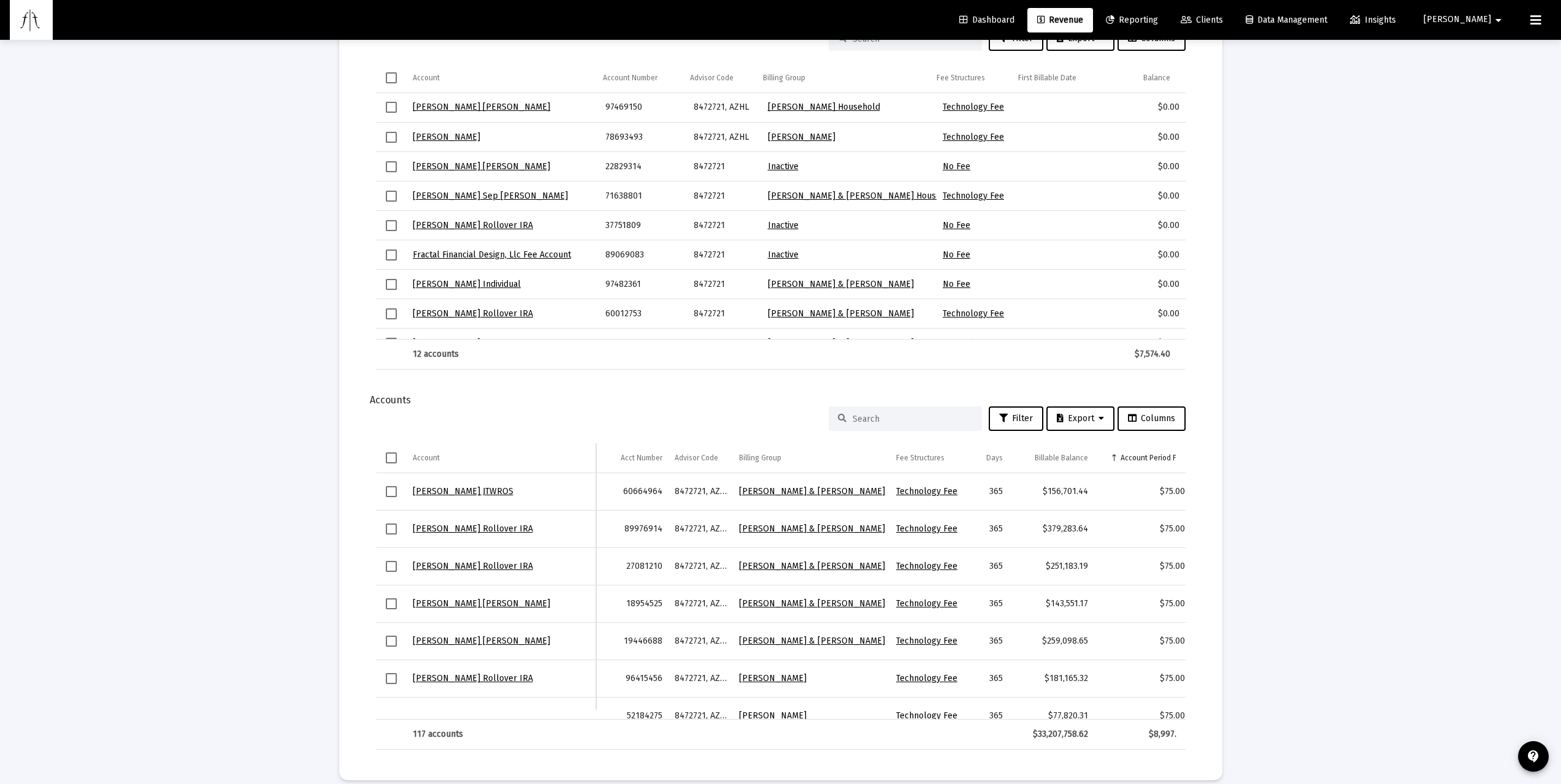
scroll to position [756, 0]
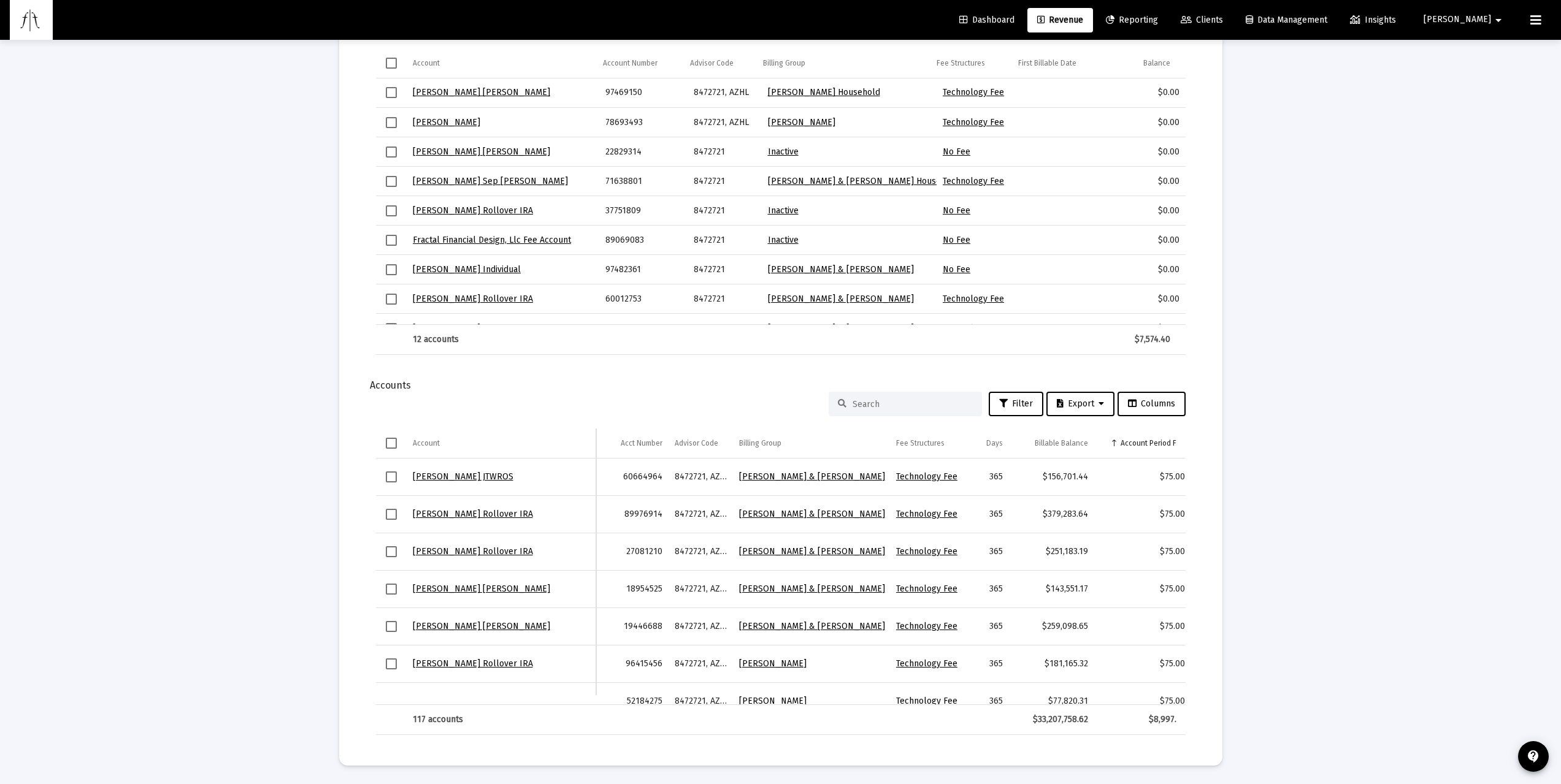
drag, startPoint x: 431, startPoint y: 391, endPoint x: 357, endPoint y: 396, distance: 74.2
click at [358, 387] on mat-card "Report Created: [DATE] Billing Snapshot Date: [DATE] Fees Total Debited Fee $8,…" at bounding box center [780, 49] width 883 height 1433
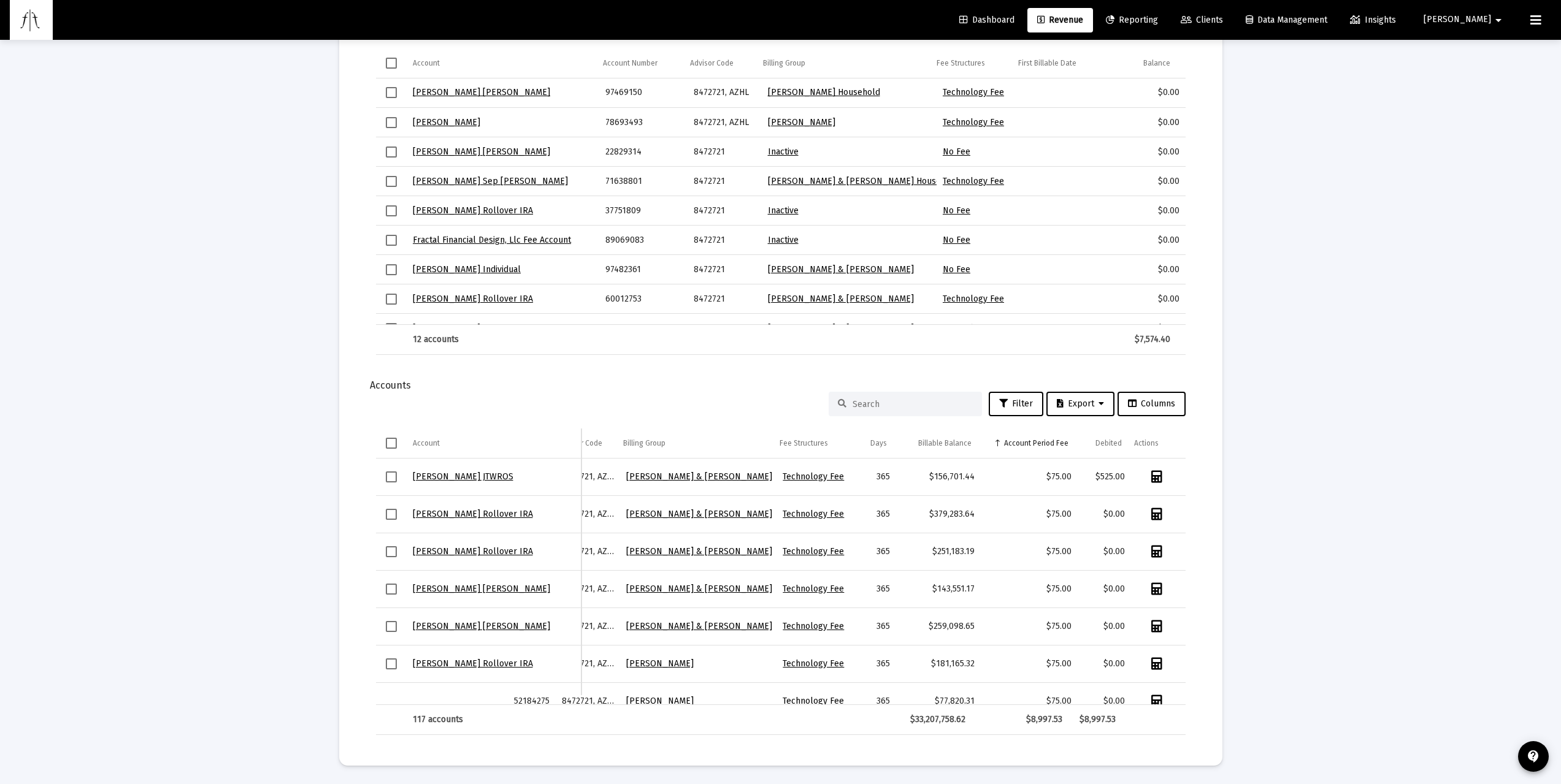
scroll to position [0, 107]
drag, startPoint x: 838, startPoint y: 702, endPoint x: 1026, endPoint y: 694, distance: 188.2
click at [1027, 563] on div "[PERSON_NAME] JTWROS 60664964 8472721, [PERSON_NAME] & [PERSON_NAME] Household …" at bounding box center [781, 582] width 809 height 246
drag, startPoint x: 1037, startPoint y: 475, endPoint x: 1071, endPoint y: 475, distance: 34.0
click at [1071, 475] on tr "[PERSON_NAME] JTWROS 60664964 8472721, [PERSON_NAME] & [PERSON_NAME] Technology…" at bounding box center [731, 478] width 908 height 37
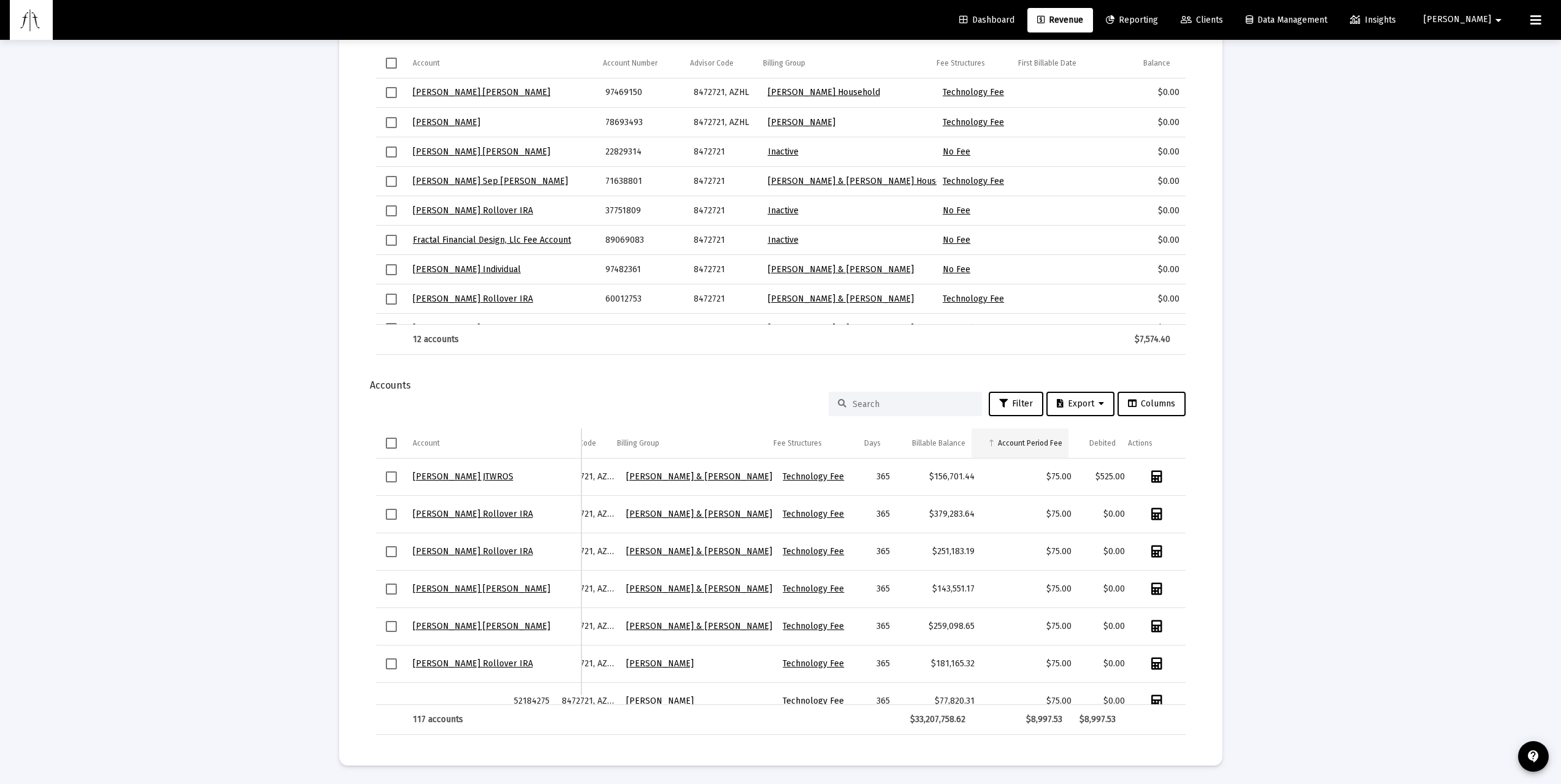
click at [1025, 445] on div "Account Period Fee" at bounding box center [1030, 444] width 64 height 10
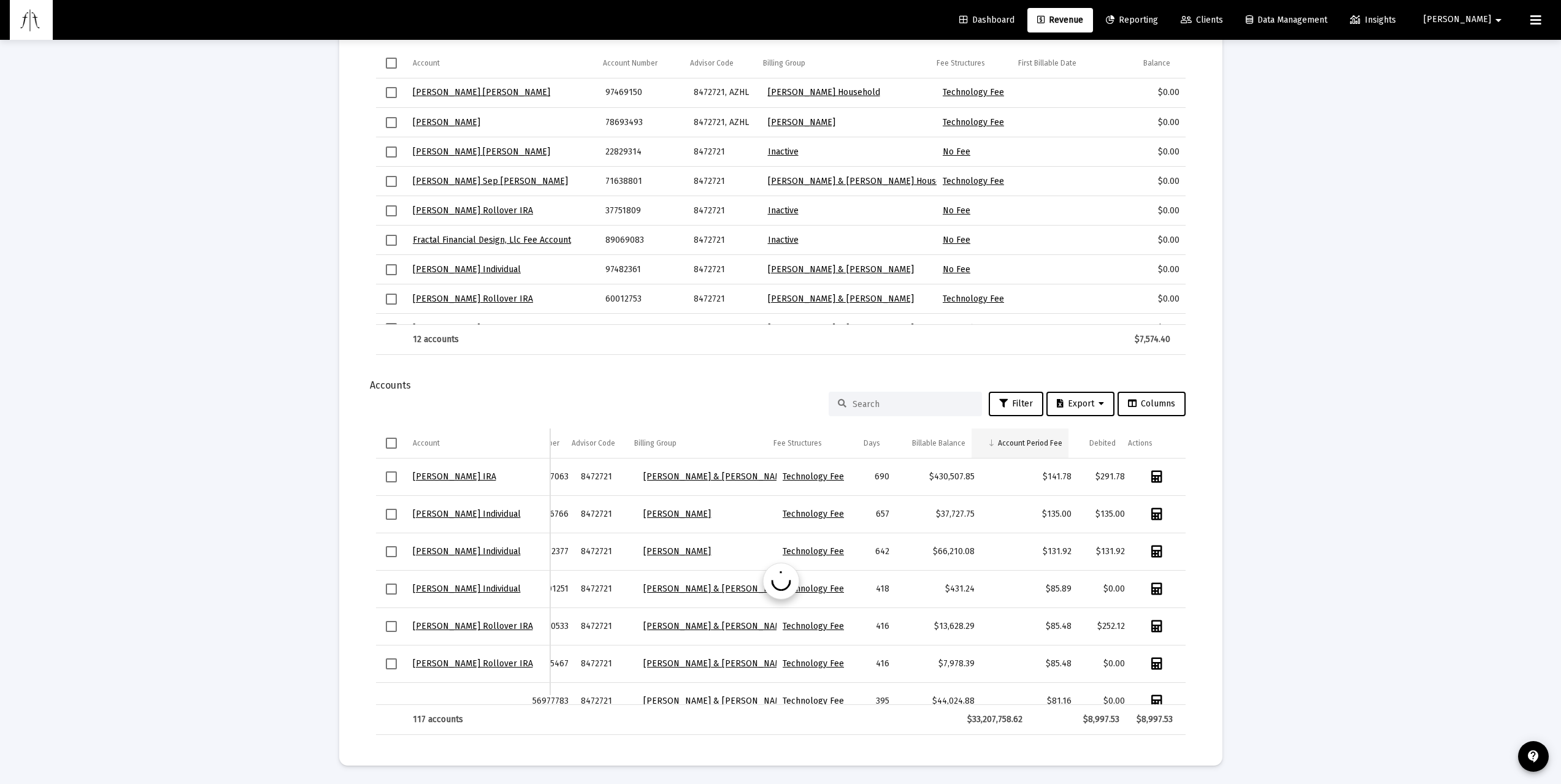
scroll to position [0, 57]
drag, startPoint x: 1025, startPoint y: 483, endPoint x: 1066, endPoint y: 477, distance: 41.4
click at [1066, 477] on td "$141.78" at bounding box center [1029, 478] width 97 height 37
click at [1036, 519] on div "$135.00" at bounding box center [1029, 514] width 85 height 12
drag, startPoint x: 1031, startPoint y: 518, endPoint x: 1065, endPoint y: 513, distance: 34.4
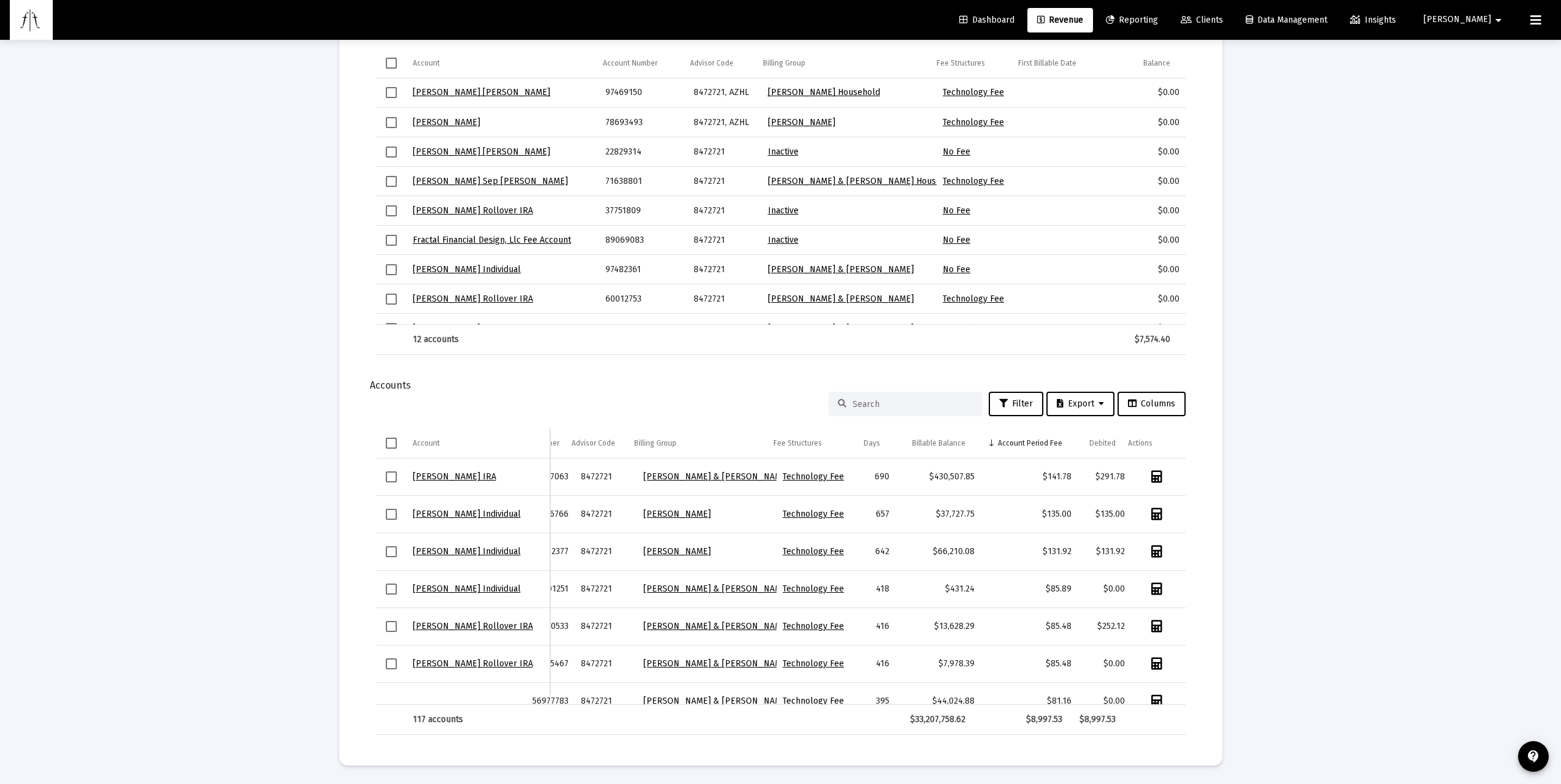
click at [1065, 513] on td "$135.00" at bounding box center [1029, 514] width 97 height 37
drag, startPoint x: 1036, startPoint y: 479, endPoint x: 1070, endPoint y: 479, distance: 34.0
click at [1070, 479] on tr "[PERSON_NAME] IRA 89697063 8472721 [PERSON_NAME] & [PERSON_NAME] Technology Fee…" at bounding box center [757, 478] width 857 height 37
drag, startPoint x: 883, startPoint y: 477, endPoint x: 867, endPoint y: 476, distance: 16.0
click at [867, 476] on td "690" at bounding box center [875, 478] width 41 height 37
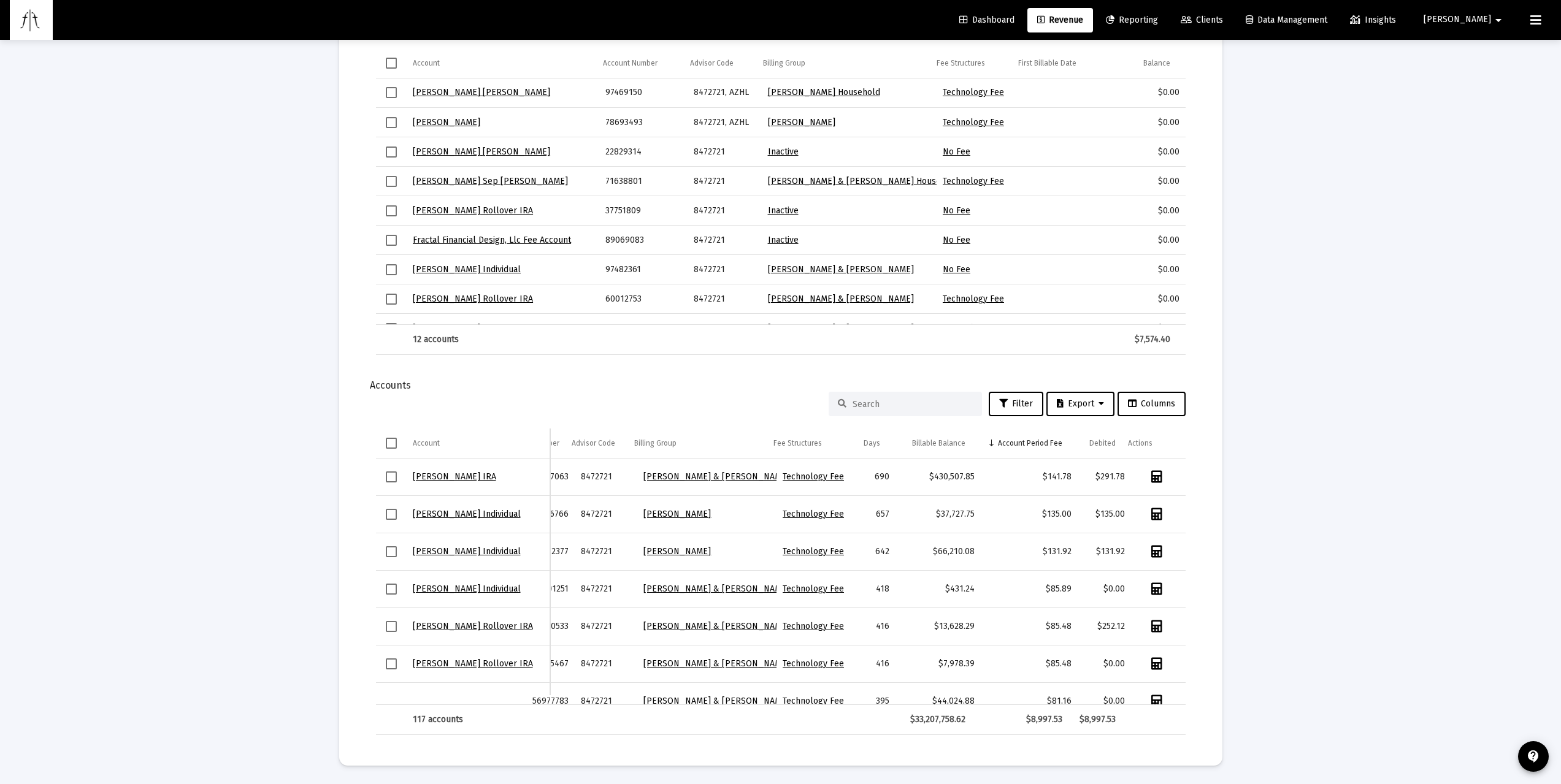
drag, startPoint x: 1036, startPoint y: 481, endPoint x: 1068, endPoint y: 479, distance: 32.1
click at [1068, 479] on tr "[PERSON_NAME] IRA 89697063 8472721 [PERSON_NAME] & [PERSON_NAME] Technology Fee…" at bounding box center [757, 478] width 857 height 37
click at [1034, 512] on div "$135.00" at bounding box center [1029, 514] width 85 height 12
drag, startPoint x: 1029, startPoint y: 513, endPoint x: 1059, endPoint y: 513, distance: 30.0
click at [1059, 513] on div "$135.00" at bounding box center [1029, 514] width 85 height 12
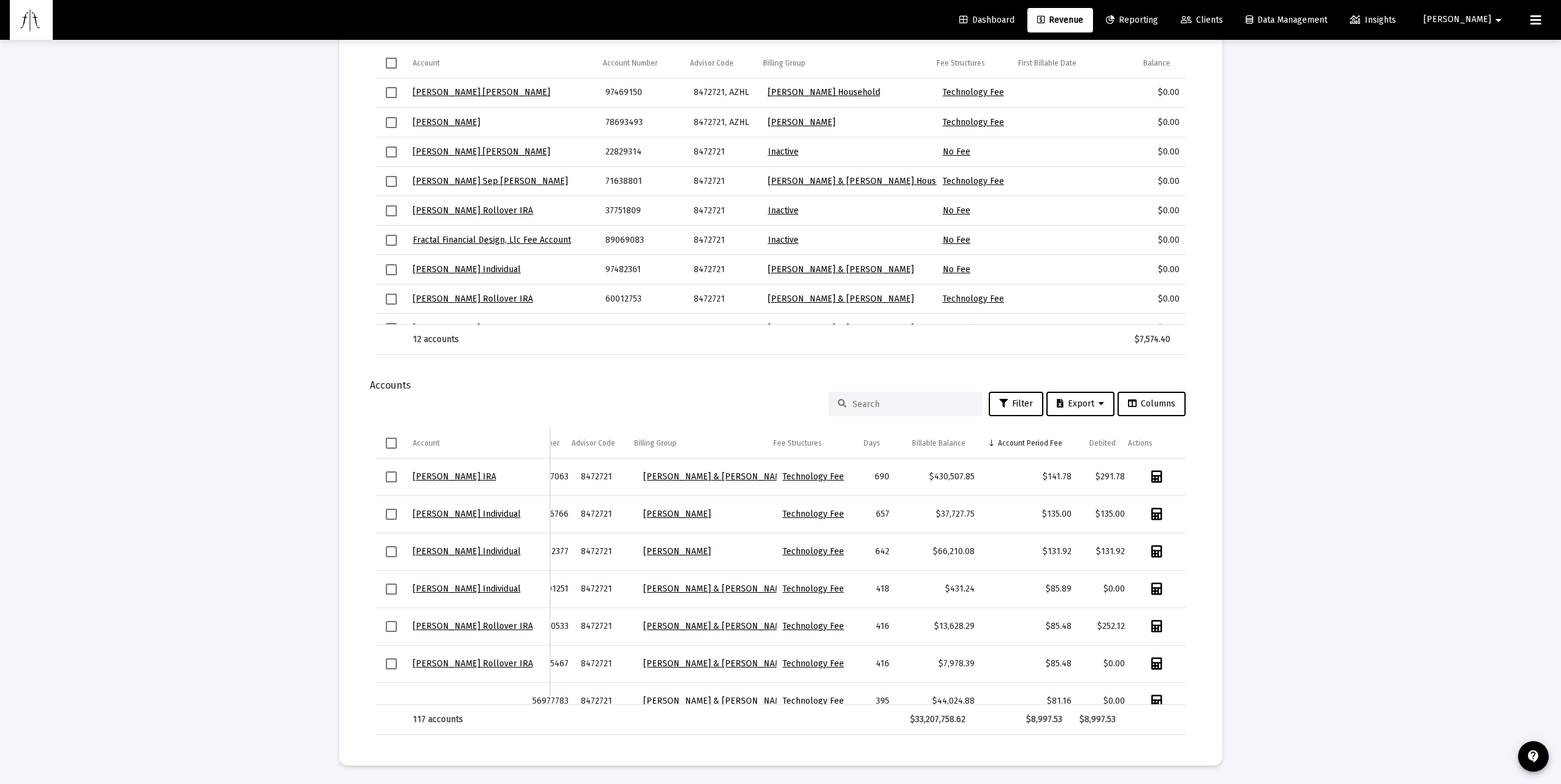
click at [1043, 486] on td "$141.78" at bounding box center [1029, 478] width 97 height 37
drag, startPoint x: 1027, startPoint y: 473, endPoint x: 1063, endPoint y: 474, distance: 36.0
click at [1063, 474] on td "$141.78" at bounding box center [1029, 478] width 97 height 37
click at [1029, 513] on div "$135.00" at bounding box center [1029, 514] width 85 height 12
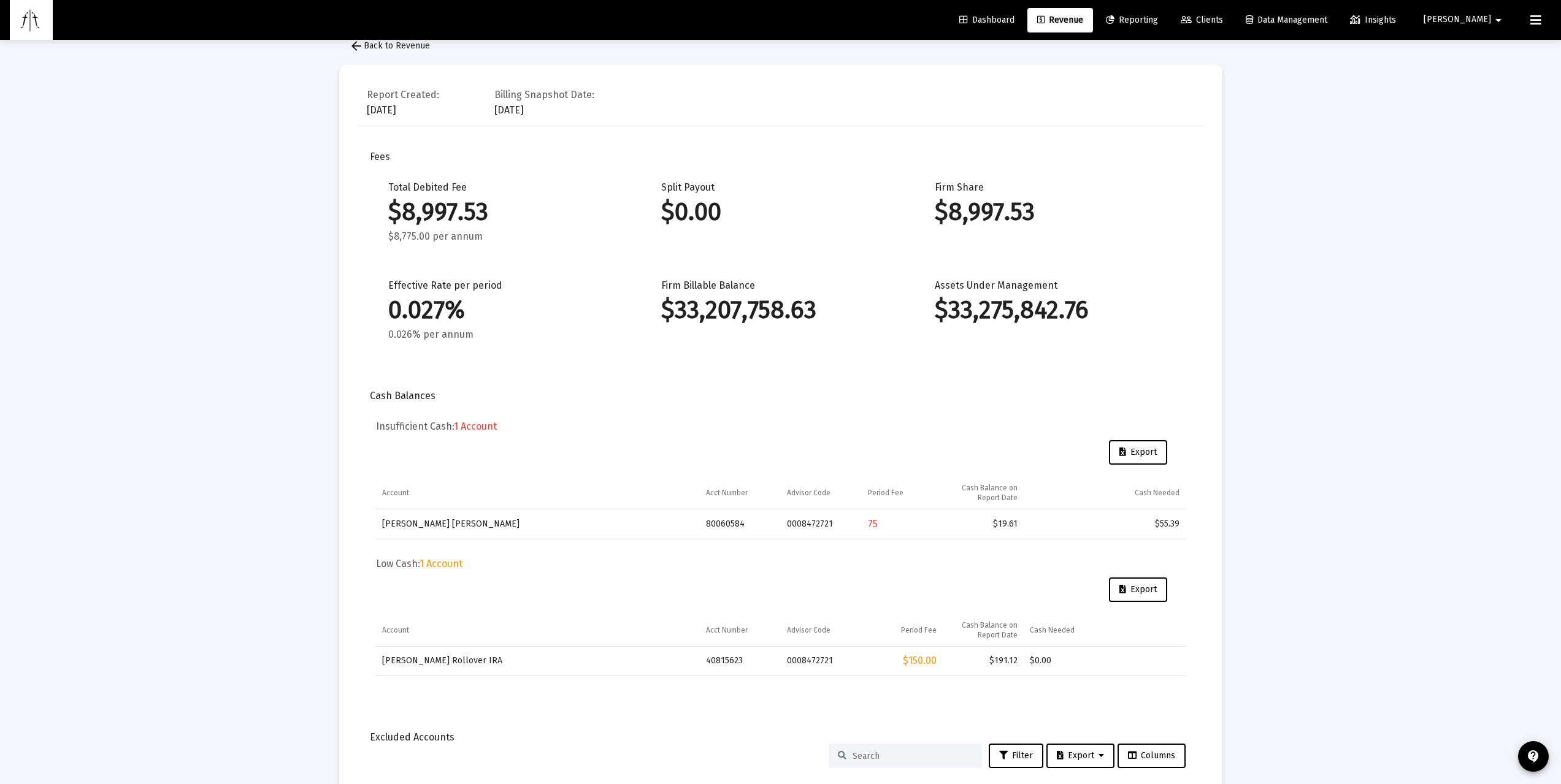
scroll to position [0, 0]
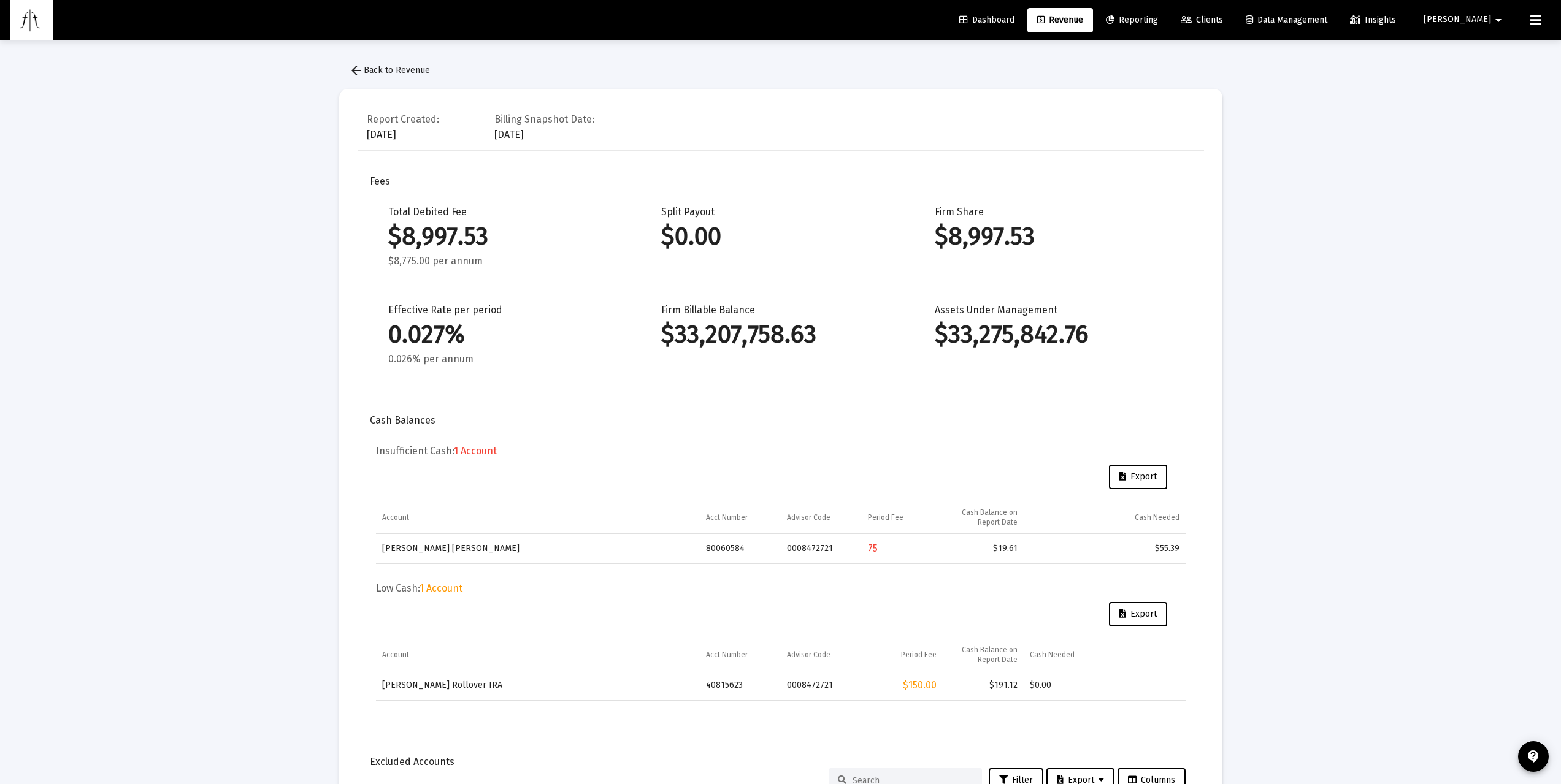
click at [370, 79] on button "arrow_back Back to Revenue" at bounding box center [389, 71] width 101 height 24
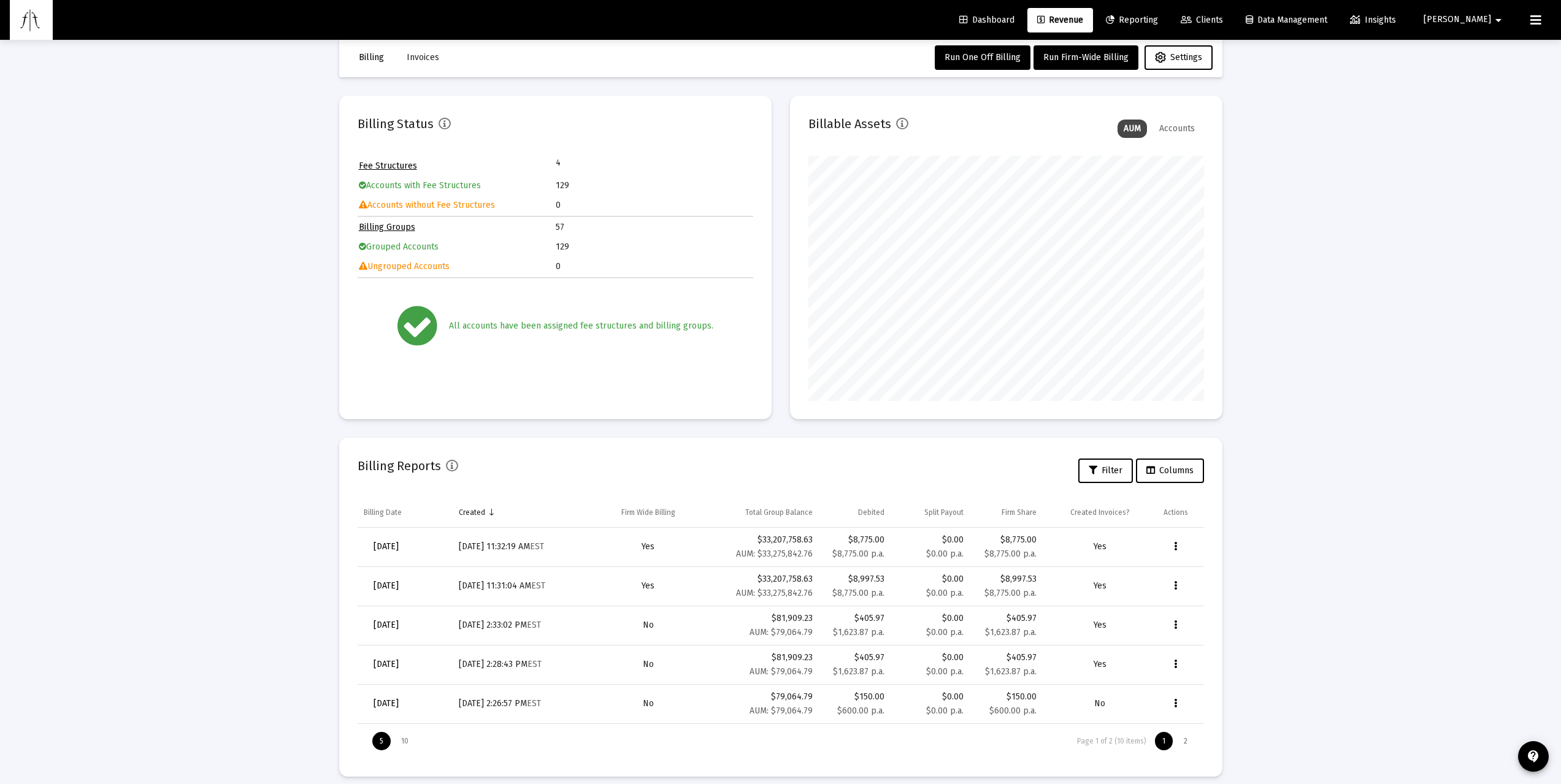
scroll to position [31, 0]
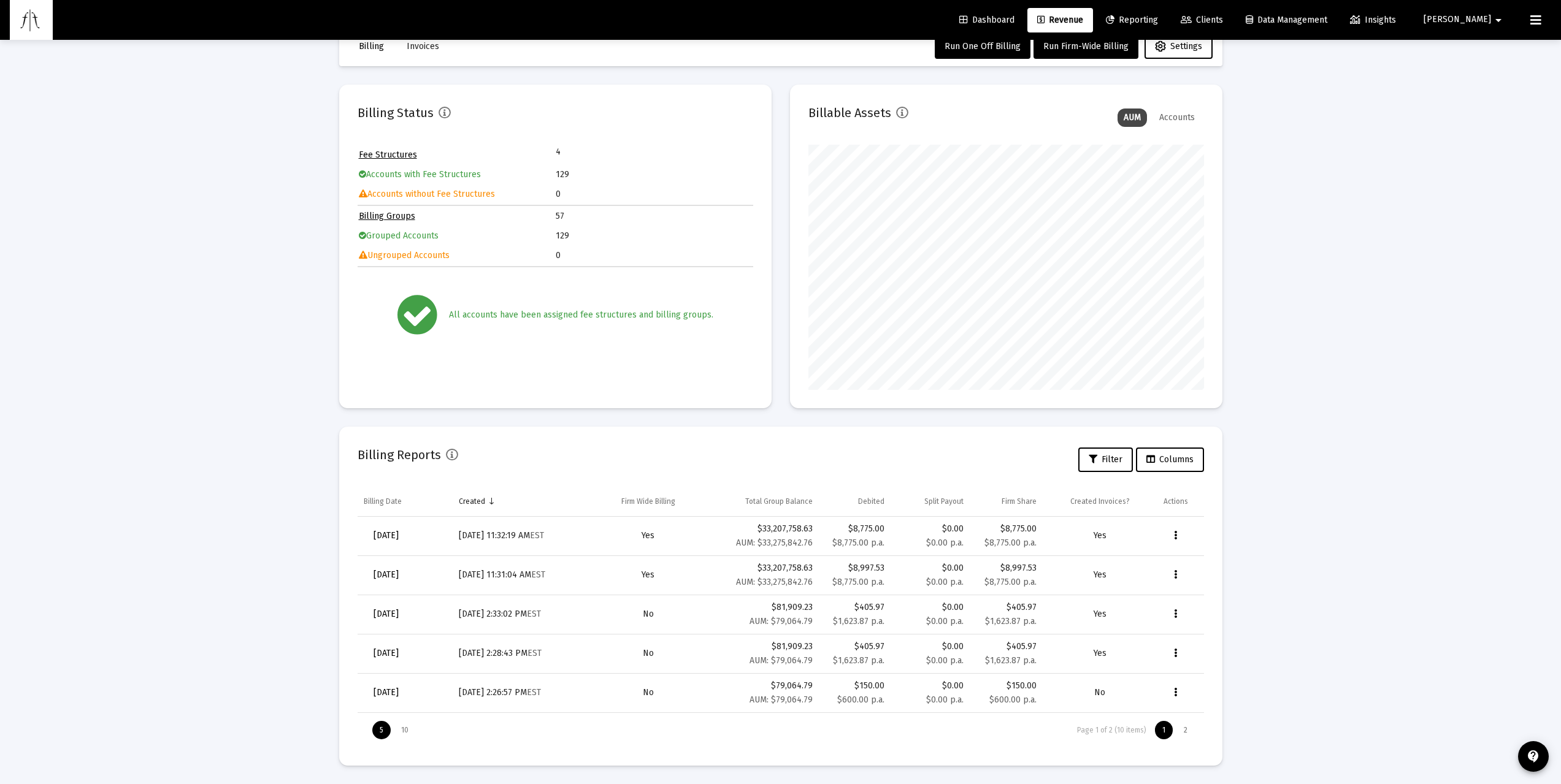
drag, startPoint x: 1000, startPoint y: 534, endPoint x: 1040, endPoint y: 530, distance: 40.2
click at [1040, 530] on td "$8,775.00 $8,775.00 p.a." at bounding box center [1006, 536] width 73 height 39
click at [399, 532] on span "[DATE]" at bounding box center [386, 535] width 25 height 11
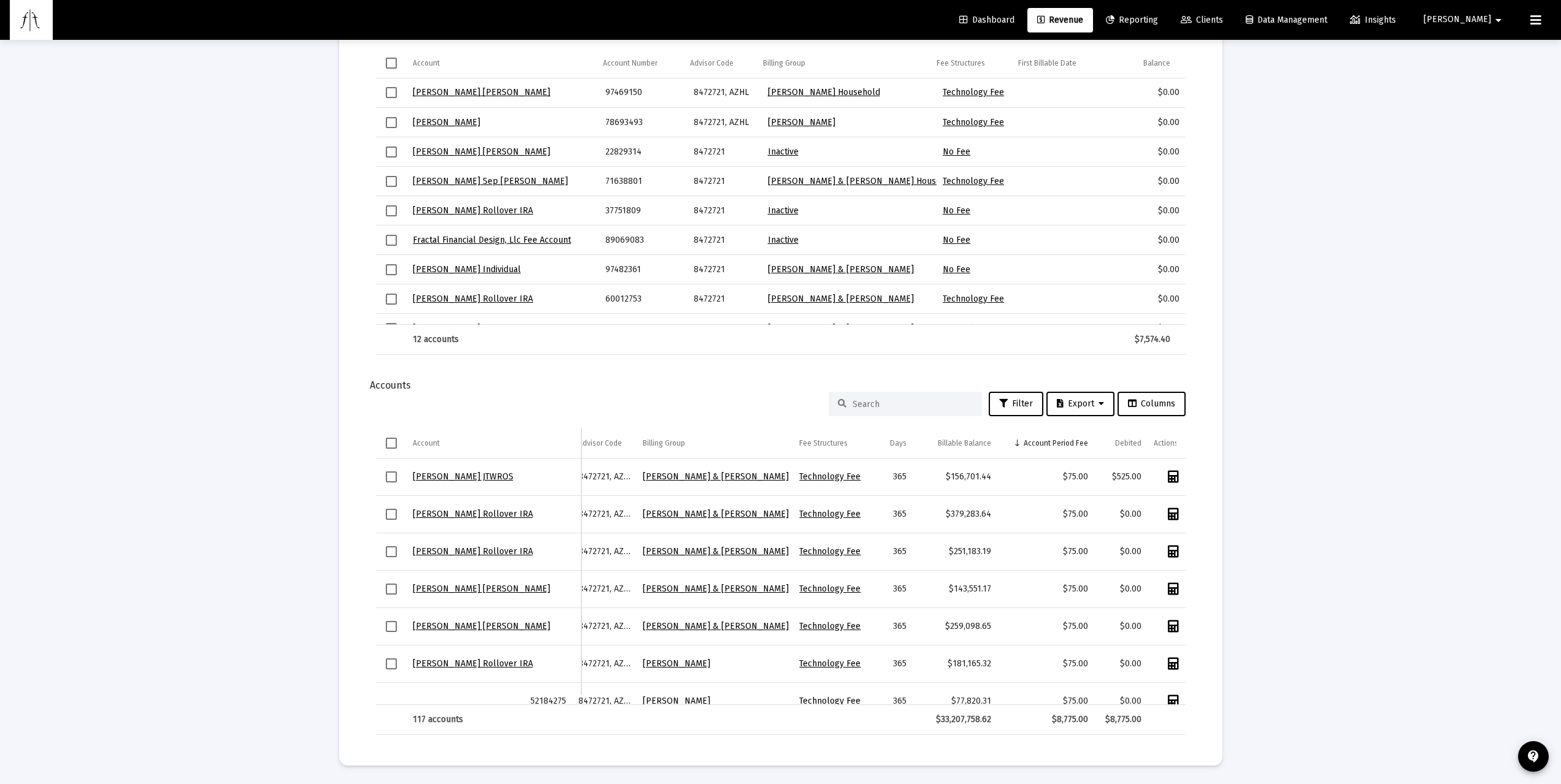
scroll to position [0, 107]
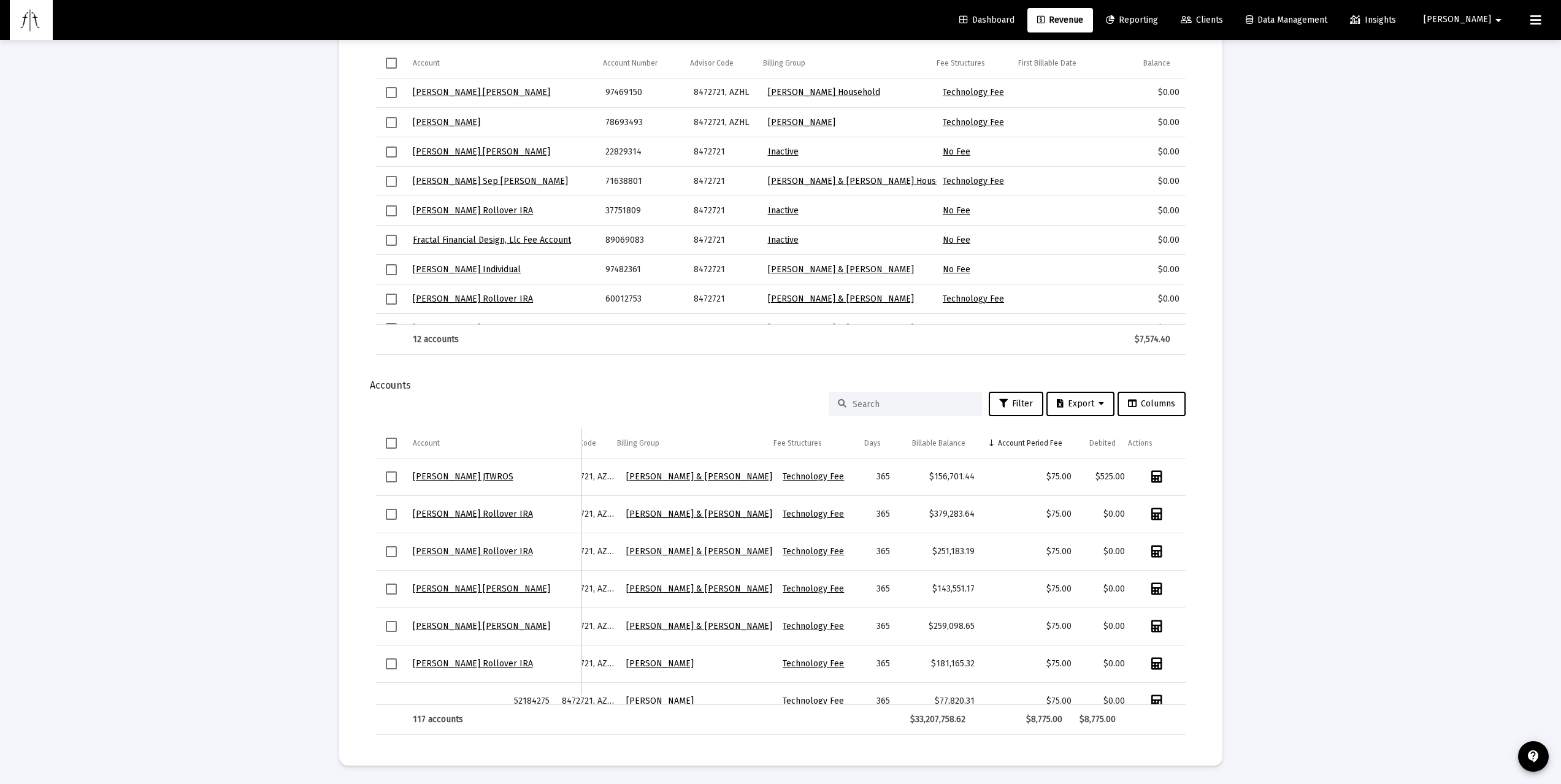
drag, startPoint x: 894, startPoint y: 696, endPoint x: 1069, endPoint y: 703, distance: 175.1
click at [1072, 563] on div "Account Account Acct Number Advisor Code Billing Group Fee Structures Days Bill…" at bounding box center [781, 582] width 809 height 306
click at [1034, 442] on div "Account Period Fee" at bounding box center [1030, 444] width 64 height 10
click at [1038, 445] on div "Account Period Fee" at bounding box center [1030, 444] width 64 height 10
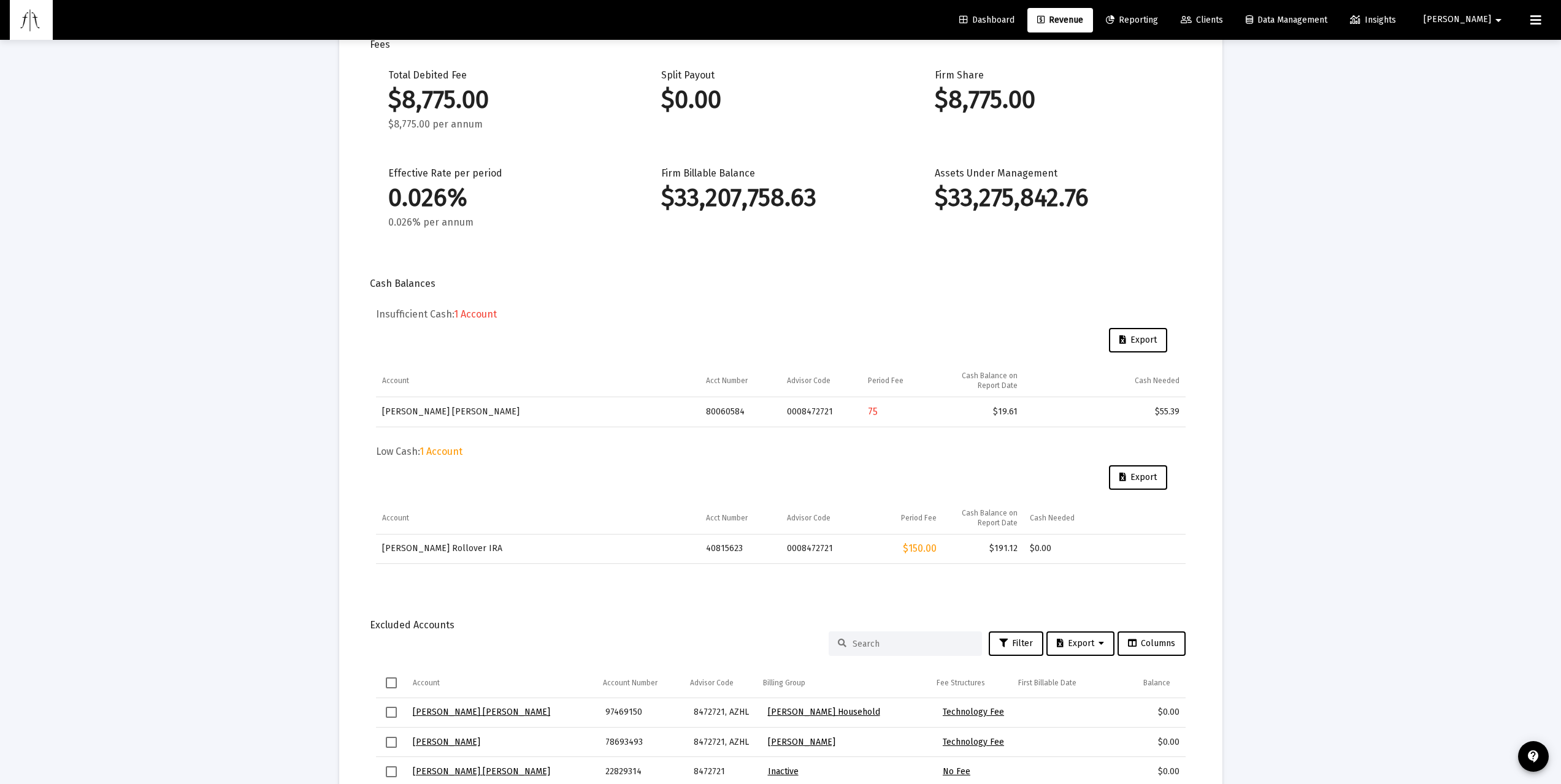
scroll to position [0, 0]
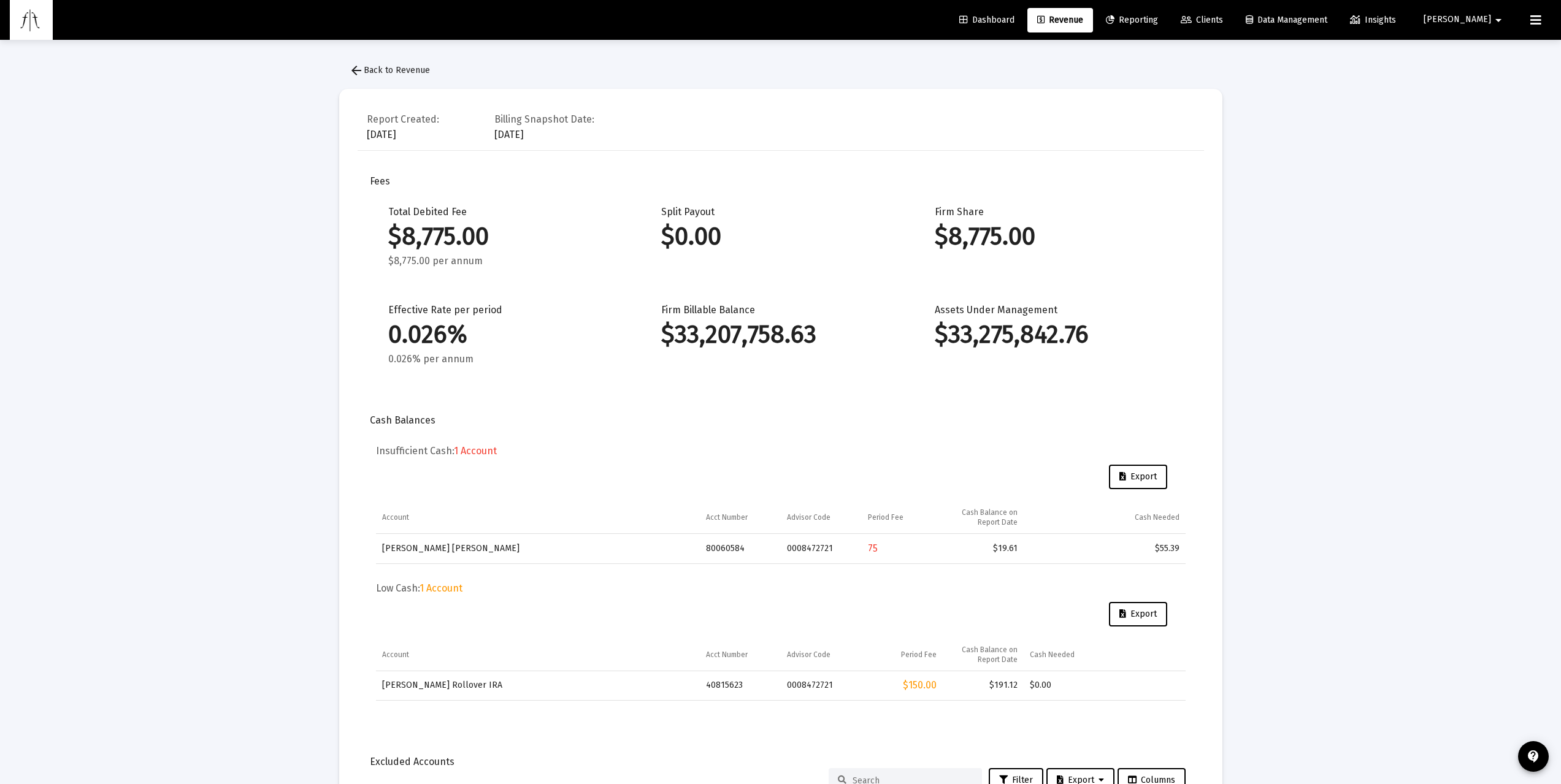
click at [1177, 23] on span "[PERSON_NAME]" at bounding box center [1457, 19] width 67 height 11
click at [1177, 54] on span "Settings" at bounding box center [1502, 52] width 37 height 29
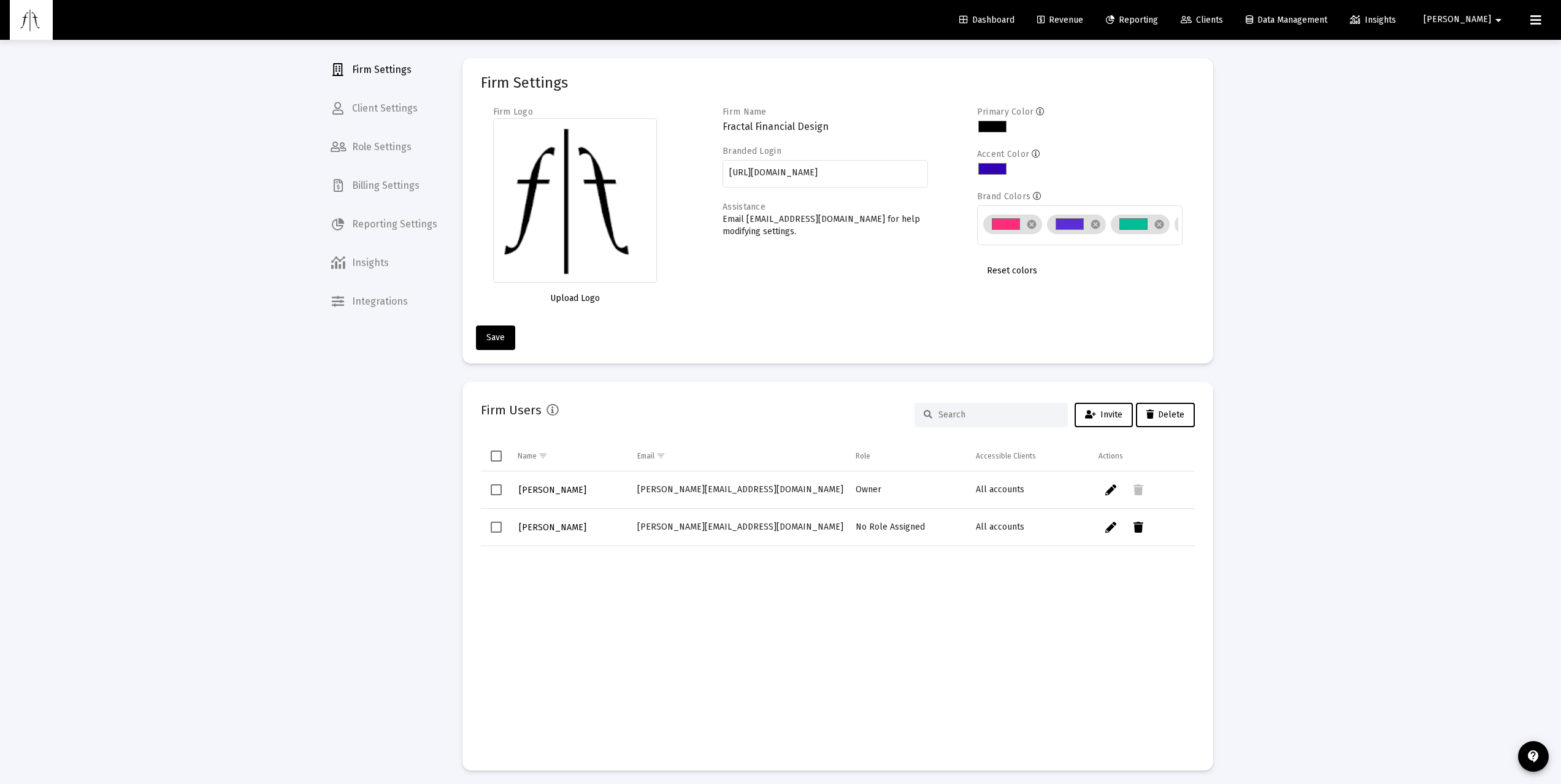
click at [382, 192] on span "Billing Settings" at bounding box center [384, 186] width 126 height 29
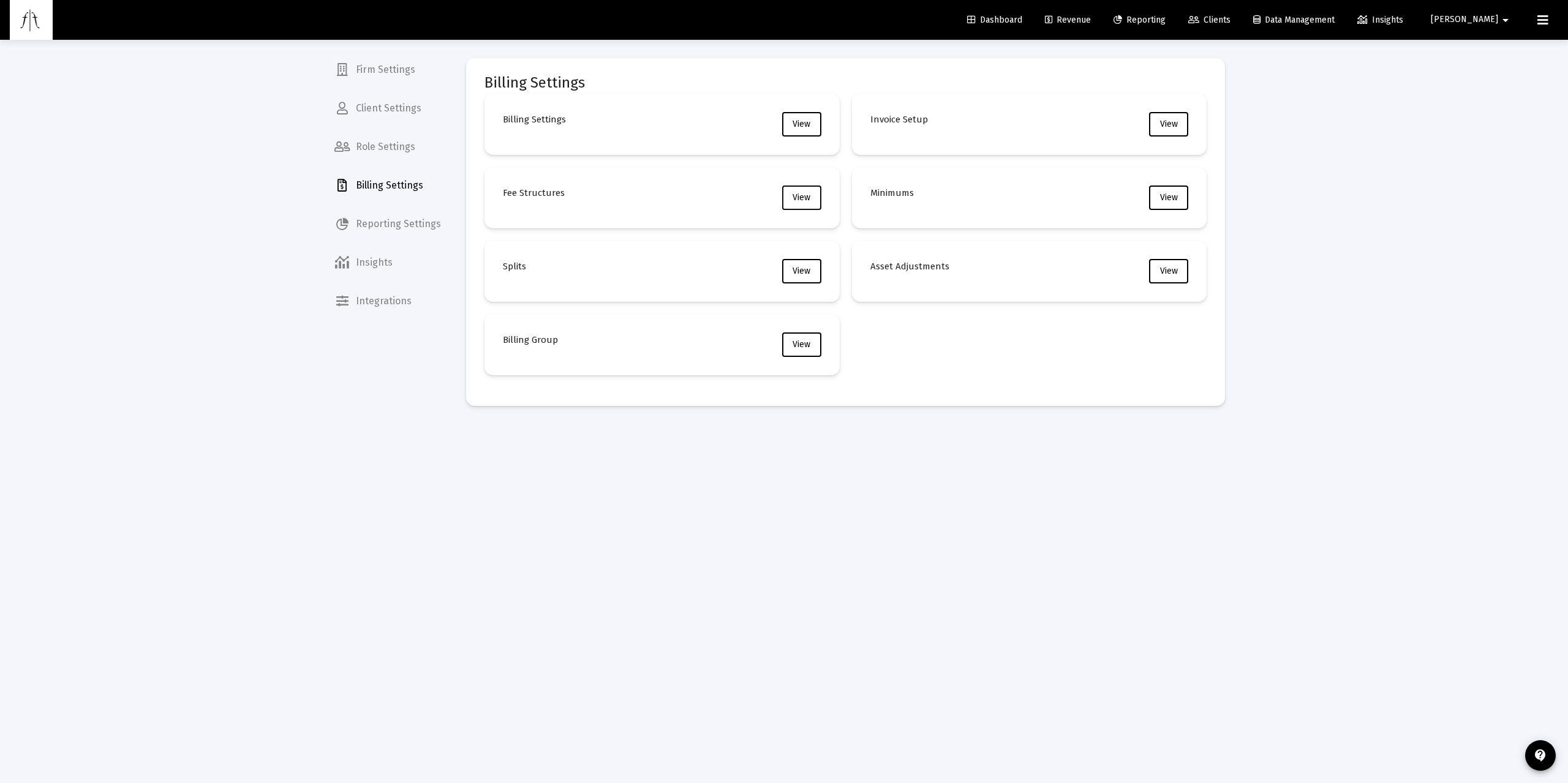
click at [802, 194] on span "View" at bounding box center [802, 197] width 18 height 11
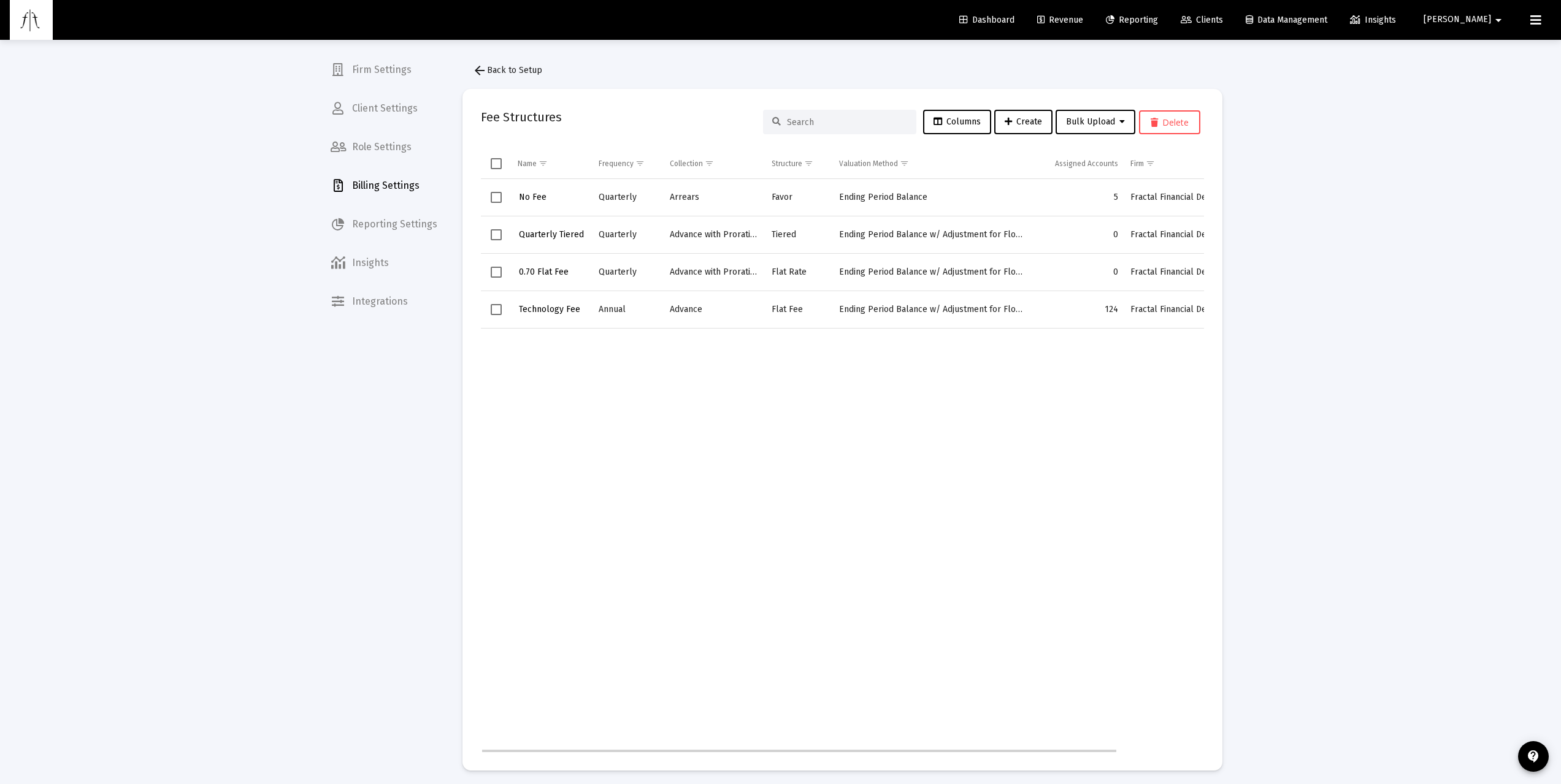
click at [540, 315] on button "Technology Fee" at bounding box center [549, 310] width 63 height 18
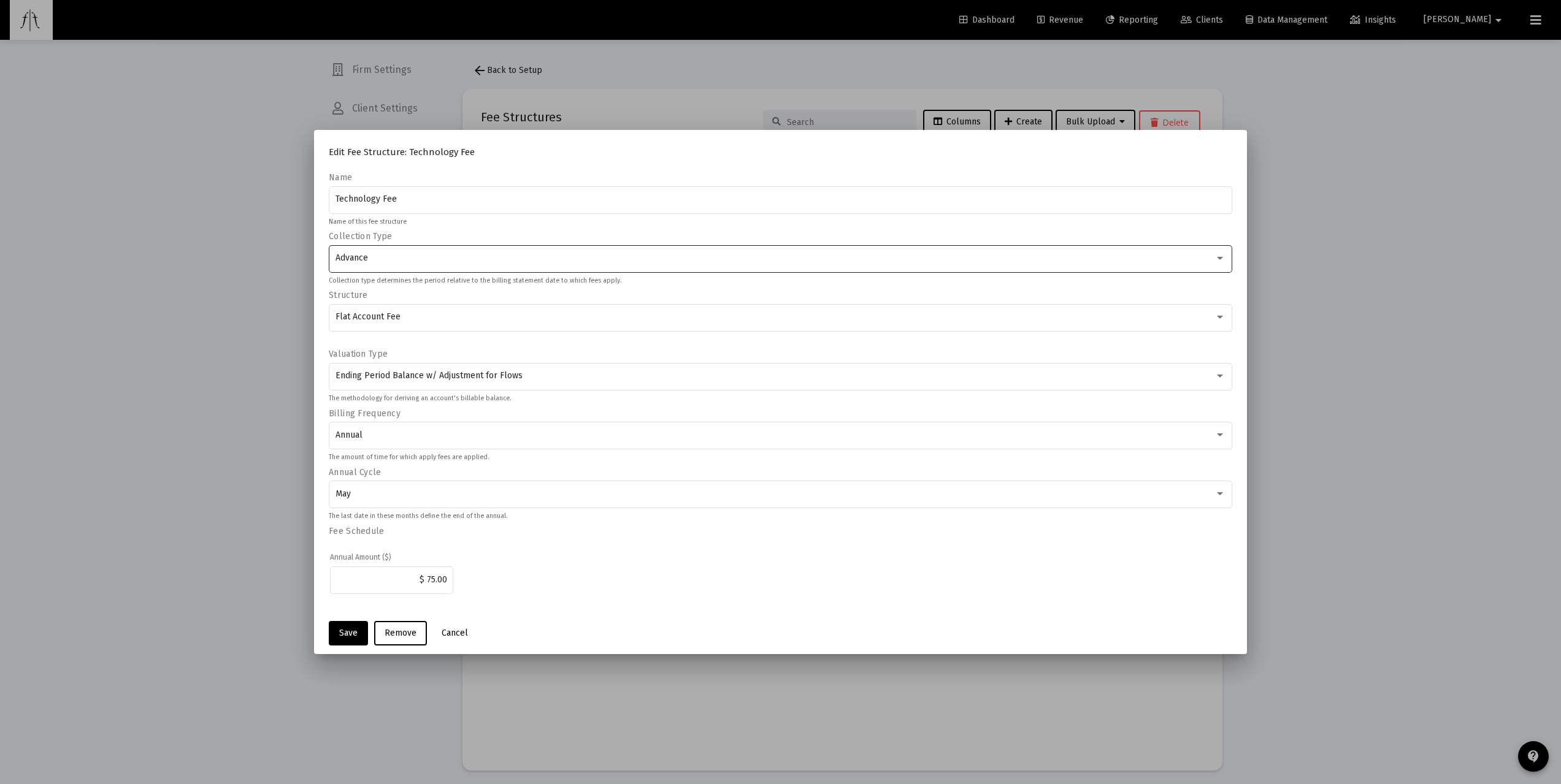
click at [404, 265] on div "Advance" at bounding box center [781, 258] width 891 height 30
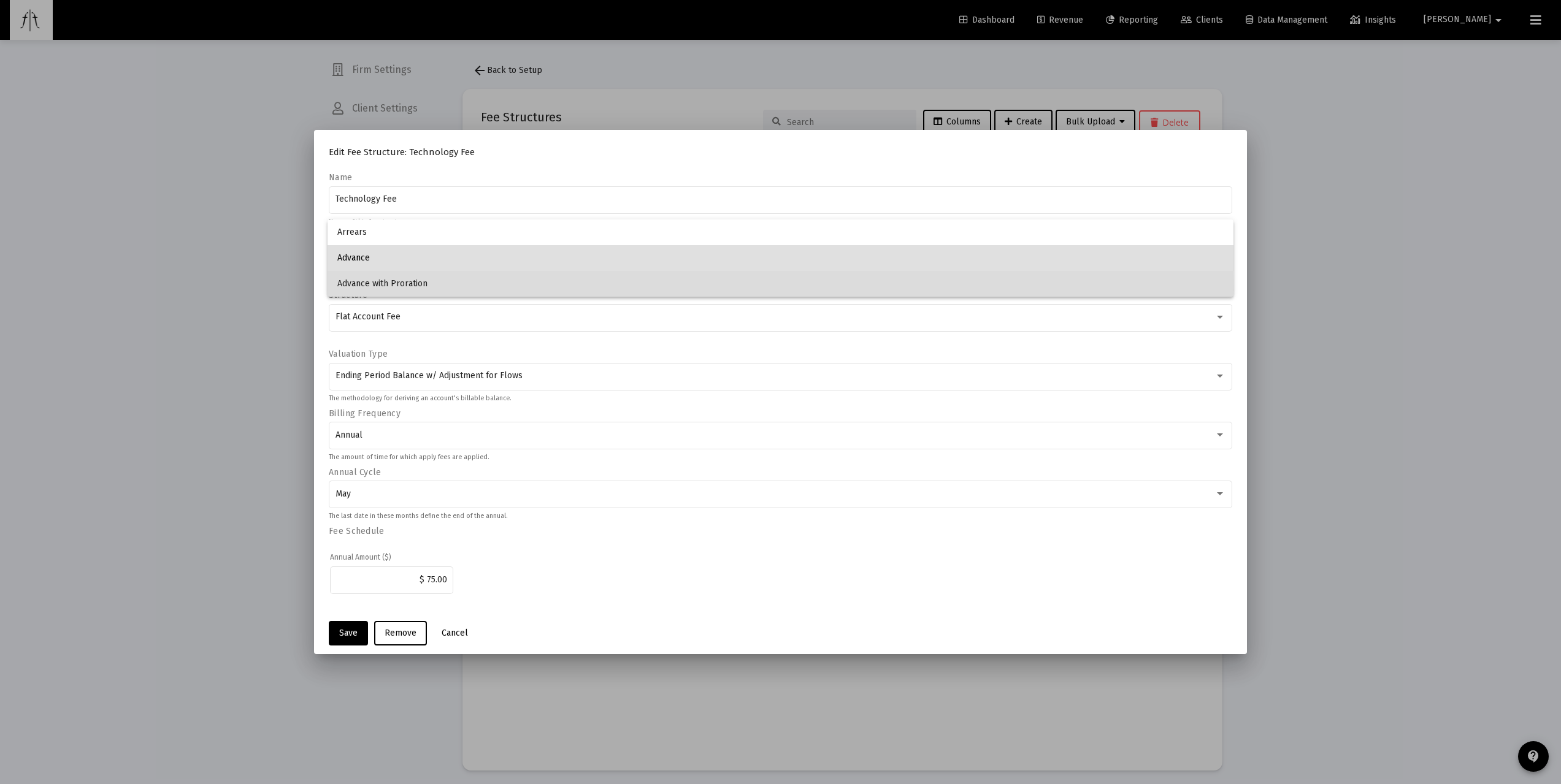
click at [410, 289] on span "Advance with Proration" at bounding box center [780, 284] width 887 height 26
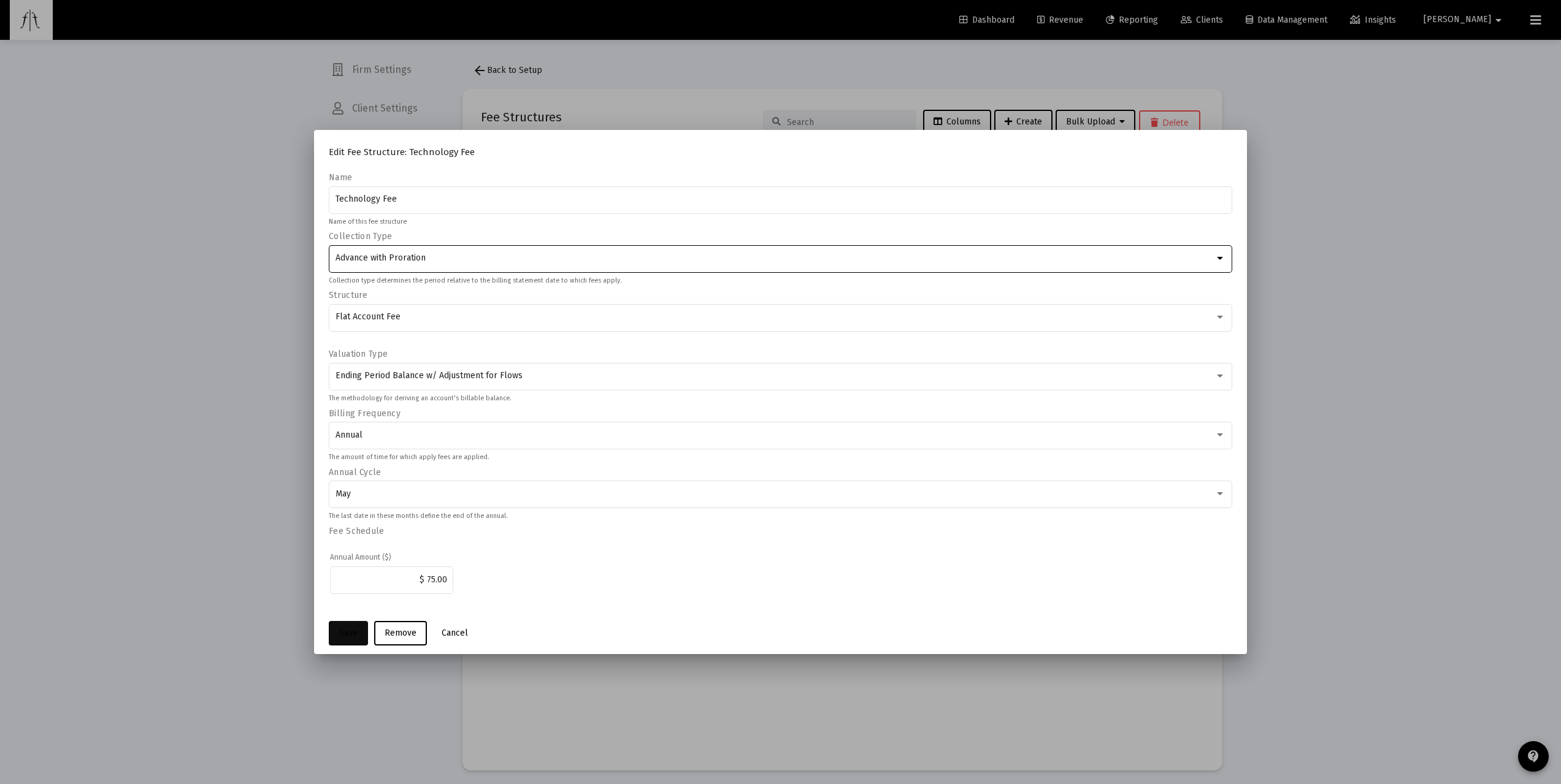
click at [352, 563] on span "Save" at bounding box center [348, 633] width 19 height 11
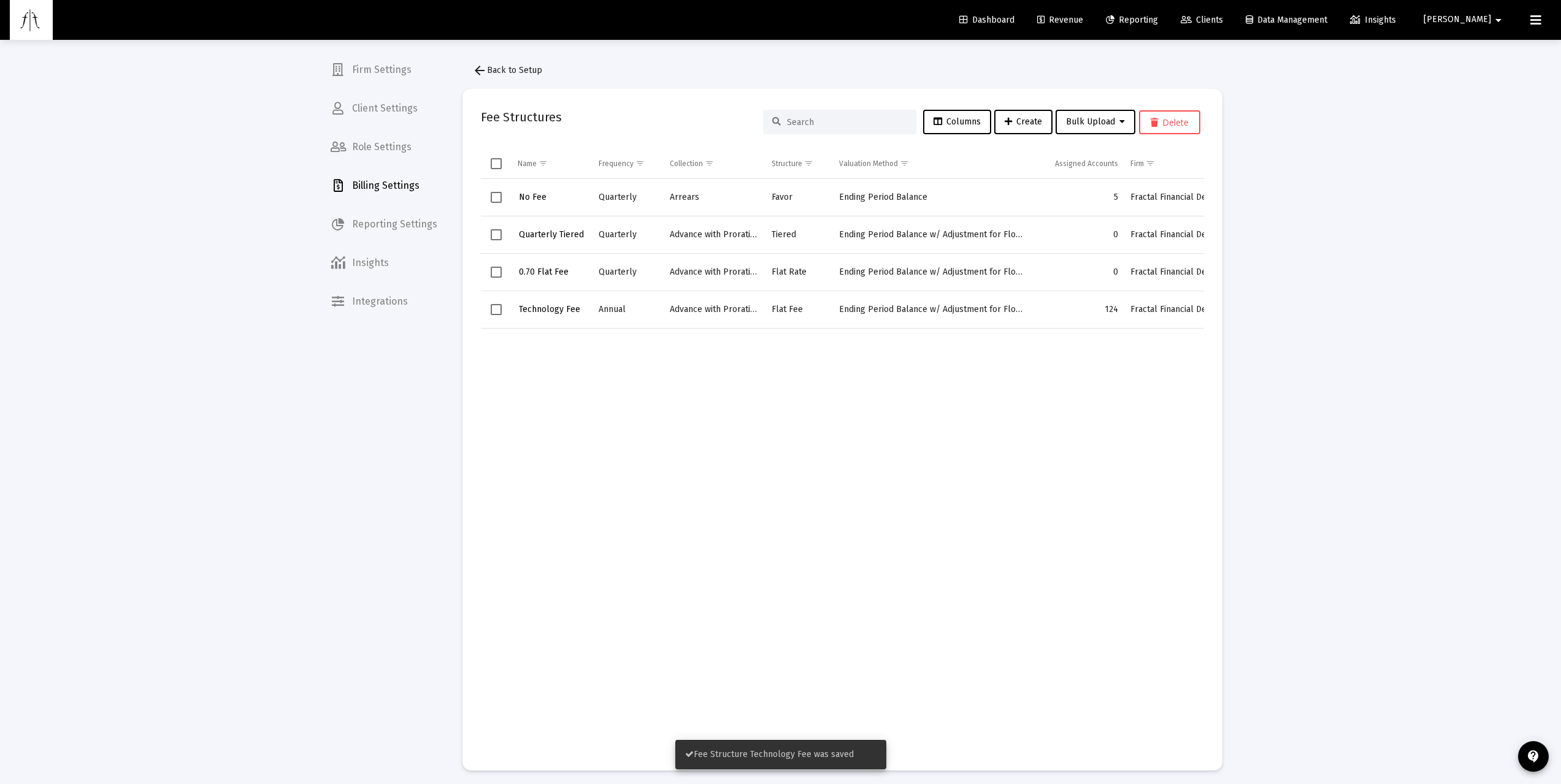
click at [392, 190] on span "Billing Settings" at bounding box center [384, 186] width 126 height 29
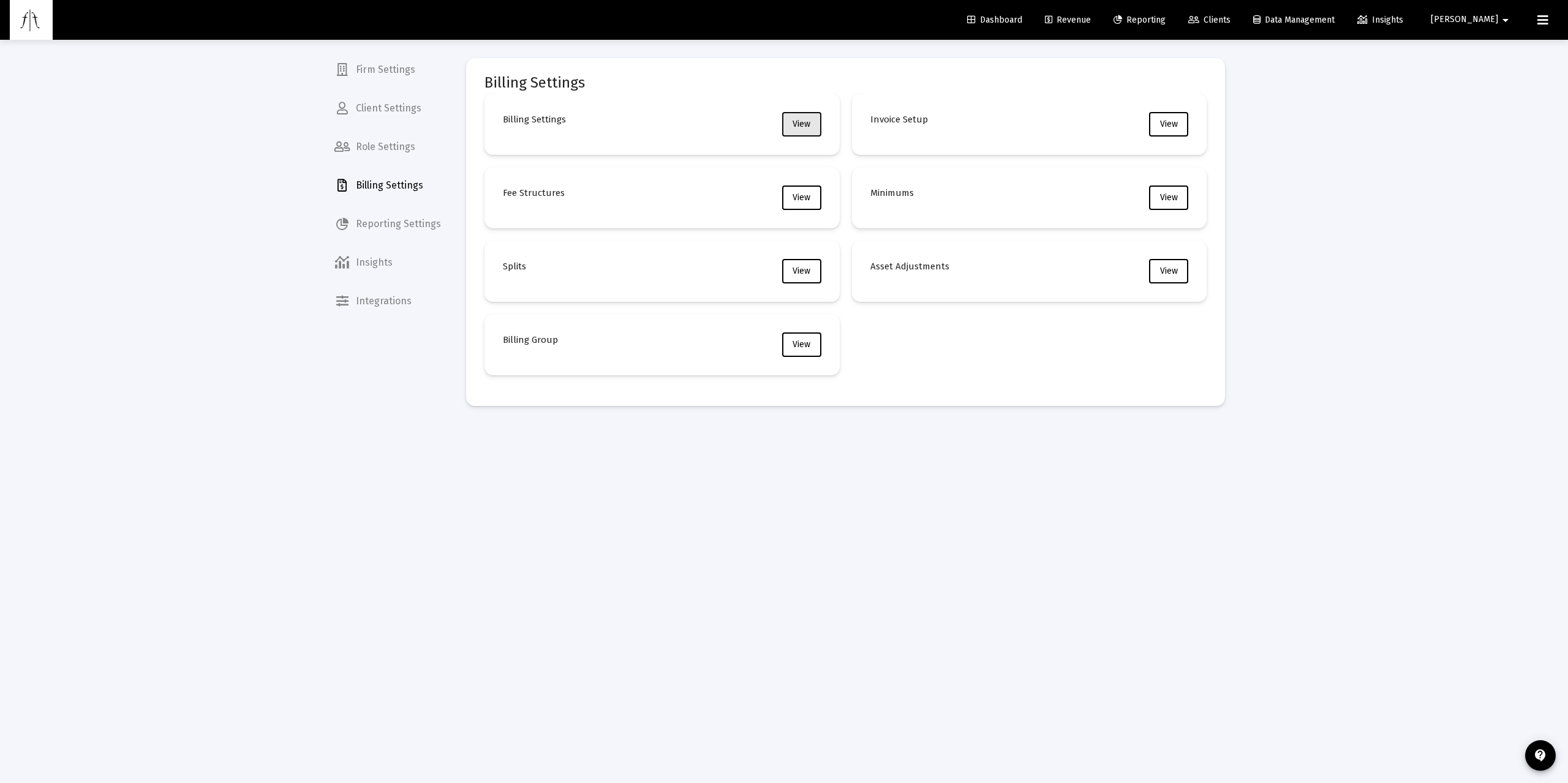
click at [802, 123] on span "View" at bounding box center [802, 123] width 18 height 11
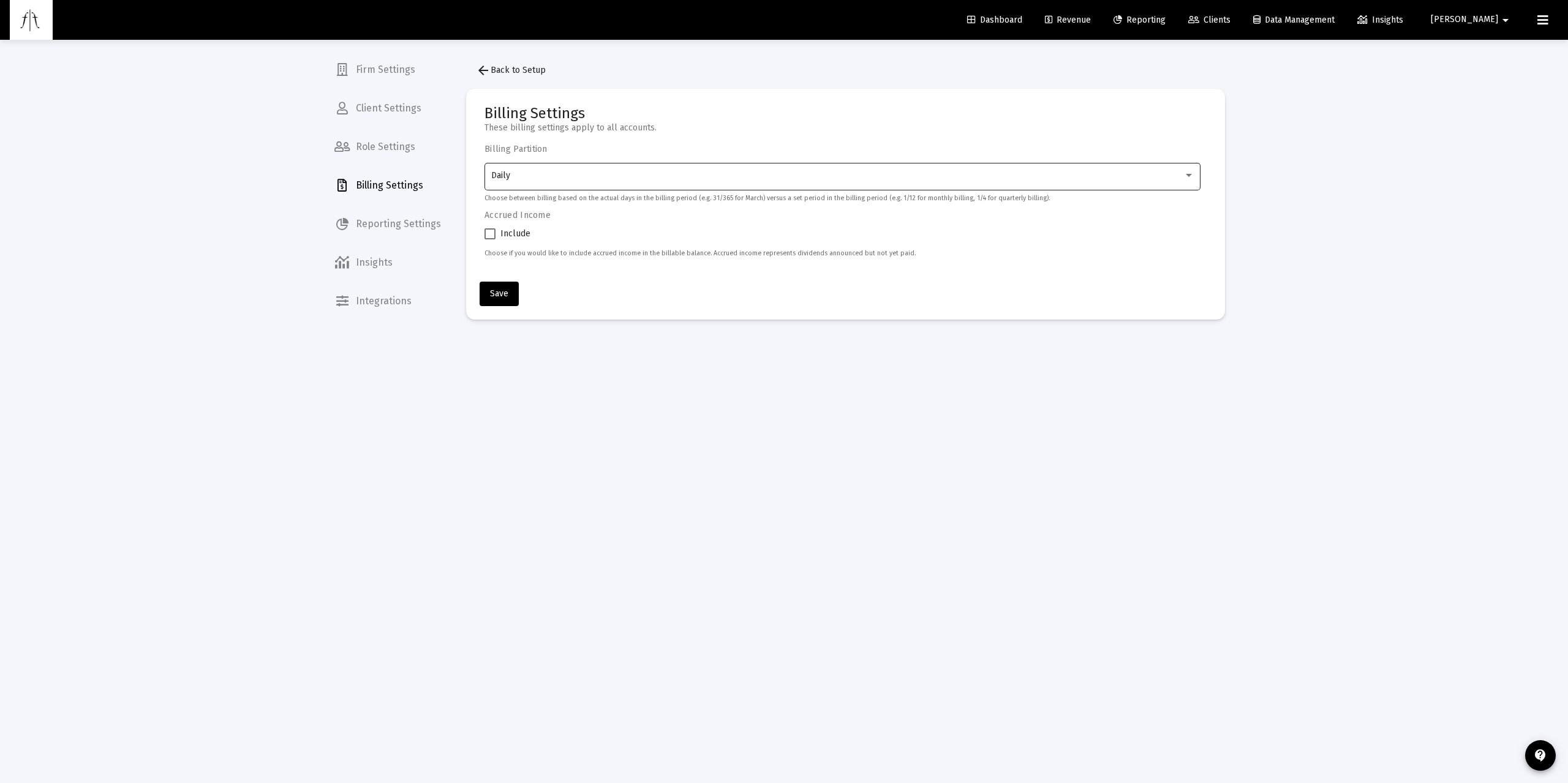
click at [538, 169] on div "Daily" at bounding box center [842, 175] width 703 height 30
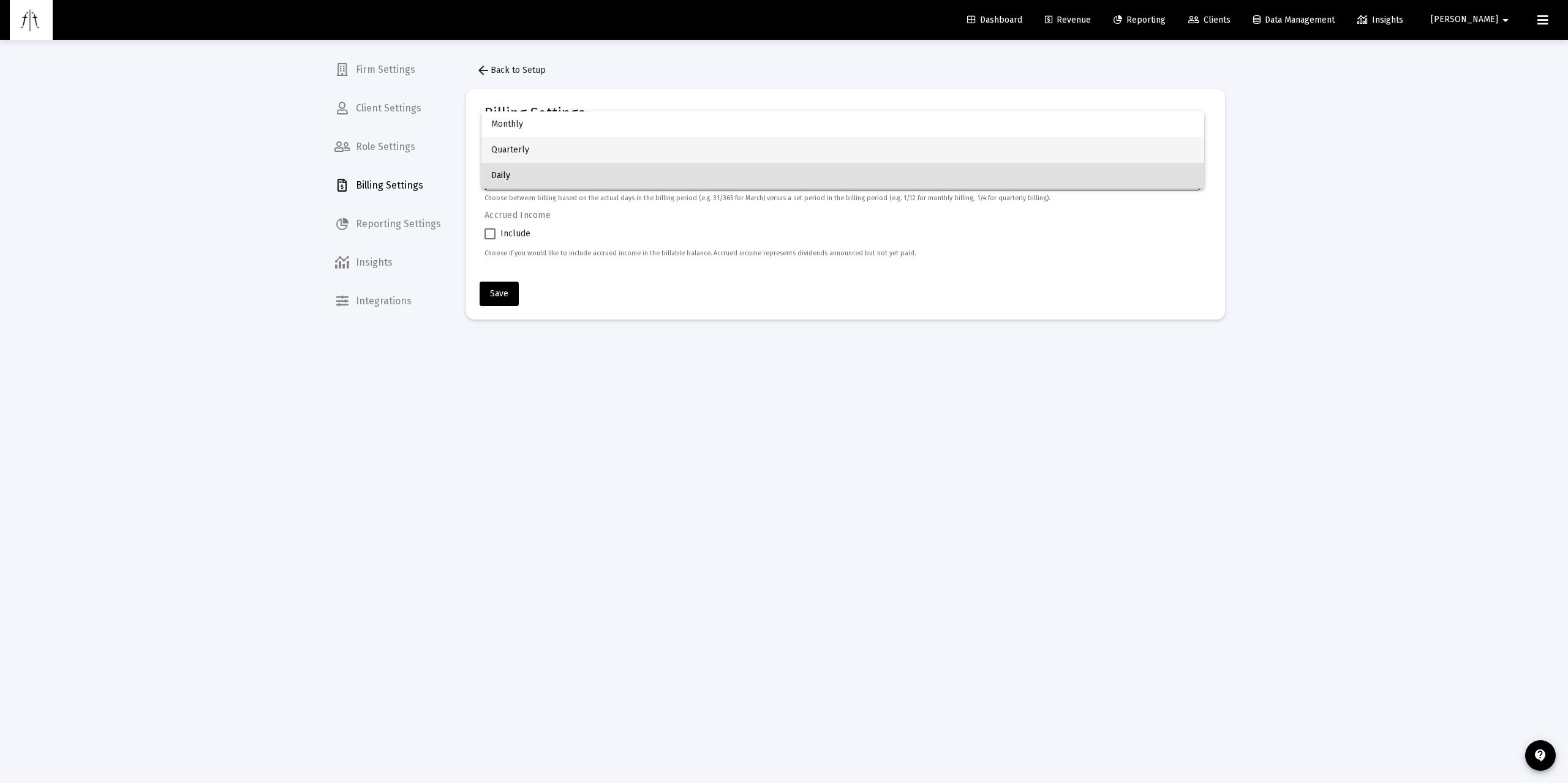
click at [527, 144] on span "Quarterly" at bounding box center [842, 150] width 703 height 26
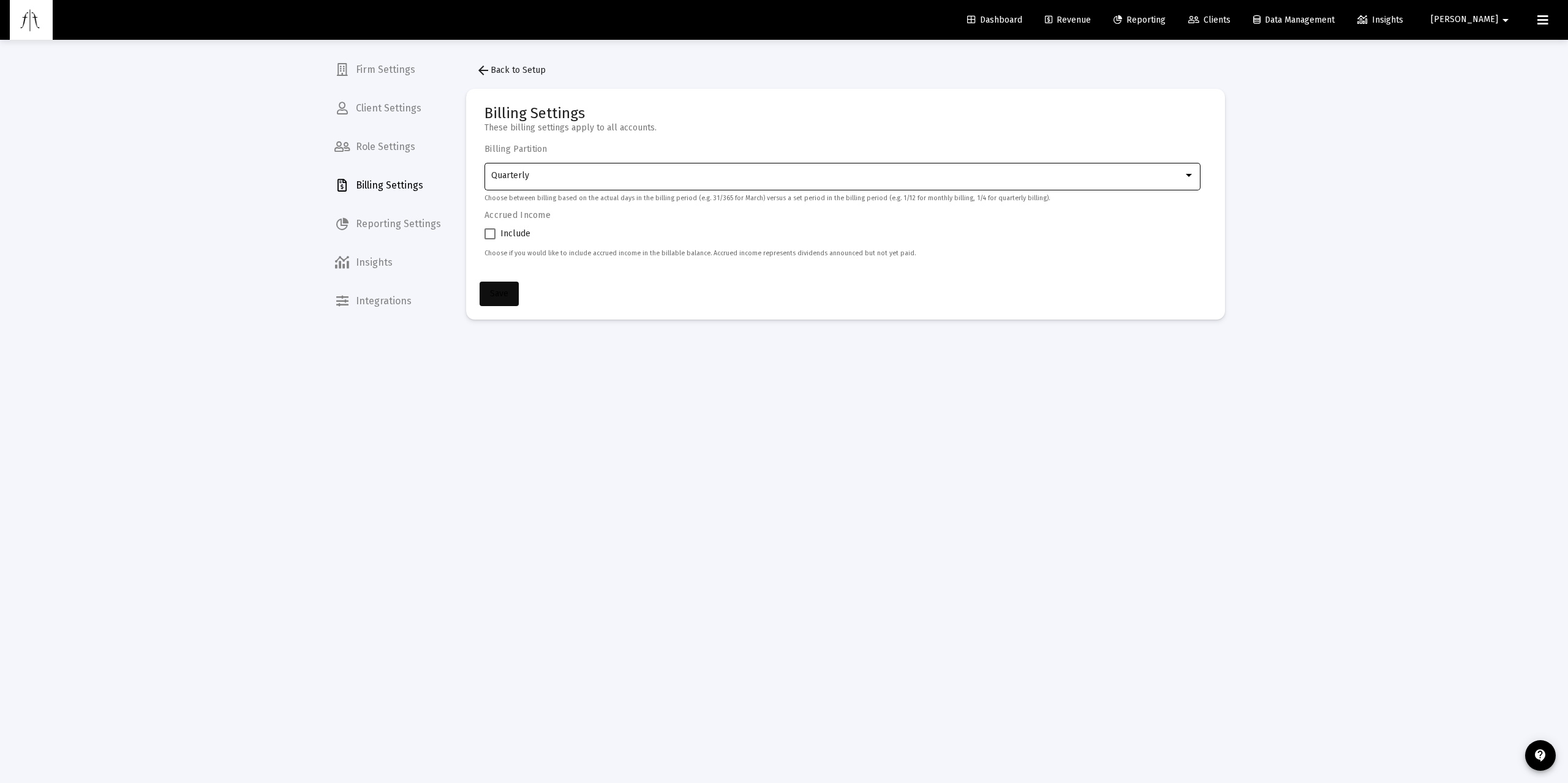
click at [503, 299] on span "Save" at bounding box center [499, 293] width 19 height 11
click at [532, 179] on div "Quarterly" at bounding box center [837, 176] width 692 height 10
click at [649, 362] on div at bounding box center [784, 391] width 1568 height 783
click at [548, 162] on div "Quarterly" at bounding box center [842, 175] width 703 height 30
click at [575, 347] on div at bounding box center [784, 391] width 1568 height 783
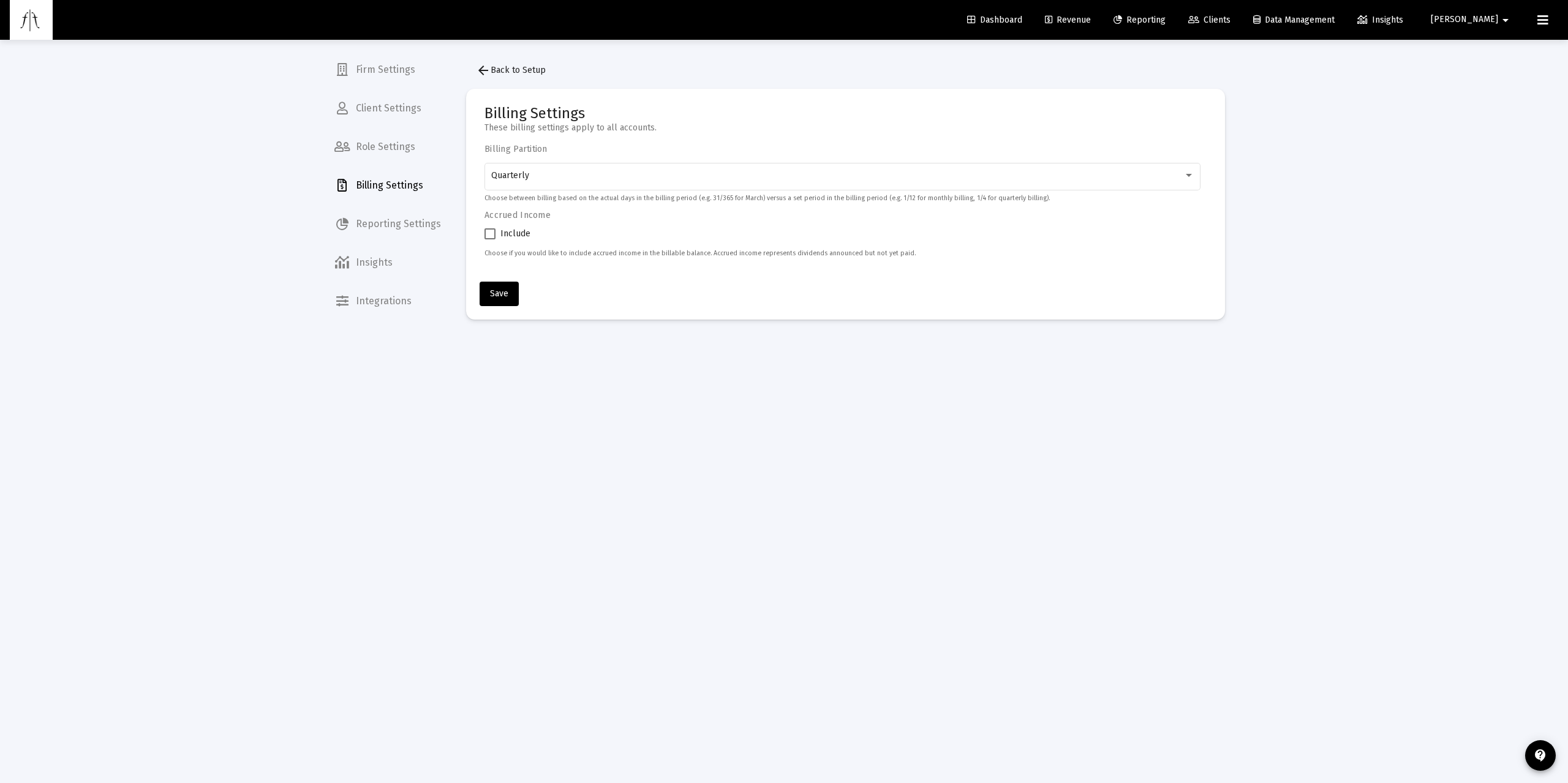
click at [416, 181] on span "Billing Settings" at bounding box center [387, 186] width 126 height 29
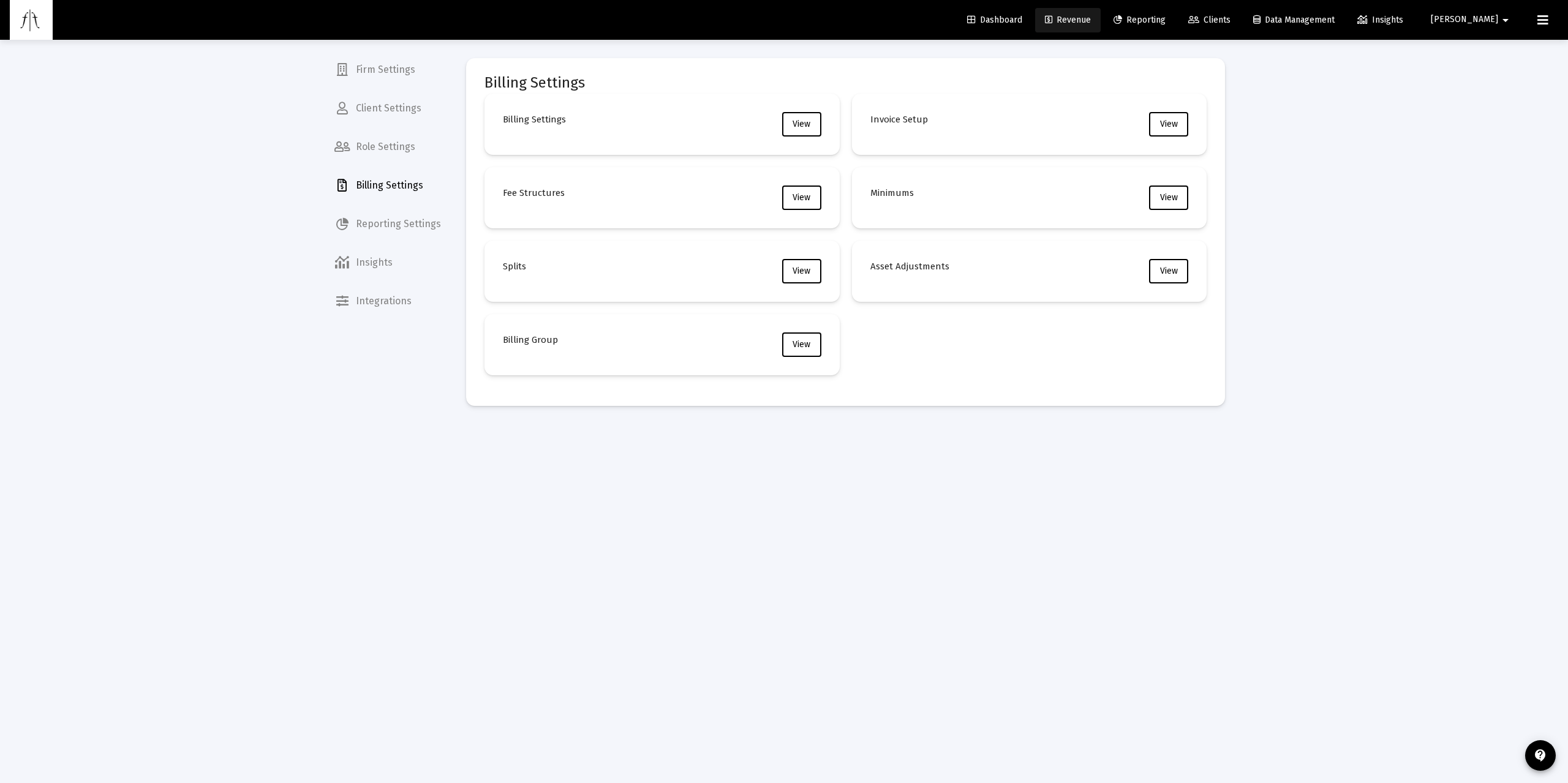
click at [1091, 19] on span "Revenue" at bounding box center [1068, 19] width 46 height 11
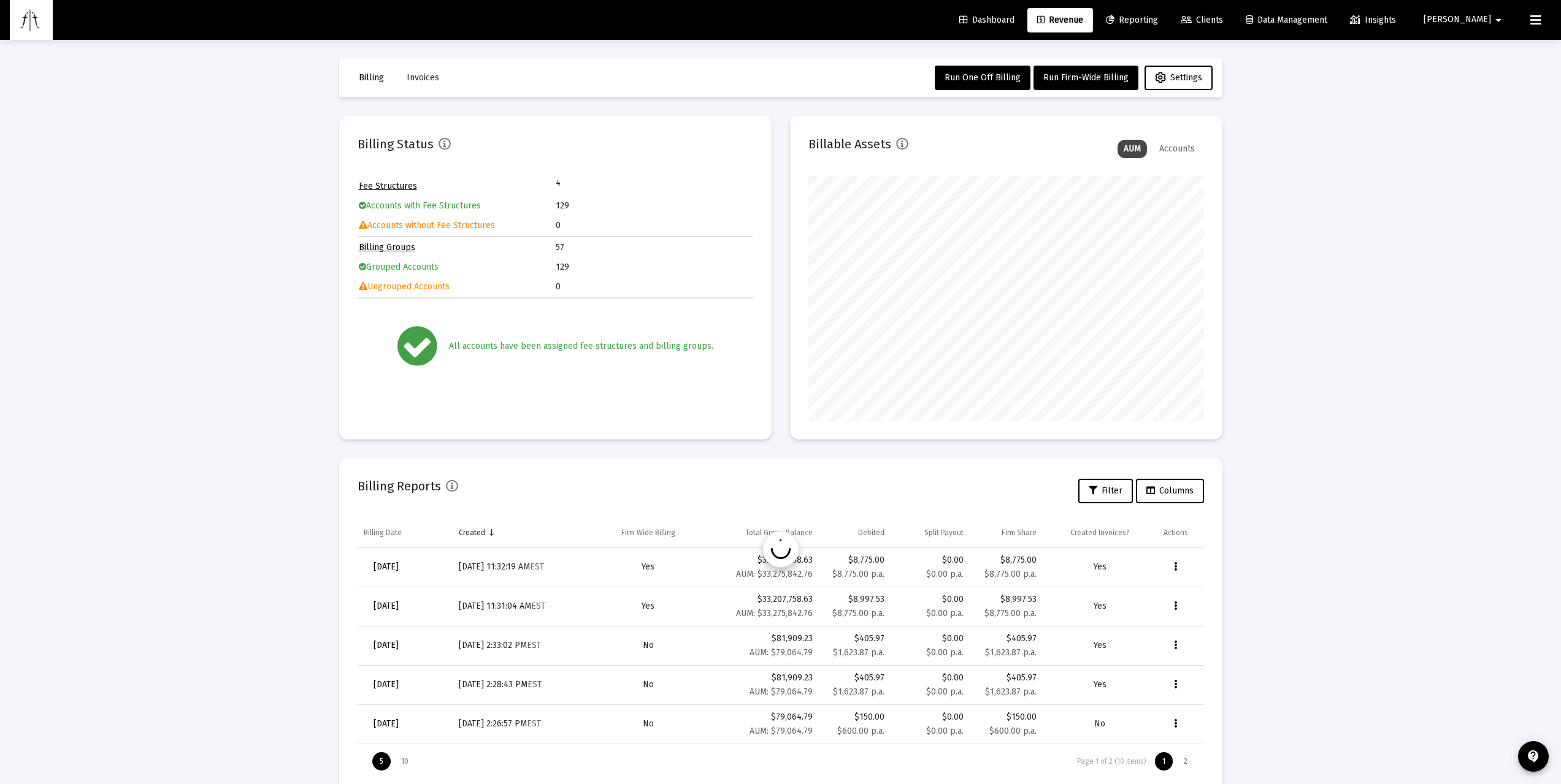
scroll to position [245, 396]
click at [1093, 13] on link "Revenue" at bounding box center [1060, 20] width 66 height 24
click at [423, 78] on span "Invoices" at bounding box center [423, 77] width 33 height 11
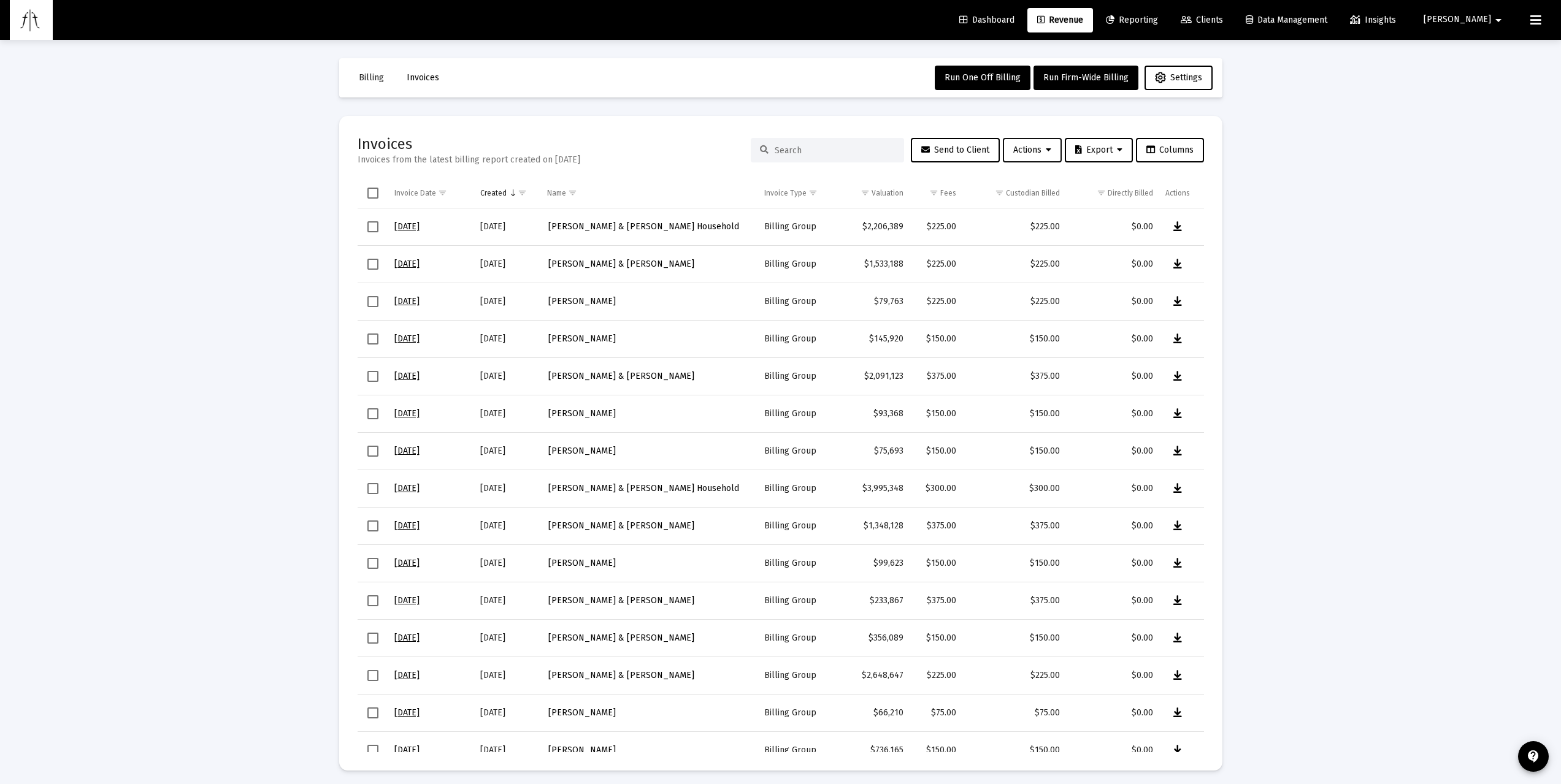
click at [1046, 149] on icon at bounding box center [1048, 150] width 6 height 9
click at [1058, 214] on button "Load Historical Invoices" at bounding box center [1060, 211] width 131 height 29
click at [376, 76] on span "Billing" at bounding box center [371, 77] width 25 height 11
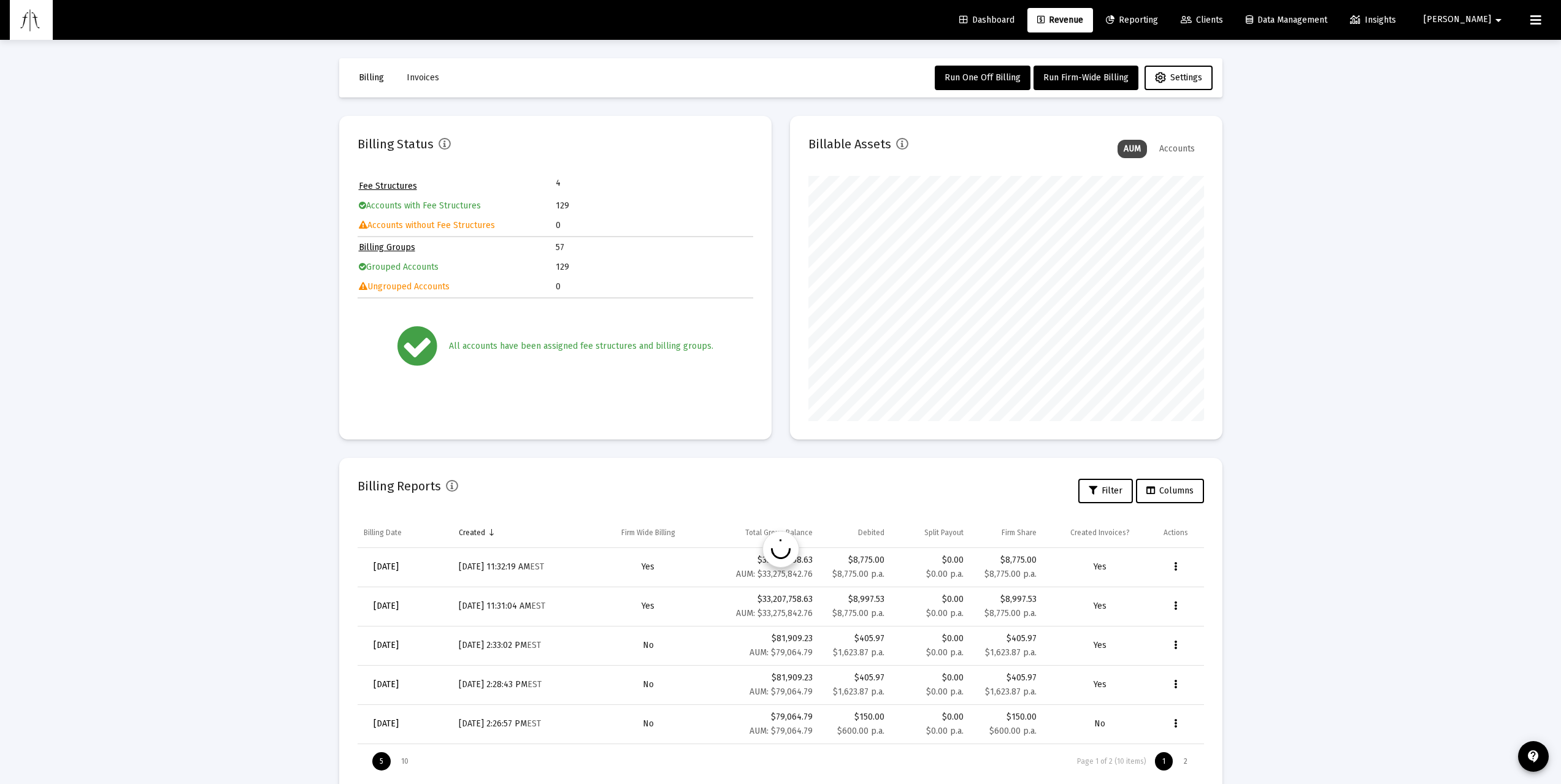
scroll to position [245, 396]
click at [1177, 563] on button "Data grid" at bounding box center [1176, 567] width 24 height 24
click at [1177, 493] on div at bounding box center [780, 392] width 1561 height 784
drag, startPoint x: 1043, startPoint y: 598, endPoint x: 999, endPoint y: 595, distance: 44.1
click at [999, 563] on tr "[DATE] [DATE] 11:31:04 AM EST Yes $33,207,758.63 AUM: $33,275,842.76 $8,997.53 …" at bounding box center [780, 606] width 846 height 39
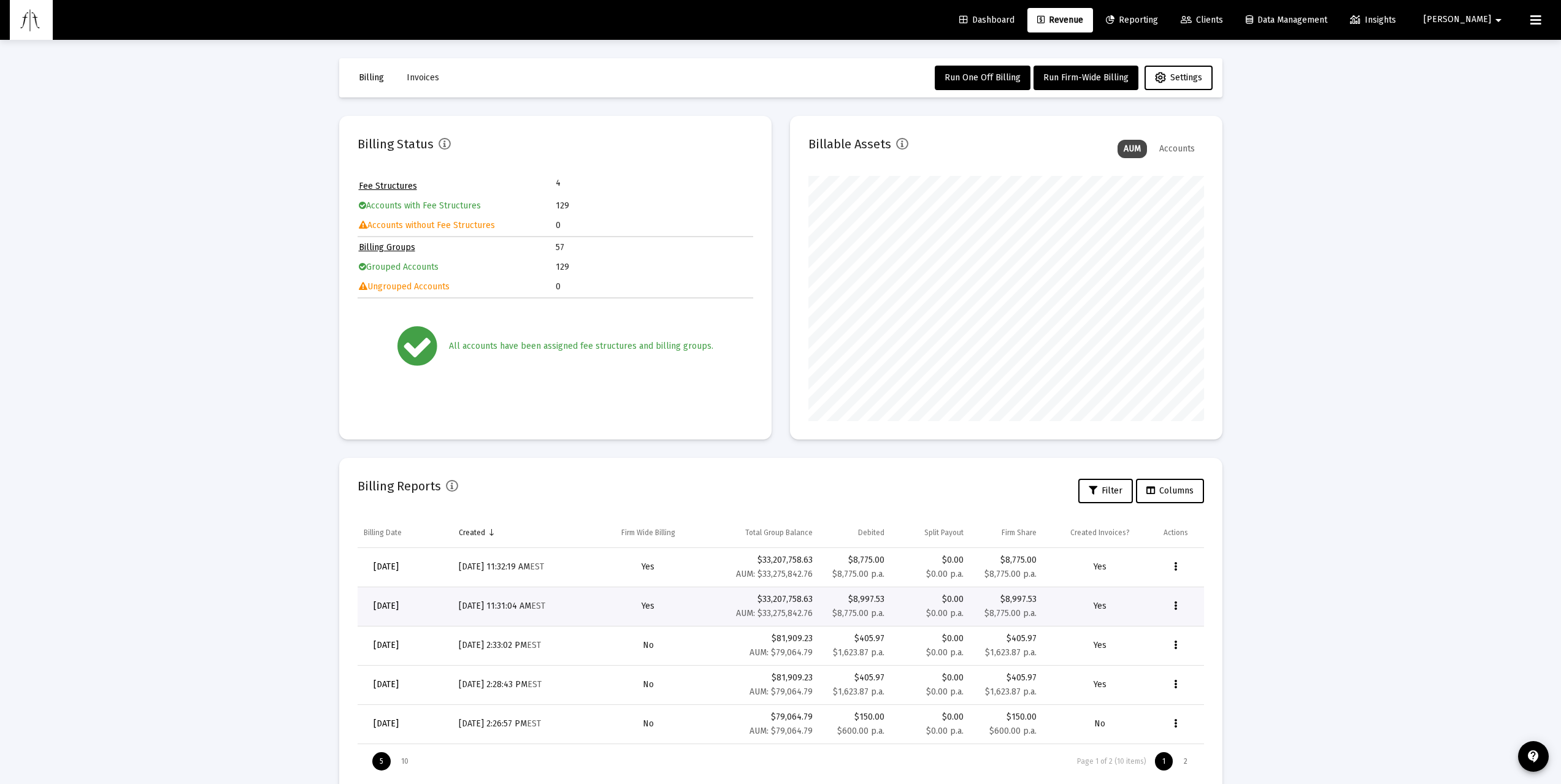
click at [1177, 563] on button "Data grid" at bounding box center [1176, 606] width 24 height 24
click at [1177, 547] on div at bounding box center [780, 392] width 1561 height 784
drag, startPoint x: 1031, startPoint y: 557, endPoint x: 1001, endPoint y: 557, distance: 30.0
click at [1001, 557] on div "$8,775.00" at bounding box center [1006, 560] width 61 height 12
click at [1038, 560] on td "$8,775.00 $8,775.00 p.a." at bounding box center [1006, 568] width 73 height 39
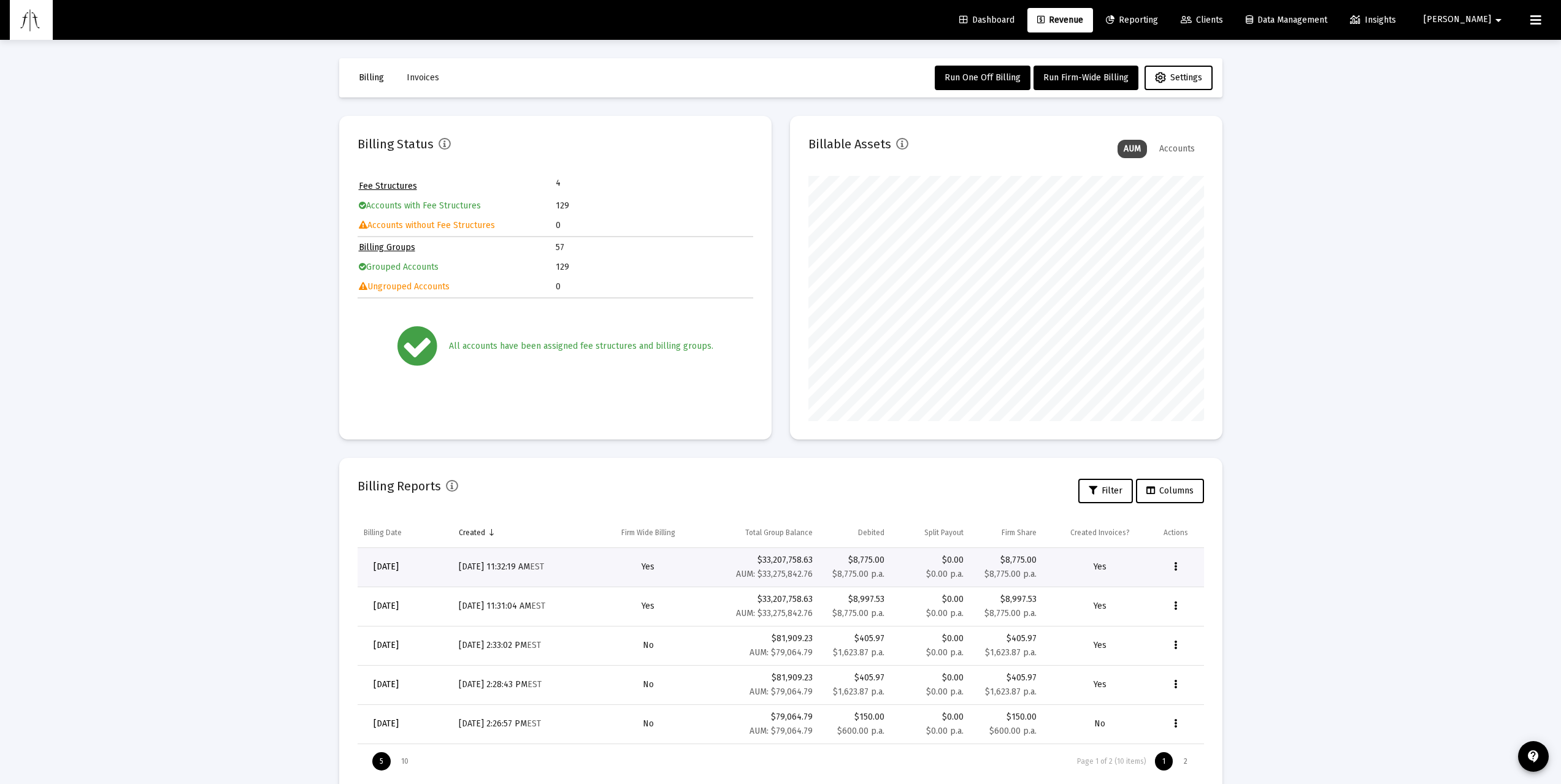
drag, startPoint x: 1039, startPoint y: 562, endPoint x: 1001, endPoint y: 561, distance: 38.0
click at [1001, 561] on td "$8,775.00 $8,775.00 p.a." at bounding box center [1006, 568] width 73 height 39
click at [1177, 563] on div "Loading... Billing Invoices Run One Off Billing Run Firm-Wide Billing Settings …" at bounding box center [780, 408] width 1561 height 816
click at [1177, 563] on icon "Data grid" at bounding box center [1175, 567] width 3 height 15
click at [1177, 506] on div at bounding box center [780, 392] width 1561 height 784
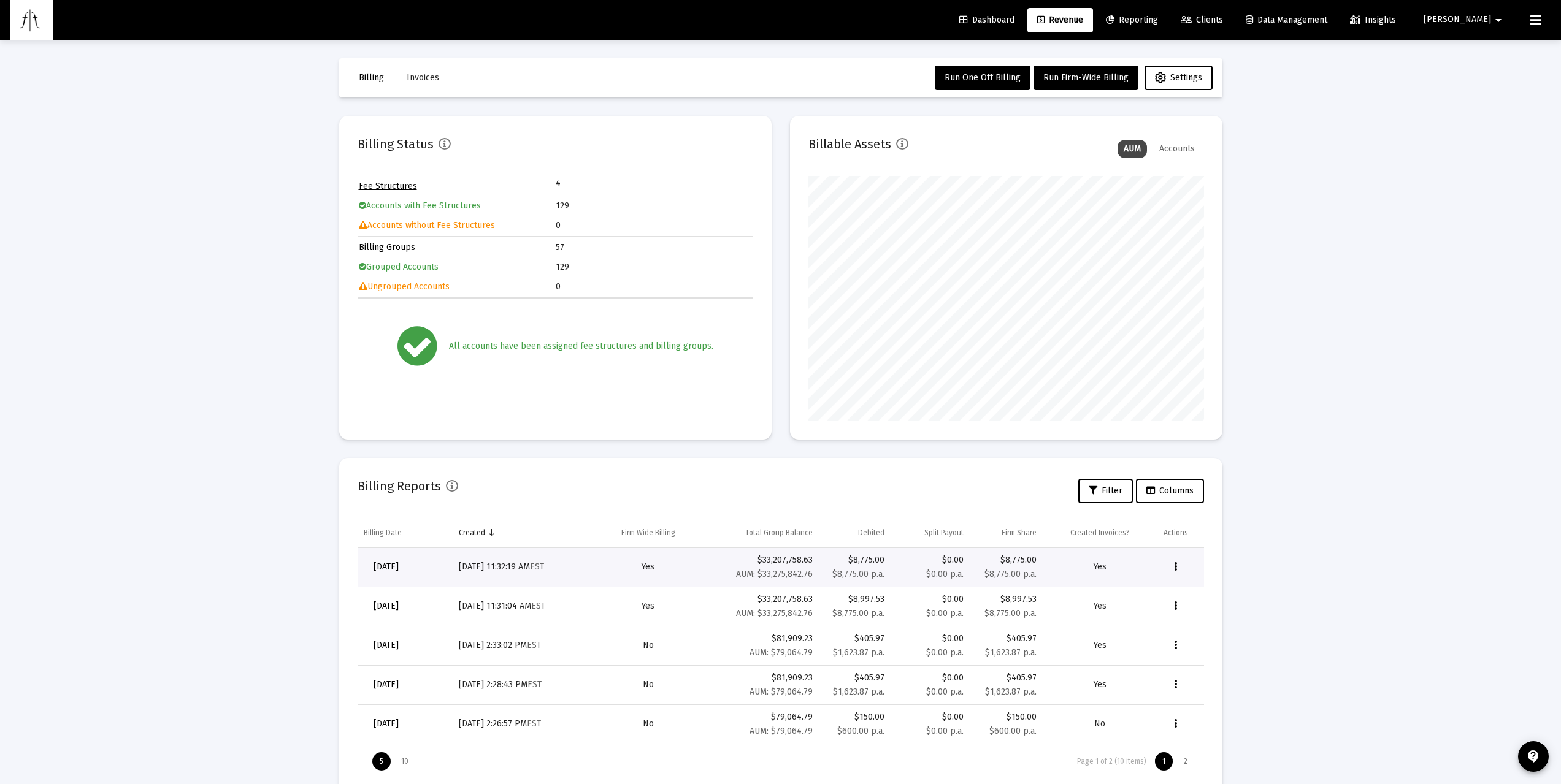
click at [1177, 479] on div "Loading... Billing Invoices Run One Off Billing Run Firm-Wide Billing Settings …" at bounding box center [780, 408] width 1561 height 816
click at [1177, 563] on button "Data grid" at bounding box center [1176, 567] width 24 height 24
click at [1177, 539] on div at bounding box center [780, 392] width 1561 height 784
click at [1177, 24] on span "Clients" at bounding box center [1202, 19] width 42 height 11
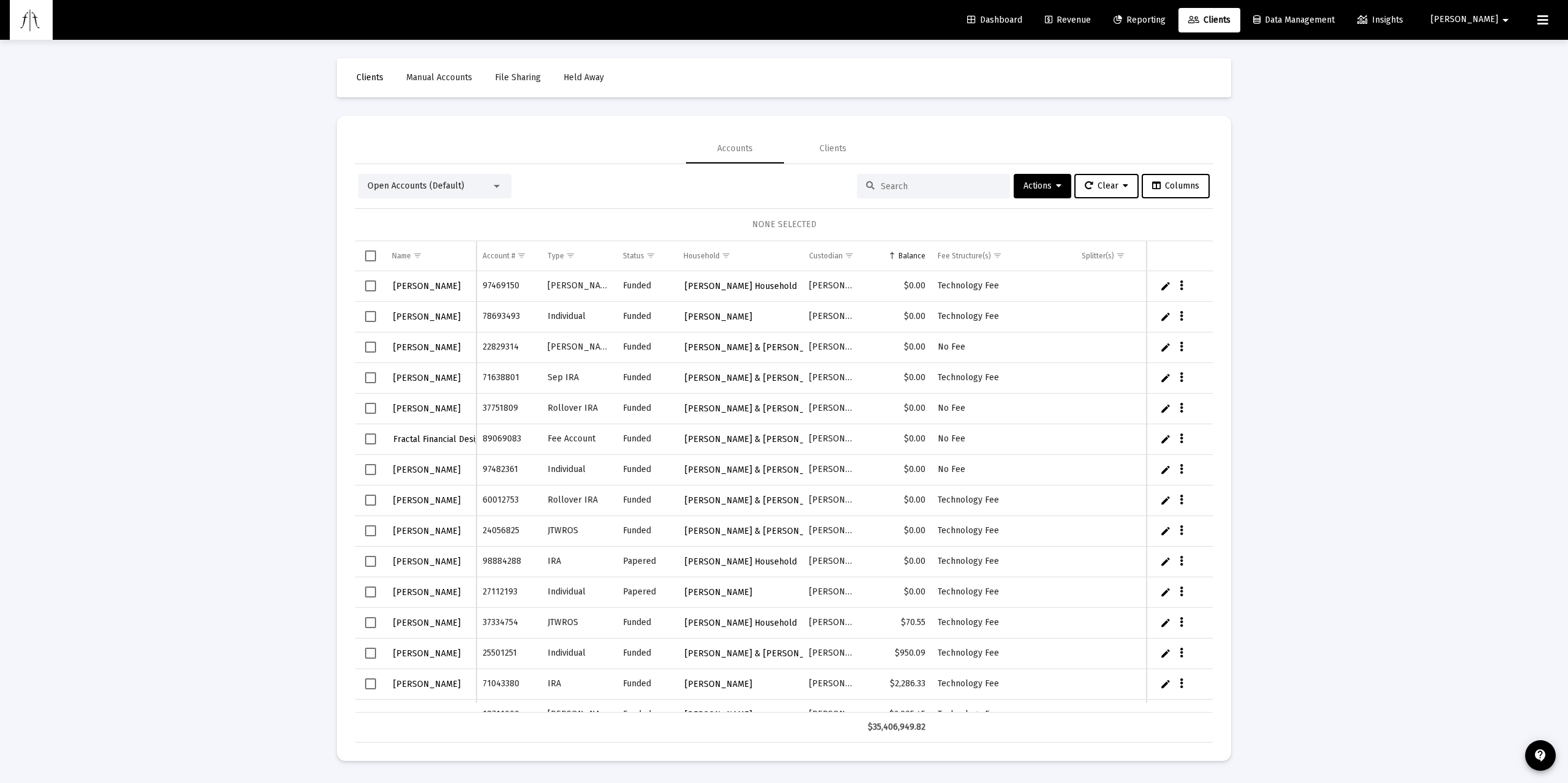
click at [1091, 19] on span "Revenue" at bounding box center [1068, 19] width 46 height 11
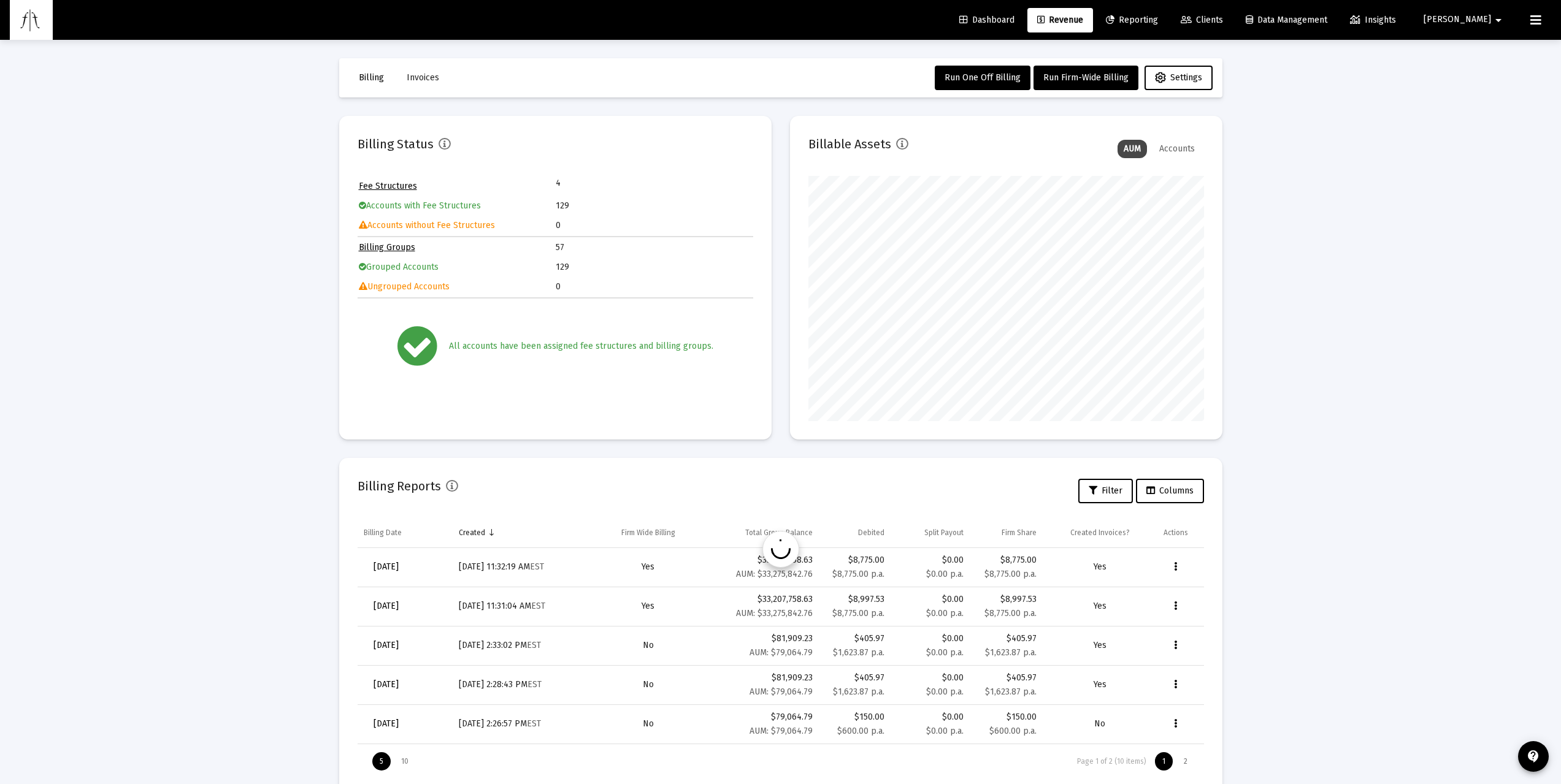
scroll to position [245, 396]
click at [1173, 563] on icon "Data grid" at bounding box center [1175, 606] width 3 height 15
click at [1177, 561] on div at bounding box center [780, 392] width 1561 height 784
click at [1177, 511] on div "Loading... Billing Invoices Run One Off Billing Run Firm-Wide Billing Settings …" at bounding box center [780, 408] width 1561 height 816
